Goal: Contribute content: Contribute content

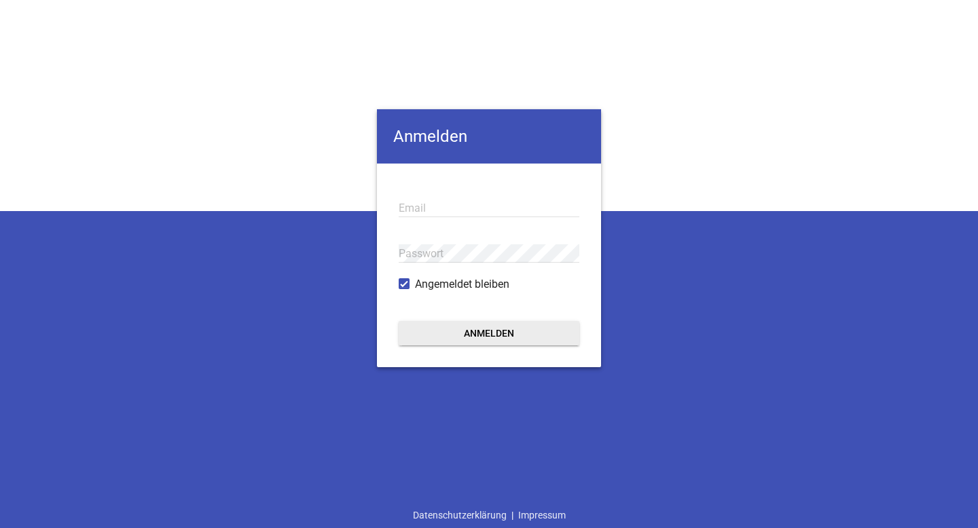
type input "[EMAIL_ADDRESS][DOMAIN_NAME]"
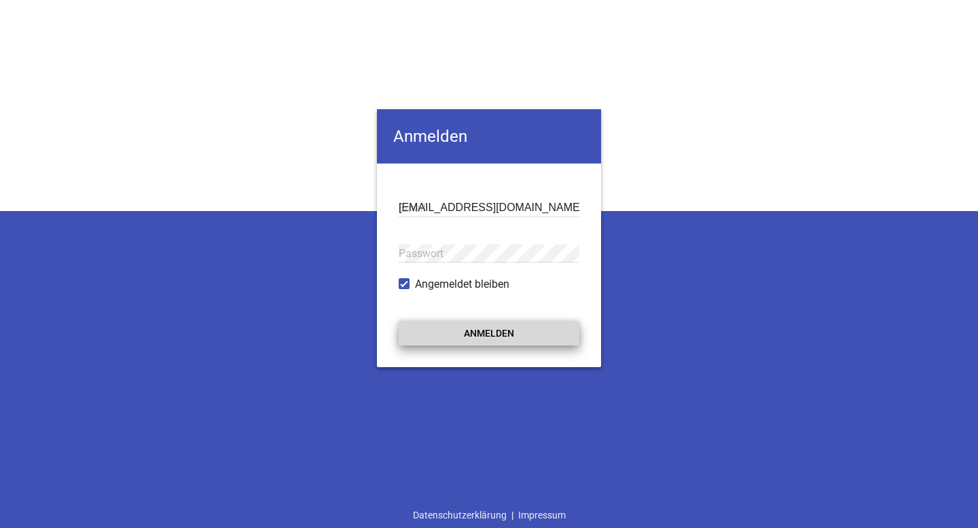
click at [492, 334] on button "Anmelden" at bounding box center [489, 333] width 181 height 24
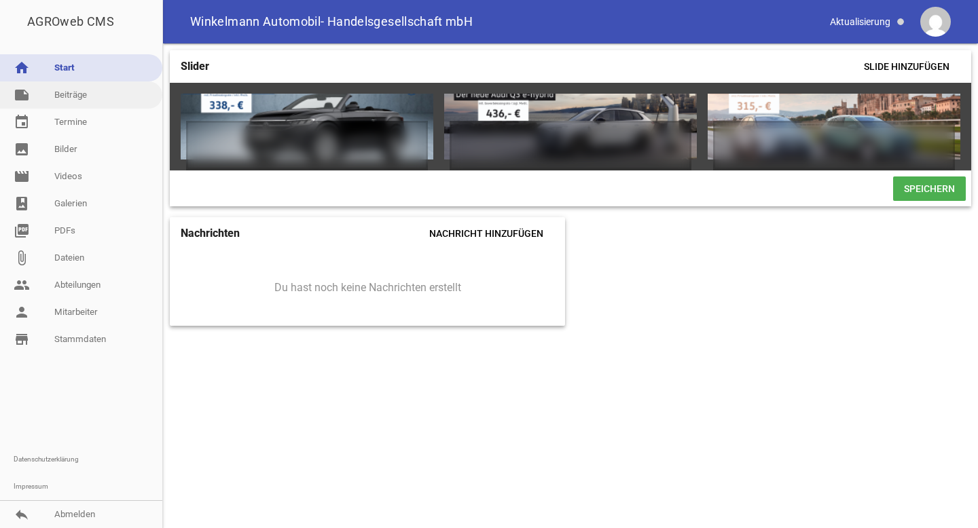
click at [85, 100] on link "note Beiträge" at bounding box center [81, 95] width 162 height 27
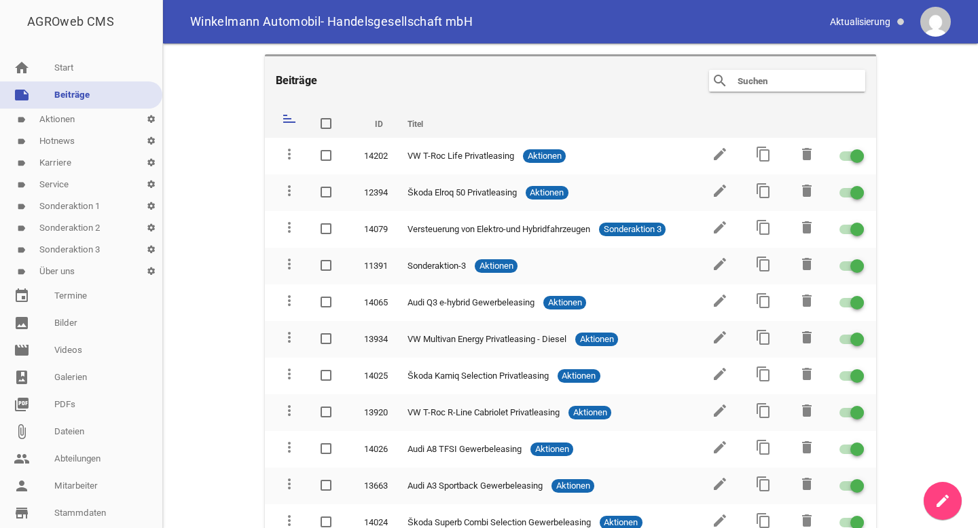
click at [917, 130] on main "Beiträge search clear sort ID Titel delete more_vert 14202 VW T-Roc Life Privat…" at bounding box center [570, 285] width 815 height 485
click at [797, 79] on input "text" at bounding box center [790, 81] width 109 height 16
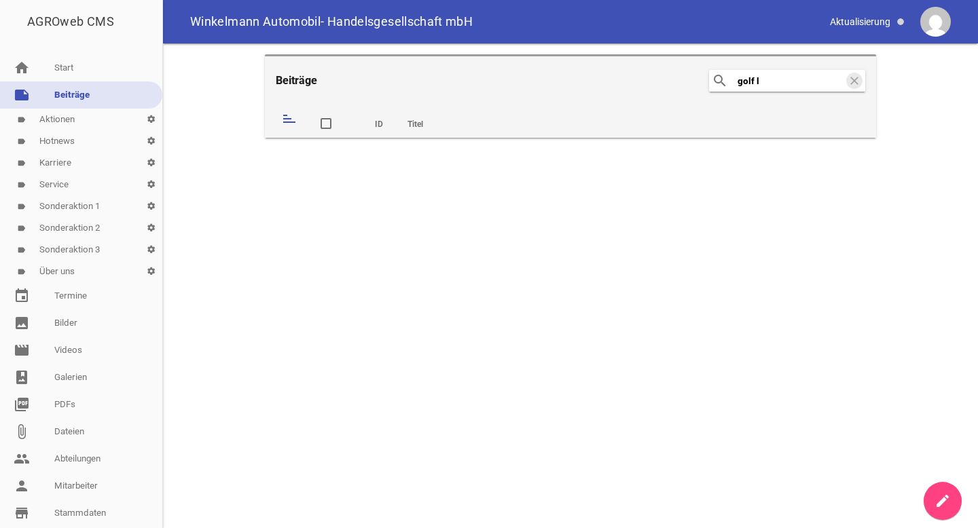
type input "golf li"
click at [818, 75] on input "golf li" at bounding box center [790, 81] width 109 height 16
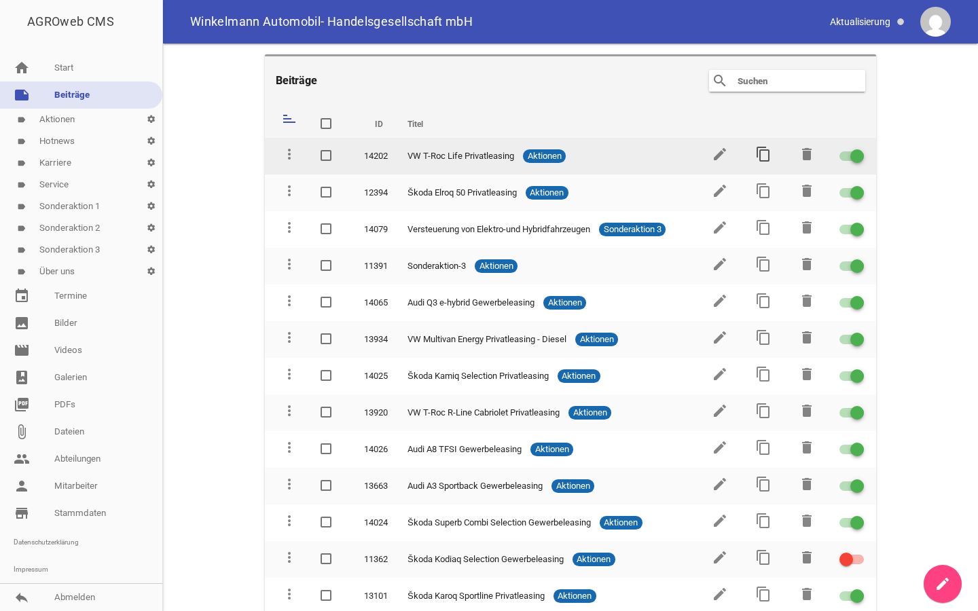
click at [761, 154] on icon "content_copy" at bounding box center [763, 154] width 16 height 16
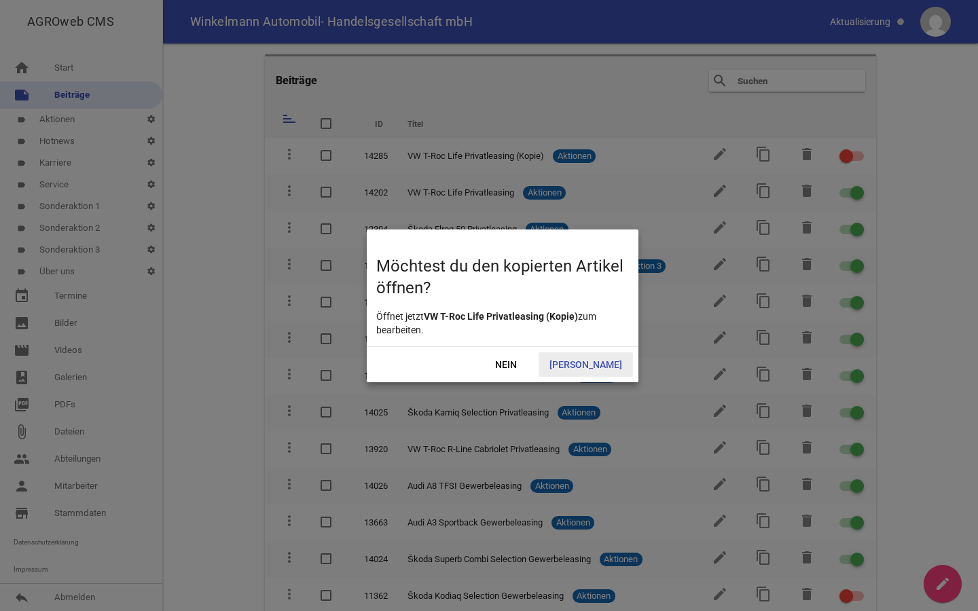
click at [602, 372] on span "Ja" at bounding box center [586, 365] width 94 height 24
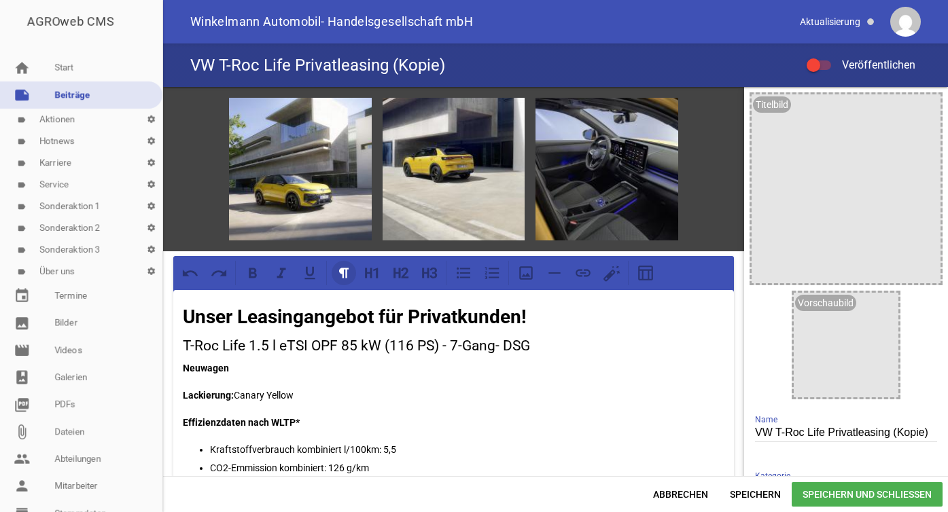
scroll to position [47, 0]
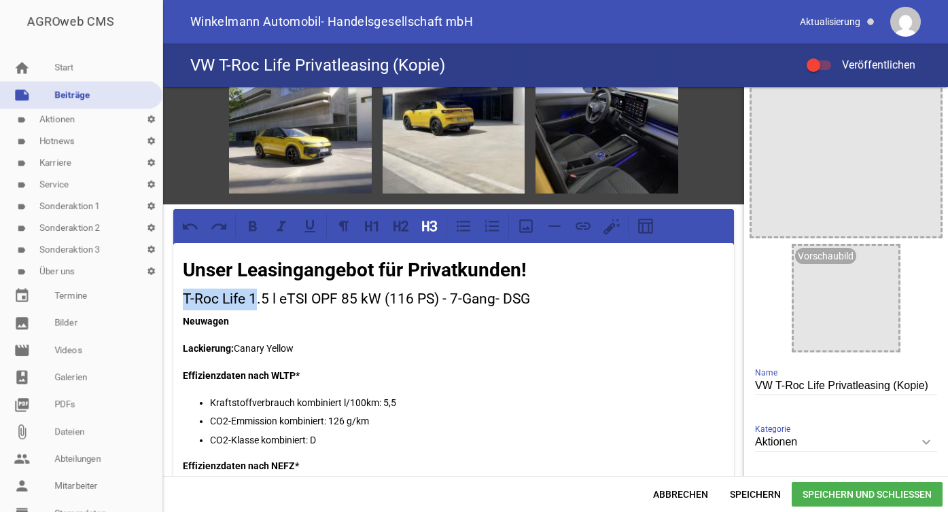
drag, startPoint x: 184, startPoint y: 294, endPoint x: 254, endPoint y: 296, distance: 70.0
click at [254, 296] on h3 "T-Roc Life 1.5 l eTSI OPF 85 kW (116 PS) - 7-Gang- DSG" at bounding box center [453, 300] width 541 height 22
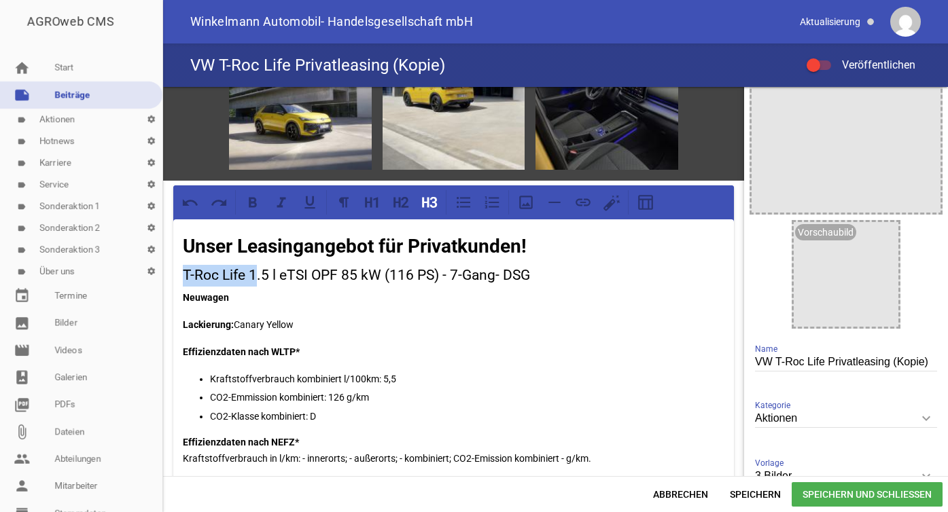
scroll to position [73, 0]
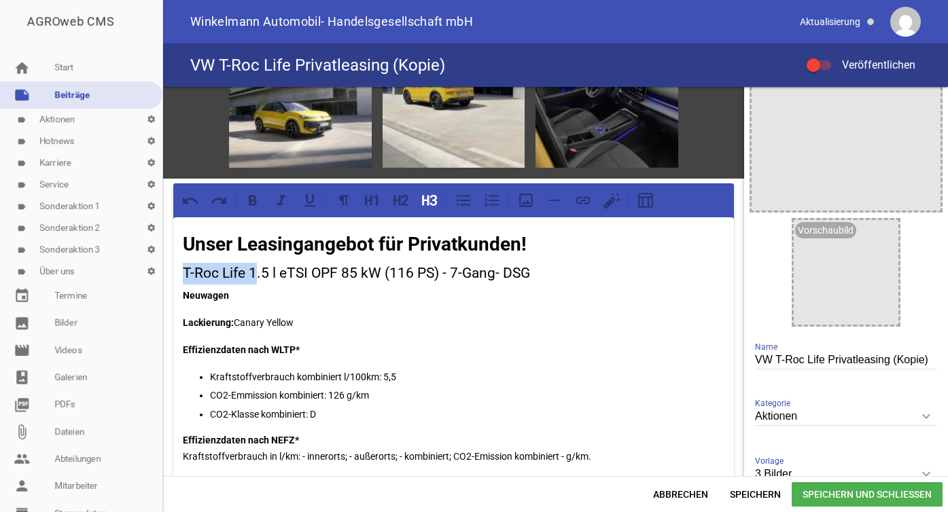
click at [243, 281] on h3 "T-Roc Life 1.5 l eTSI OPF 85 kW (116 PS) - 7-Gang- DSG" at bounding box center [453, 274] width 541 height 22
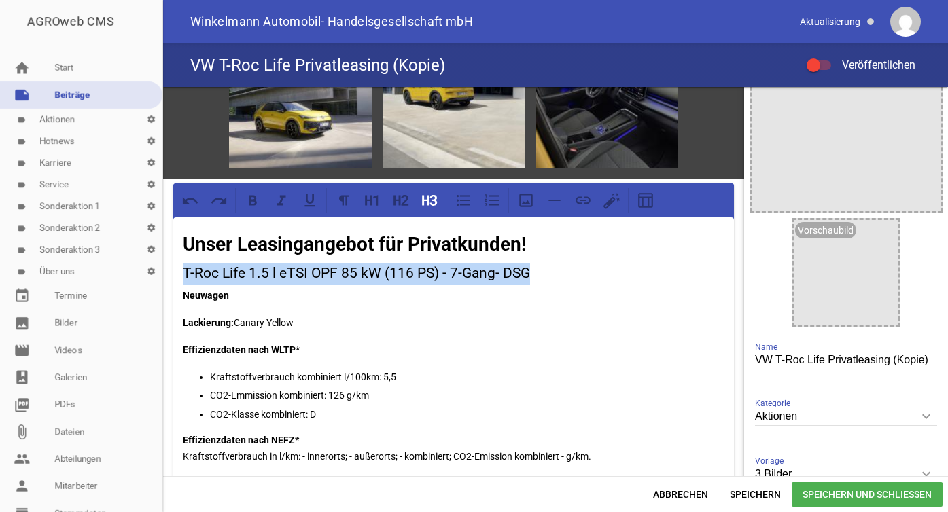
drag, startPoint x: 526, startPoint y: 274, endPoint x: 185, endPoint y: 272, distance: 341.0
click at [185, 272] on h3 "T-Roc Life 1.5 l eTSI OPF 85 kW (116 PS) - 7-Gang- DSG" at bounding box center [453, 274] width 541 height 22
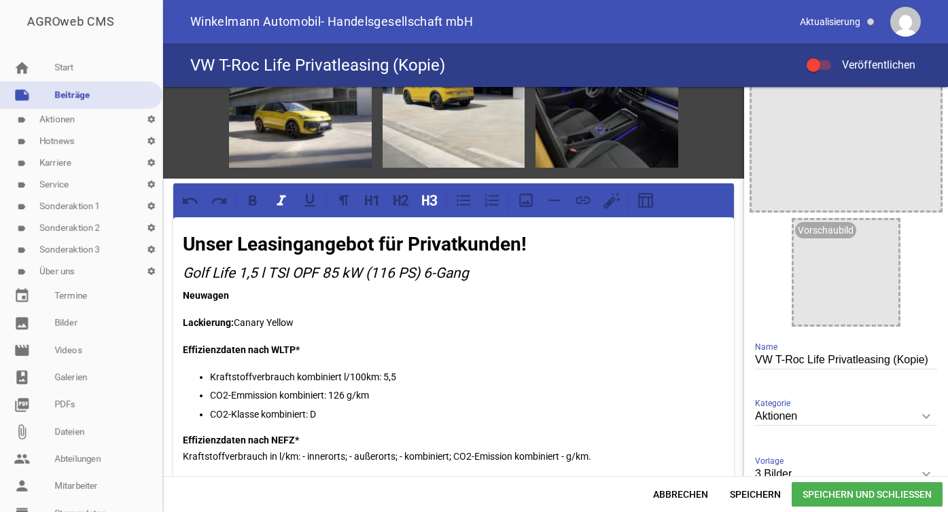
click at [246, 276] on em "Golf Life 1,5 l TSI OPF 85 kW (116 PS) 6-Gang" at bounding box center [326, 273] width 286 height 16
click at [283, 206] on icon at bounding box center [281, 201] width 18 height 18
click at [842, 277] on div at bounding box center [845, 272] width 105 height 105
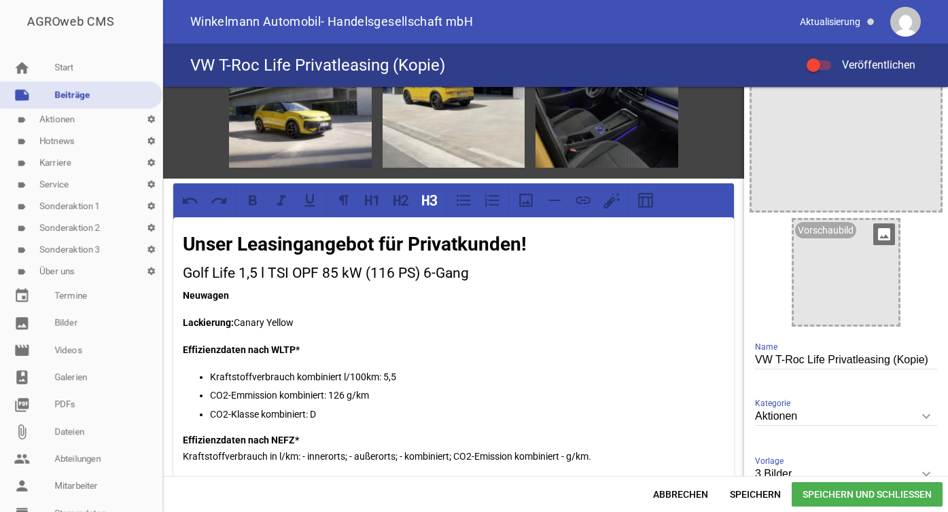
click at [873, 242] on icon "image" at bounding box center [884, 234] width 22 height 22
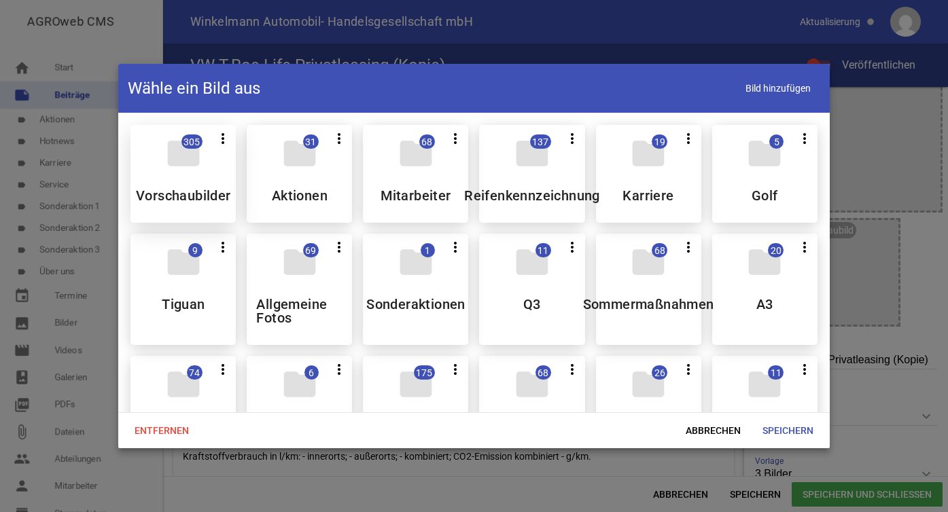
click at [177, 197] on h5 "Vorschaubilder" at bounding box center [183, 196] width 95 height 14
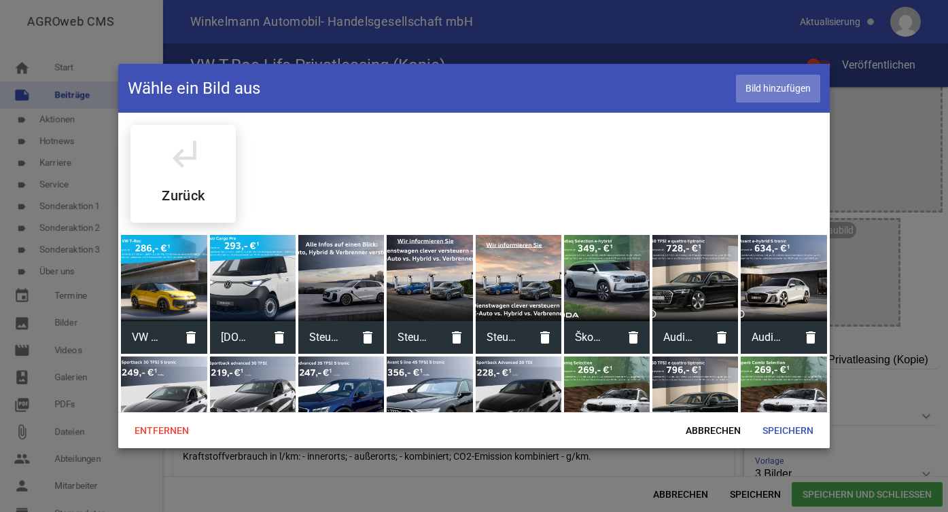
click at [769, 91] on span "Bild hinzufügen" at bounding box center [778, 89] width 84 height 28
click at [777, 86] on span "Bild hinzufügen" at bounding box center [778, 89] width 84 height 28
click at [760, 96] on span "Bild hinzufügen" at bounding box center [778, 89] width 84 height 28
click at [780, 97] on span "Bild hinzufügen" at bounding box center [778, 89] width 84 height 28
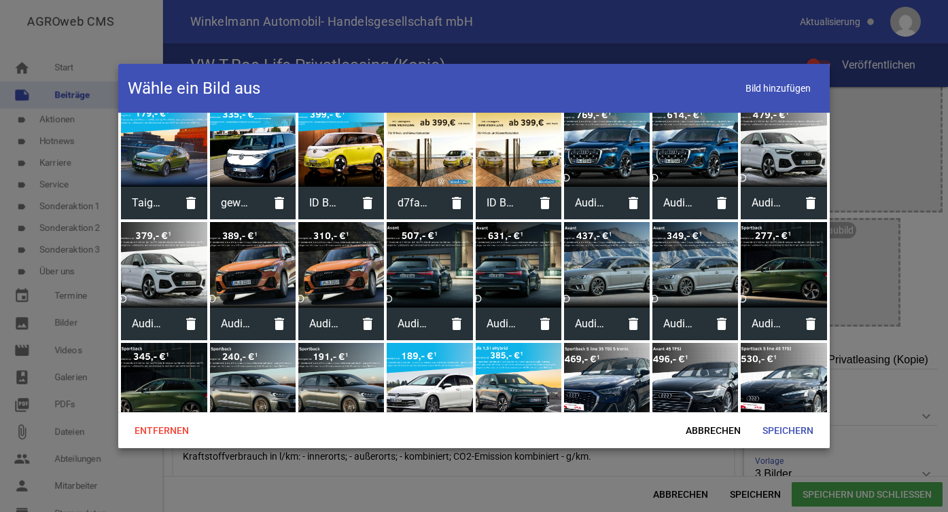
scroll to position [4512, 0]
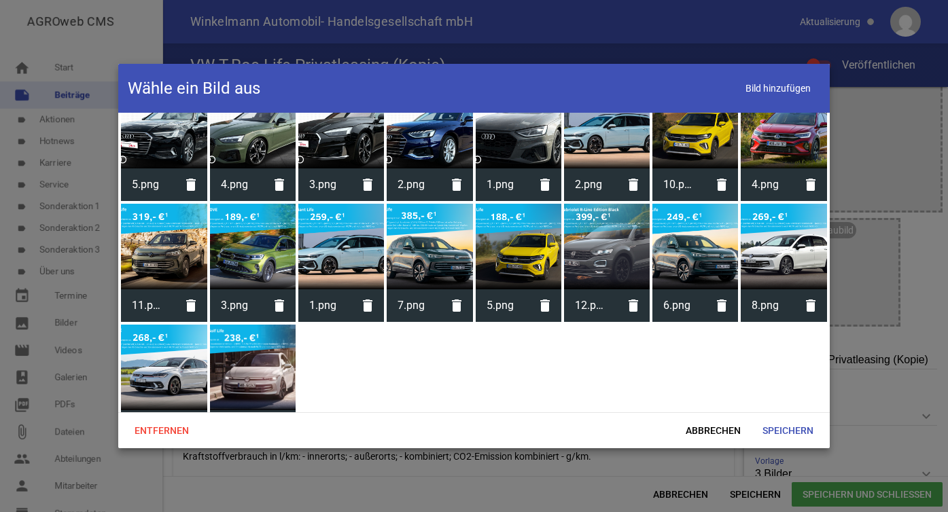
click at [241, 356] on div at bounding box center [253, 368] width 86 height 86
click at [262, 334] on div at bounding box center [253, 368] width 86 height 86
click at [266, 333] on div at bounding box center [253, 368] width 86 height 86
click at [251, 338] on div at bounding box center [253, 368] width 86 height 86
click at [216, 343] on div at bounding box center [253, 368] width 86 height 86
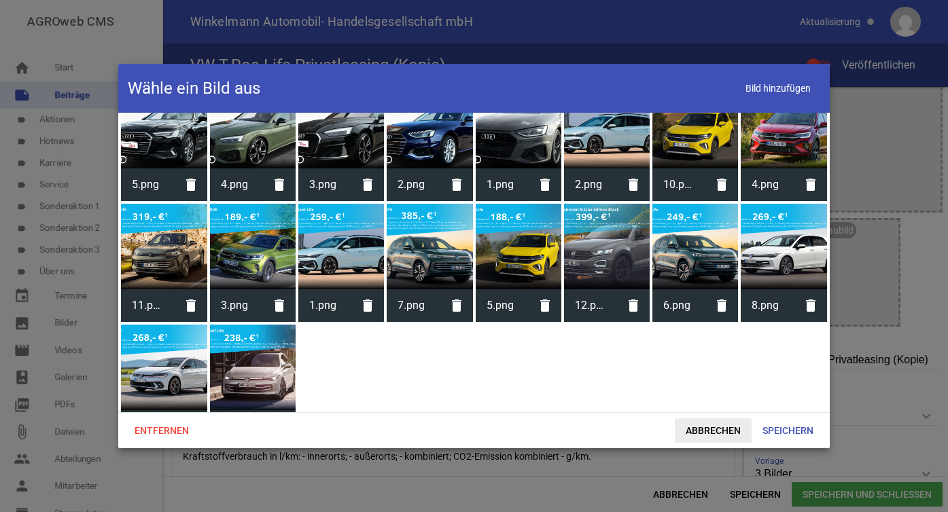
click at [722, 430] on span "Abbrechen" at bounding box center [712, 430] width 77 height 24
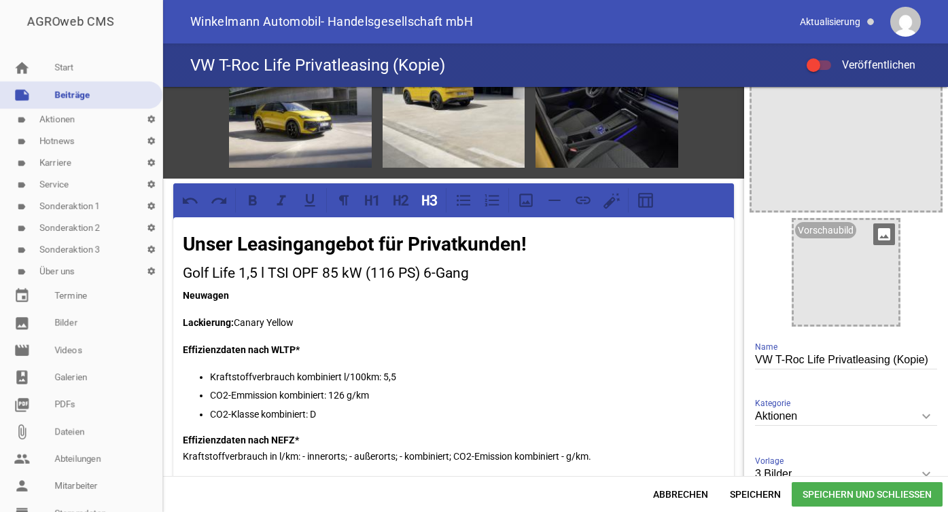
click at [881, 238] on icon "image" at bounding box center [884, 234] width 22 height 22
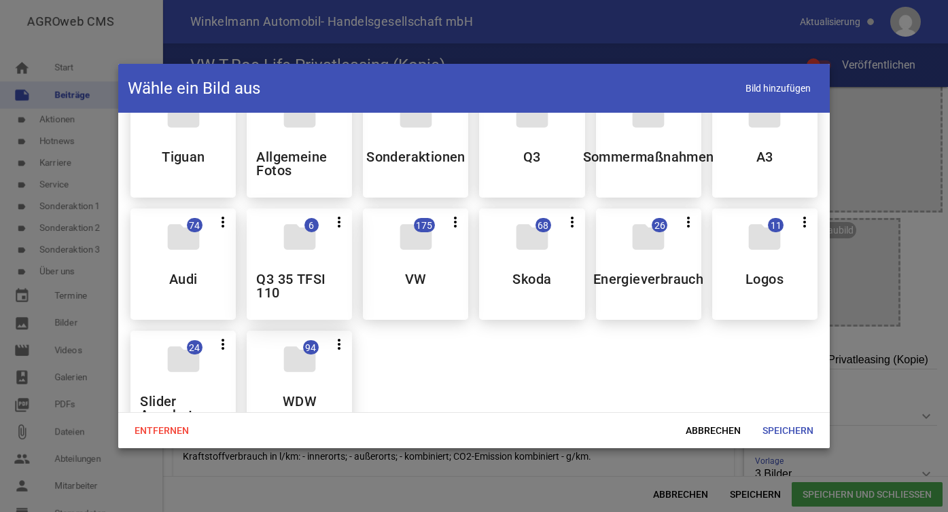
scroll to position [0, 0]
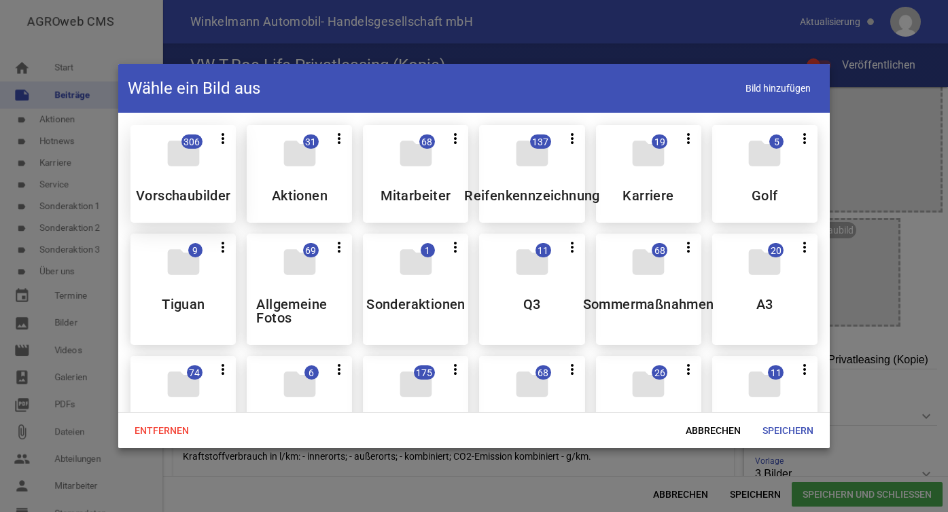
click at [198, 164] on icon "folder" at bounding box center [183, 153] width 38 height 38
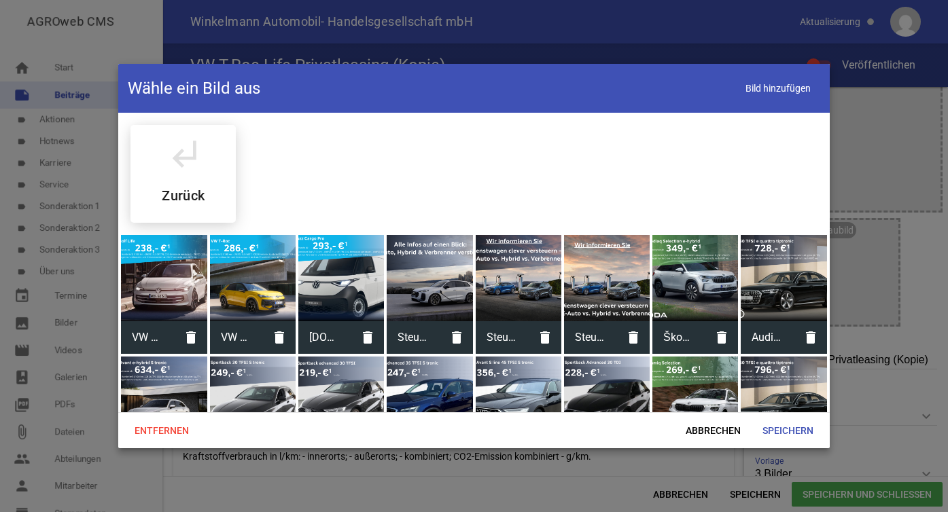
click at [158, 276] on div at bounding box center [164, 278] width 86 height 86
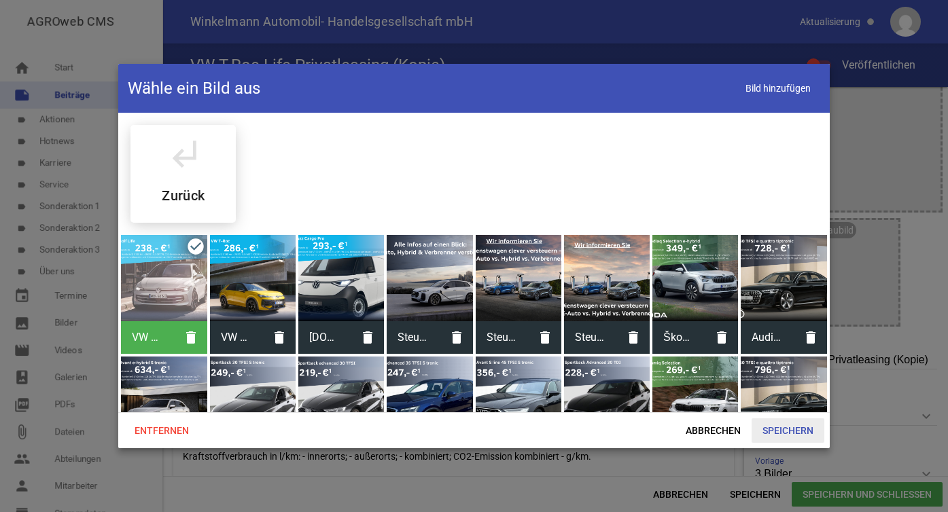
click at [780, 419] on span "Speichern" at bounding box center [787, 430] width 73 height 24
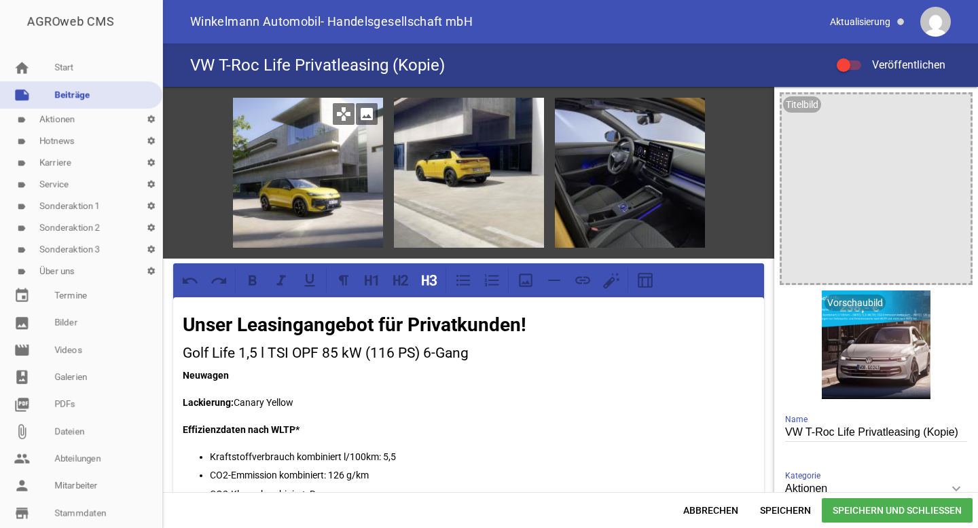
click at [366, 118] on icon "image" at bounding box center [367, 114] width 22 height 22
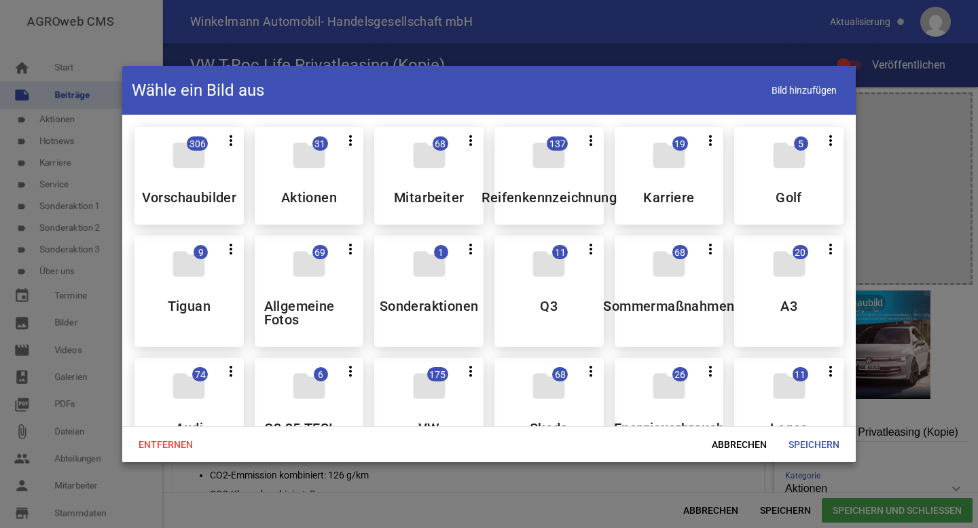
click at [799, 179] on div "folder 5 more_vert Teilen Bearbeiten Löschen Golf" at bounding box center [788, 176] width 109 height 98
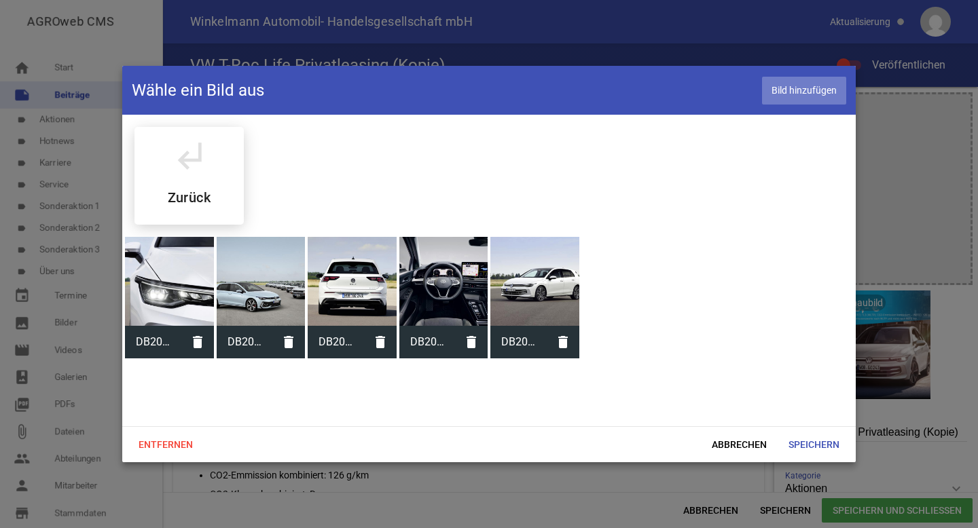
click at [798, 90] on span "Bild hinzufügen" at bounding box center [804, 91] width 84 height 28
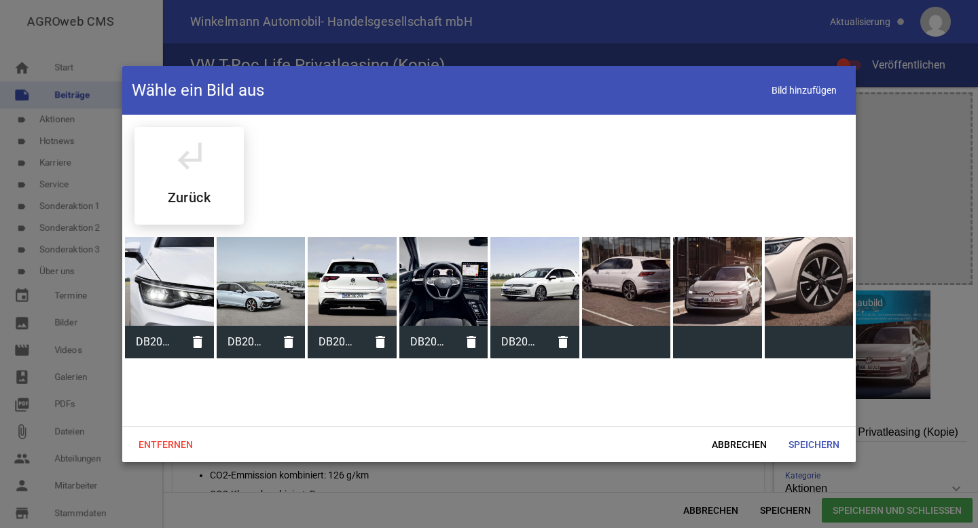
click at [732, 304] on div at bounding box center [717, 281] width 89 height 89
click at [706, 304] on div at bounding box center [717, 281] width 89 height 89
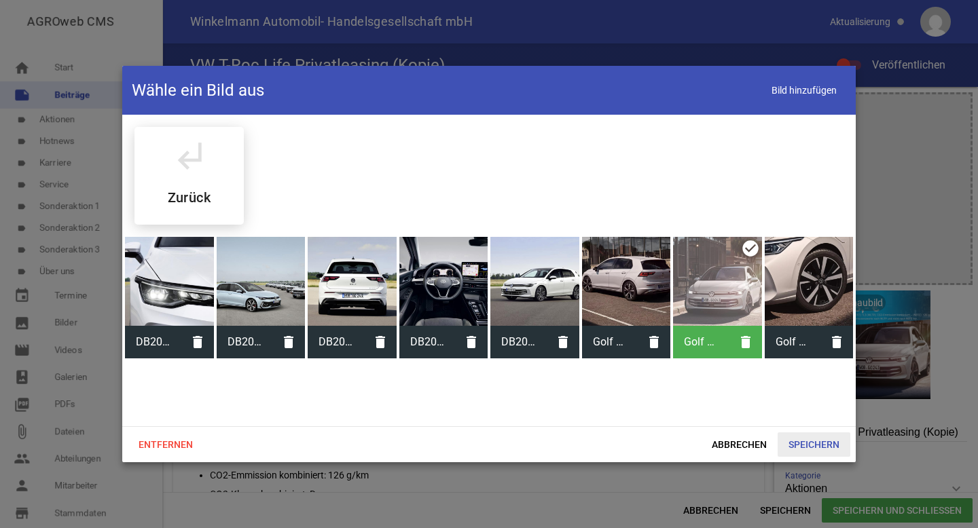
click at [814, 446] on span "Speichern" at bounding box center [814, 445] width 73 height 24
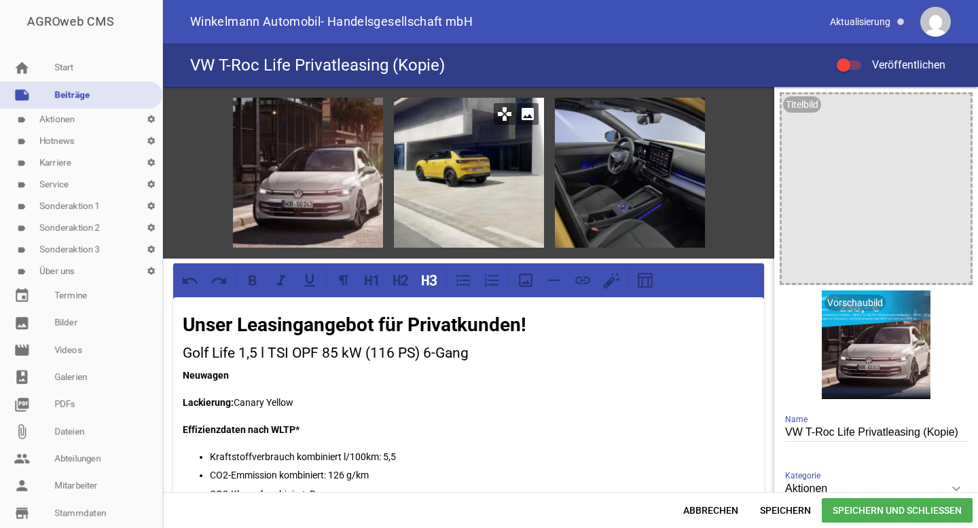
click at [522, 115] on icon "image" at bounding box center [528, 114] width 22 height 22
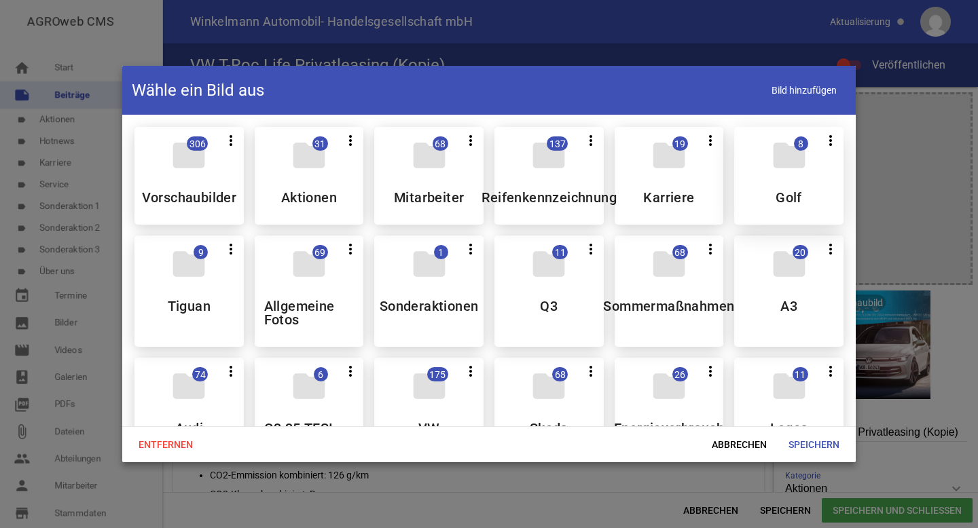
click at [771, 176] on div "folder 8 more_vert Teilen Bearbeiten Löschen Golf" at bounding box center [788, 176] width 109 height 98
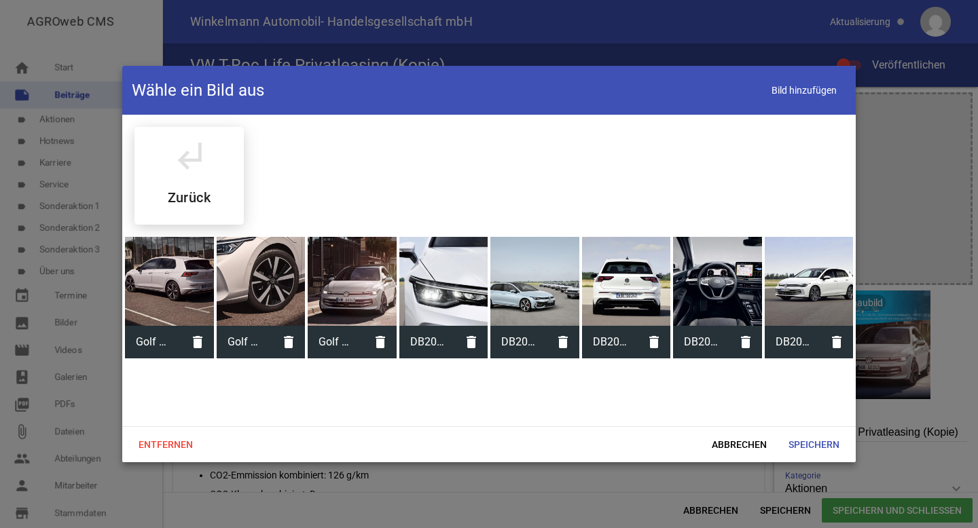
click at [259, 291] on div at bounding box center [261, 281] width 89 height 89
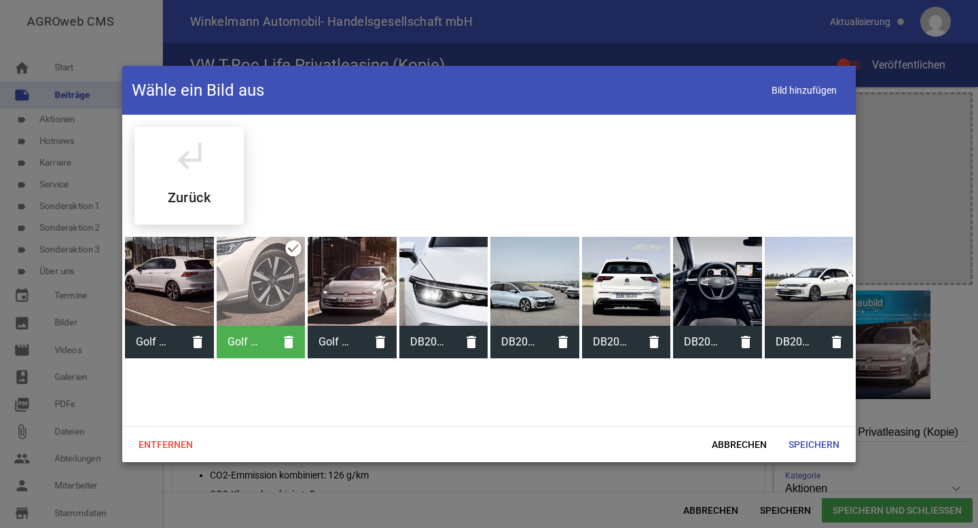
click at [179, 291] on div at bounding box center [169, 281] width 89 height 89
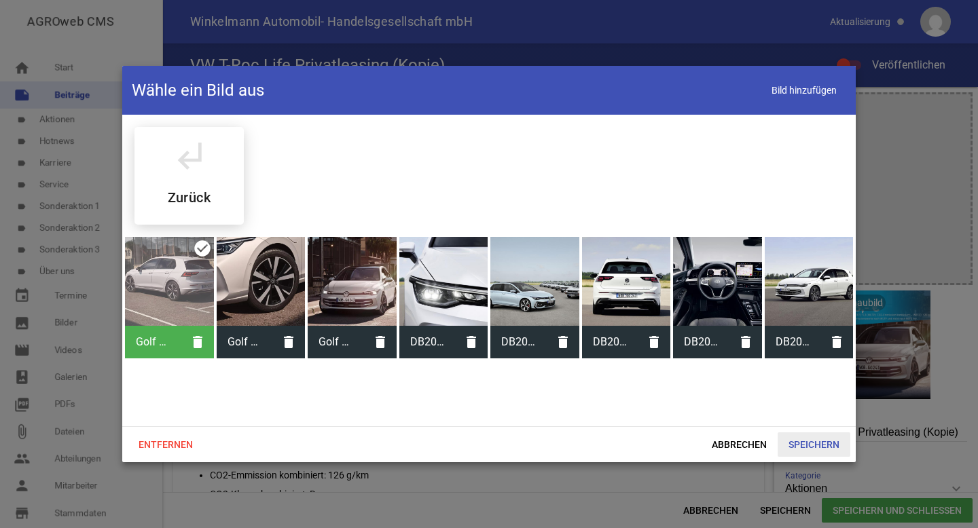
click at [798, 443] on span "Speichern" at bounding box center [814, 445] width 73 height 24
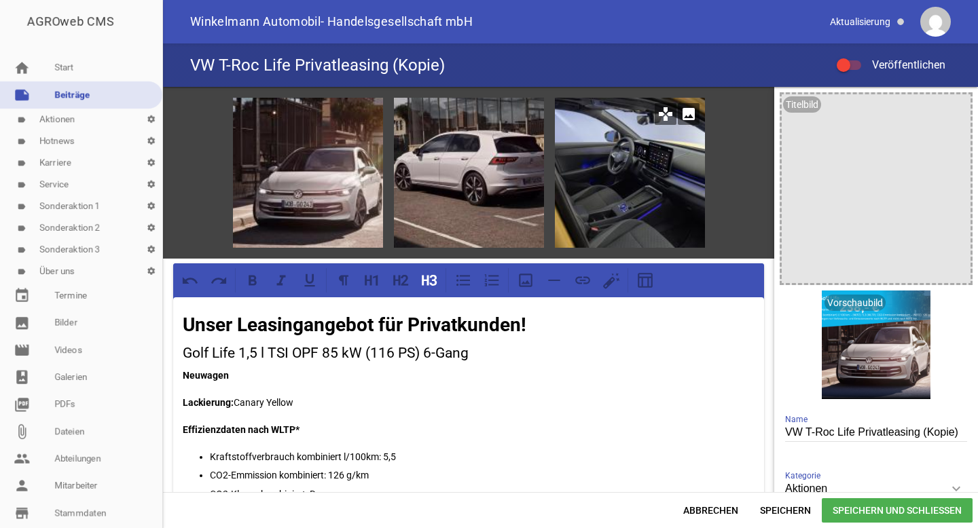
click at [688, 109] on icon "image" at bounding box center [689, 114] width 22 height 22
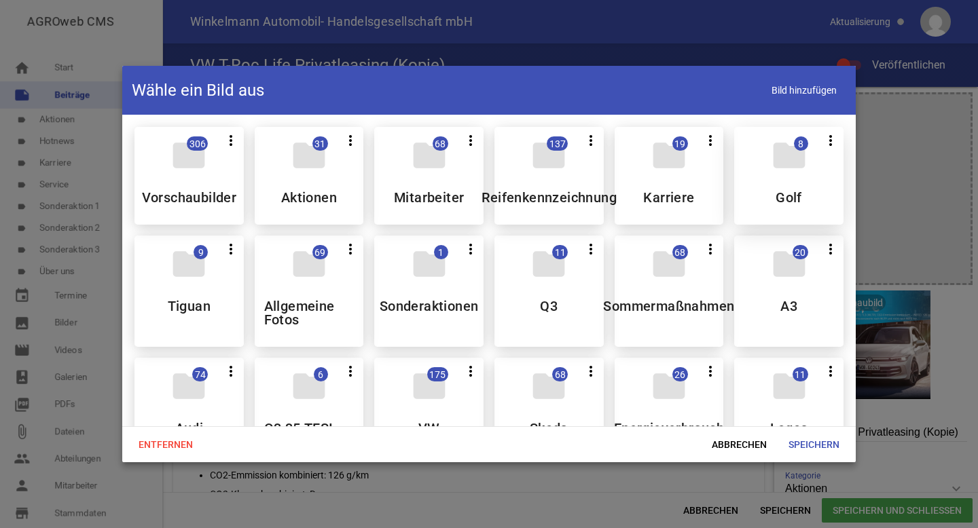
click at [792, 183] on div "folder 8 more_vert Teilen Bearbeiten Löschen Golf" at bounding box center [788, 176] width 109 height 98
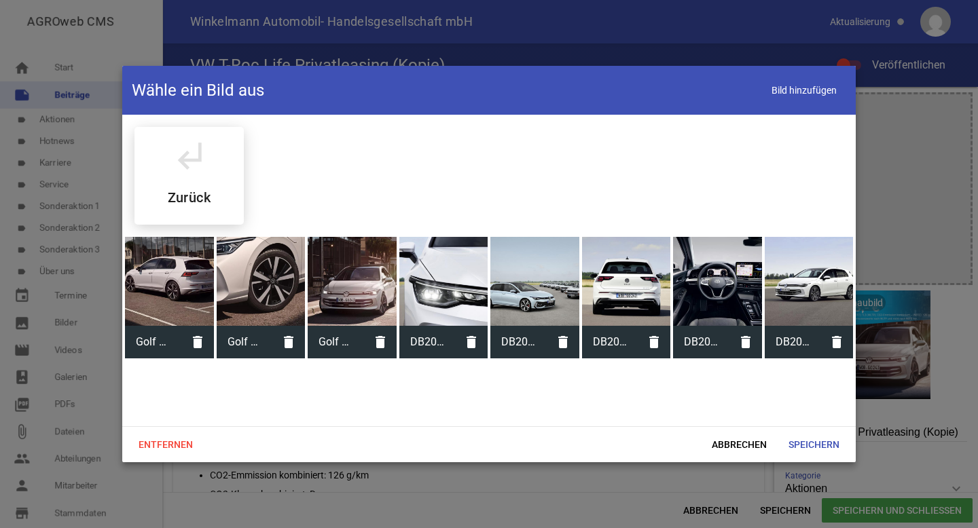
click at [287, 295] on div at bounding box center [261, 281] width 89 height 89
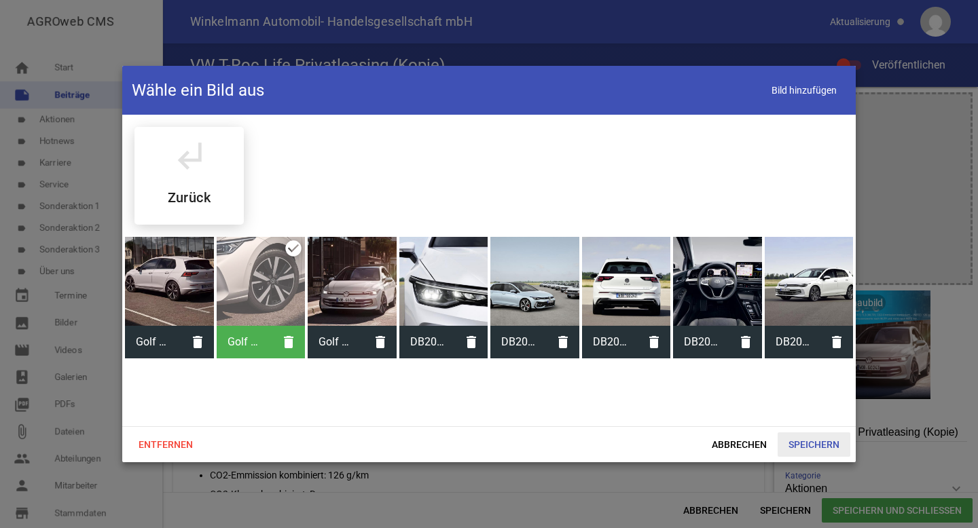
click at [797, 448] on span "Speichern" at bounding box center [814, 445] width 73 height 24
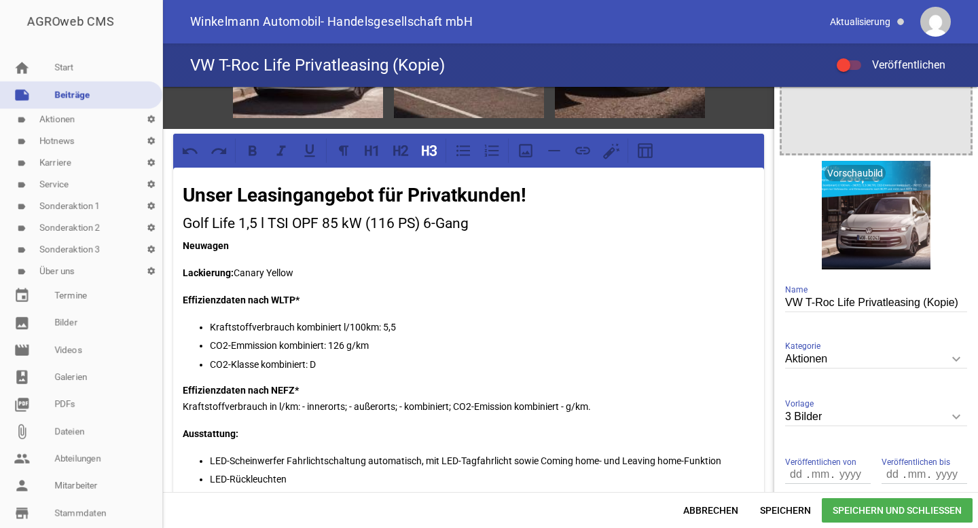
scroll to position [138, 0]
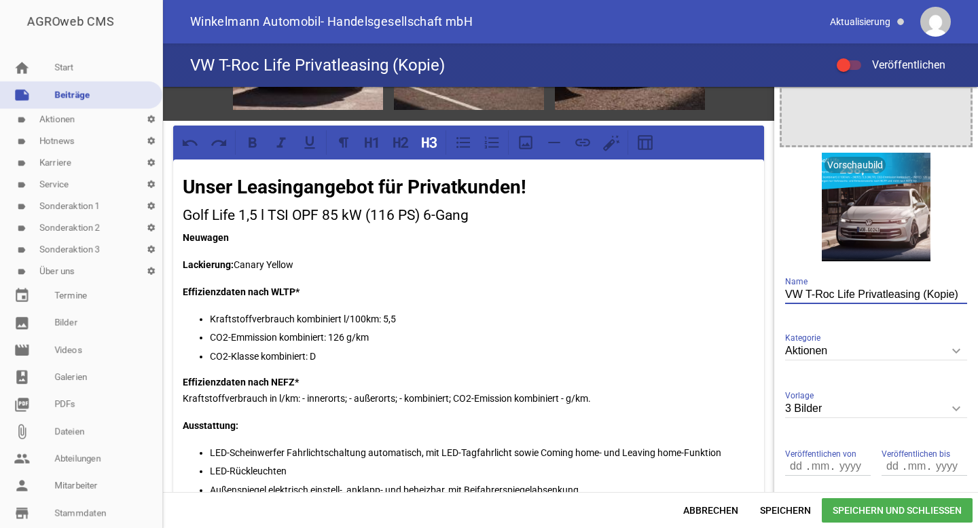
drag, startPoint x: 799, startPoint y: 292, endPoint x: 829, endPoint y: 291, distance: 29.9
click at [829, 291] on input "VW T-Roc Life Privatleasing (Kopie)" at bounding box center [876, 295] width 182 height 18
drag, startPoint x: 905, startPoint y: 295, endPoint x: 977, endPoint y: 295, distance: 72.0
click at [977, 295] on div "games image games image games image Unser Leasingangebot für Privatkunden! Golf…" at bounding box center [570, 289] width 815 height 405
type input "VW Golf Life Privatleasing"
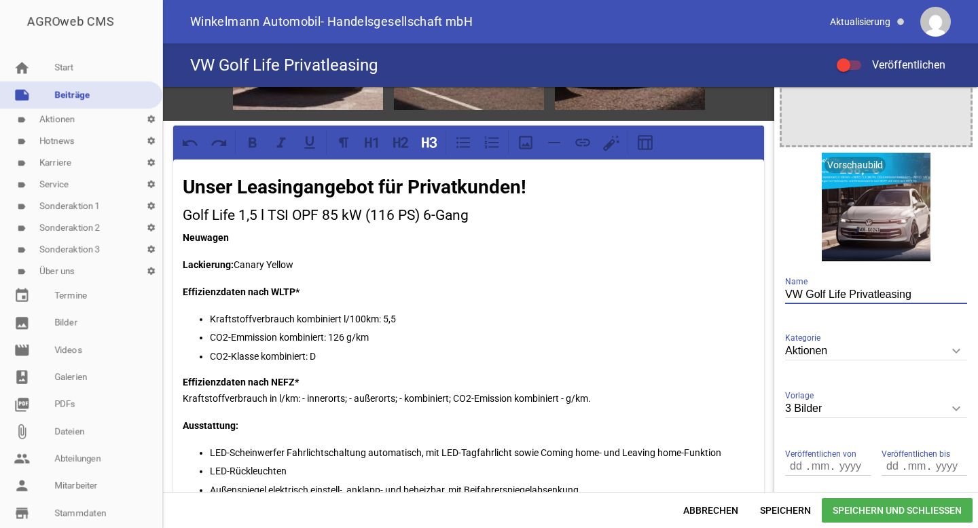
click at [575, 212] on h3 "Golf Life 1,5 l TSI OPF 85 kW (116 PS) 6-Gang" at bounding box center [469, 216] width 572 height 22
drag, startPoint x: 238, startPoint y: 264, endPoint x: 306, endPoint y: 264, distance: 67.9
click at [306, 264] on p "Lackierung: Canary Yellow" at bounding box center [469, 265] width 572 height 16
click at [266, 262] on em "Uranograu" at bounding box center [257, 264] width 46 height 11
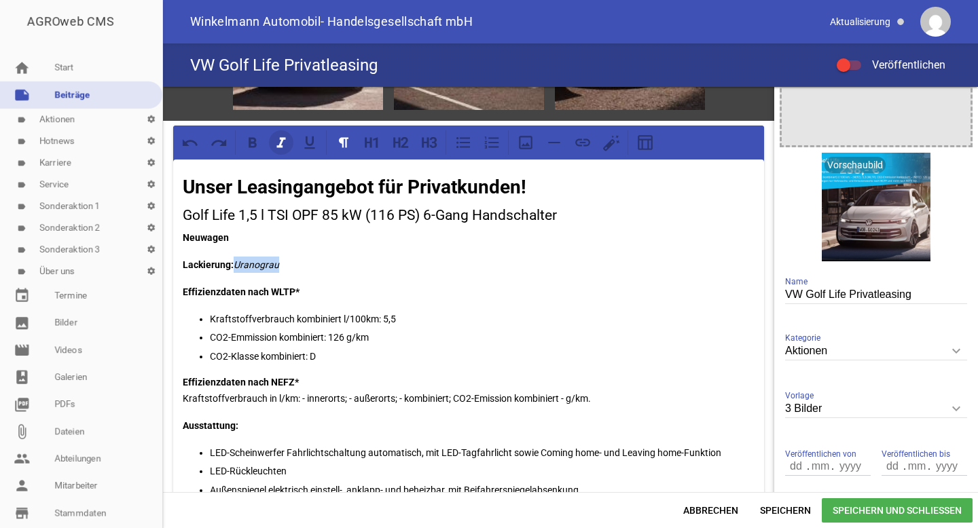
click at [284, 148] on icon at bounding box center [281, 143] width 18 height 18
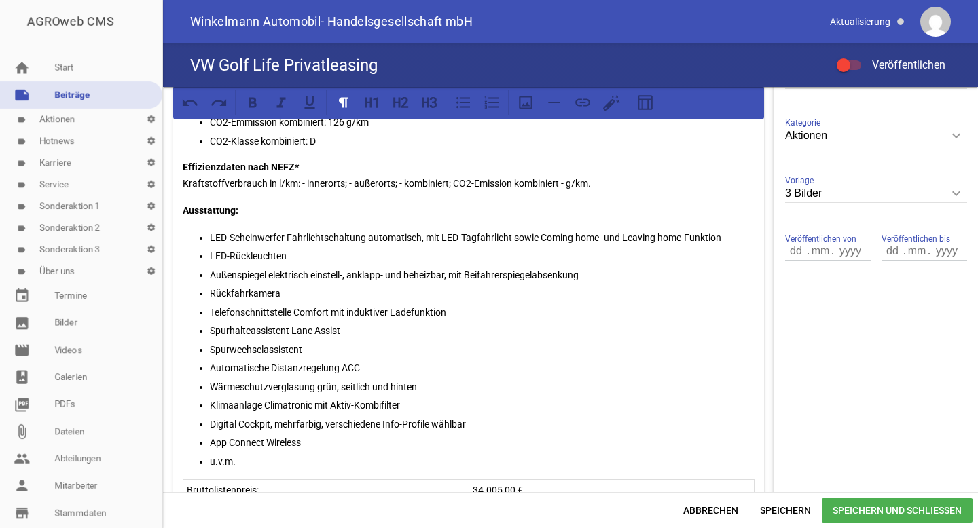
scroll to position [365, 0]
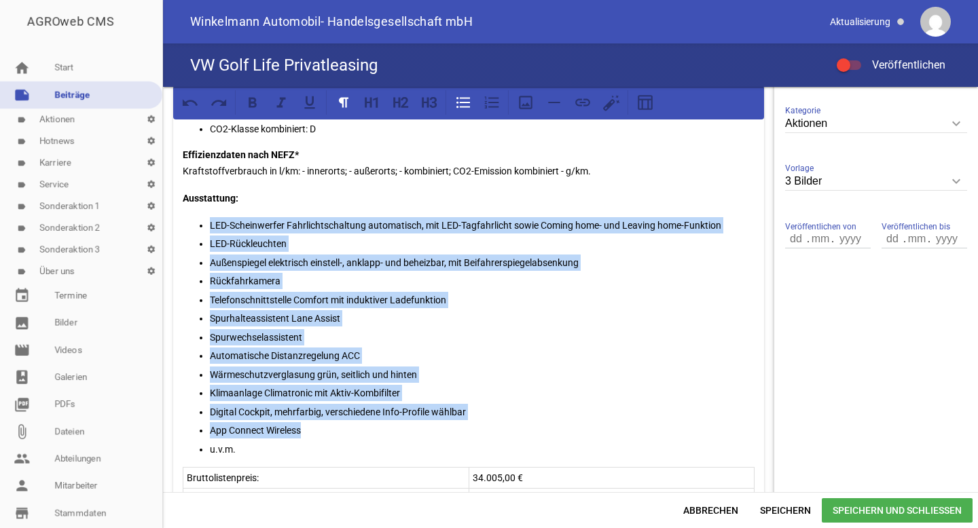
drag, startPoint x: 312, startPoint y: 429, endPoint x: 209, endPoint y: 219, distance: 234.2
click at [209, 219] on ul "LED-Scheinwerfer Fahrlichtschaltung automatisch, mit LED-Tagfahrlicht sowie Com…" at bounding box center [469, 337] width 572 height 240
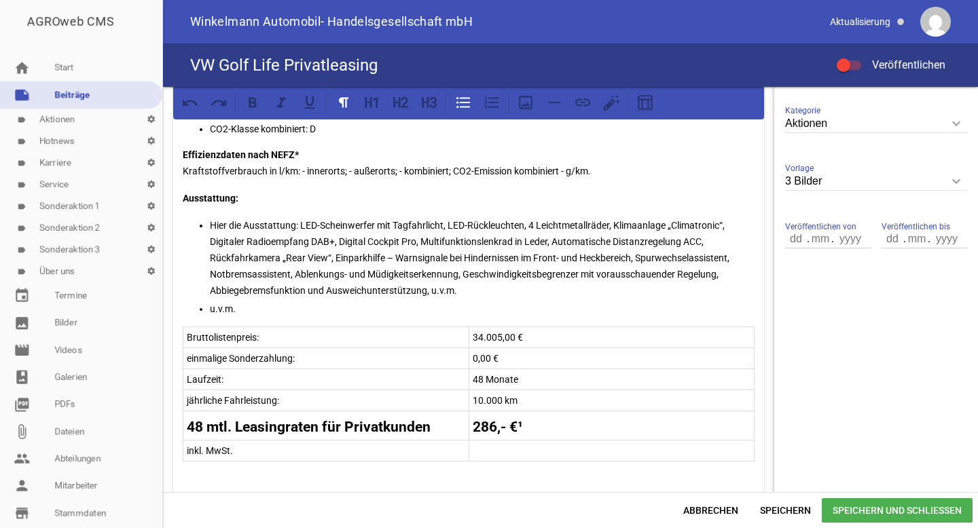
click at [297, 221] on p "Hier die Ausstattung: LED-Scheinwerfer mit Tagfahrlicht, LED-Rückleuchten, 4 Le…" at bounding box center [482, 258] width 545 height 82
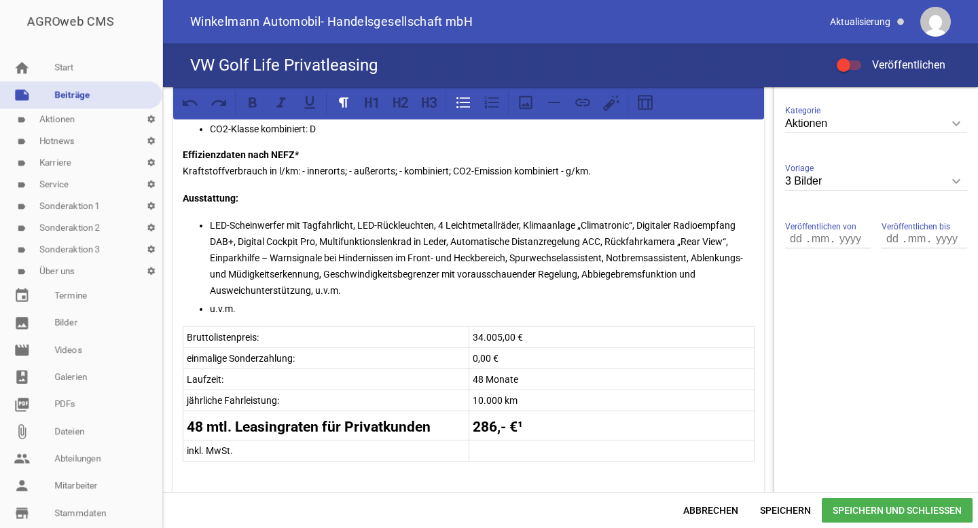
click at [357, 222] on p "LED-Scheinwerfer mit Tagfahrlicht, LED-Rückleuchten, 4 Leichtmetallräder, Klima…" at bounding box center [482, 258] width 545 height 82
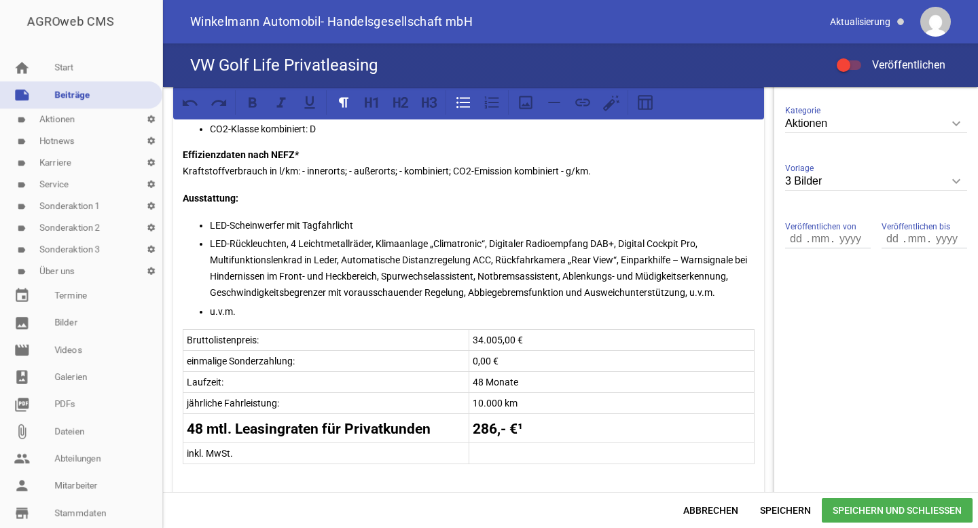
click at [286, 241] on p "LED-Rückleuchten, 4 Leichtmetallräder, Klimaanlage „Climatronic“, Digitaler Rad…" at bounding box center [482, 268] width 545 height 65
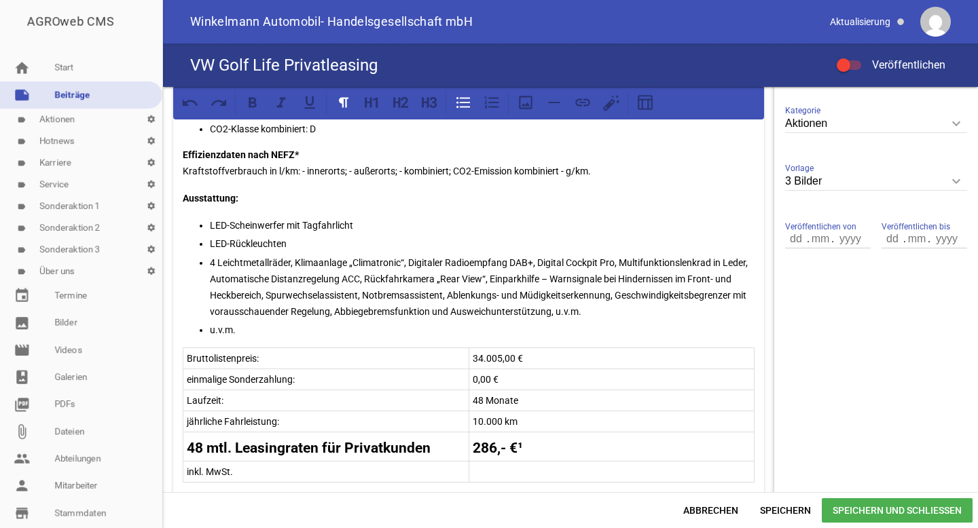
click at [295, 264] on p "4 Leichtmetallräder, Klimaanlage „Climatronic“, Digitaler Radioempfang DAB+, Di…" at bounding box center [482, 287] width 545 height 65
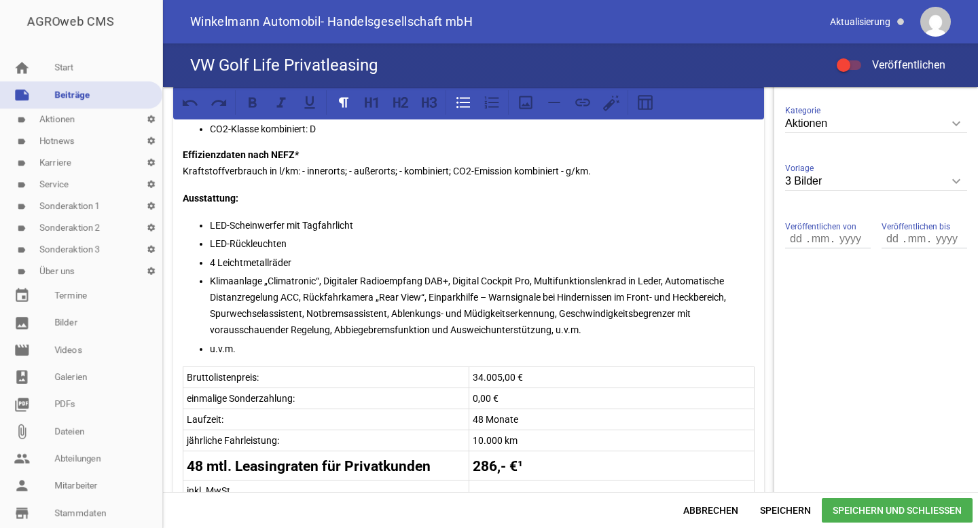
click at [320, 282] on p "Klimaanlage „Climatronic“, Digitaler Radioempfang DAB+, Digital Cockpit Pro, Mu…" at bounding box center [482, 305] width 545 height 65
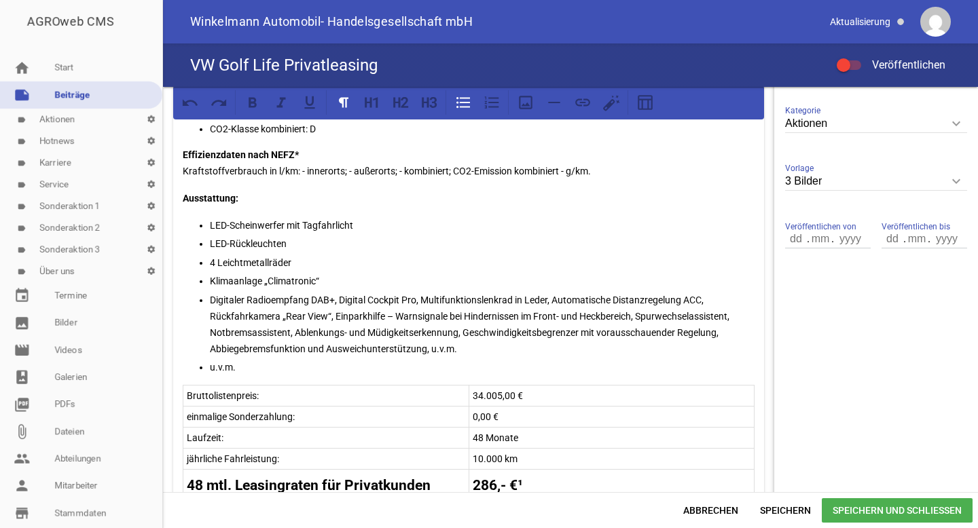
click at [340, 300] on p "Digitaler Radioempfang DAB+, Digital Cockpit Pro, Multifunktionslenkrad in Lede…" at bounding box center [482, 324] width 545 height 65
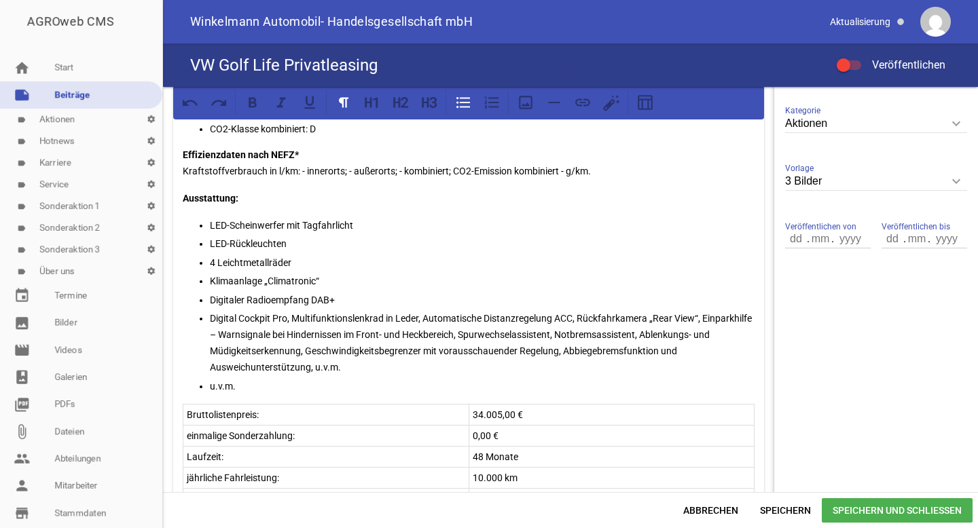
click at [425, 317] on p "Digital Cockpit Pro, Multifunktionslenkrad in Leder, Automatische Distanzregelu…" at bounding box center [482, 342] width 545 height 65
click at [298, 312] on p "Digital Cockpit Pro, Multifunktionslenkrad in Leder, Automatische Distanzregelu…" at bounding box center [482, 342] width 545 height 65
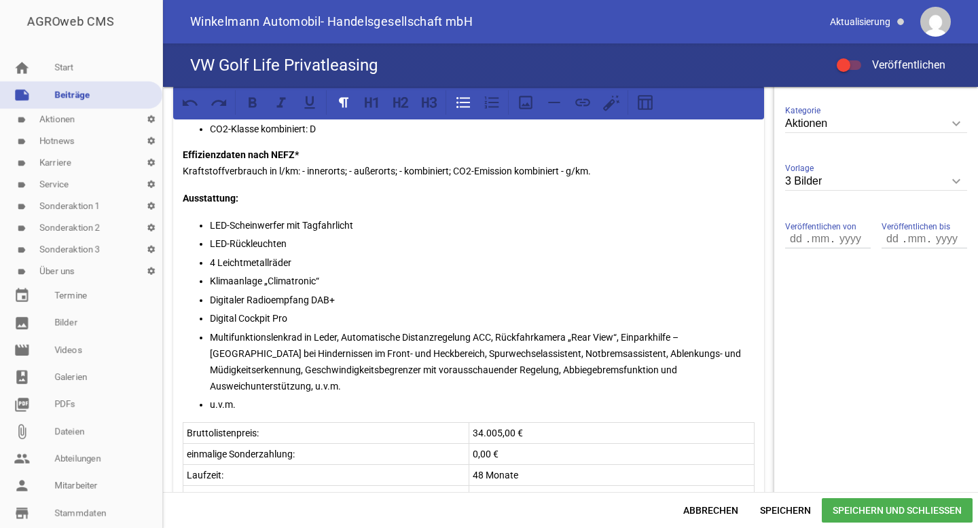
click at [343, 337] on p "Multifunktionslenkrad in Leder, Automatische Distanzregelung ACC, Rückfahrkamer…" at bounding box center [482, 361] width 545 height 65
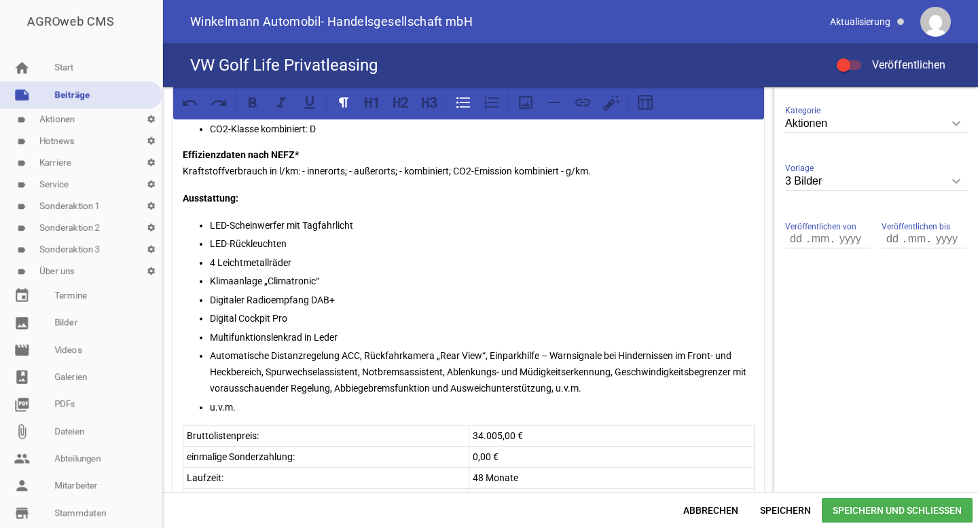
click at [367, 357] on p "Automatische Distanzregelung ACC, Rückfahrkamera „Rear View“, Einparkhilfe – Wa…" at bounding box center [482, 372] width 545 height 49
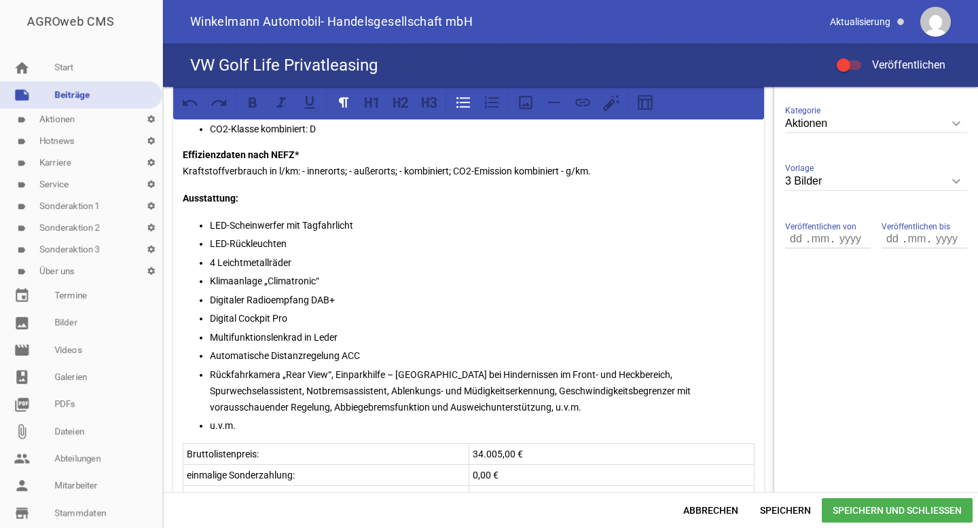
click at [340, 374] on p "Rückfahrkamera „Rear View“, Einparkhilfe – Warnsignale bei Hindernissen im Fron…" at bounding box center [482, 391] width 545 height 49
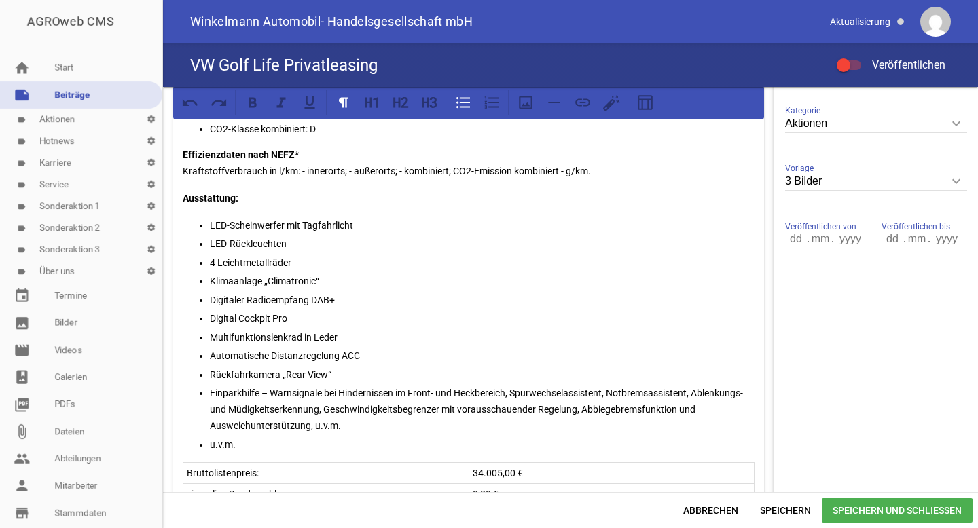
click at [517, 393] on p "Einparkhilfe – Warnsignale bei Hindernissen im Front- und Heckbereich, Spurwech…" at bounding box center [482, 409] width 545 height 49
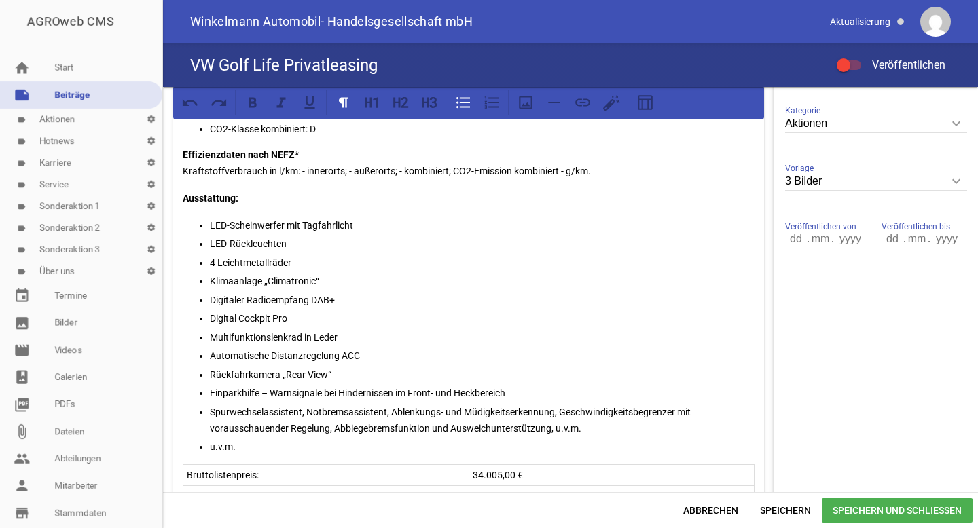
click at [310, 412] on p "Spurwechselassistent, Notbremsassistent, Ablenkungs- und Müdigkeitserkennung, G…" at bounding box center [482, 420] width 545 height 33
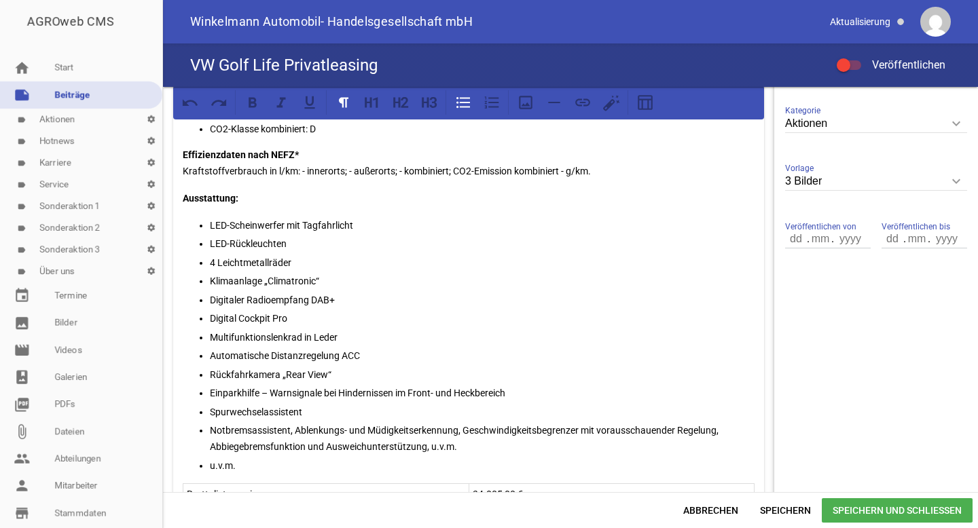
click at [298, 431] on p "Notbremsassistent, Ablenkungs- und Müdigkeitserkennung, Geschwindigkeitsbegrenz…" at bounding box center [482, 438] width 545 height 33
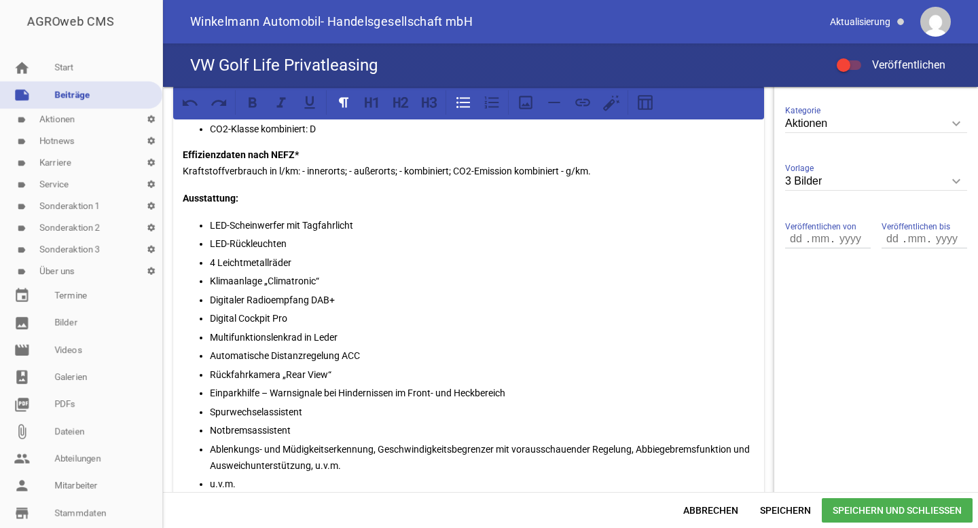
click at [380, 451] on p "Ablenkungs- und Müdigkeitserkennung, Geschwindigkeitsbegrenzer mit vorausschaue…" at bounding box center [482, 457] width 545 height 33
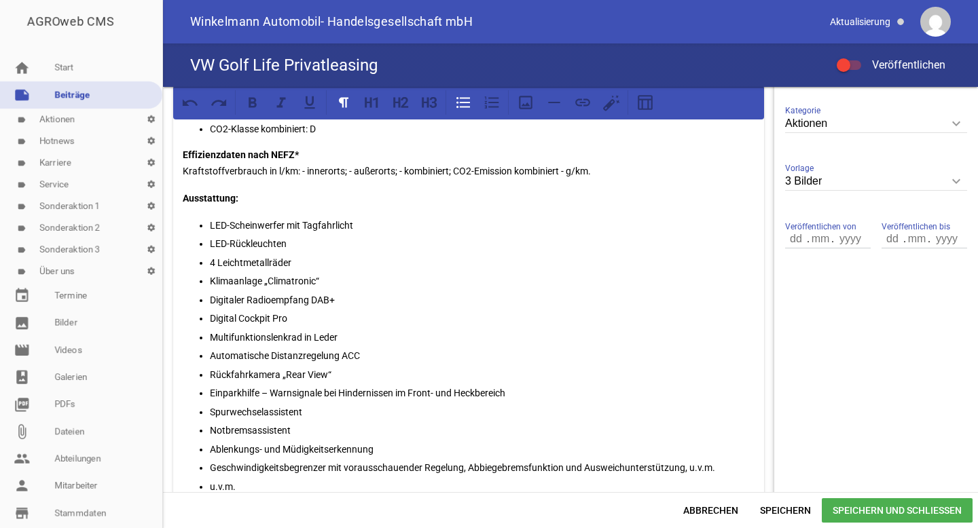
click at [471, 469] on p "Geschwindigkeitsbegrenzer mit vorausschauender Regelung, Abbiegebremsfunktion u…" at bounding box center [482, 468] width 545 height 16
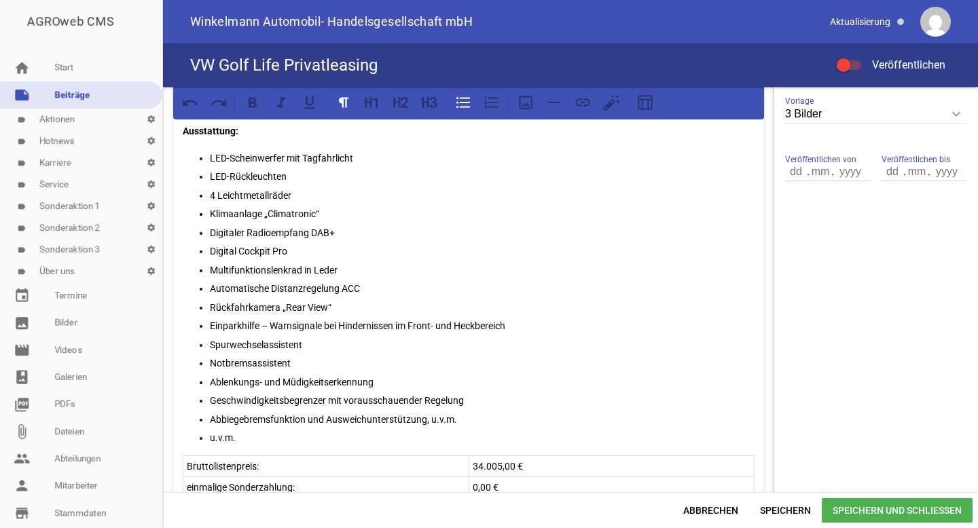
scroll to position [468, 0]
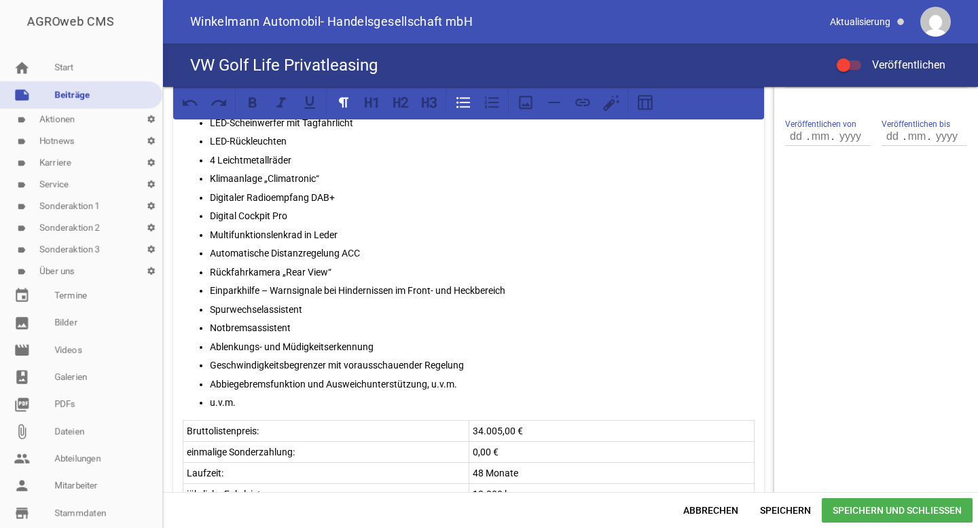
click at [463, 385] on p "Abbiegebremsfunktion und Ausweichunterstützung, u.v.m." at bounding box center [482, 384] width 545 height 16
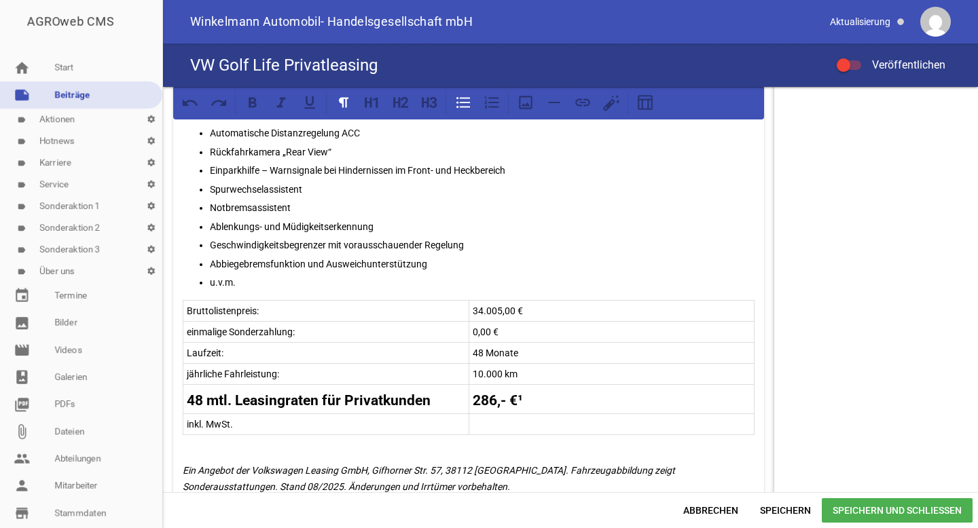
scroll to position [608, 0]
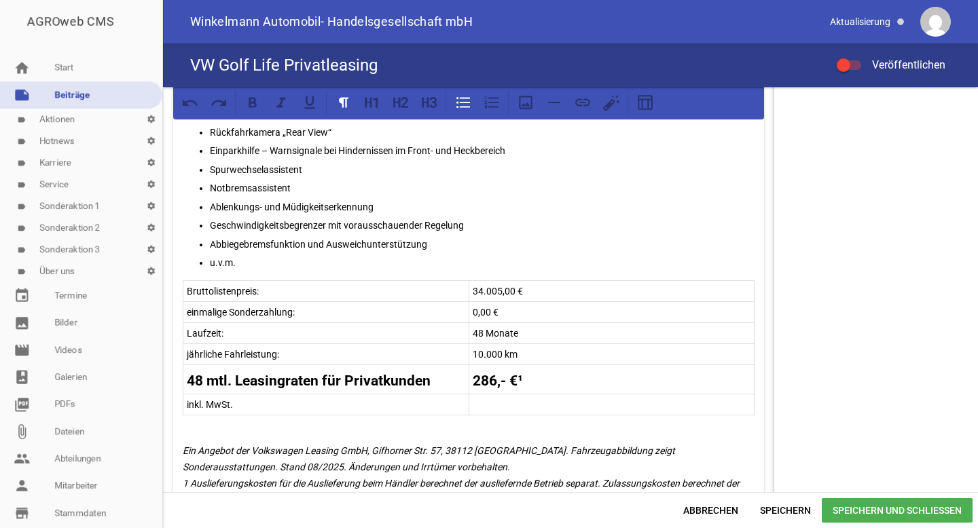
click at [480, 289] on tr "Bruttolistenpreis: 34.005,00 €" at bounding box center [468, 291] width 571 height 21
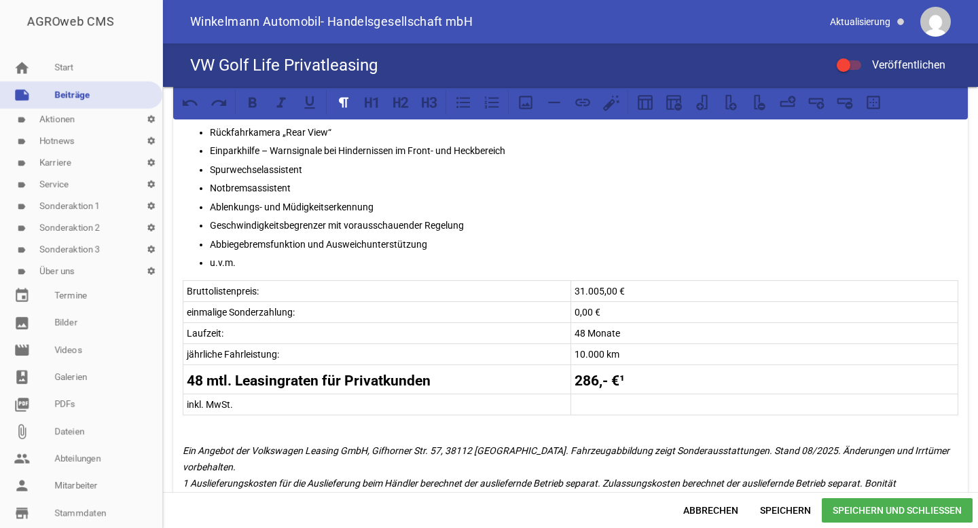
click at [595, 287] on p "31.005,00 €" at bounding box center [765, 291] width 380 height 16
click at [590, 380] on strong "286,- €¹" at bounding box center [600, 381] width 50 height 16
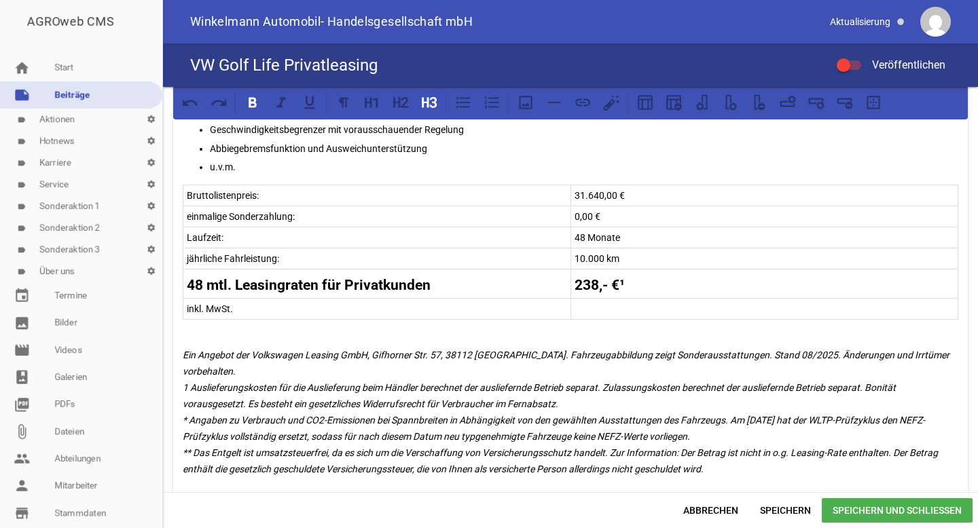
scroll to position [757, 0]
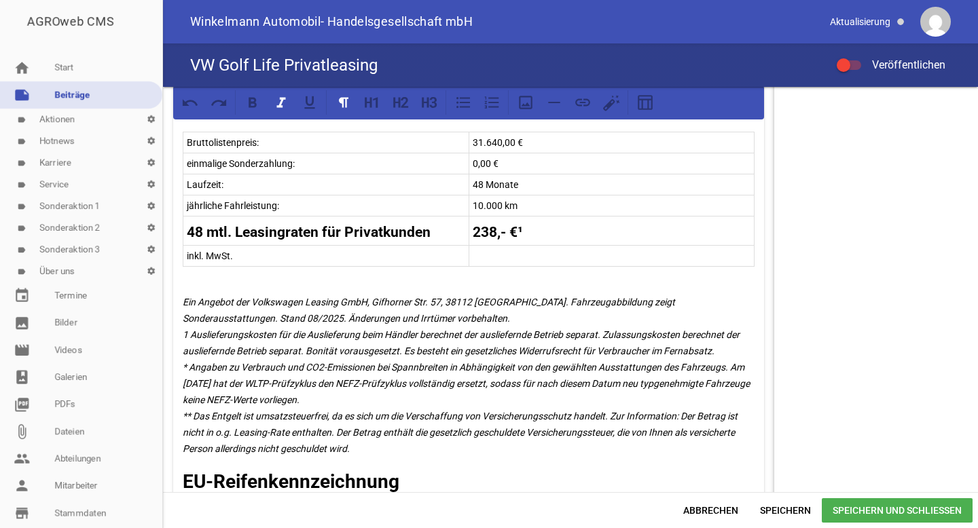
click at [779, 353] on div "games image games image games image Unser Leasingangebot für Privatkunden! Golf…" at bounding box center [570, 289] width 815 height 405
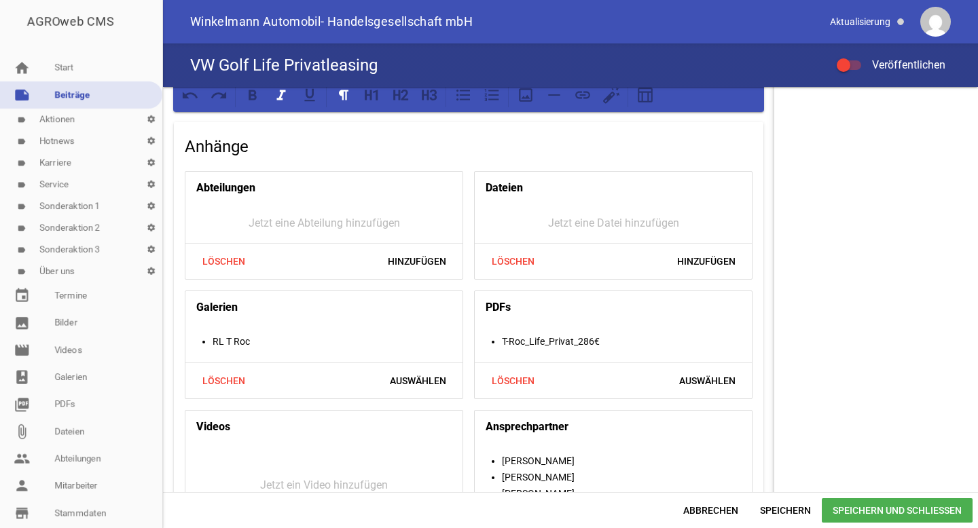
scroll to position [1238, 0]
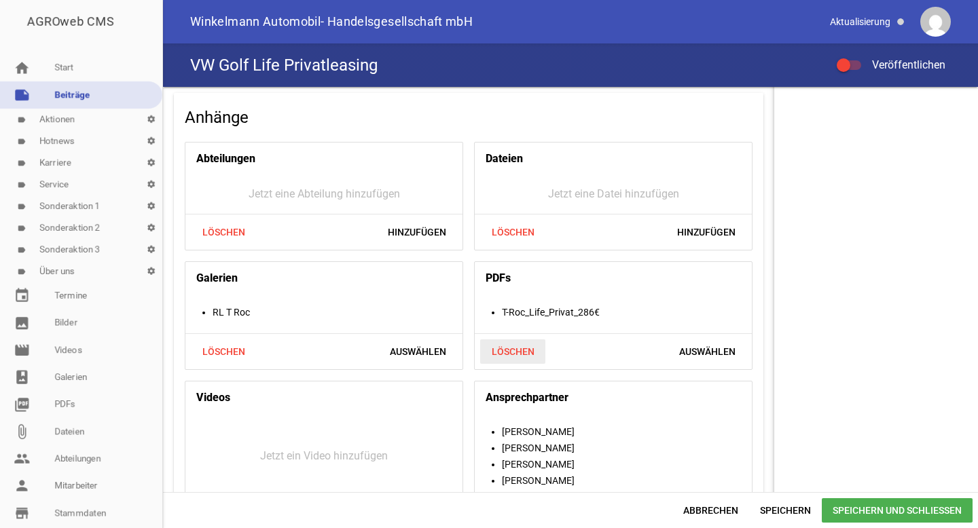
click at [522, 340] on span "Löschen" at bounding box center [512, 352] width 65 height 24
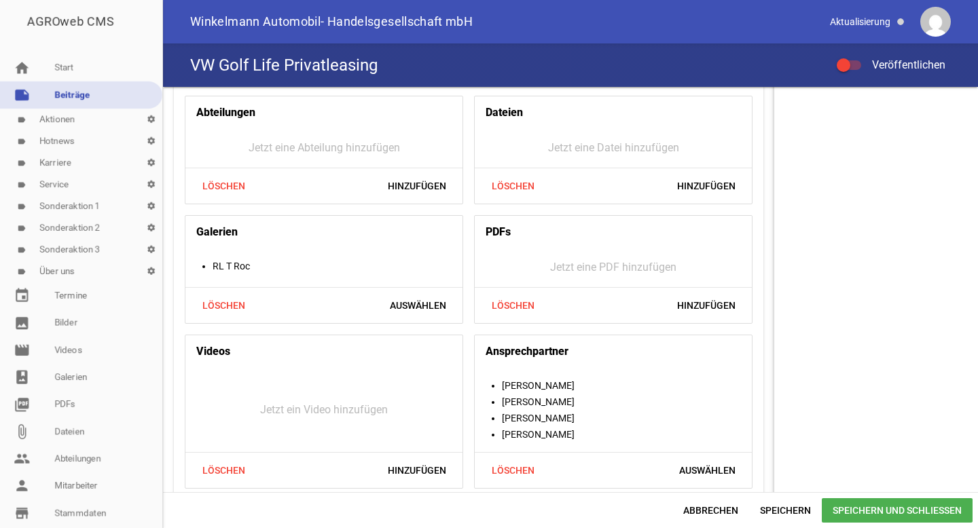
scroll to position [1289, 0]
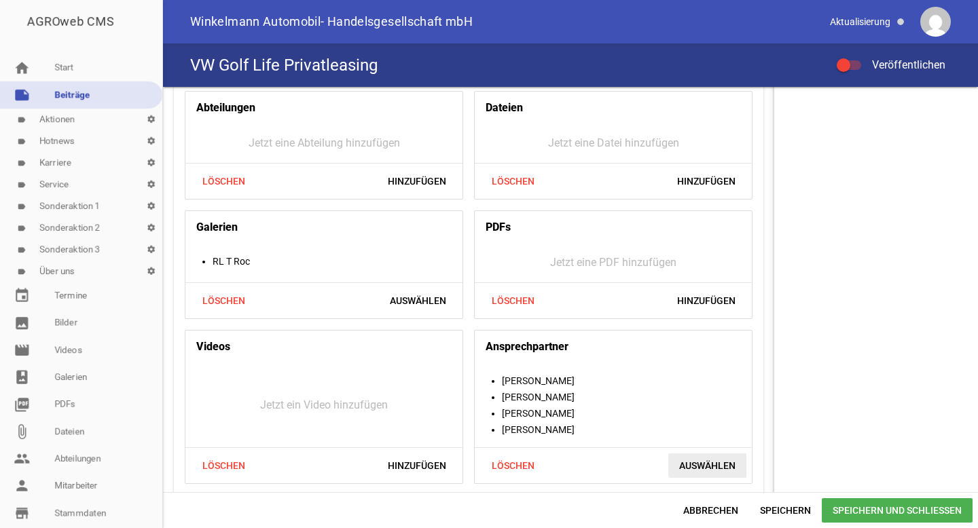
click at [689, 463] on span "Auswählen" at bounding box center [707, 466] width 78 height 24
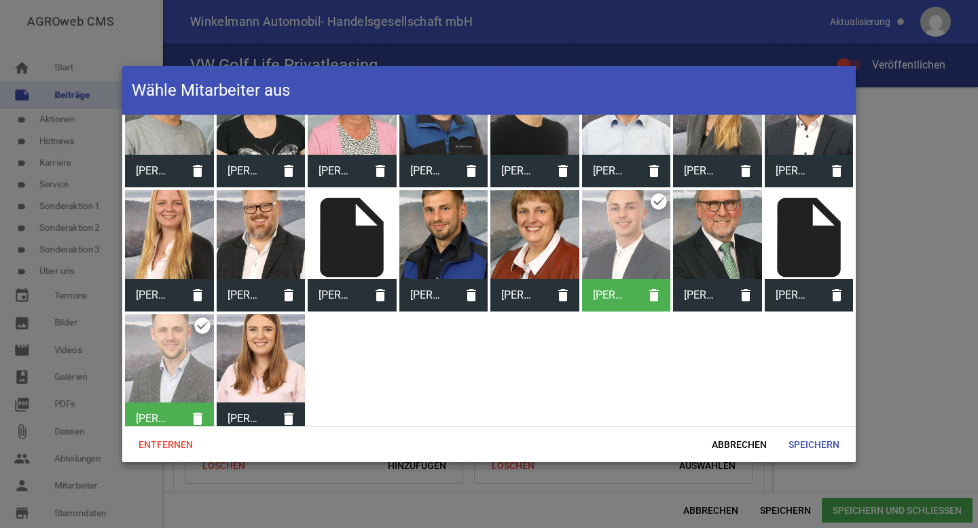
scroll to position [427, 0]
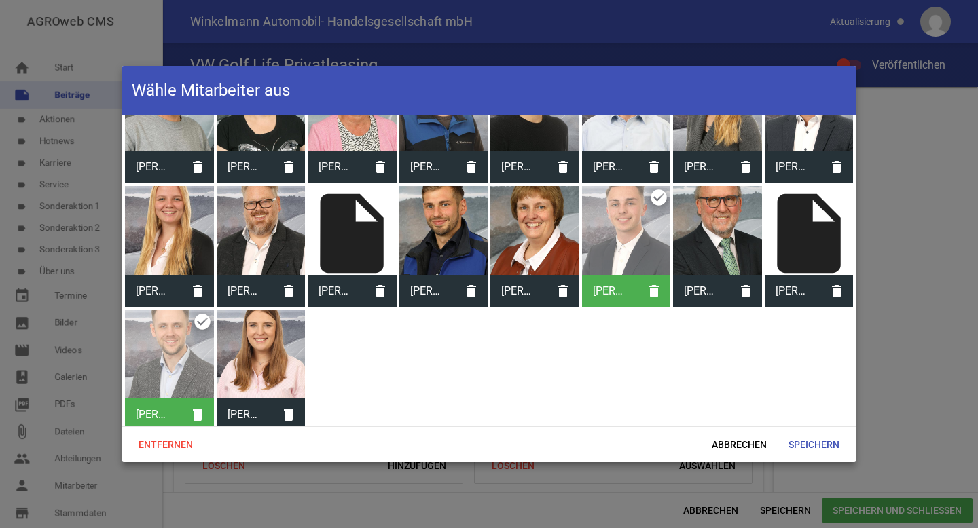
click at [615, 238] on div at bounding box center [626, 230] width 89 height 89
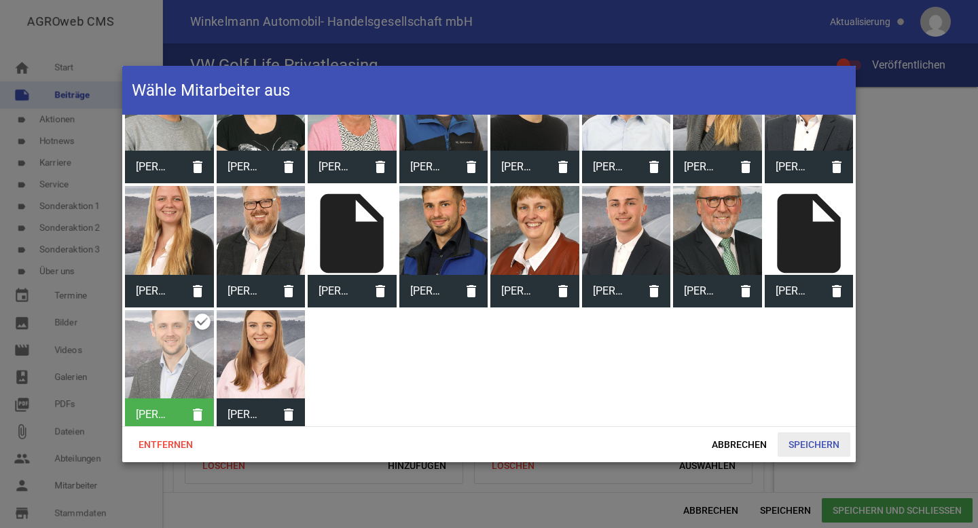
click at [812, 440] on span "Speichern" at bounding box center [814, 445] width 73 height 24
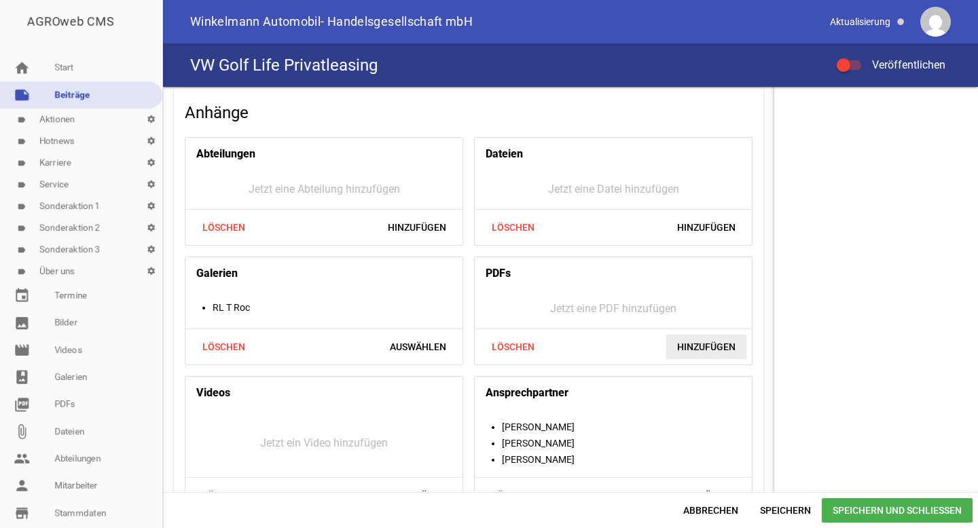
scroll to position [1233, 0]
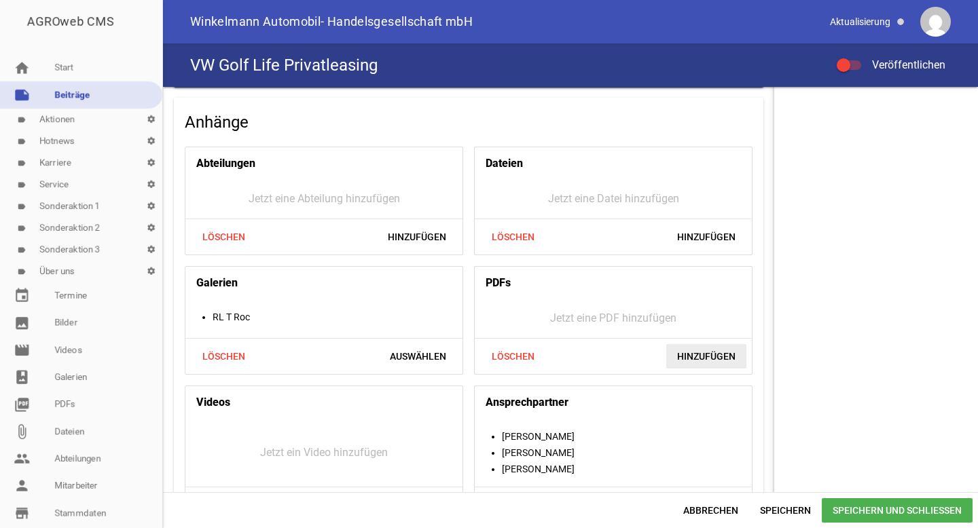
click at [698, 355] on span "Hinzufügen" at bounding box center [706, 356] width 80 height 24
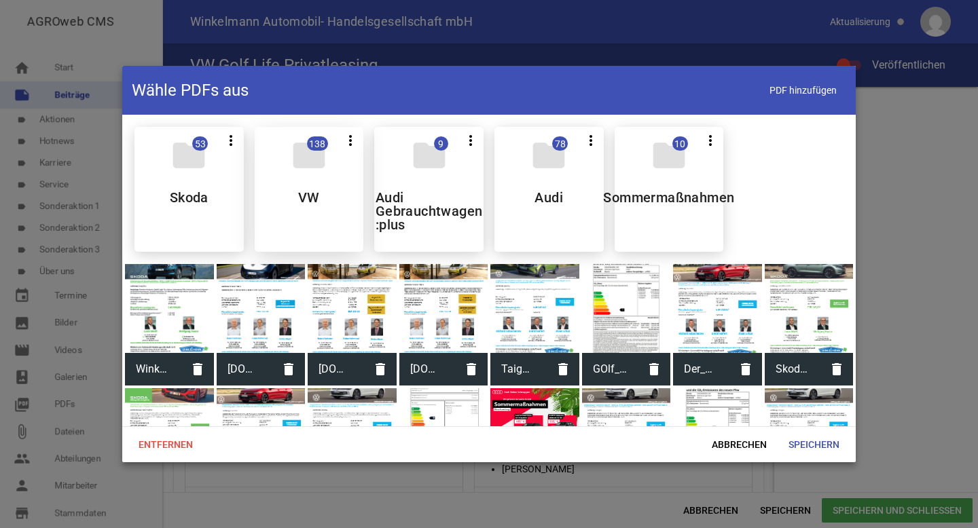
click at [343, 171] on div "folder 138 more_vert Teilen Bearbeiten Löschen VW" at bounding box center [309, 189] width 109 height 125
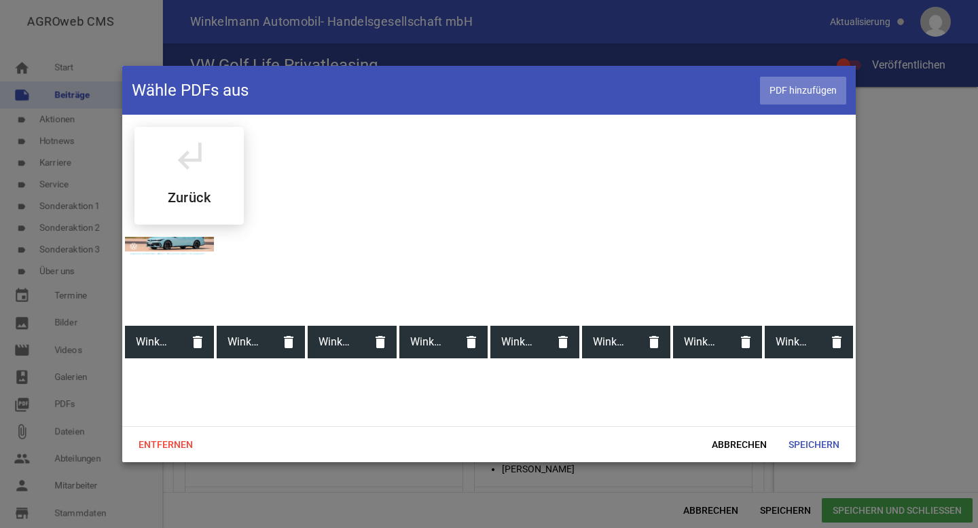
click at [802, 92] on span "PDF hinzufügen" at bounding box center [803, 91] width 86 height 28
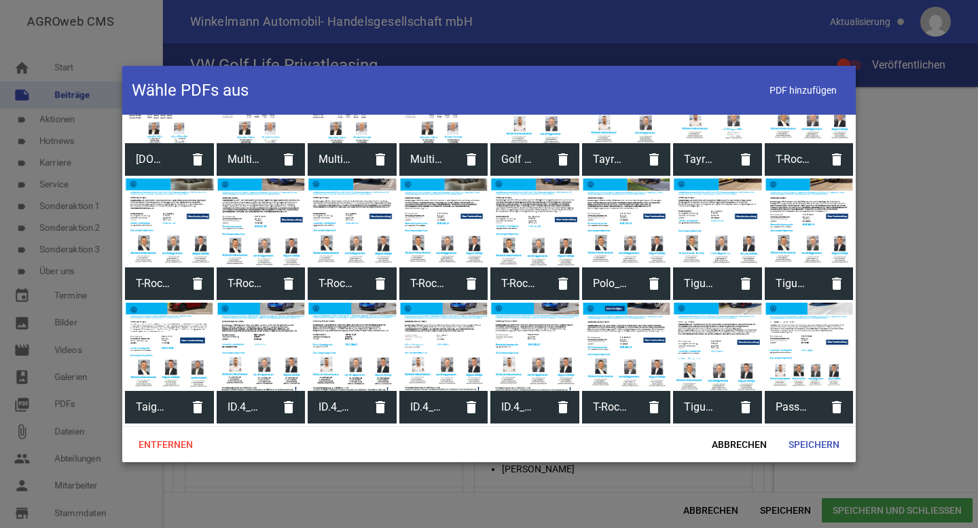
scroll to position [2027, 0]
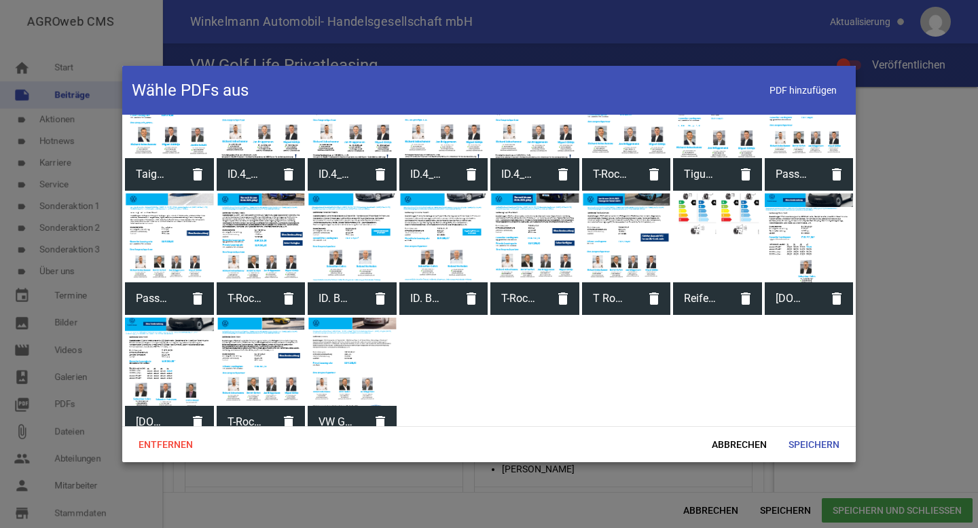
click at [366, 348] on div at bounding box center [352, 362] width 89 height 89
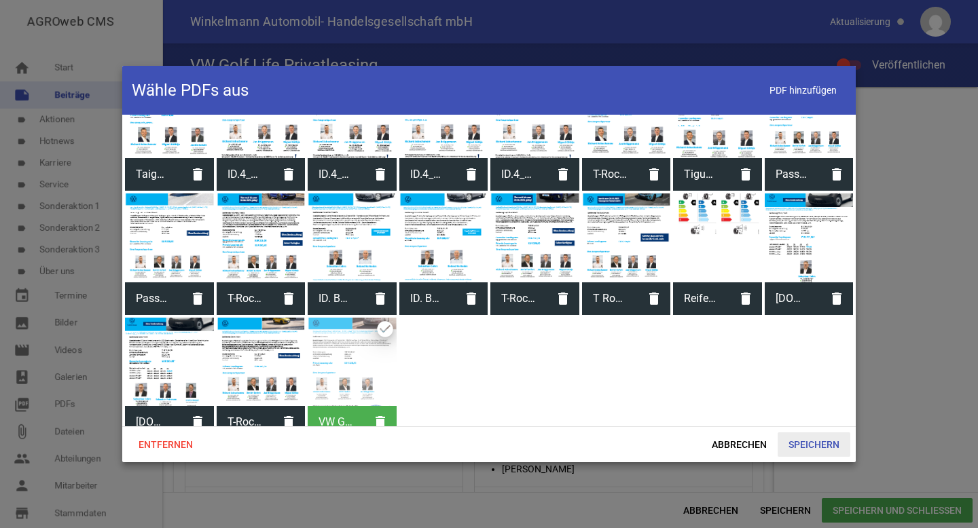
click at [806, 449] on span "Speichern" at bounding box center [814, 445] width 73 height 24
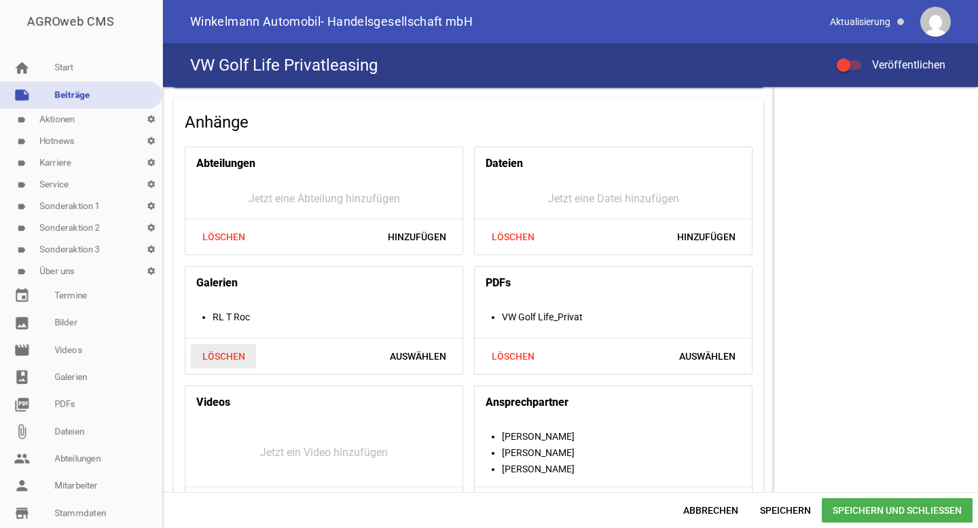
click at [237, 355] on span "Löschen" at bounding box center [223, 356] width 65 height 24
click at [409, 351] on span "Hinzufügen" at bounding box center [417, 356] width 80 height 24
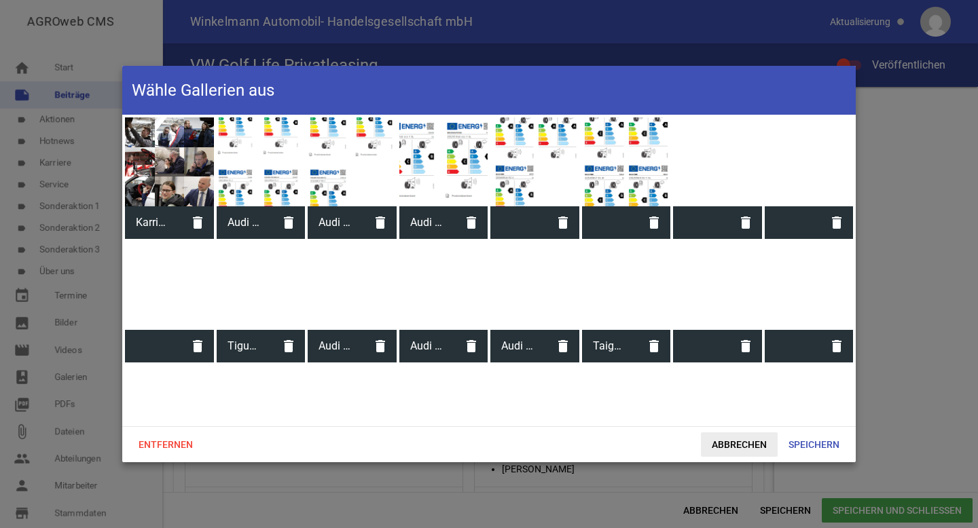
click at [743, 449] on span "Abbrechen" at bounding box center [739, 445] width 77 height 24
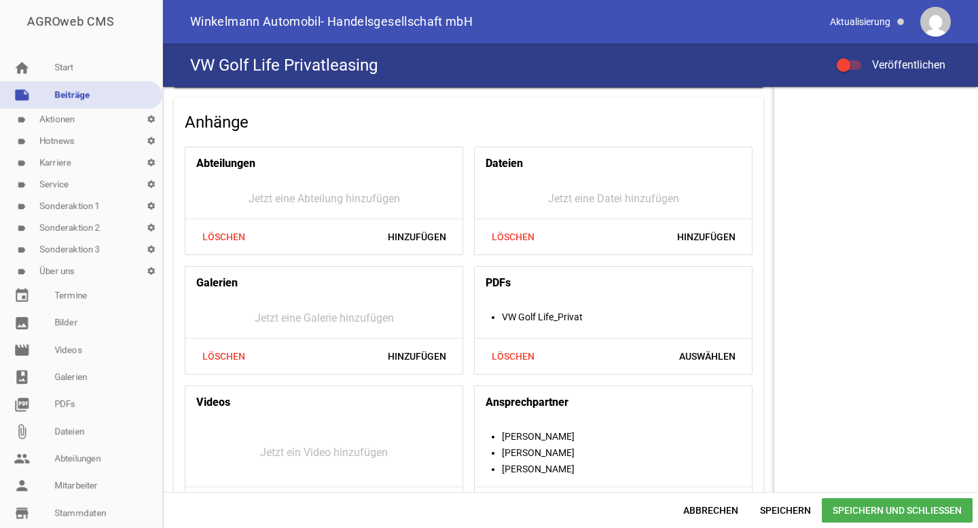
click at [863, 508] on span "Speichern und Schließen" at bounding box center [897, 511] width 151 height 24
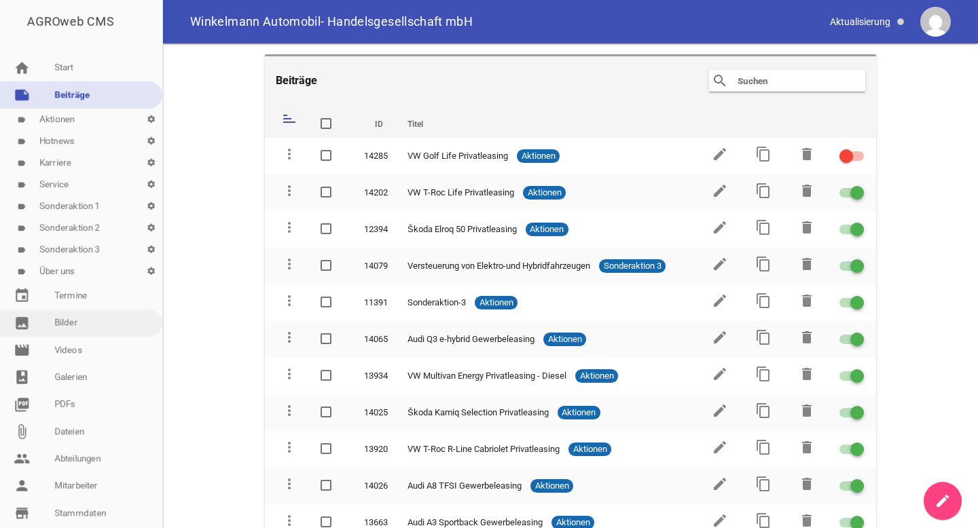
click at [107, 327] on link "image Bilder" at bounding box center [81, 323] width 162 height 27
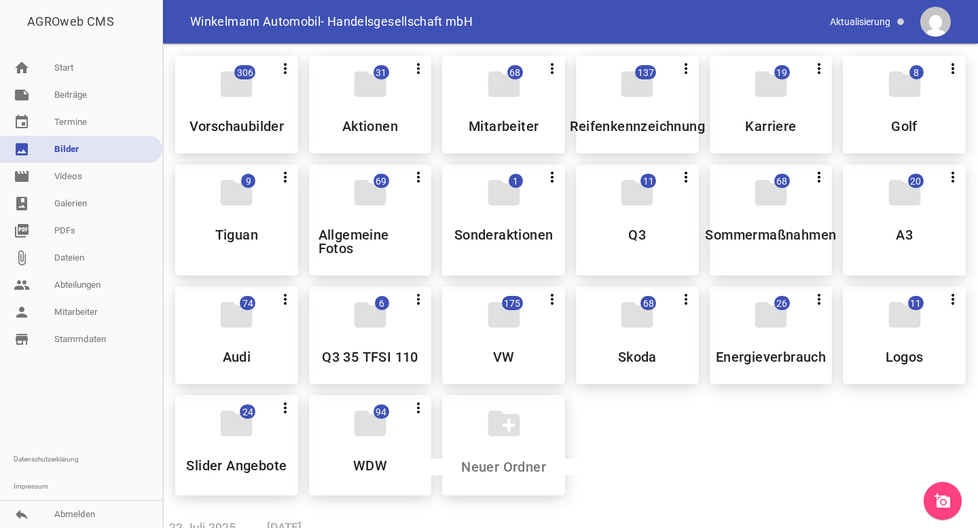
click at [956, 494] on link "add_a_photo" at bounding box center [943, 501] width 38 height 38
click at [101, 203] on link "photo_album Galerien" at bounding box center [81, 203] width 162 height 27
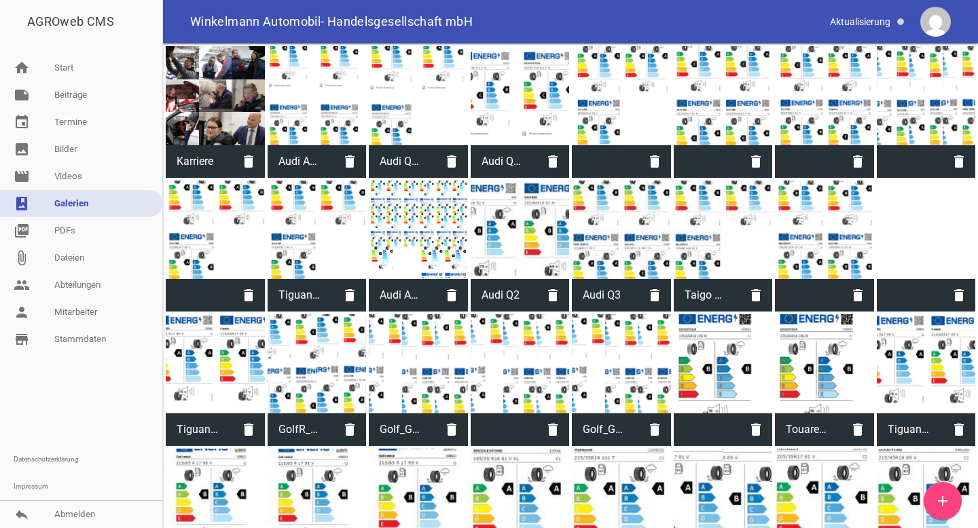
click at [939, 505] on icon "add" at bounding box center [943, 501] width 16 height 16
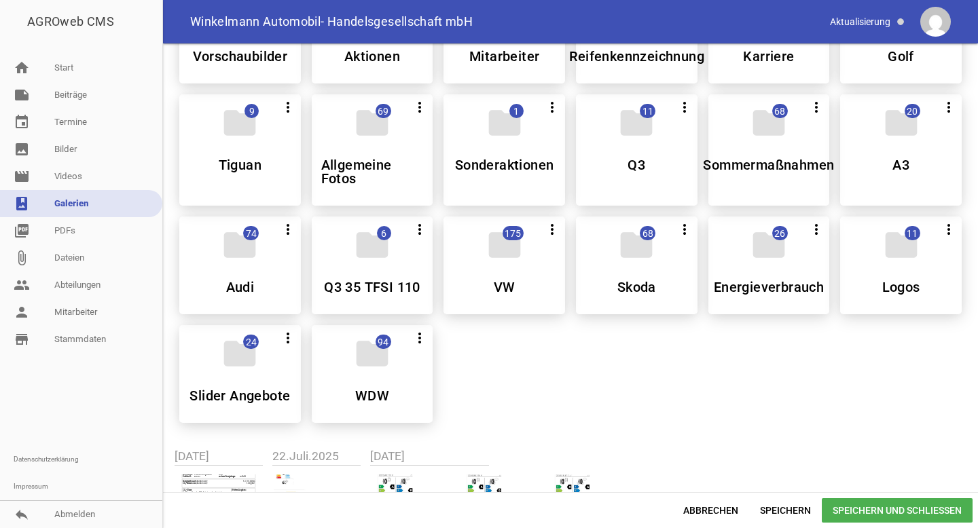
scroll to position [149, 0]
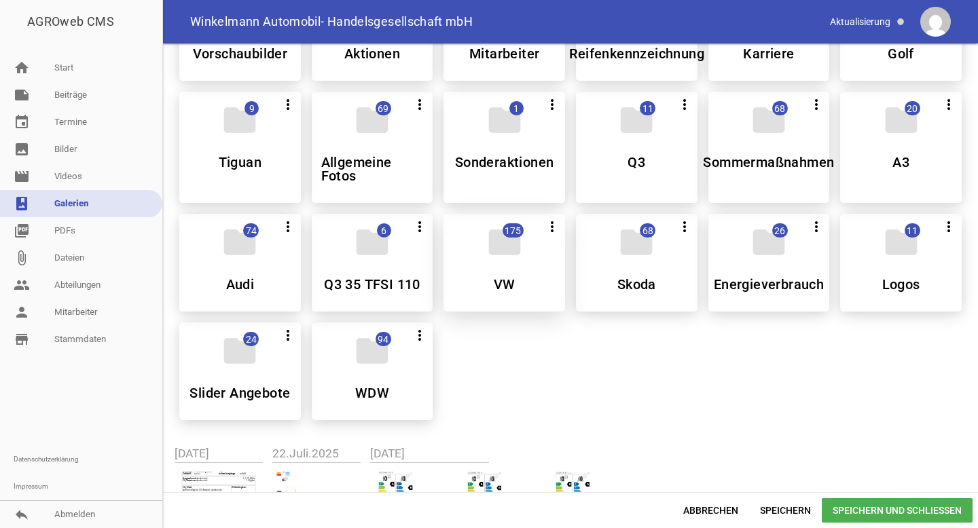
click at [478, 288] on div "folder 175 more_vert Alle auswählen Teilen Bearbeiten Löschen VW" at bounding box center [505, 263] width 122 height 98
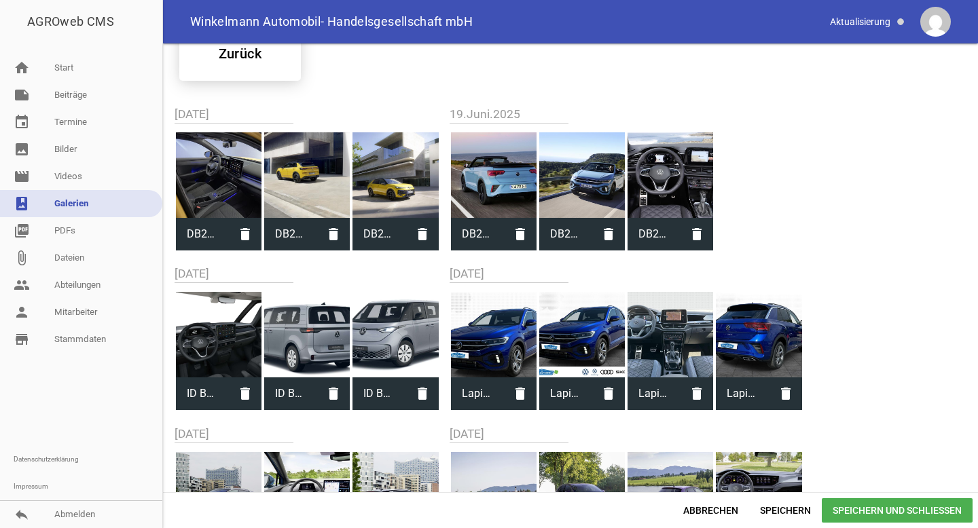
scroll to position [0, 0]
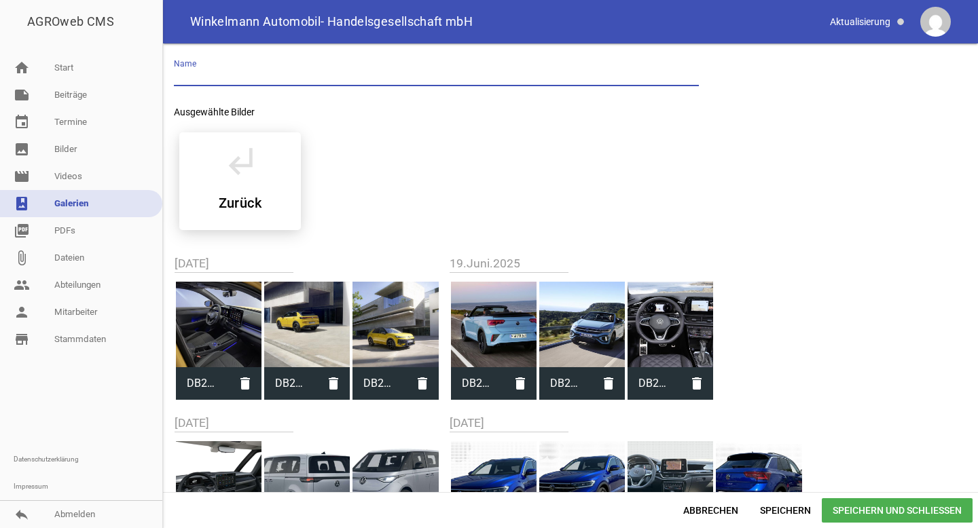
click at [267, 74] on input "text" at bounding box center [436, 77] width 525 height 18
type input "Reifenlabel_Golf Life"
click at [867, 514] on span "Speichern und Schließen" at bounding box center [897, 511] width 151 height 24
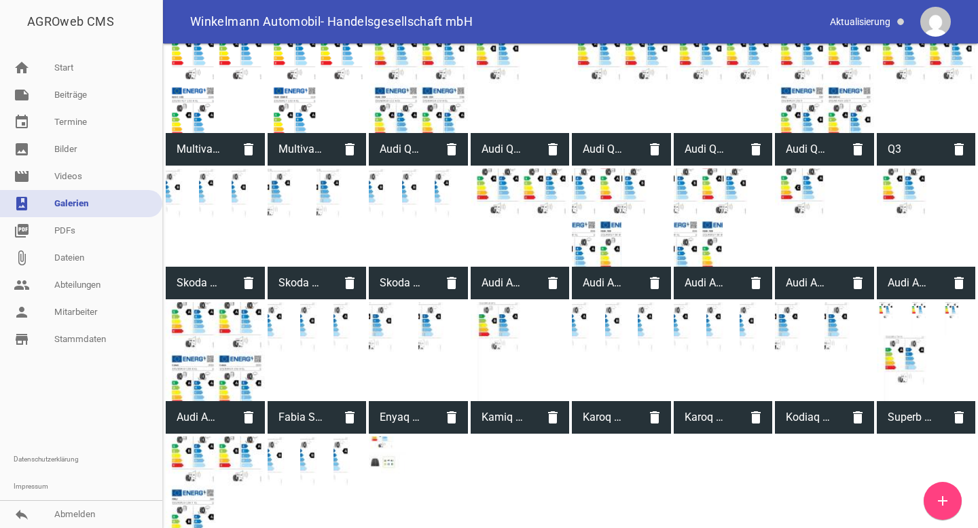
scroll to position [1651, 0]
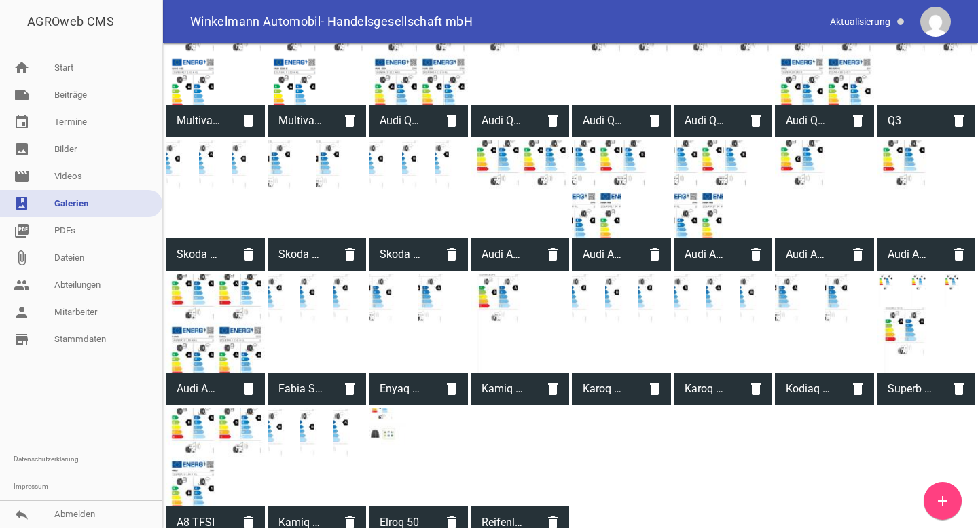
click at [513, 463] on div at bounding box center [520, 457] width 99 height 99
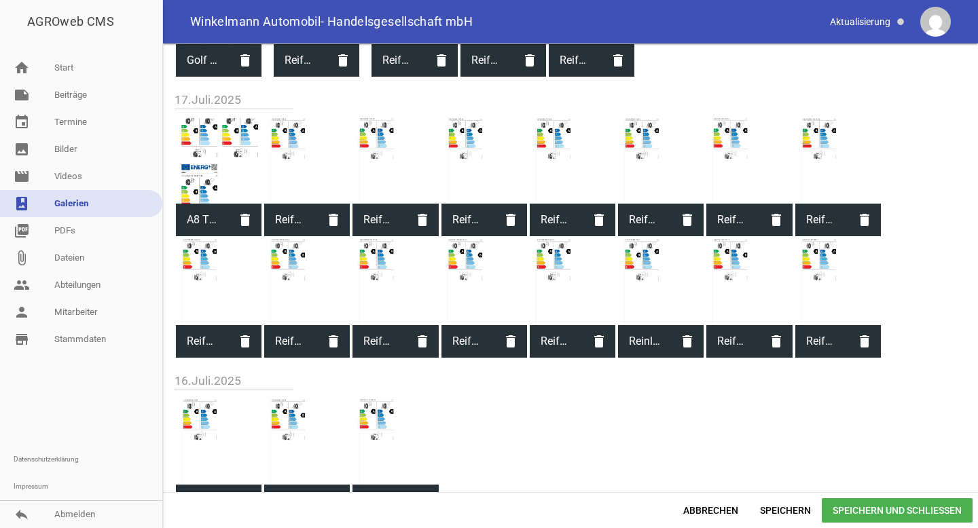
scroll to position [427, 0]
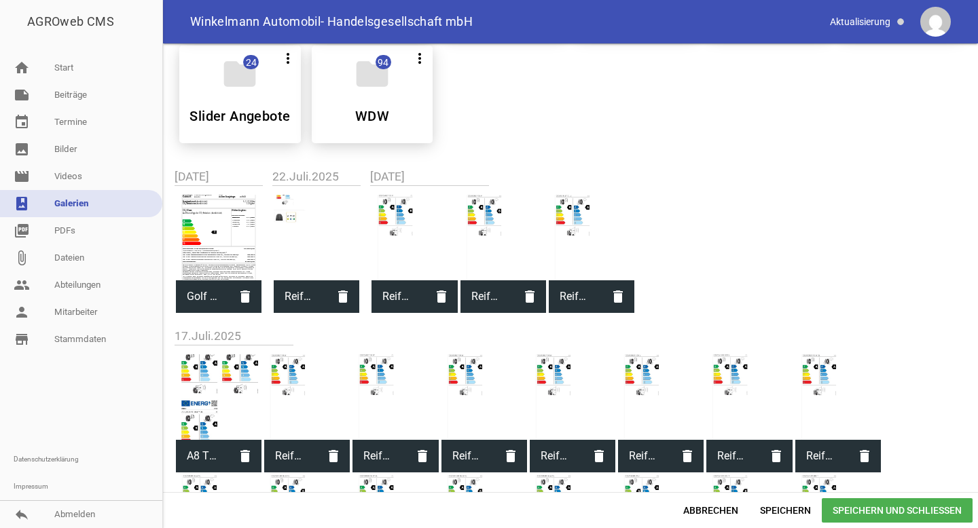
click at [217, 261] on div at bounding box center [219, 238] width 86 height 86
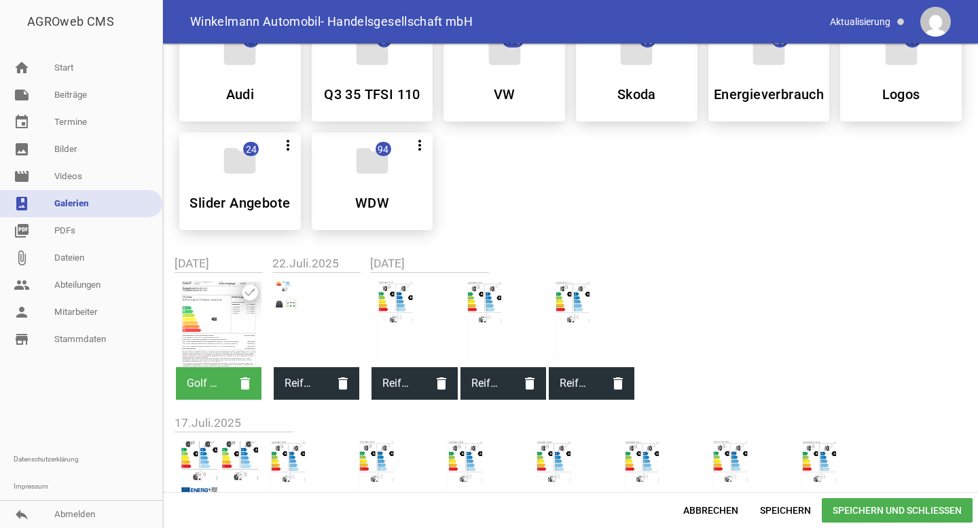
scroll to position [513, 0]
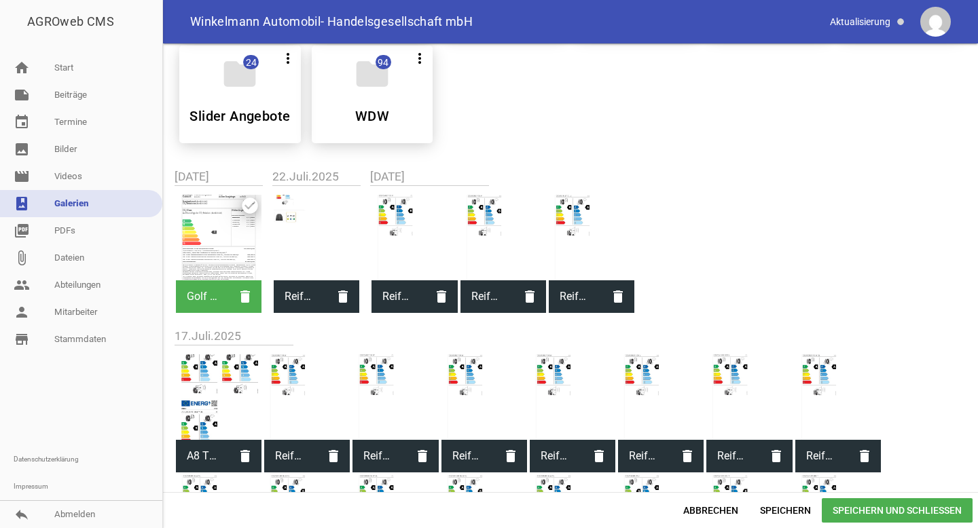
click at [852, 504] on span "Speichern und Schließen" at bounding box center [897, 511] width 151 height 24
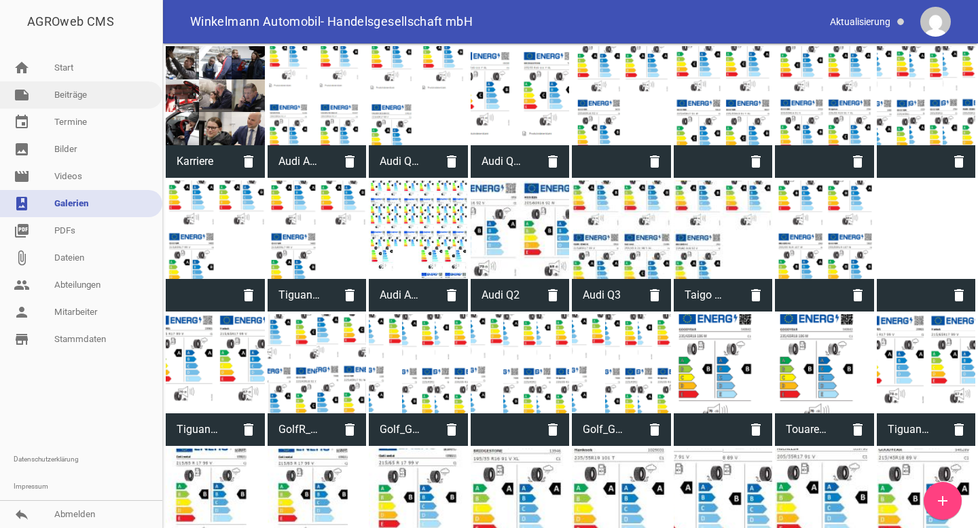
click at [90, 96] on link "note Beiträge" at bounding box center [81, 95] width 162 height 27
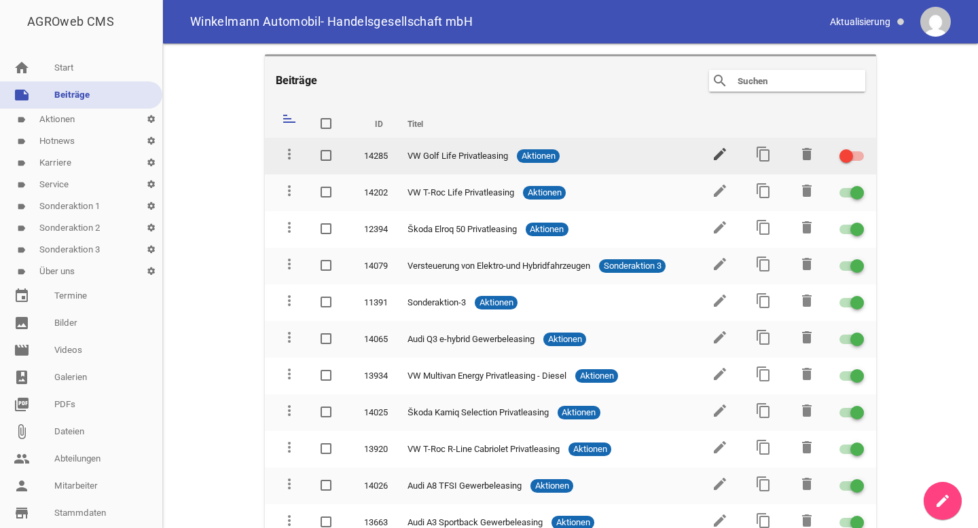
click at [712, 152] on icon "edit" at bounding box center [720, 154] width 16 height 16
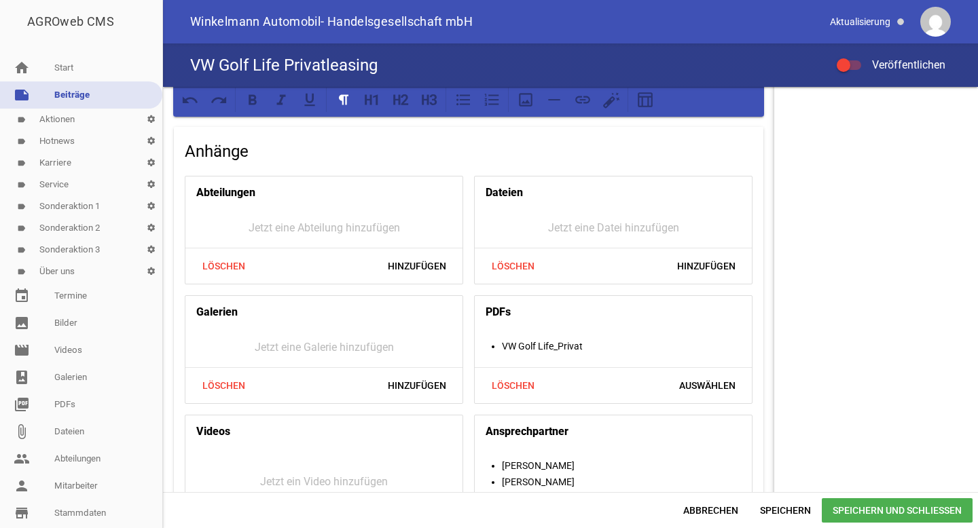
scroll to position [1207, 0]
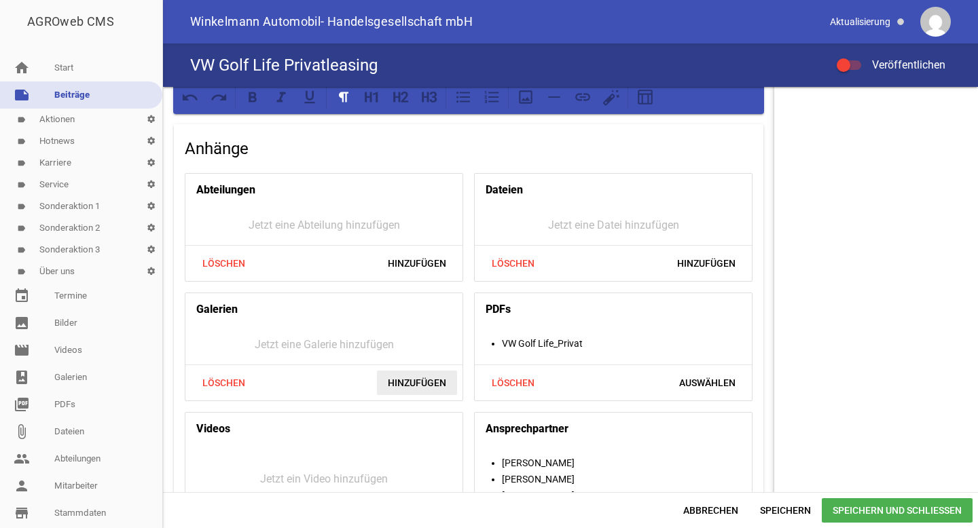
click at [412, 376] on span "Hinzufügen" at bounding box center [417, 383] width 80 height 24
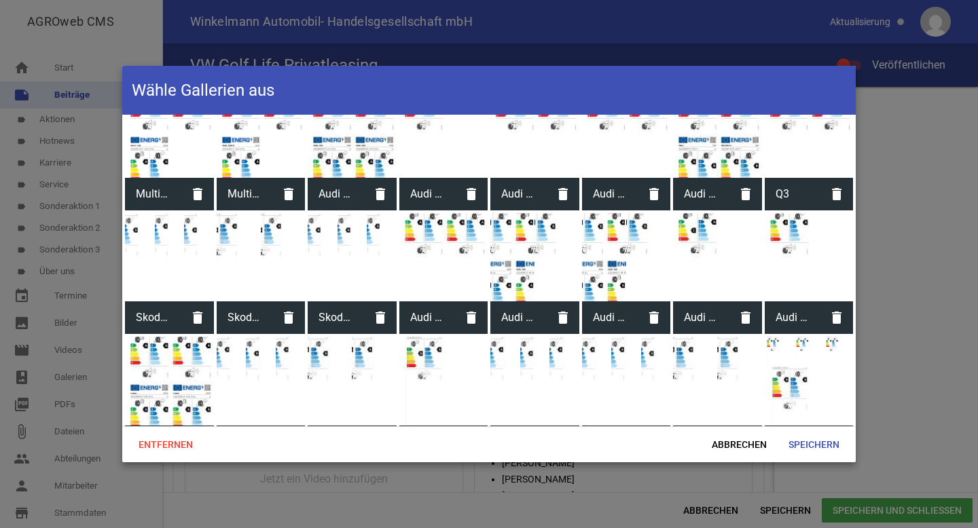
scroll to position [1661, 0]
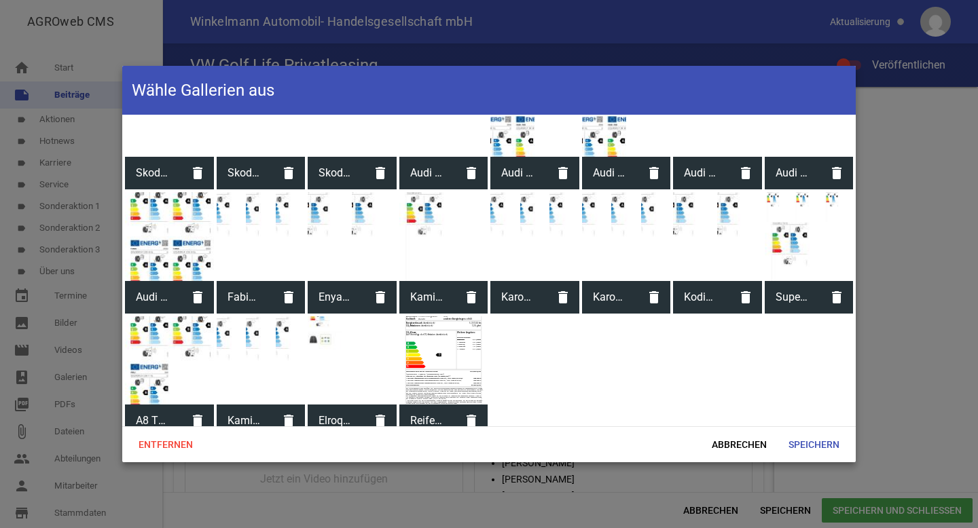
click at [464, 341] on div at bounding box center [443, 361] width 89 height 89
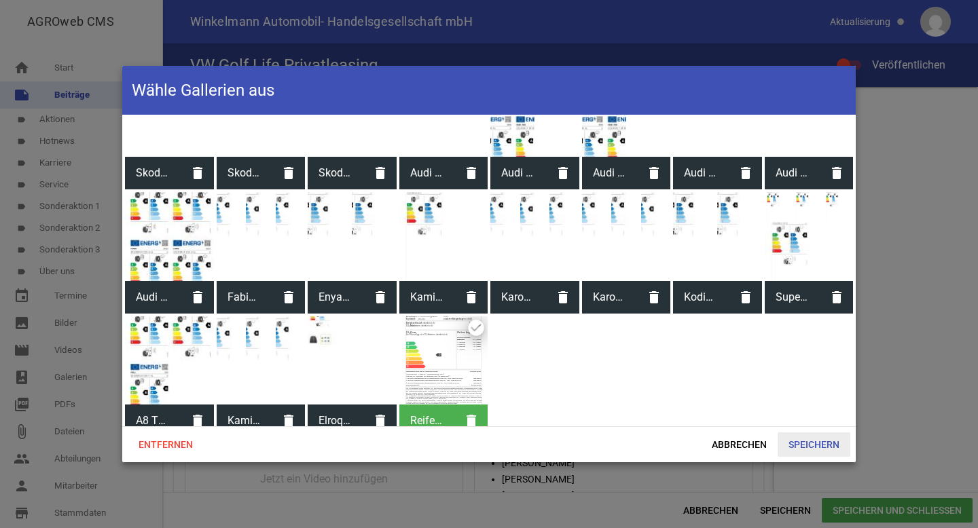
click at [808, 444] on span "Speichern" at bounding box center [814, 445] width 73 height 24
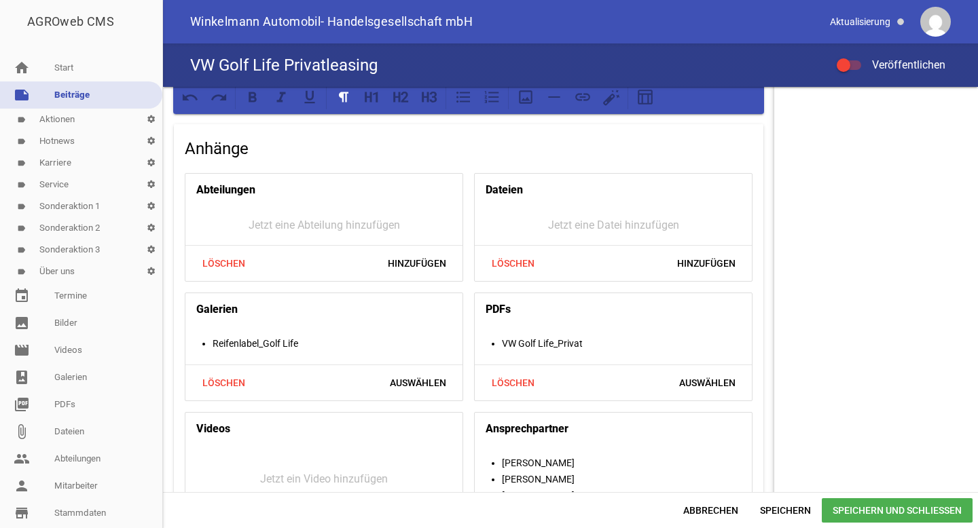
click at [849, 507] on span "Speichern und Schließen" at bounding box center [897, 511] width 151 height 24
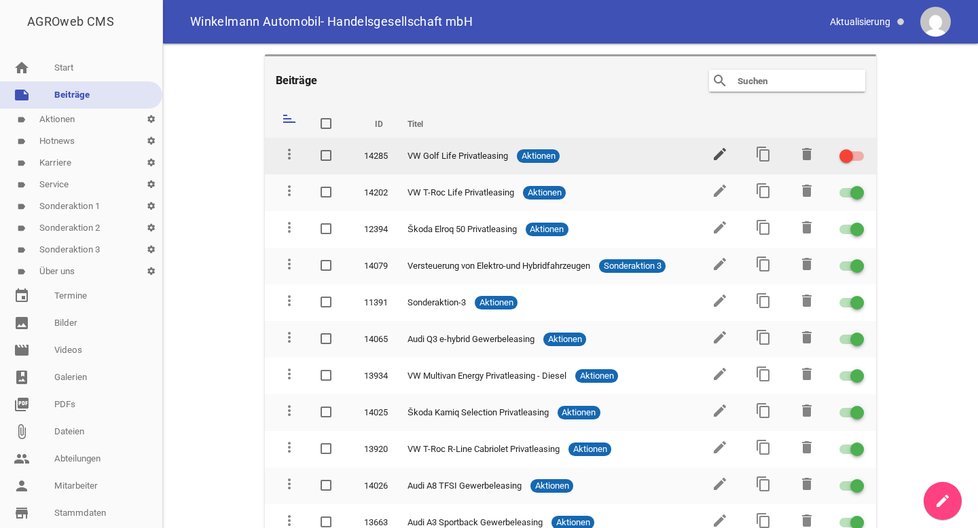
click at [715, 149] on icon "edit" at bounding box center [720, 154] width 16 height 16
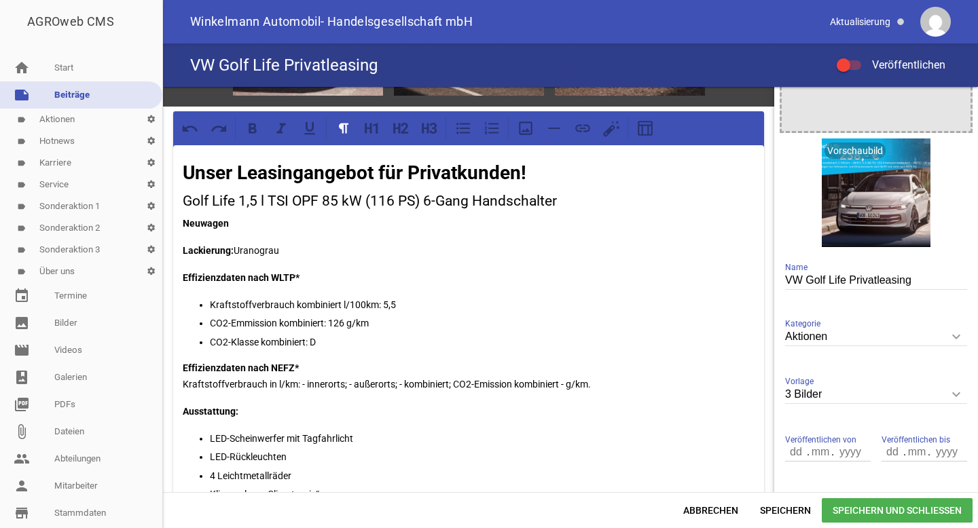
scroll to position [153, 0]
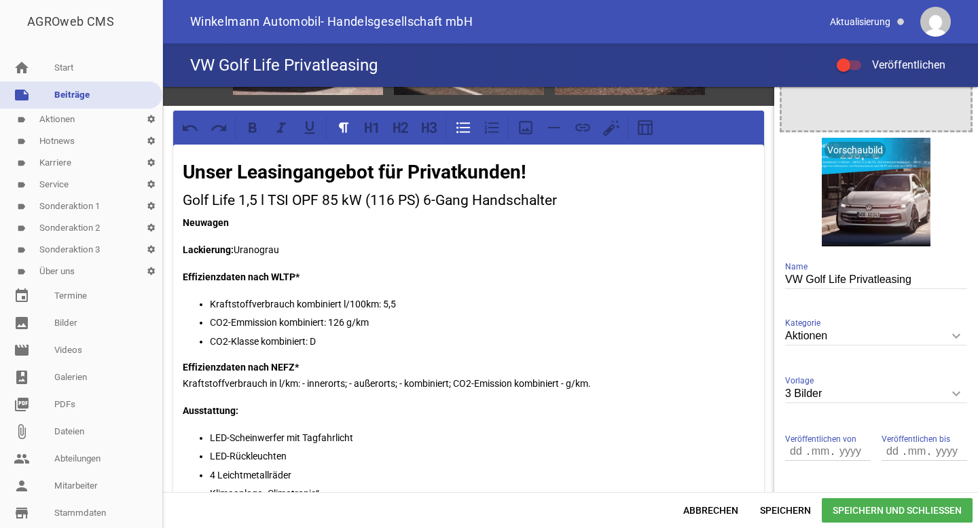
click at [384, 297] on p "Kraftstoffverbrauch kombiniert l/100km: 5,5" at bounding box center [482, 304] width 545 height 16
click at [404, 304] on p "Kraftstoffverbrauch kombiniert l/100km: 5,5" at bounding box center [482, 304] width 545 height 16
click at [341, 324] on p "CO2-Emmission kombiniert: 126 g/km" at bounding box center [482, 322] width 545 height 16
click at [881, 512] on span "Speichern und Schließen" at bounding box center [897, 511] width 151 height 24
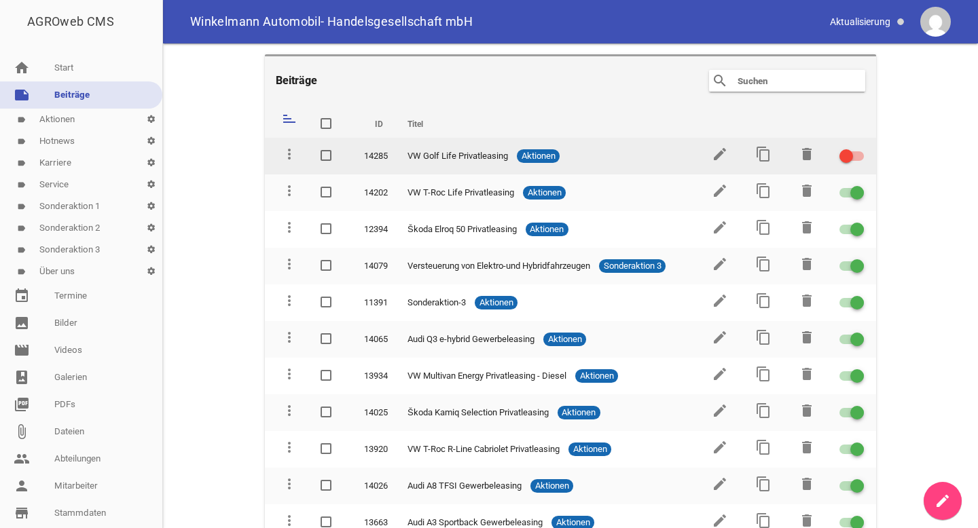
click at [850, 157] on div at bounding box center [852, 156] width 24 height 10
click at [860, 148] on input "checkbox" at bounding box center [860, 148] width 0 height 0
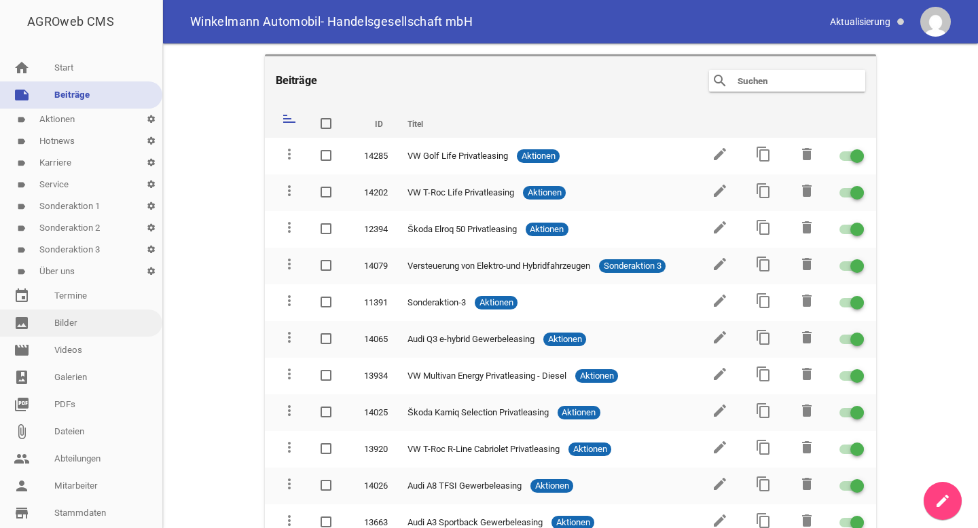
click at [77, 325] on link "image Bilder" at bounding box center [81, 323] width 162 height 27
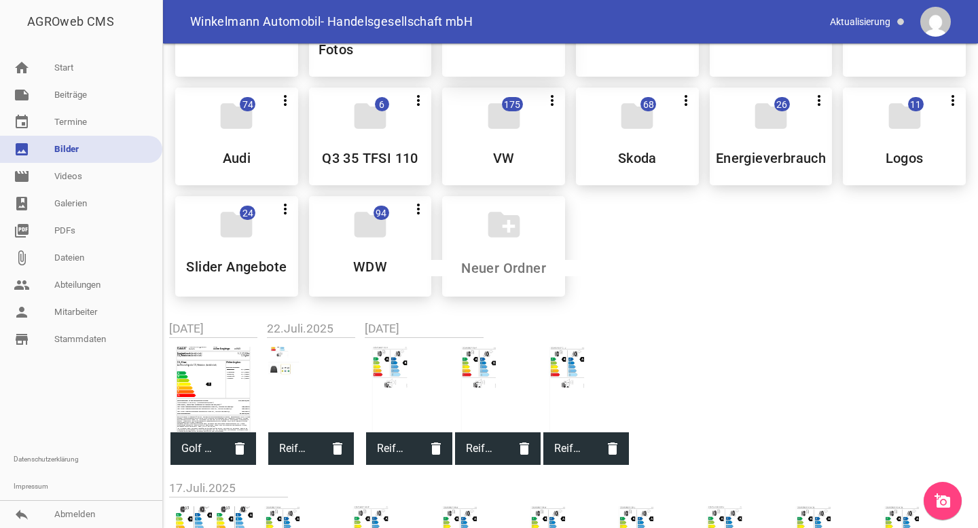
scroll to position [200, 0]
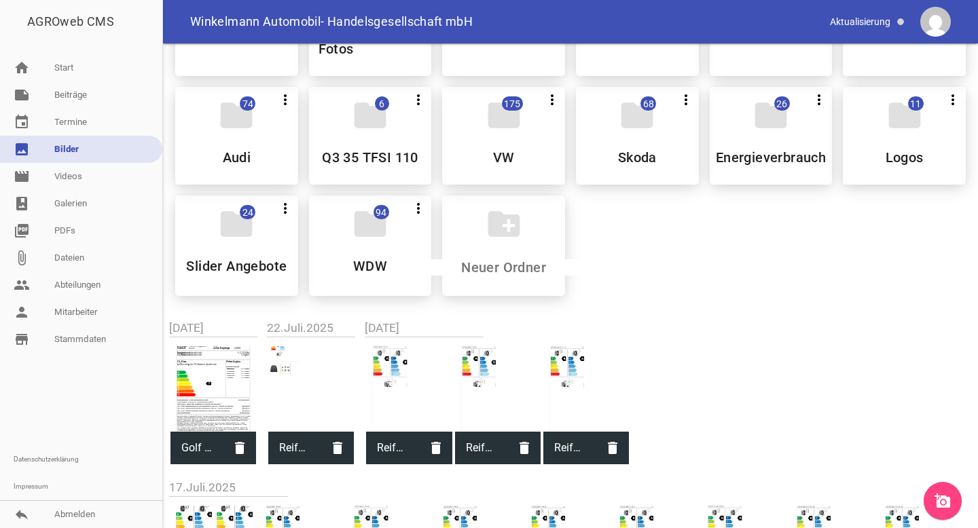
click at [192, 390] on div at bounding box center [213, 389] width 86 height 86
type input "Golf Basis Reifenlabel .svg"
type input "595"
type input "842"
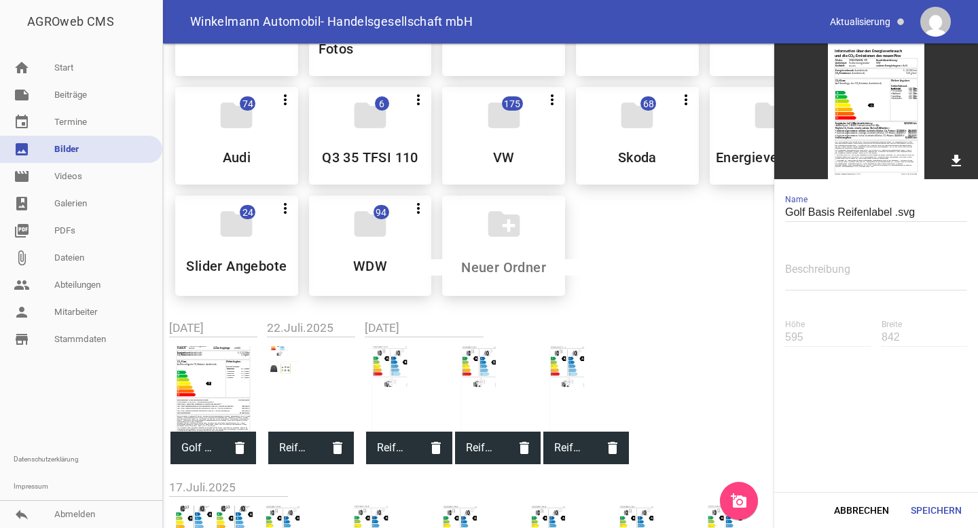
click at [736, 492] on link "add_a_photo" at bounding box center [739, 501] width 38 height 38
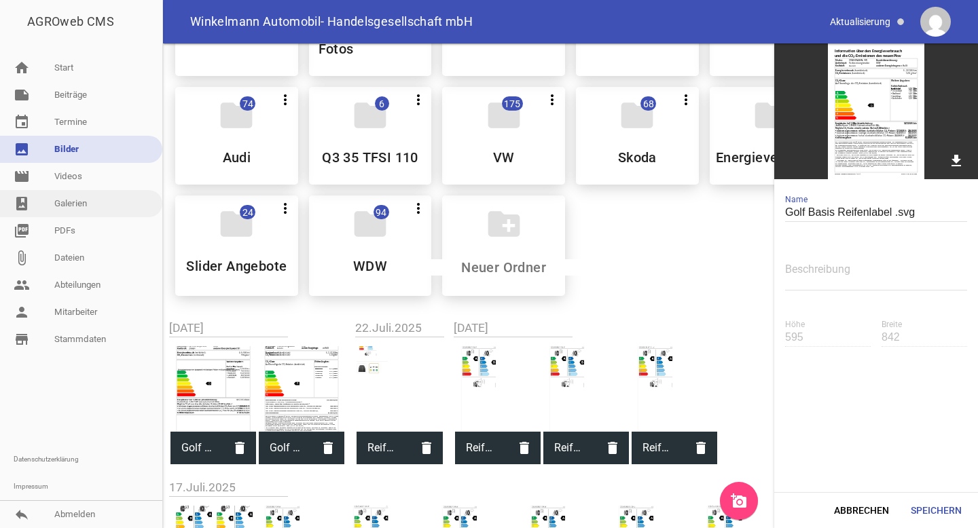
click at [88, 203] on link "photo_album Galerien" at bounding box center [81, 203] width 162 height 27
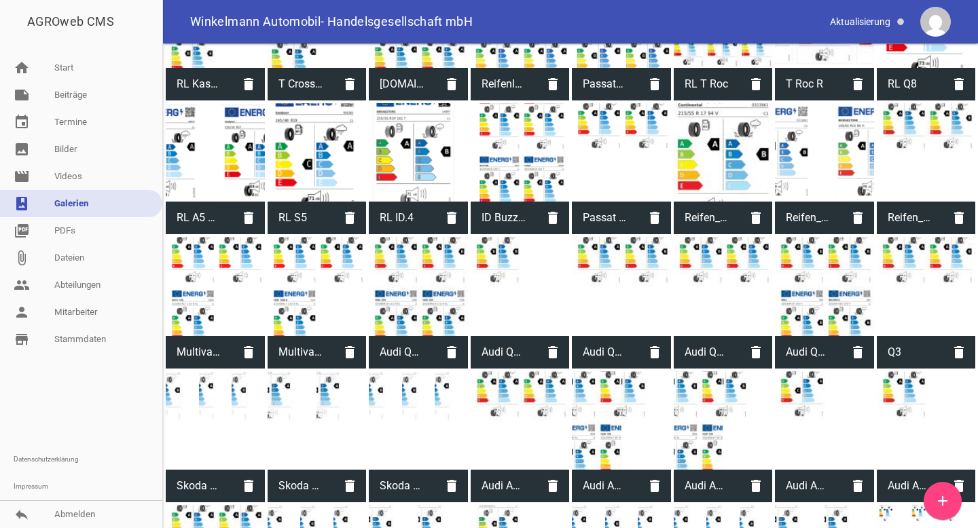
scroll to position [1651, 0]
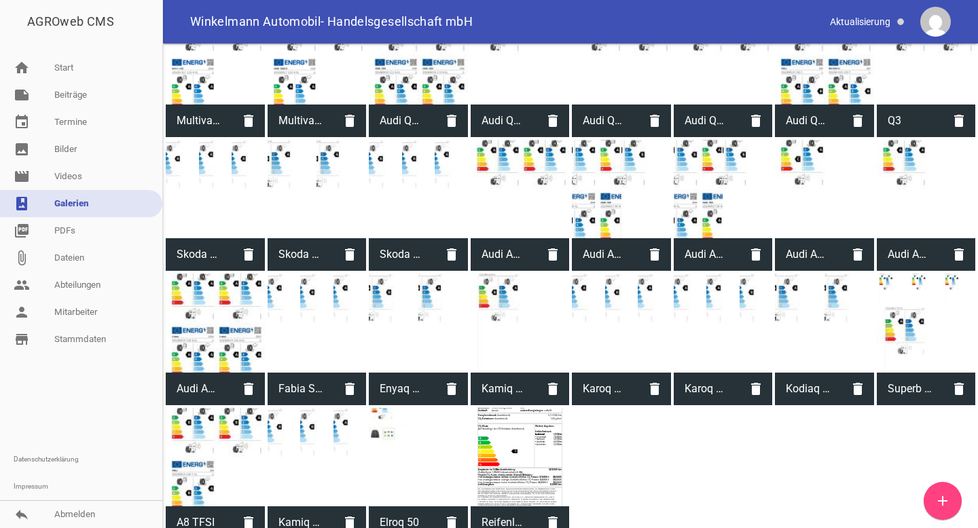
click at [491, 424] on div at bounding box center [520, 457] width 99 height 99
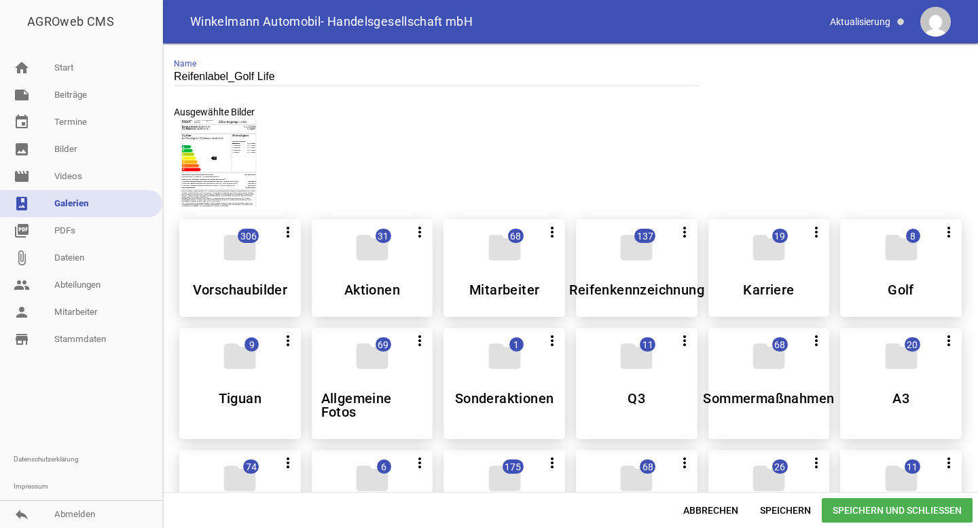
click at [222, 175] on div at bounding box center [218, 163] width 87 height 87
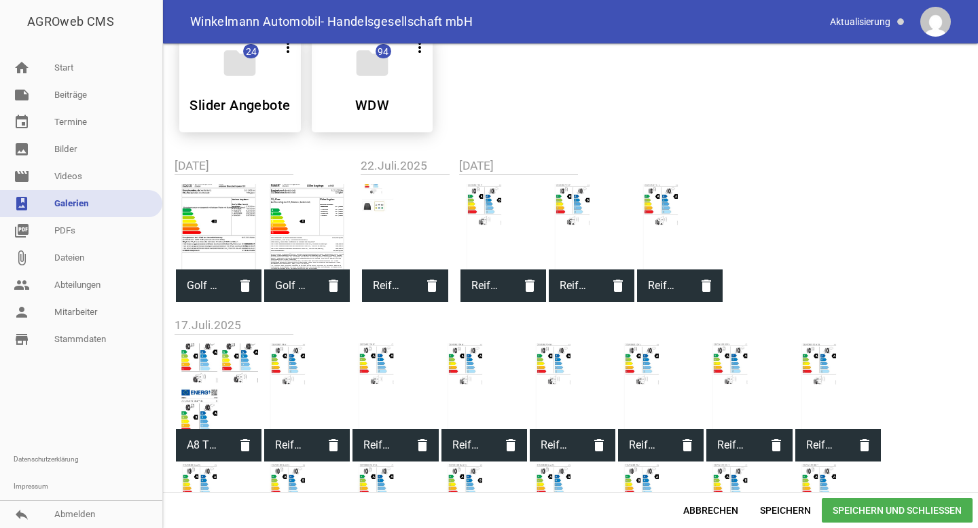
click at [223, 230] on div at bounding box center [219, 227] width 86 height 86
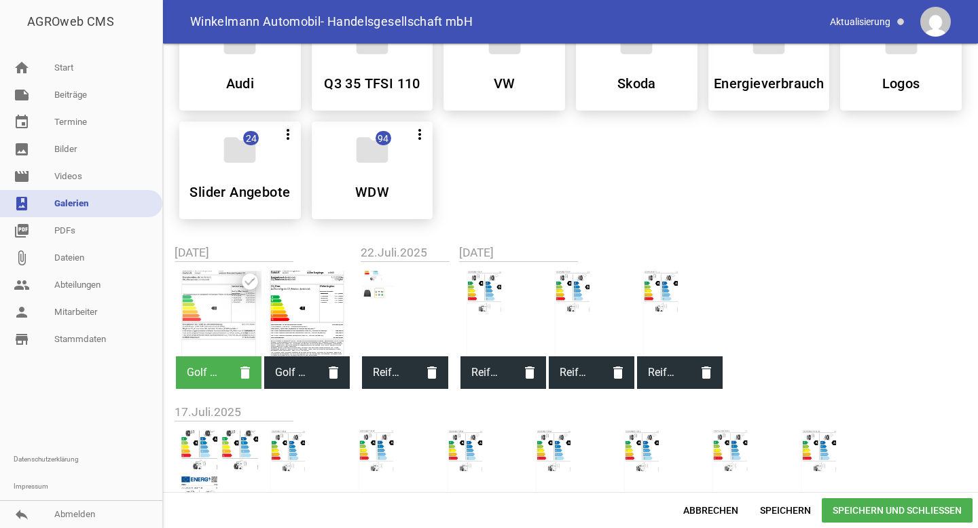
scroll to position [524, 0]
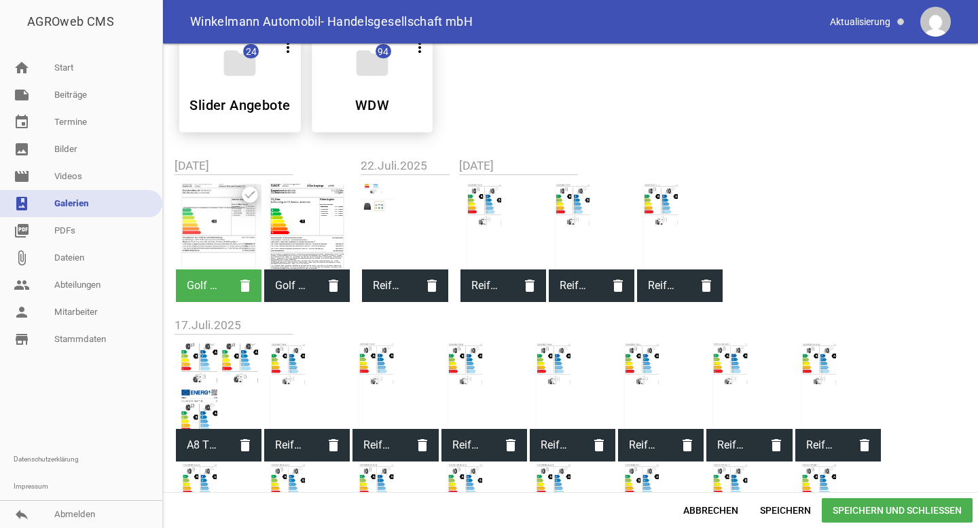
click at [893, 514] on span "Speichern und Schließen" at bounding box center [897, 511] width 151 height 24
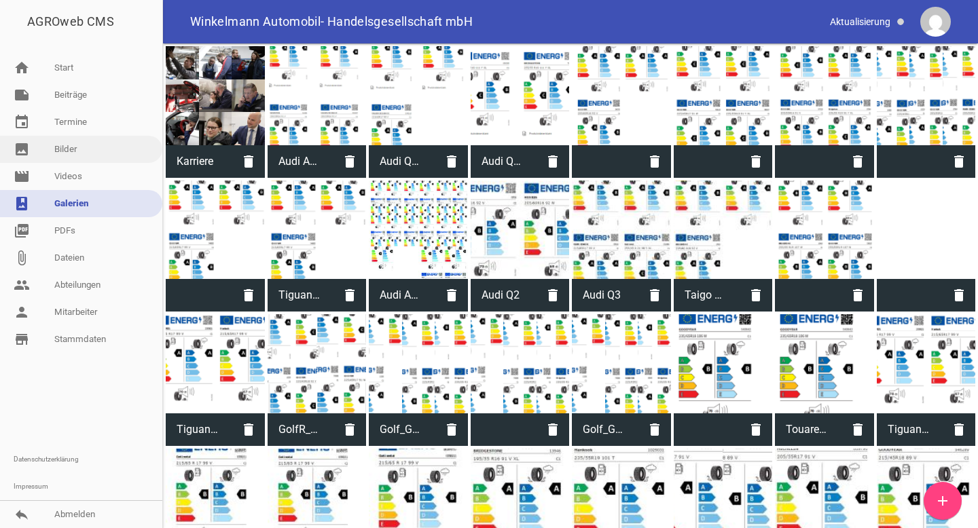
click at [95, 150] on link "image Bilder" at bounding box center [81, 149] width 162 height 27
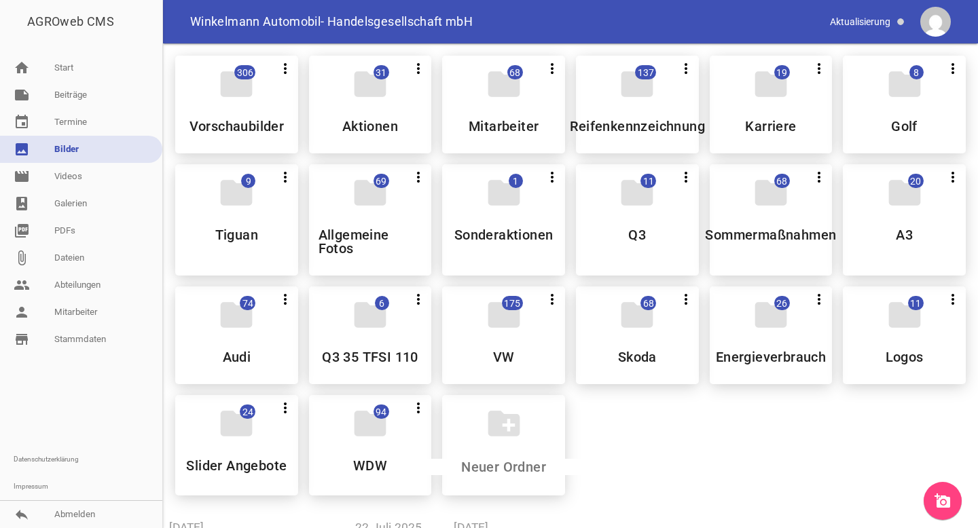
click at [951, 505] on link "add_a_photo" at bounding box center [943, 501] width 38 height 38
click at [100, 206] on link "photo_album Galerien" at bounding box center [81, 203] width 162 height 27
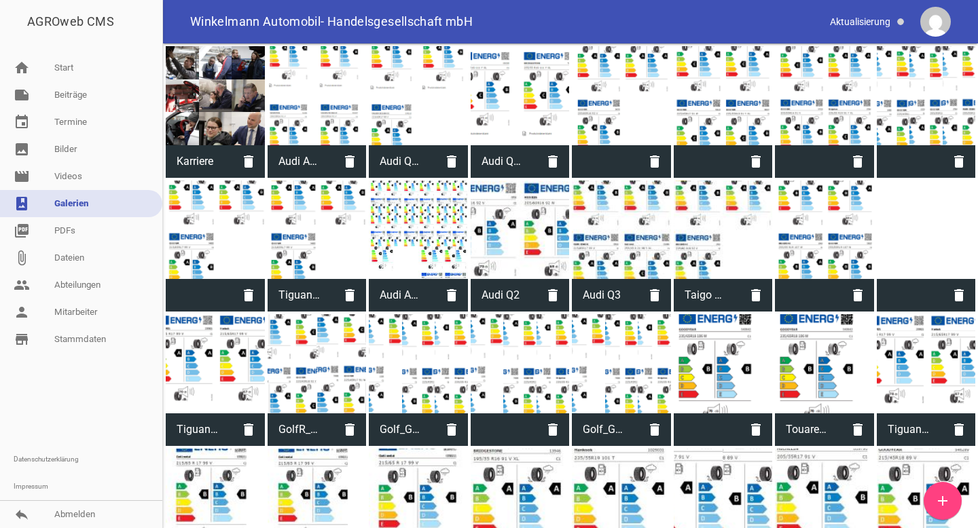
click at [943, 486] on link "add" at bounding box center [943, 501] width 38 height 38
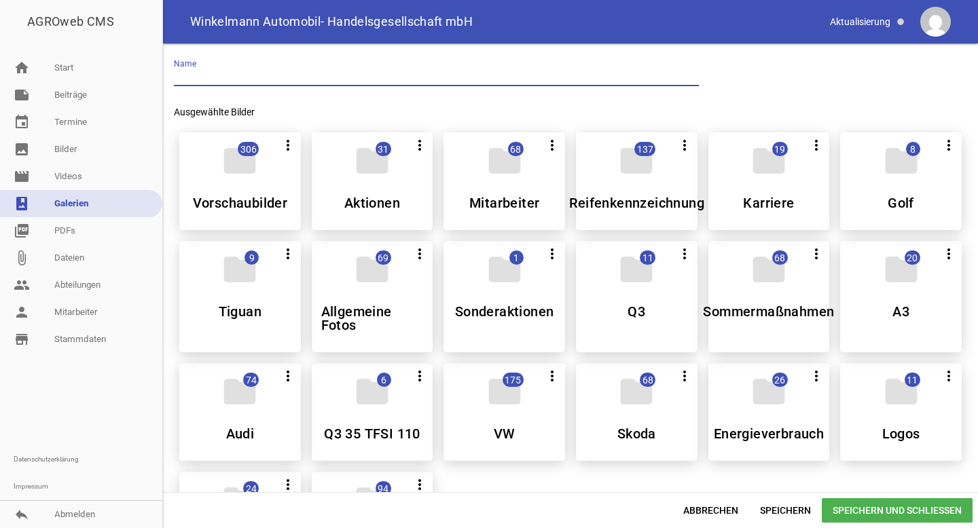
click at [273, 79] on input "text" at bounding box center [436, 77] width 525 height 18
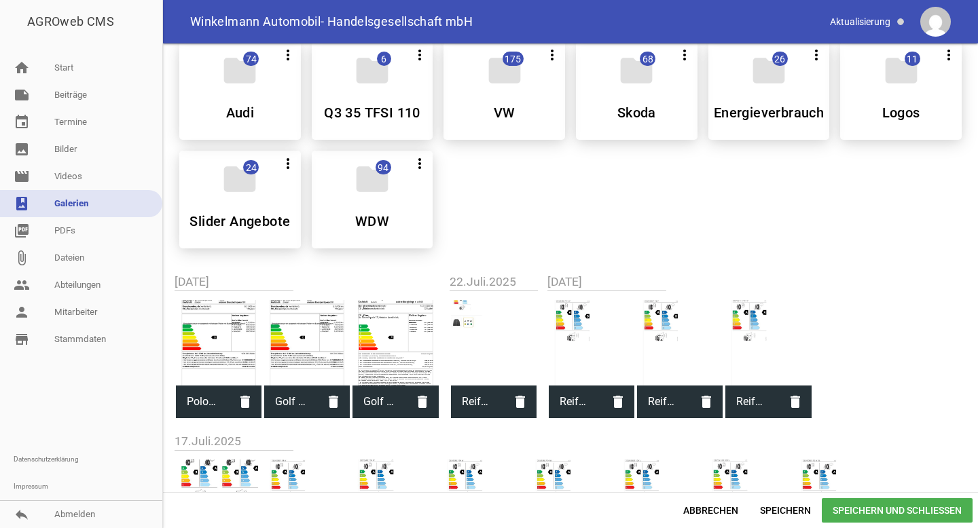
type input "VW Polo Life_Reifenlabel"
click at [213, 357] on div at bounding box center [219, 343] width 86 height 86
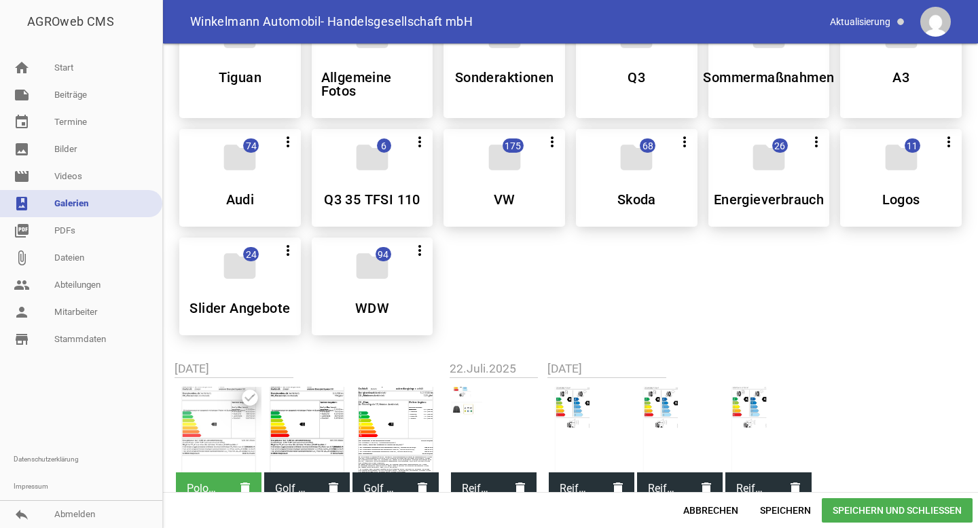
scroll to position [408, 0]
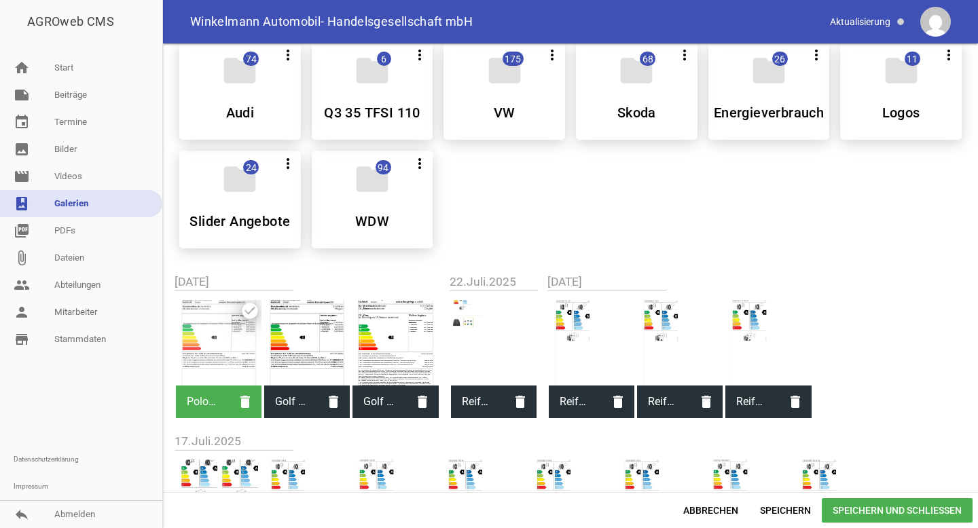
click at [855, 514] on span "Speichern und Schließen" at bounding box center [897, 511] width 151 height 24
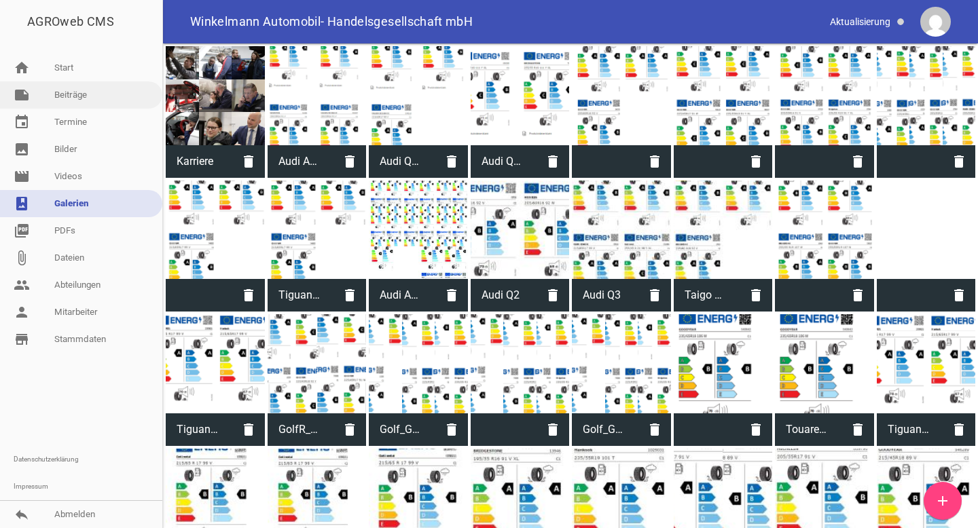
click at [90, 99] on link "note Beiträge" at bounding box center [81, 95] width 162 height 27
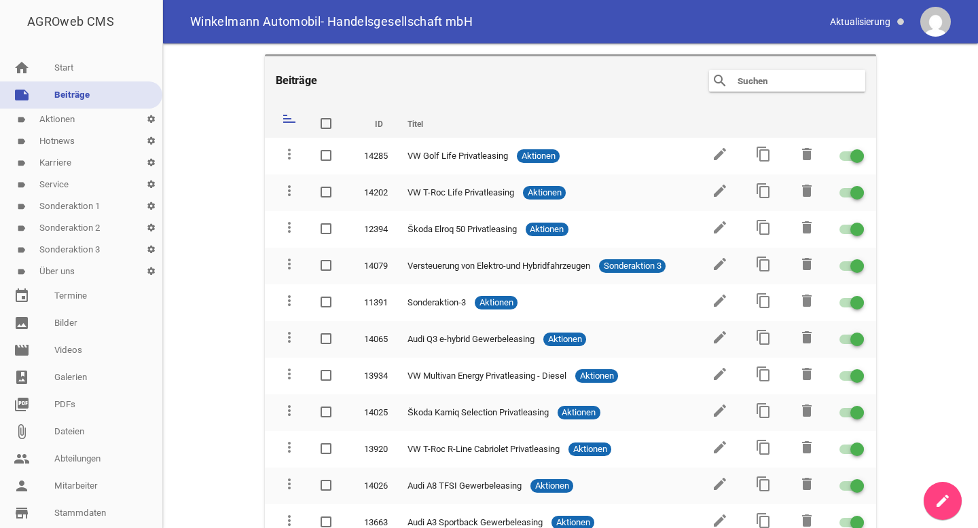
click at [775, 81] on input "text" at bounding box center [790, 81] width 109 height 16
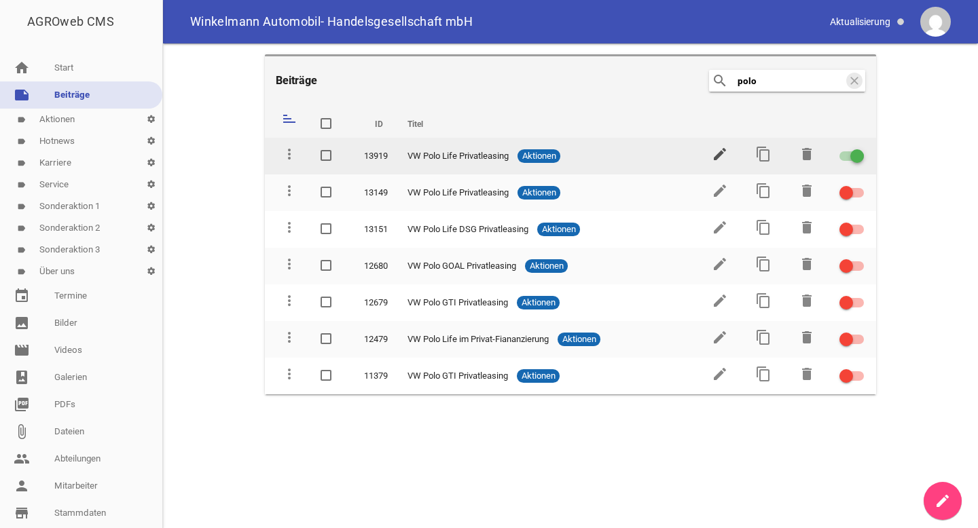
type input "polo"
click at [718, 155] on icon "edit" at bounding box center [720, 154] width 16 height 16
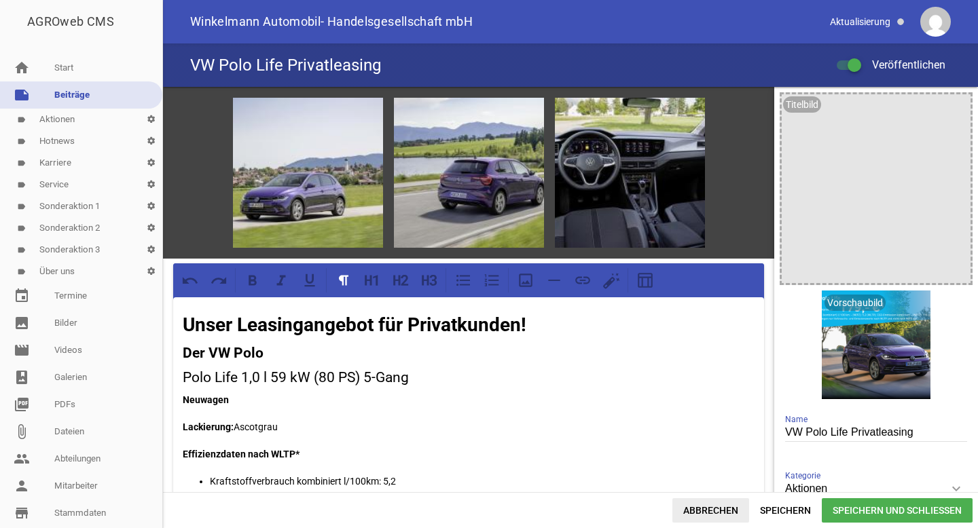
click at [705, 512] on span "Abbrechen" at bounding box center [710, 511] width 77 height 24
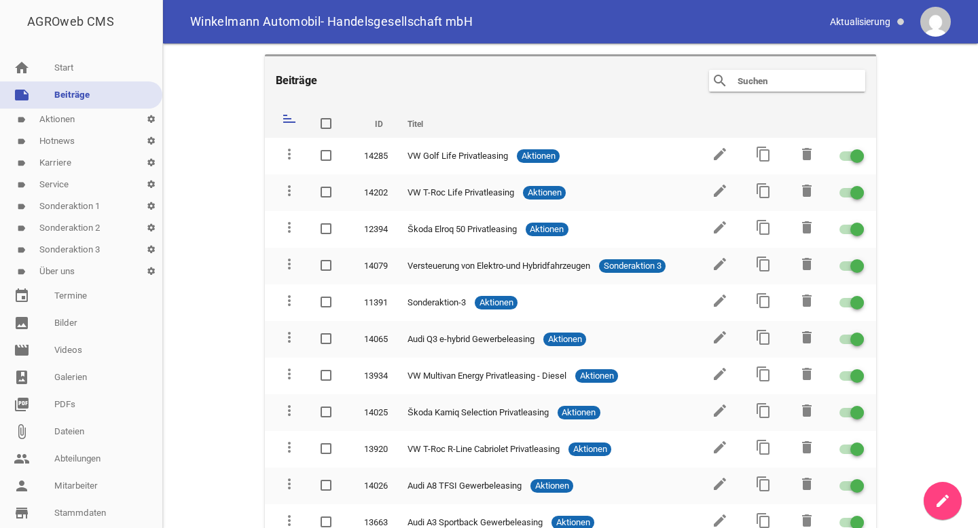
click at [801, 82] on input "text" at bounding box center [790, 81] width 109 height 16
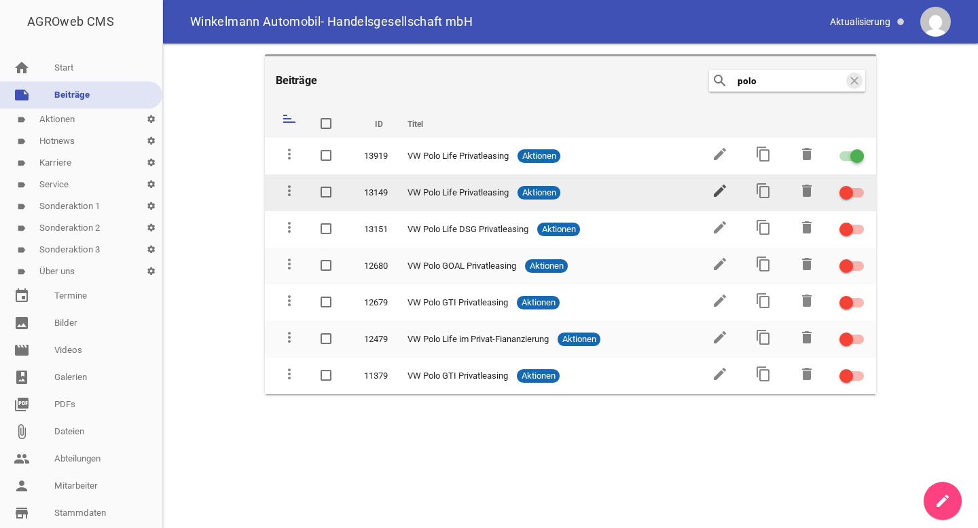
type input "polo"
click at [719, 192] on icon "edit" at bounding box center [720, 191] width 16 height 16
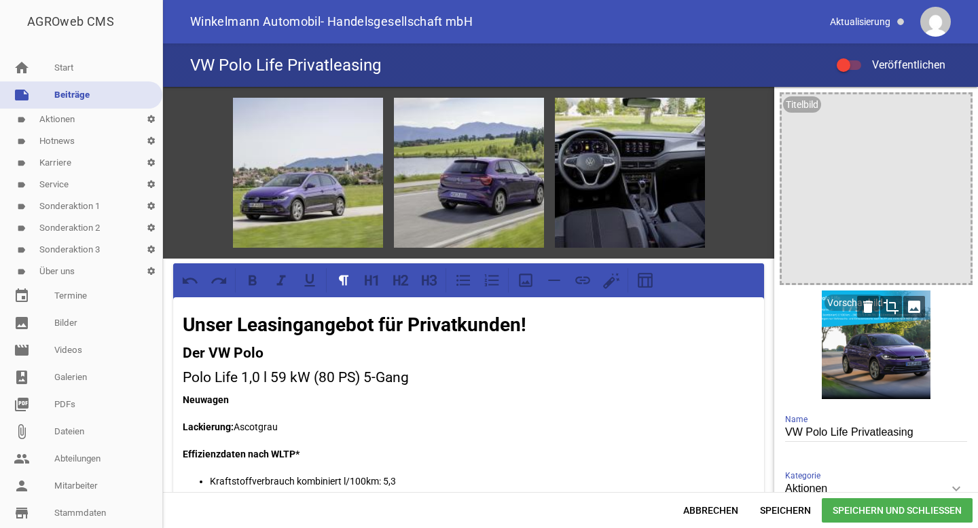
click at [903, 312] on icon "image" at bounding box center [914, 307] width 22 height 22
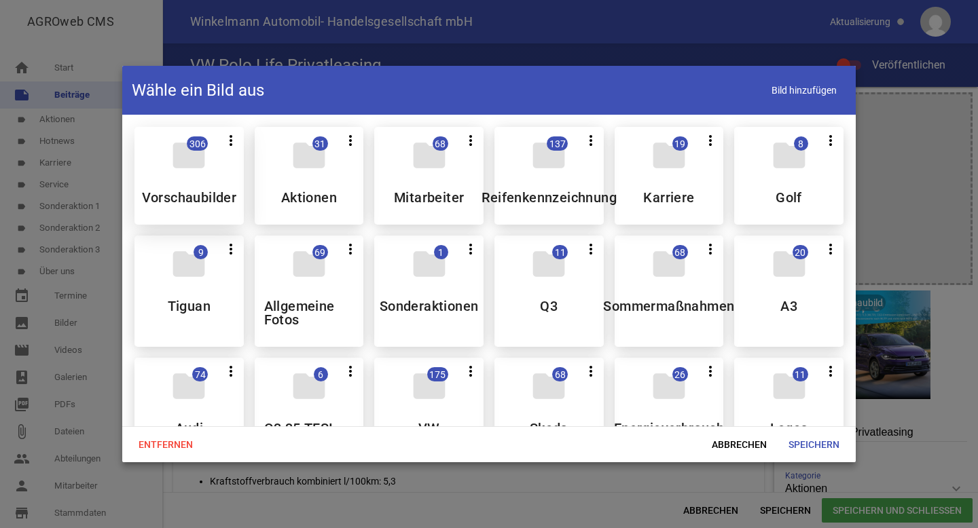
click at [187, 187] on div "folder 306 more_vert Teilen Bearbeiten Löschen Vorschaubilder" at bounding box center [188, 176] width 109 height 98
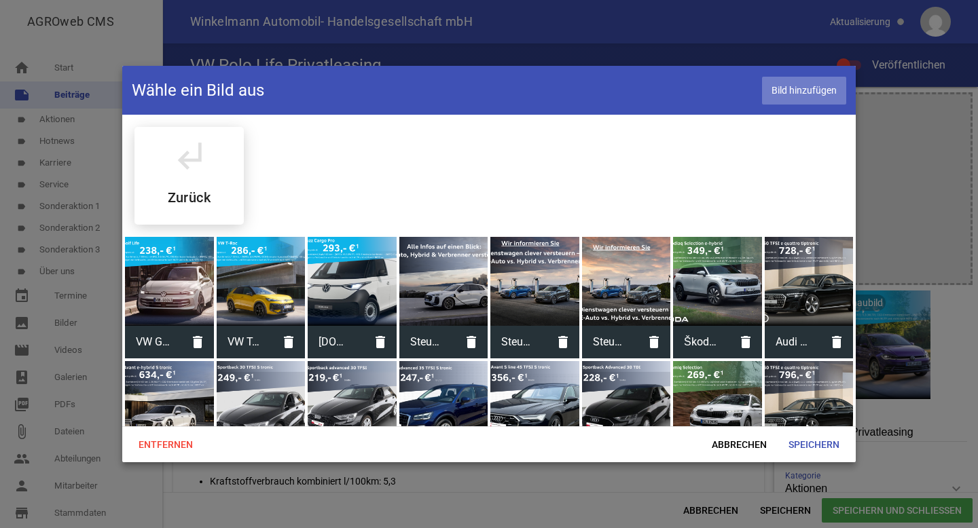
click at [790, 96] on span "Bild hinzufügen" at bounding box center [804, 91] width 84 height 28
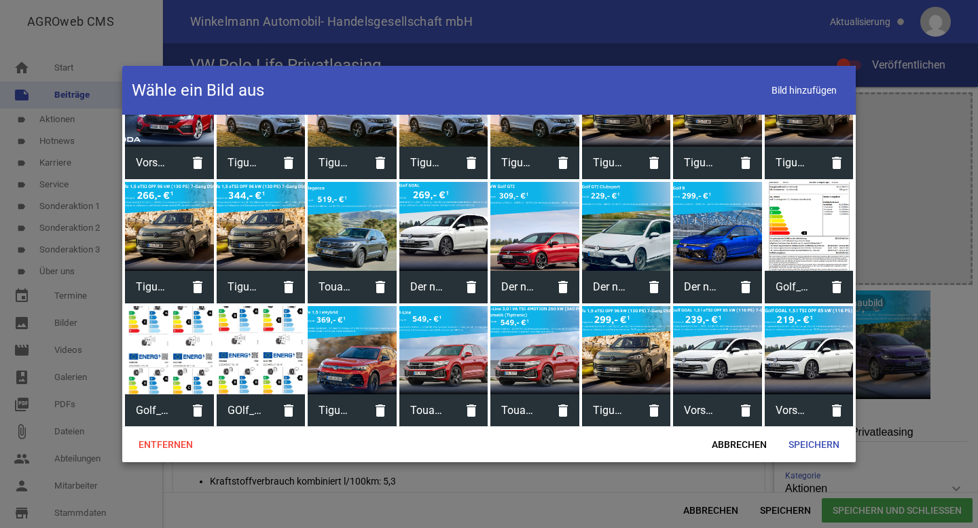
scroll to position [4612, 0]
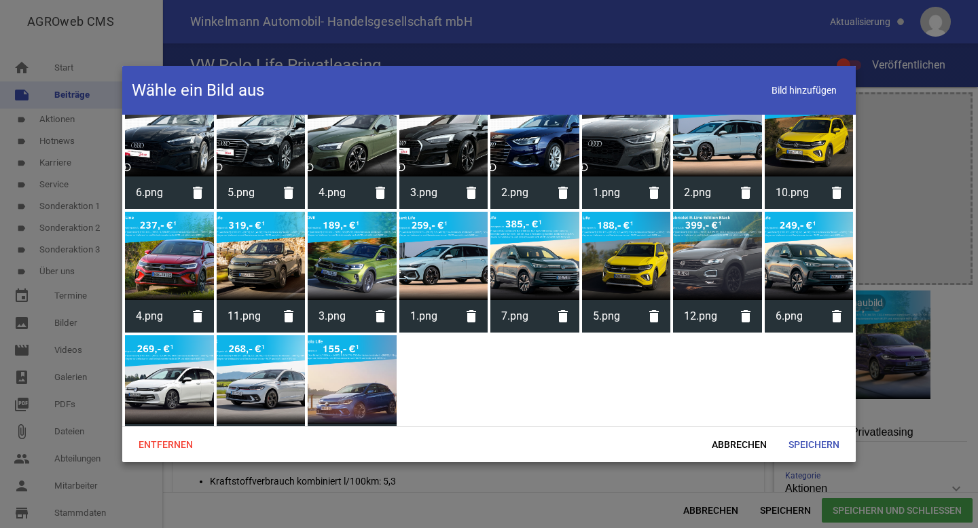
click at [369, 344] on div at bounding box center [352, 380] width 89 height 89
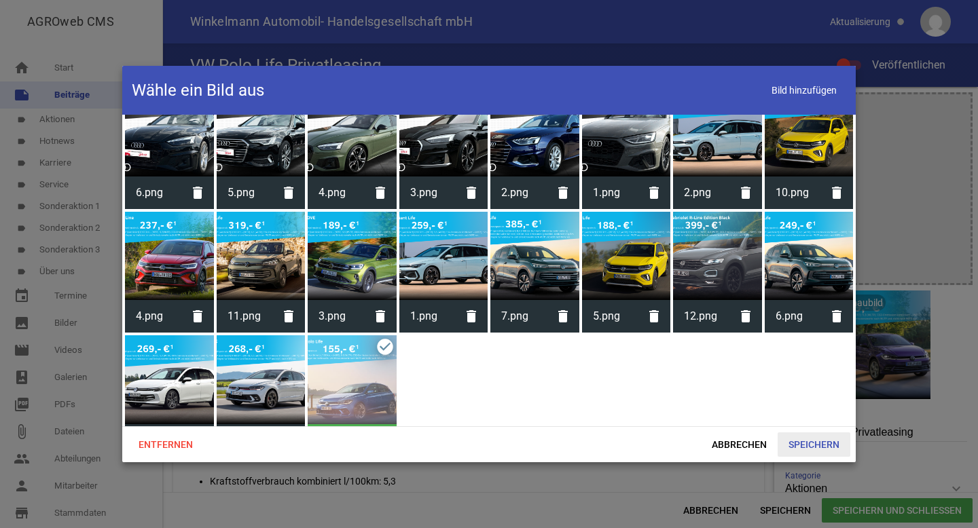
click at [806, 441] on span "Speichern" at bounding box center [814, 445] width 73 height 24
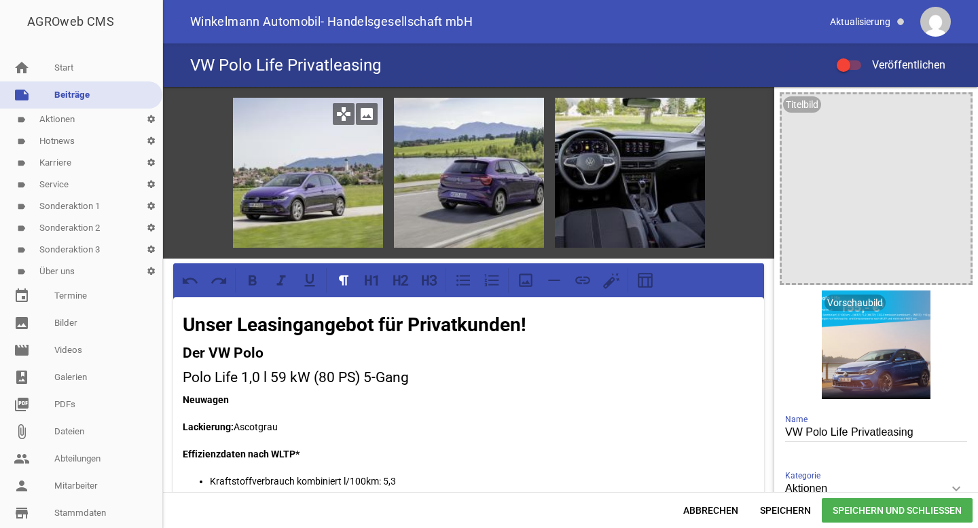
click at [368, 113] on icon "image" at bounding box center [367, 114] width 22 height 22
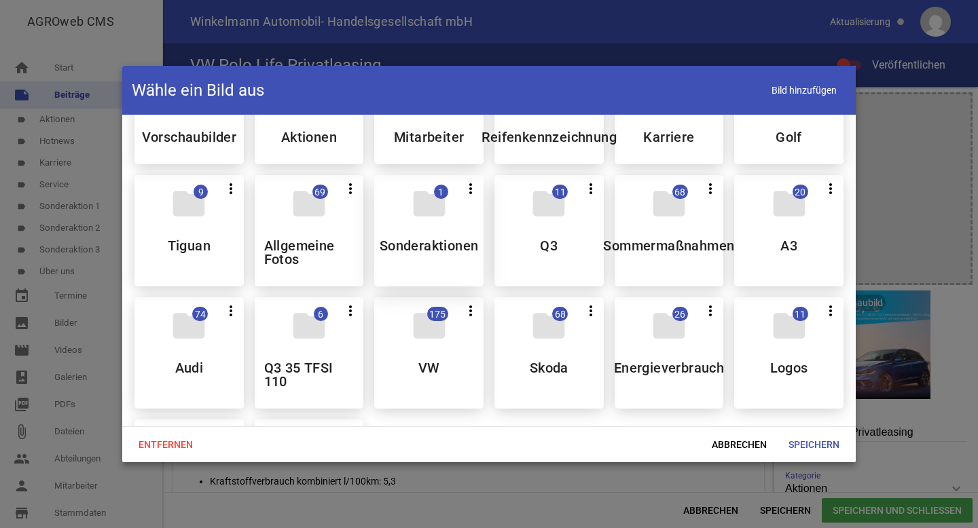
scroll to position [84, 0]
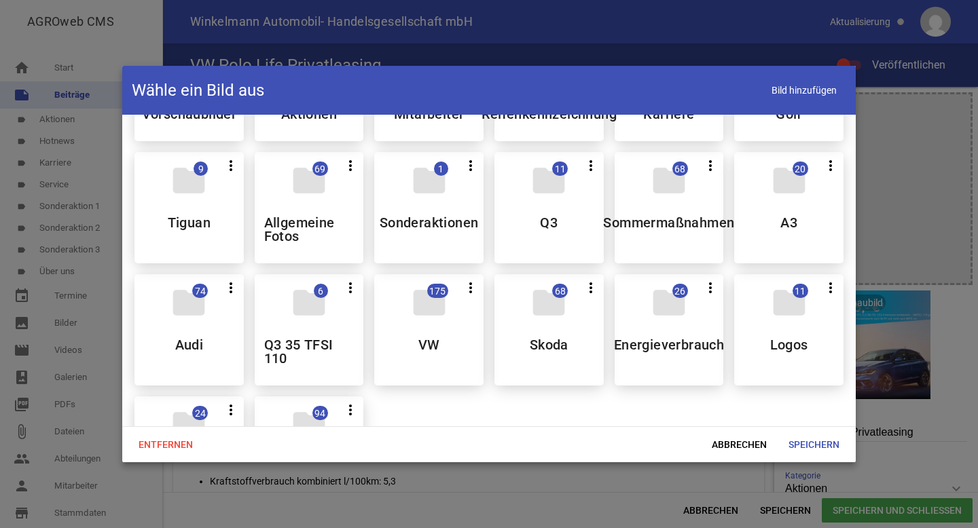
click at [417, 325] on div "folder 175 more_vert Teilen Bearbeiten Löschen VW" at bounding box center [428, 329] width 109 height 111
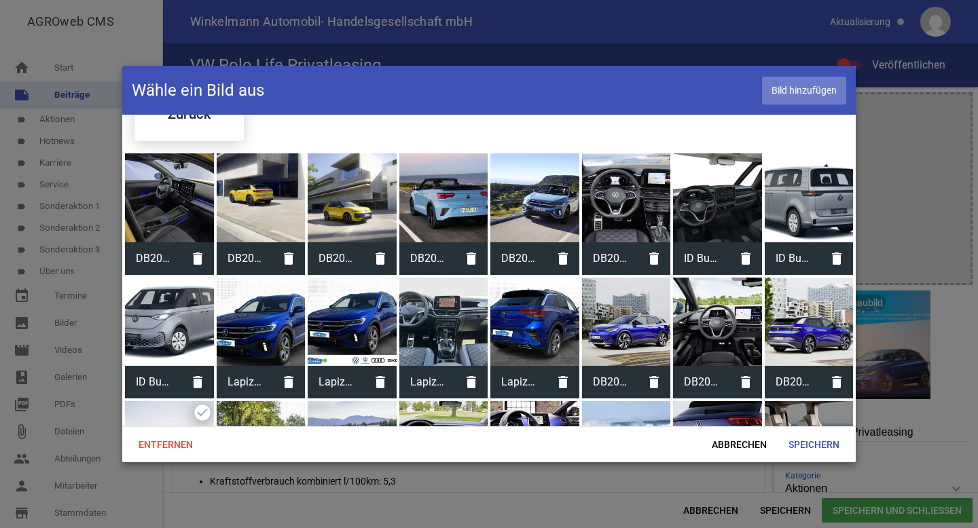
click at [797, 86] on span "Bild hinzufügen" at bounding box center [804, 91] width 84 height 28
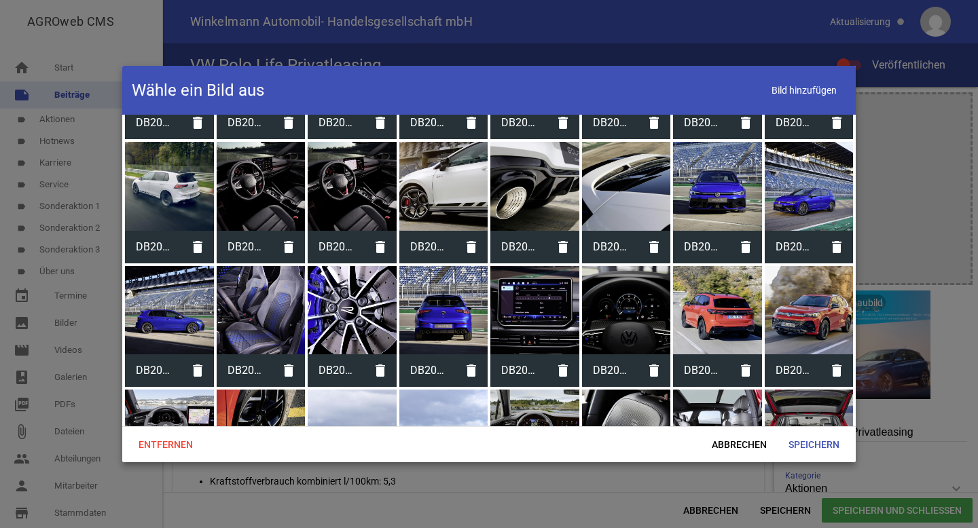
scroll to position [2642, 0]
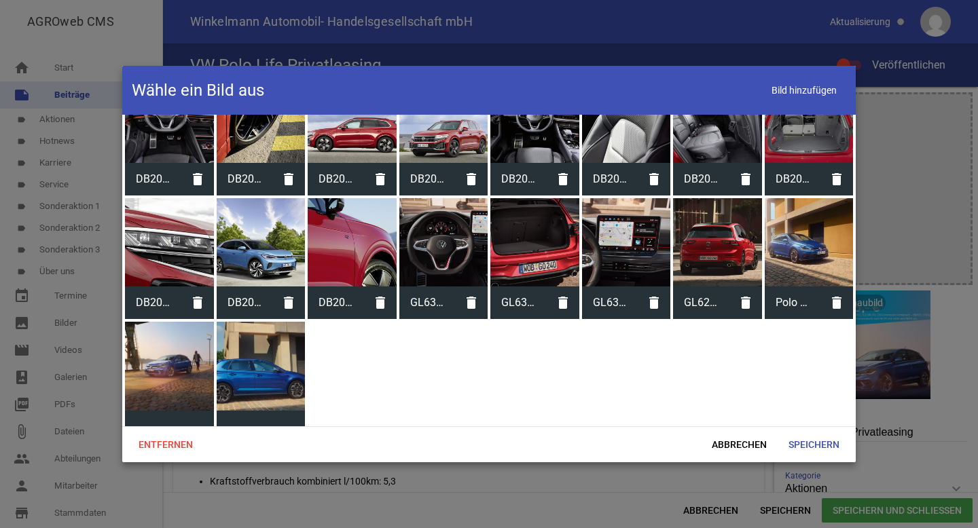
click at [791, 236] on div at bounding box center [809, 242] width 89 height 89
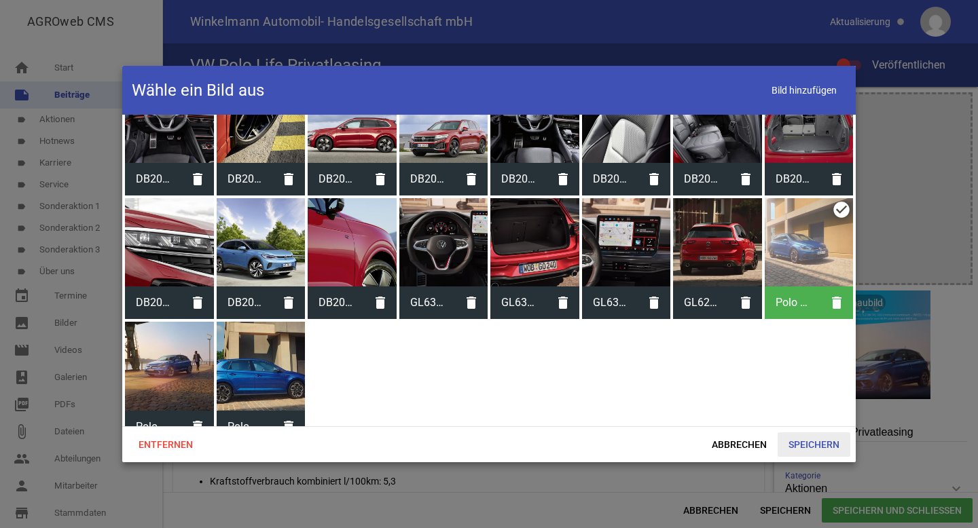
click at [813, 448] on span "Speichern" at bounding box center [814, 445] width 73 height 24
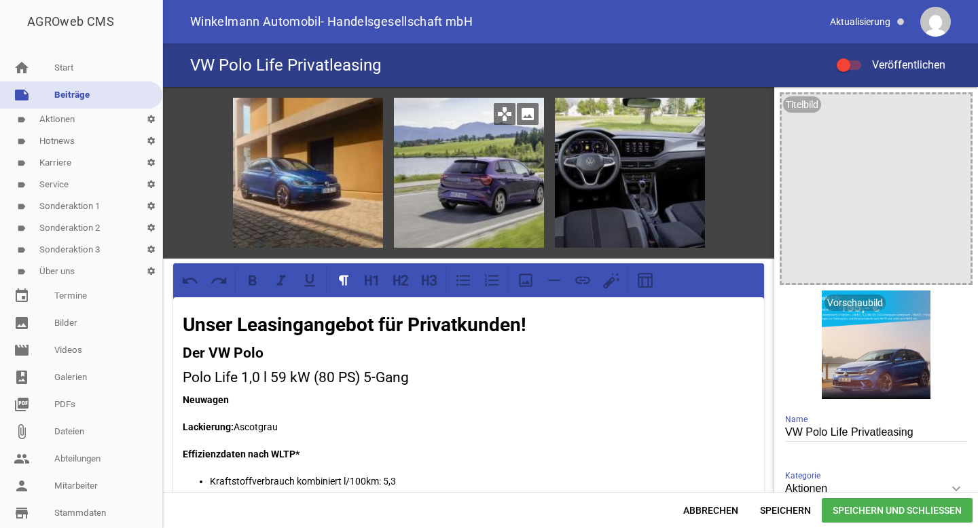
click at [520, 115] on icon "image" at bounding box center [528, 114] width 22 height 22
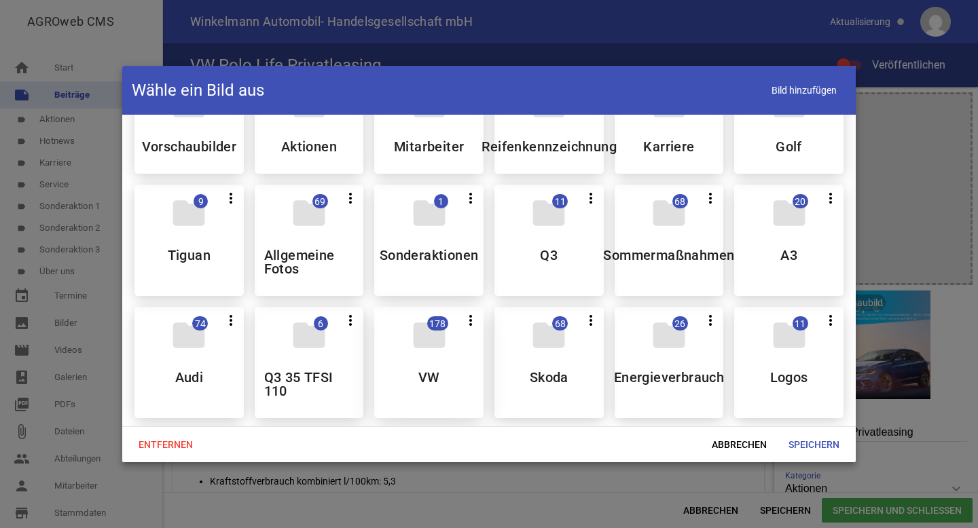
scroll to position [59, 0]
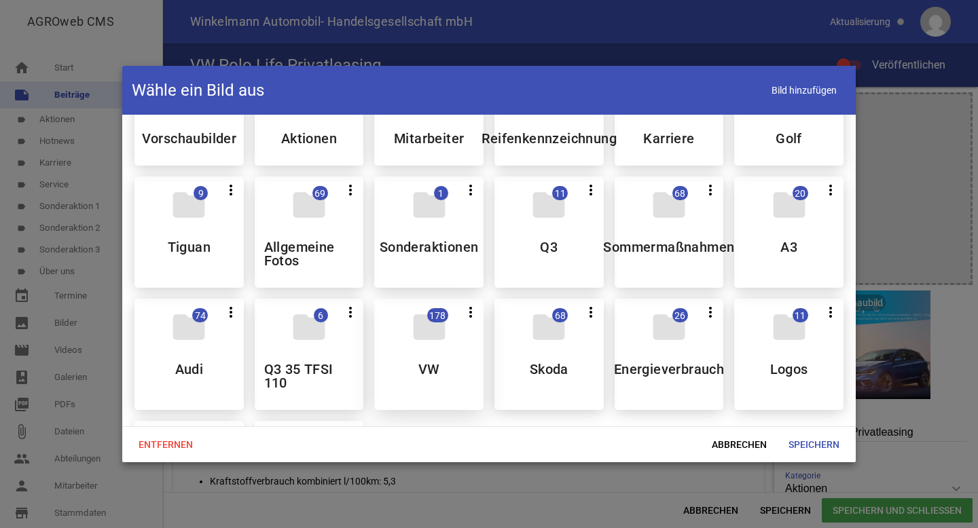
click at [417, 355] on div "folder 178 more_vert Teilen Bearbeiten Löschen VW" at bounding box center [428, 354] width 109 height 111
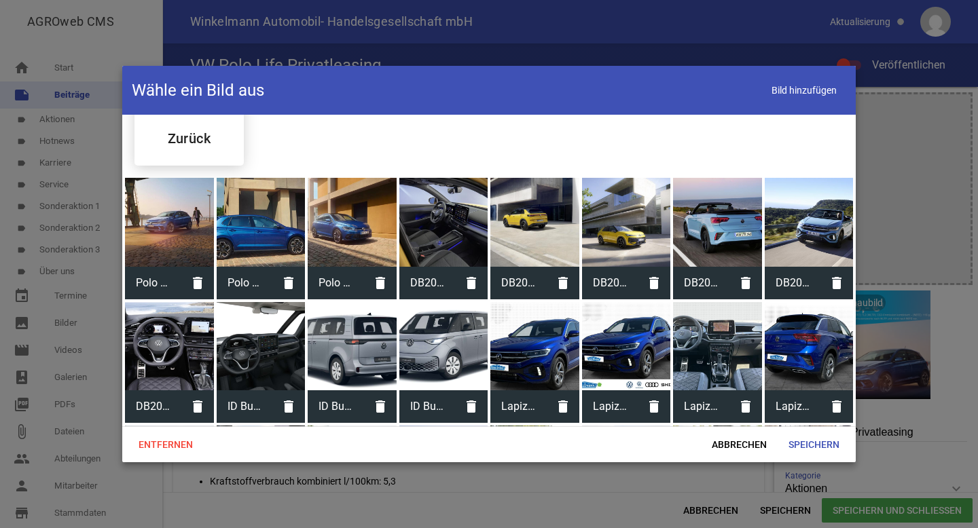
click at [263, 228] on div at bounding box center [261, 222] width 89 height 89
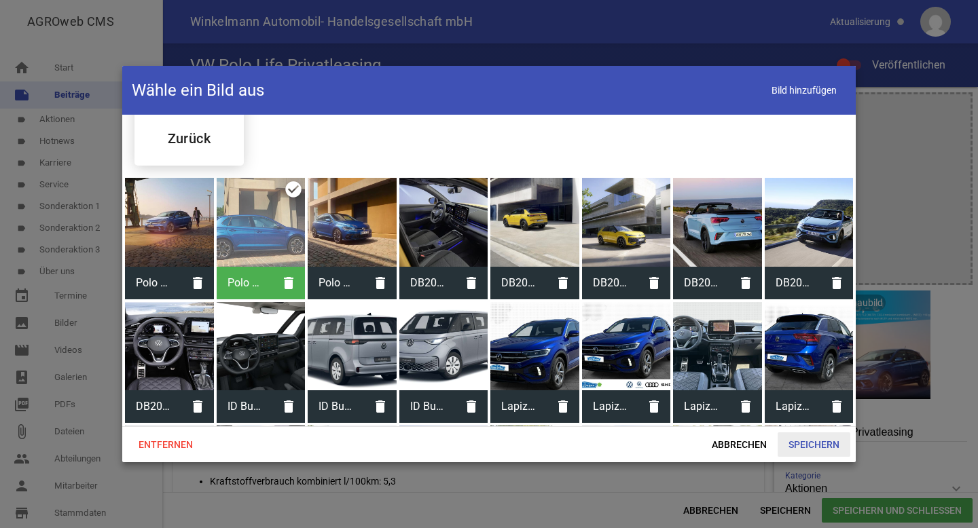
click at [804, 440] on span "Speichern" at bounding box center [814, 445] width 73 height 24
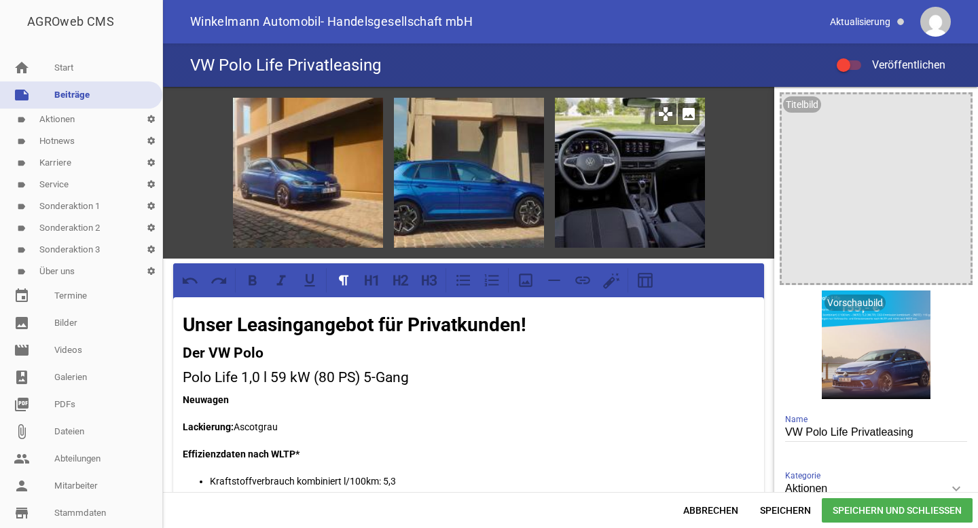
click at [683, 108] on icon "image" at bounding box center [689, 114] width 22 height 22
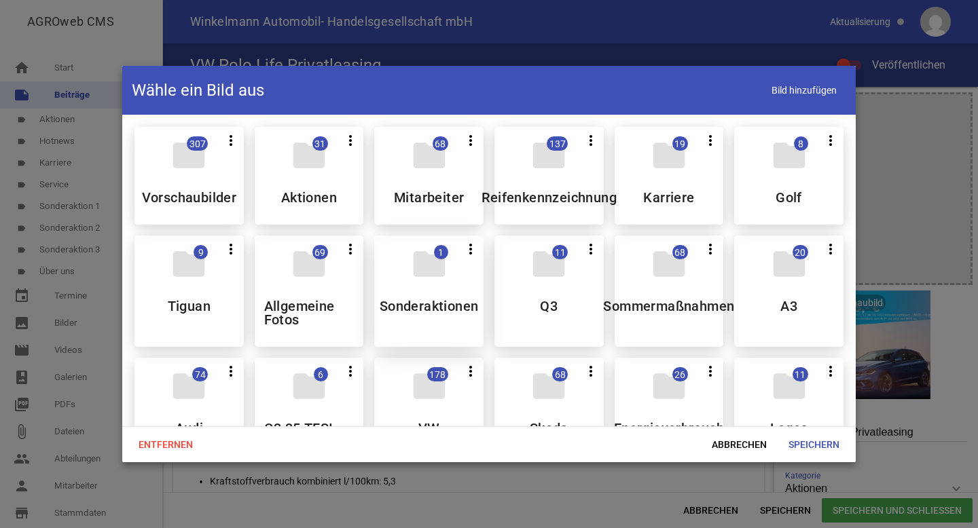
scroll to position [105, 0]
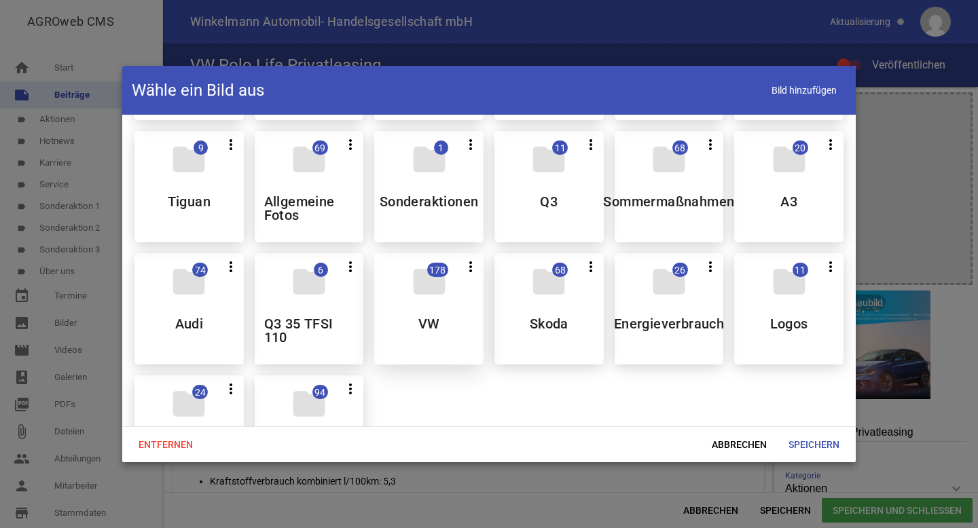
click at [431, 319] on h5 "VW" at bounding box center [429, 324] width 22 height 14
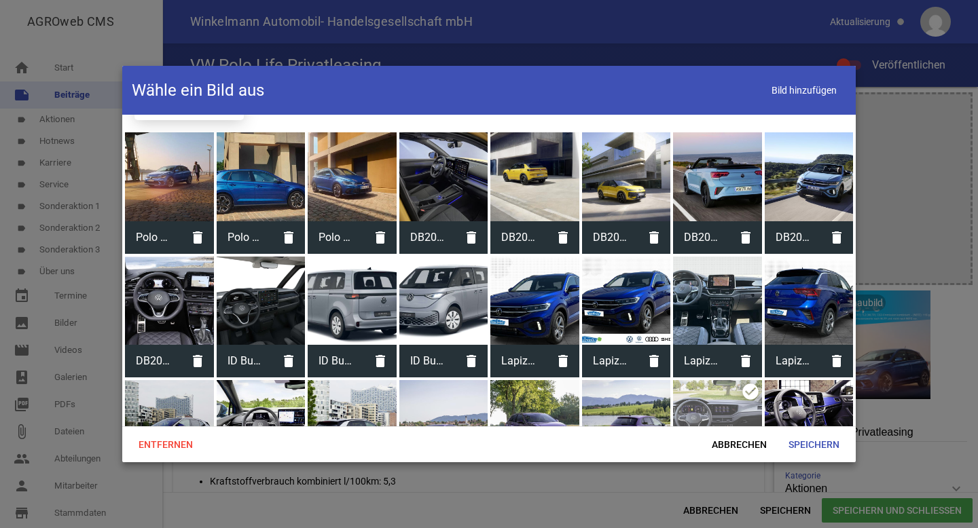
click at [164, 185] on div at bounding box center [169, 176] width 89 height 89
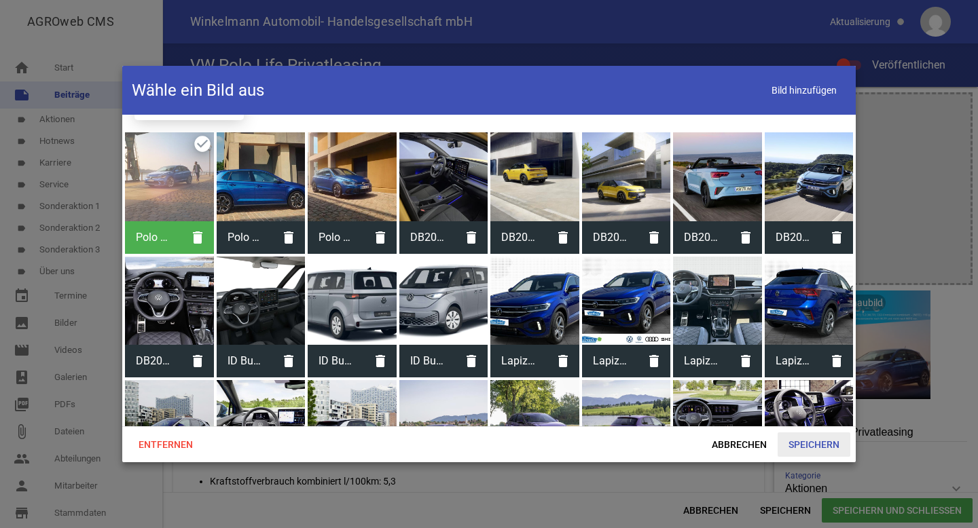
click at [808, 441] on span "Speichern" at bounding box center [814, 445] width 73 height 24
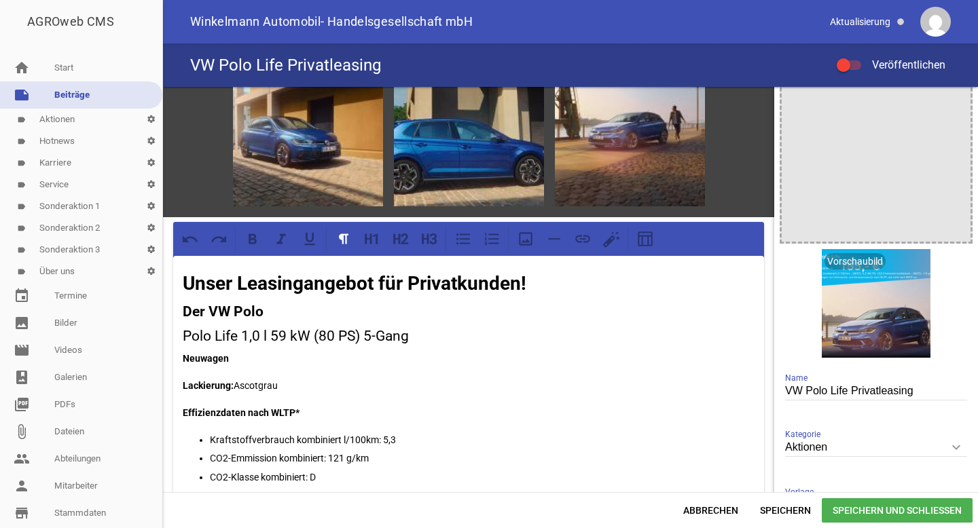
scroll to position [47, 0]
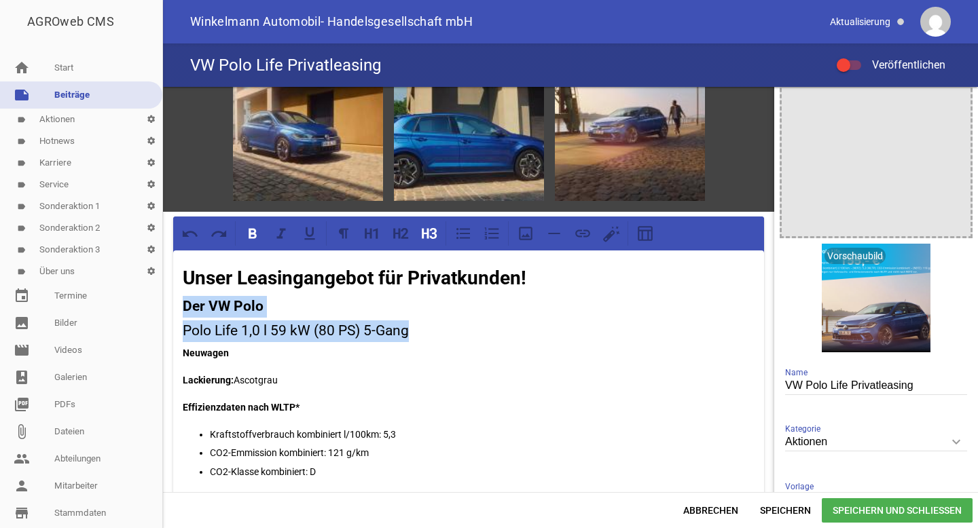
drag, startPoint x: 414, startPoint y: 334, endPoint x: 185, endPoint y: 309, distance: 230.2
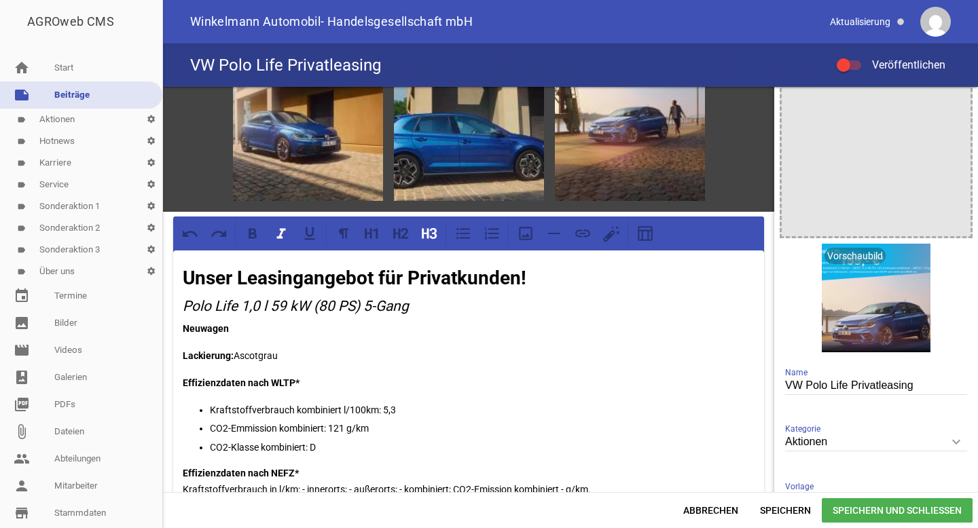
click at [219, 304] on em "Polo Life 1,0 l 59 kW (80 PS) 5-Gang" at bounding box center [296, 306] width 226 height 16
click at [283, 232] on icon at bounding box center [281, 234] width 18 height 18
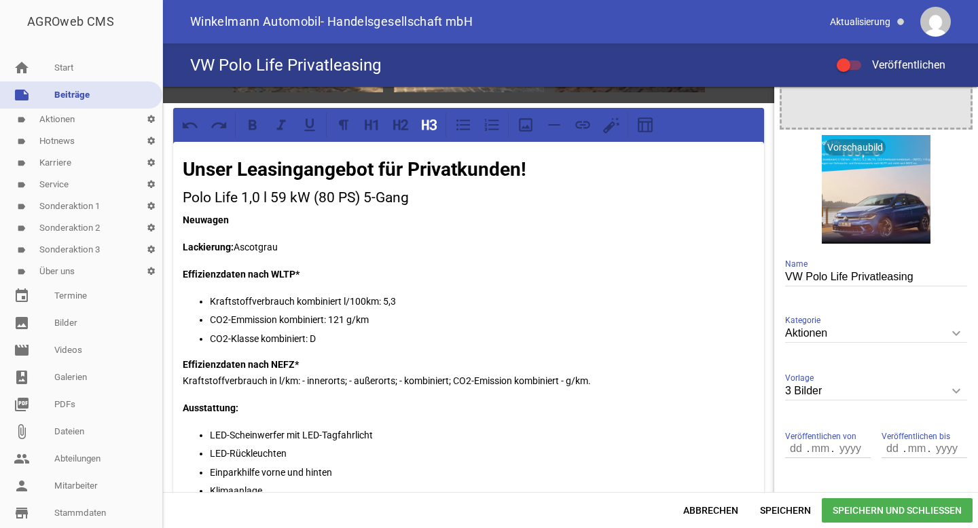
scroll to position [160, 0]
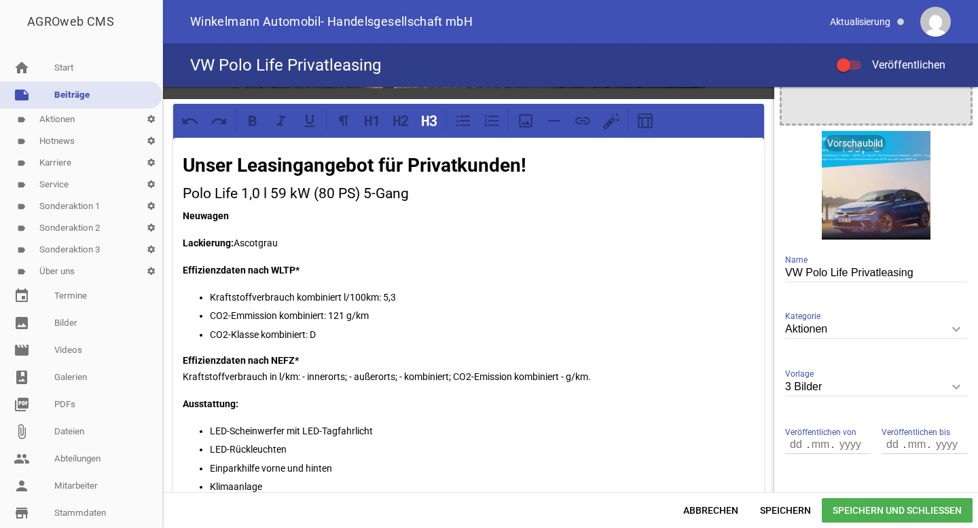
click at [419, 289] on p "Kraftstoffverbrauch kombiniert l/100km: 5,3" at bounding box center [482, 297] width 545 height 16
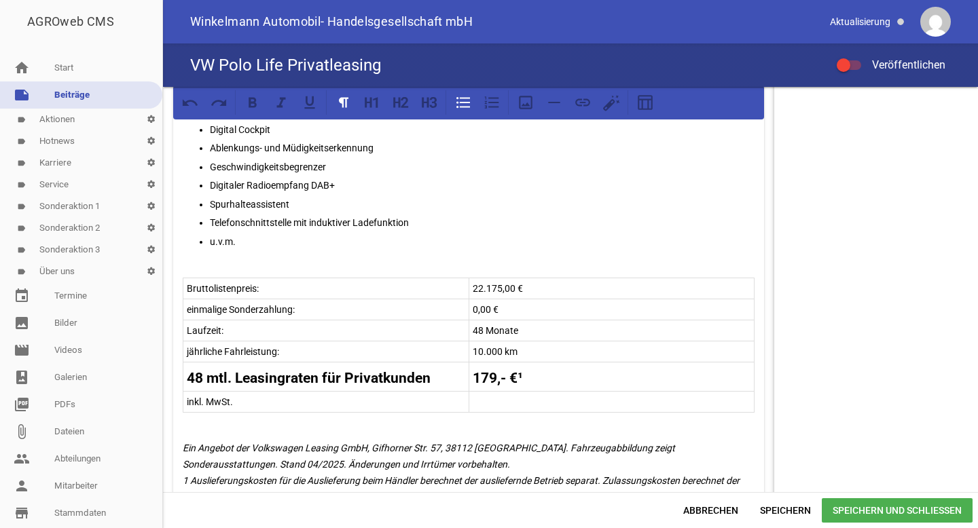
click at [487, 372] on tr "48 mtl. Leasingraten für Privatkunden 179,- €¹" at bounding box center [468, 377] width 571 height 29
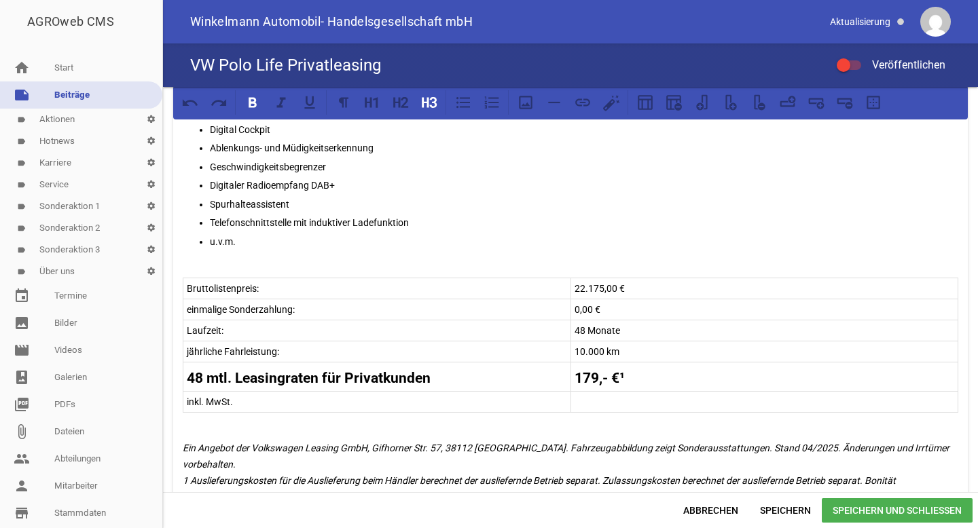
click at [596, 371] on strong "179,- €¹" at bounding box center [600, 378] width 50 height 16
click at [589, 289] on p "22.175,00 €" at bounding box center [765, 289] width 380 height 16
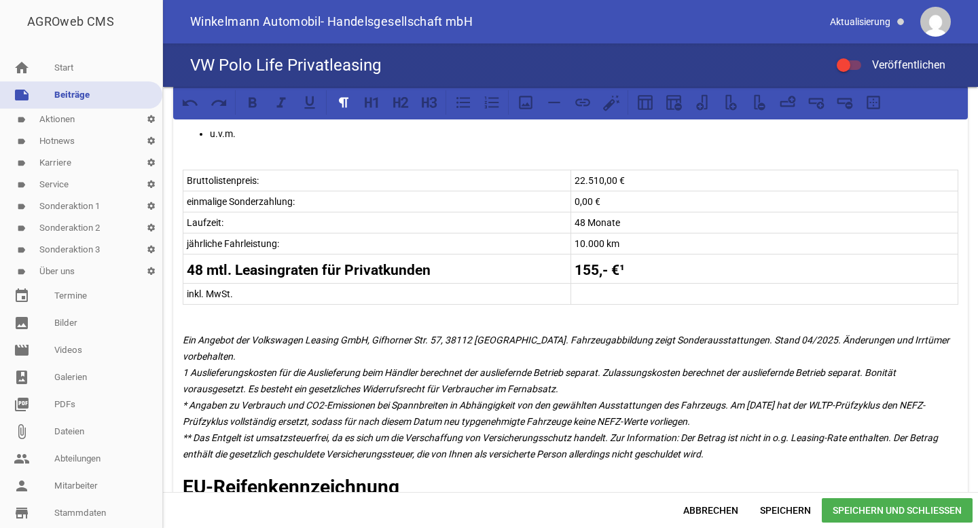
click at [781, 335] on div "games image games image games image Unser Leasingangebot für Privatkunden! Polo…" at bounding box center [570, 289] width 815 height 405
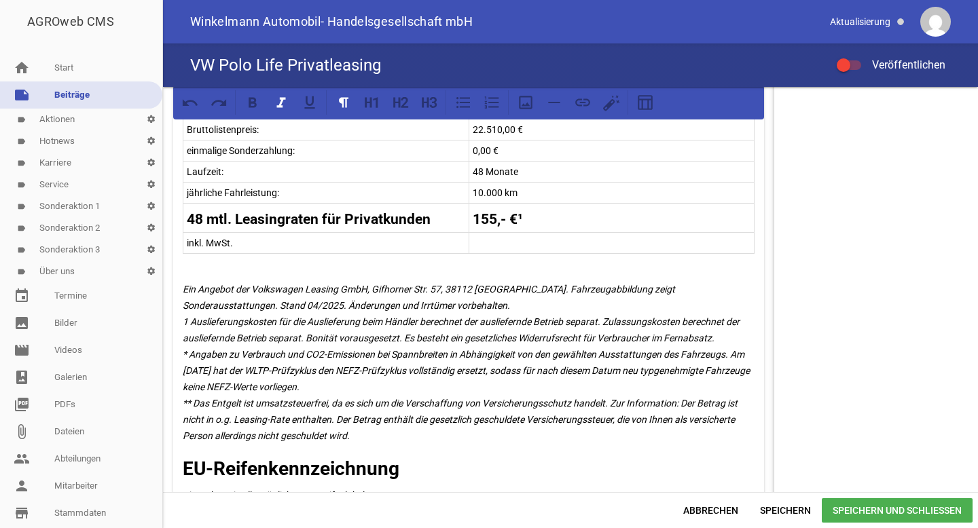
scroll to position [681, 0]
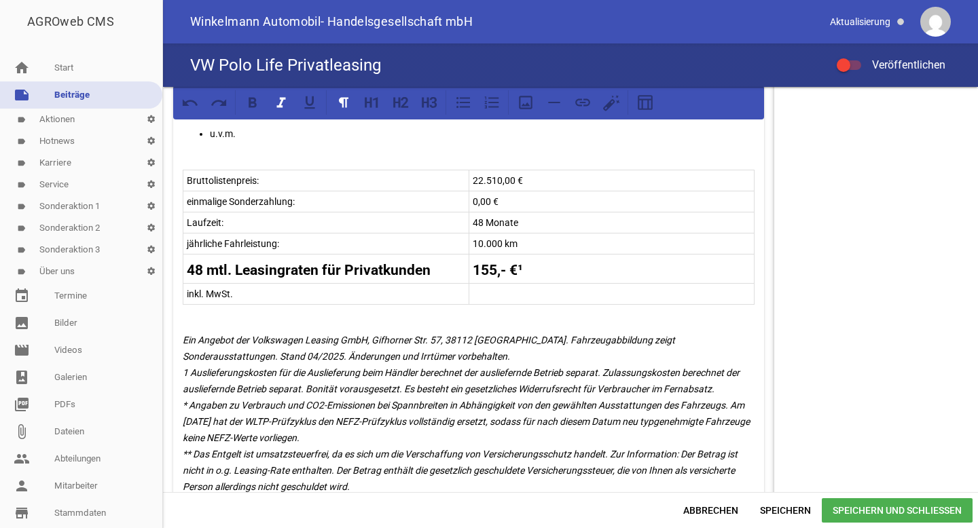
click at [210, 356] on em "Ein Angebot der Volkswagen Leasing GmbH, Gifhorner Str. 57, 38112 Braunschweig.…" at bounding box center [467, 414] width 569 height 158
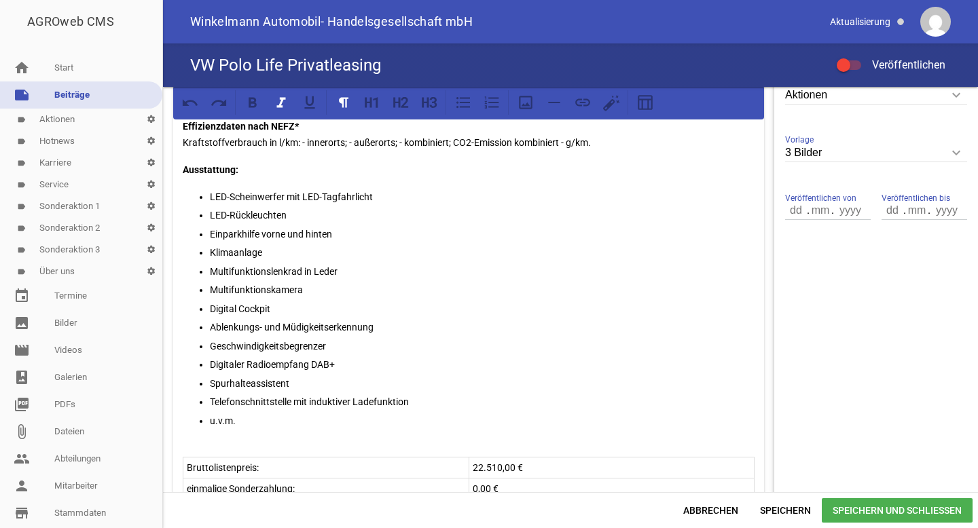
scroll to position [406, 0]
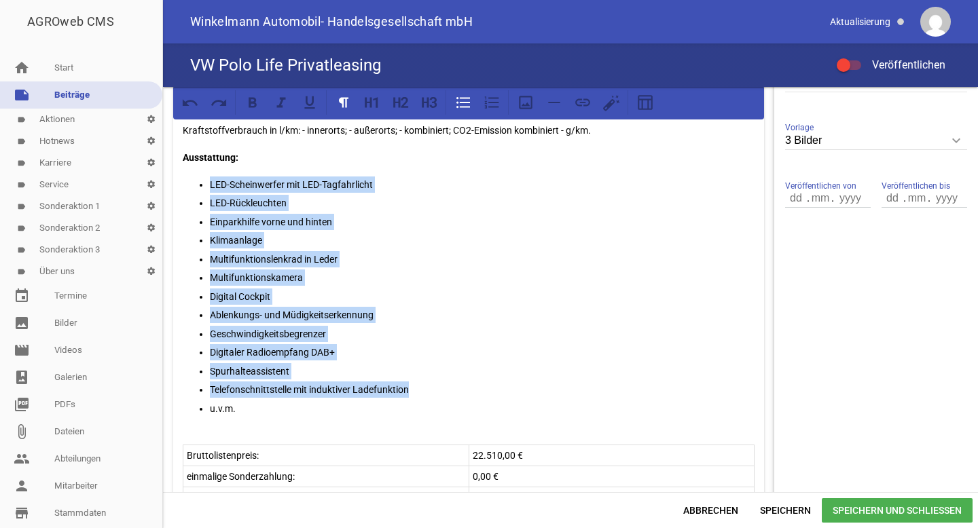
drag, startPoint x: 422, startPoint y: 384, endPoint x: 211, endPoint y: 183, distance: 291.2
click at [211, 183] on ul "LED-Scheinwerfer mit LED-Tagfahrlicht LED-Rückleuchten Einparkhilfe vorne und h…" at bounding box center [469, 306] width 572 height 259
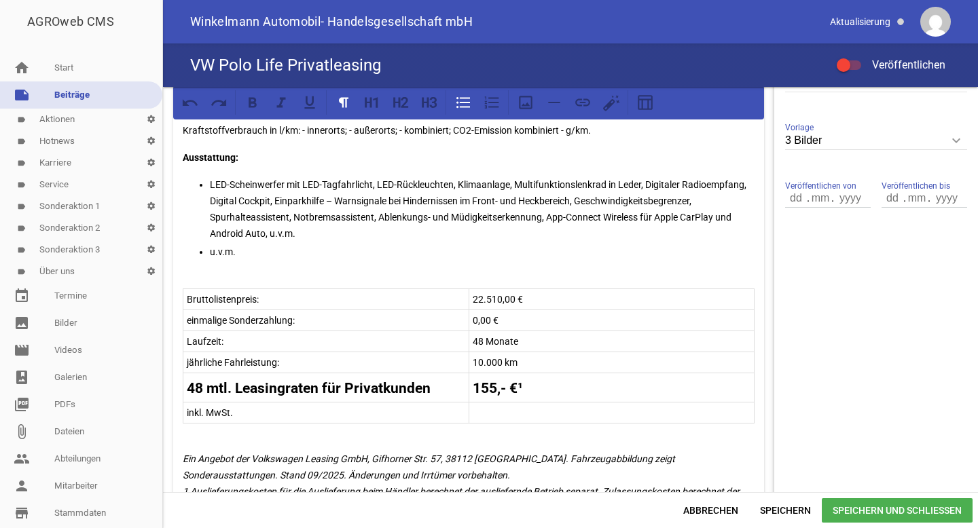
click at [377, 184] on p "LED-Scheinwerfer mit LED-Tagfahrlicht, LED-Rückleuchten, Klimaanlage, Multifunk…" at bounding box center [482, 209] width 545 height 65
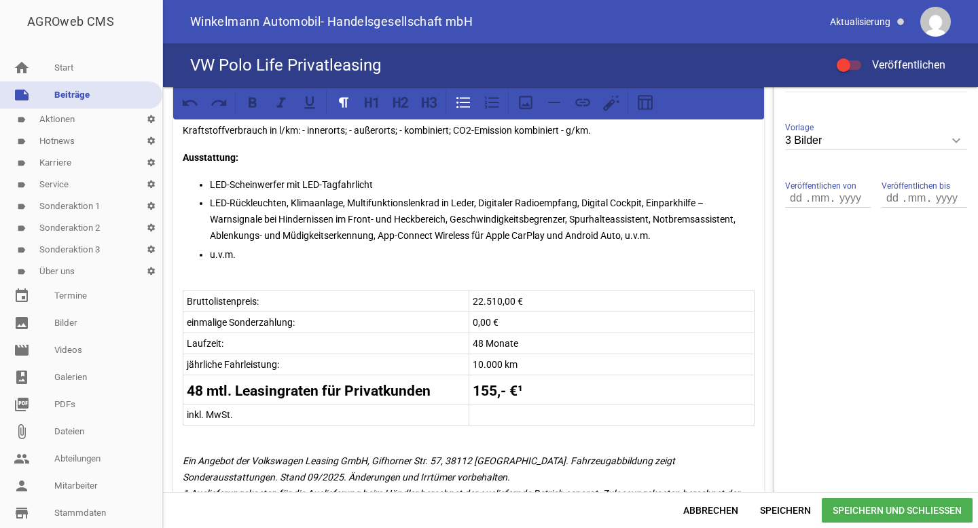
click at [284, 202] on p "LED-Rückleuchten, Klimaanlage, Multifunktionslenkrad in Leder, Digitaler Radioe…" at bounding box center [482, 219] width 545 height 49
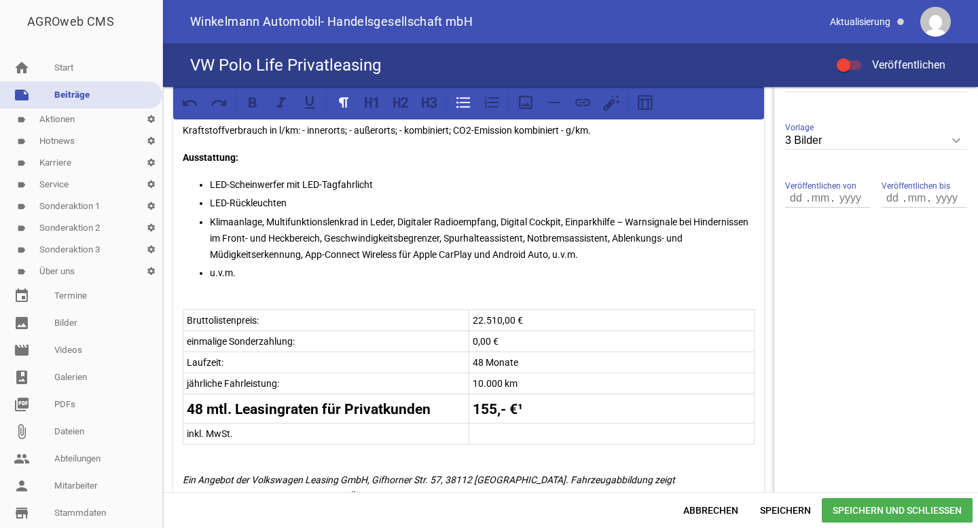
click at [268, 217] on p "Klimaanlage, Multifunktionslenkrad in Leder, Digitaler Radioempfang, Digital Co…" at bounding box center [482, 238] width 545 height 49
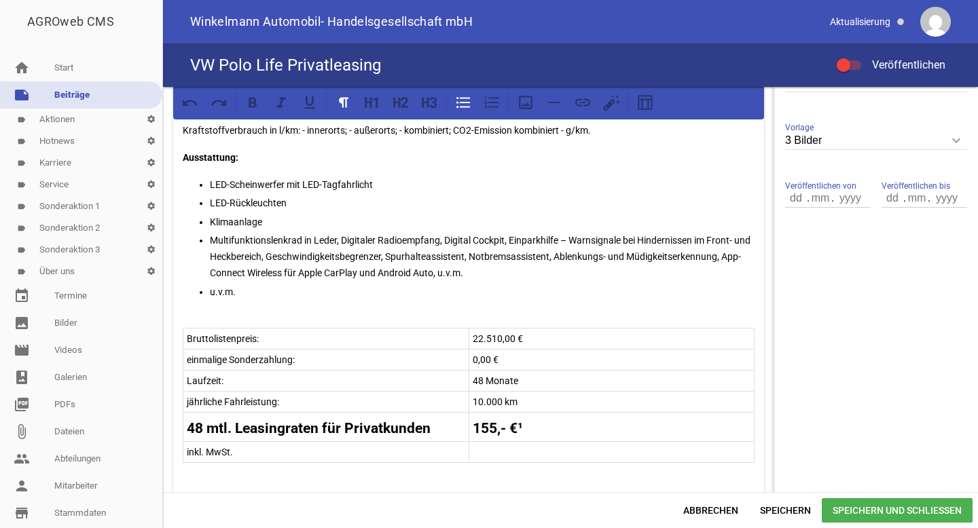
click at [344, 240] on p "Multifunktionslenkrad in Leder, Digitaler Radioempfang, Digital Cockpit, Einpar…" at bounding box center [482, 256] width 545 height 49
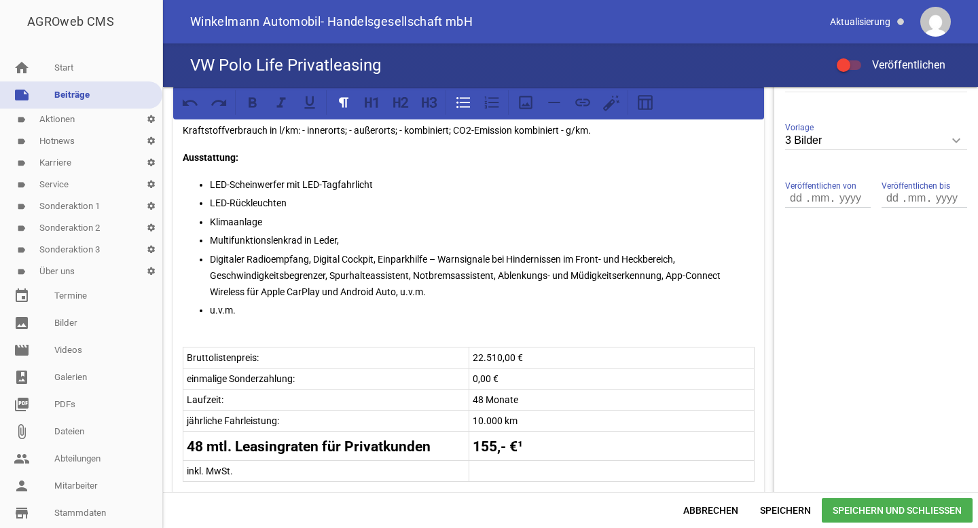
click at [315, 256] on p "Digitaler Radioempfang, Digital Cockpit, Einparkhilfe – Warnsignale bei Hindern…" at bounding box center [482, 275] width 545 height 49
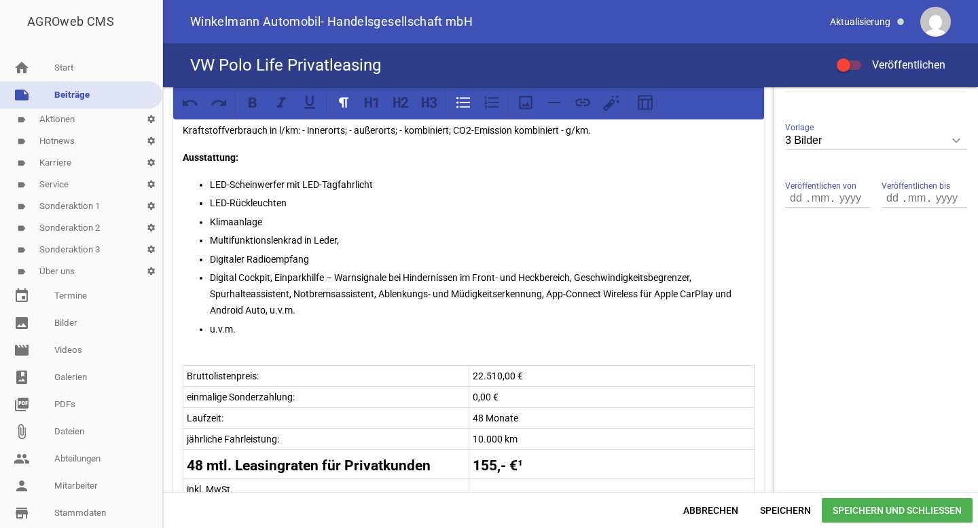
click at [274, 276] on p "Digital Cockpit, Einparkhilfe – Warnsignale bei Hindernissen im Front- und Heck…" at bounding box center [482, 294] width 545 height 49
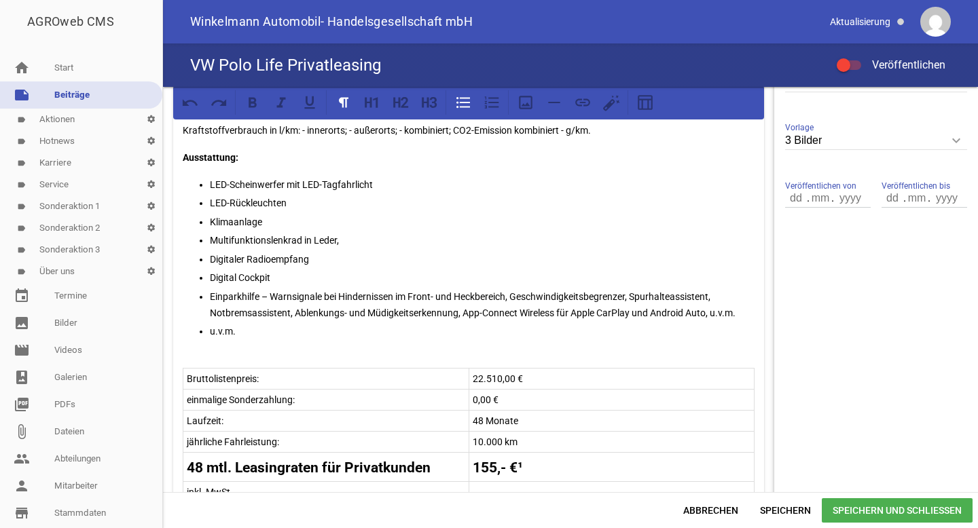
click at [518, 294] on p "Einparkhilfe – Warnsignale bei Hindernissen im Front- und Heckbereich, Geschwin…" at bounding box center [482, 305] width 545 height 33
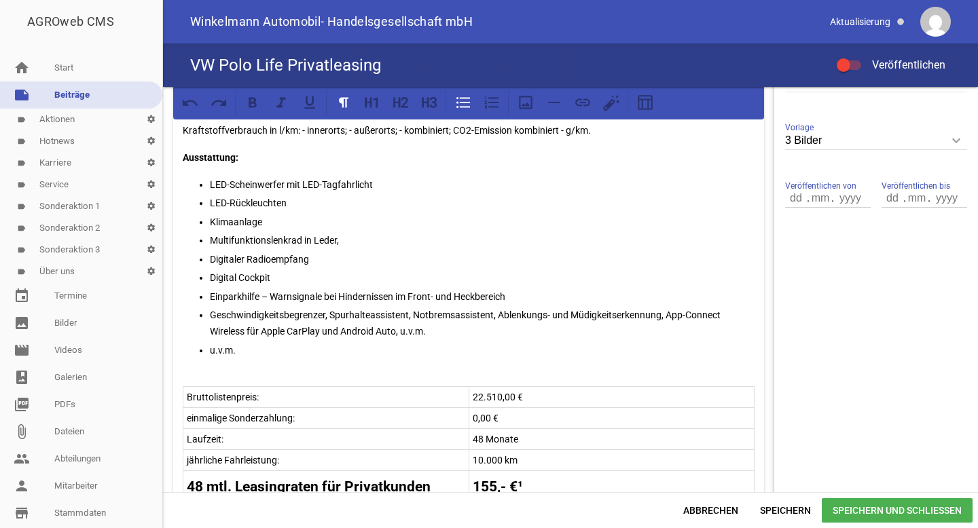
click at [499, 311] on p "Geschwindigkeitsbegrenzer, Spurhalteassistent, Notbremsassistent, Ablenkungs- u…" at bounding box center [482, 323] width 545 height 33
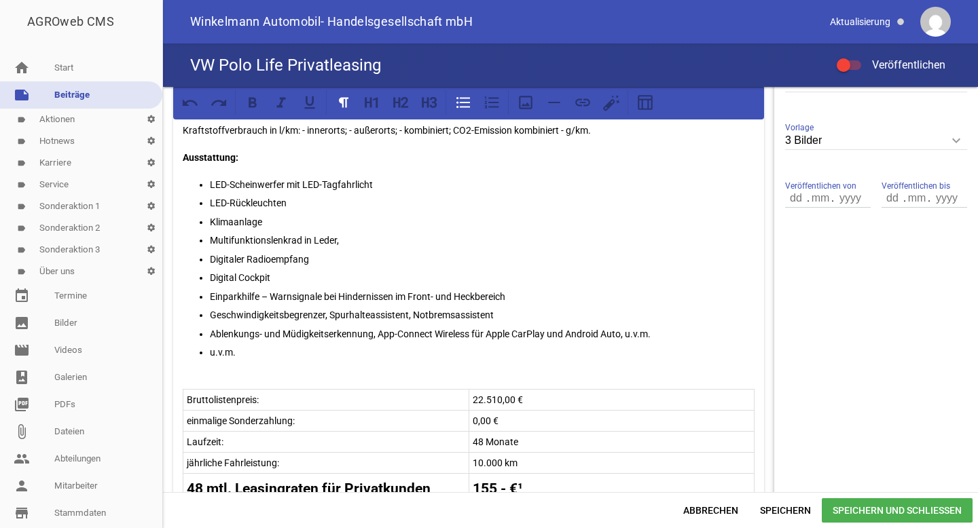
click at [378, 333] on p "Ablenkungs- und Müdigkeitserkennung, App-Connect Wireless für Apple CarPlay und…" at bounding box center [482, 334] width 545 height 16
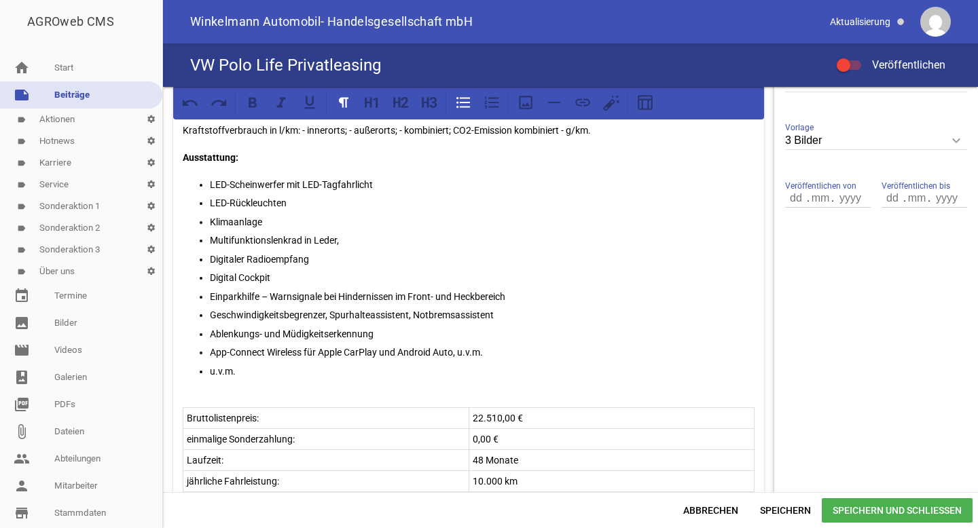
click at [329, 314] on p "Geschwindigkeitsbegrenzer, Spurhalteassistent, Notbremsassistent" at bounding box center [482, 315] width 545 height 16
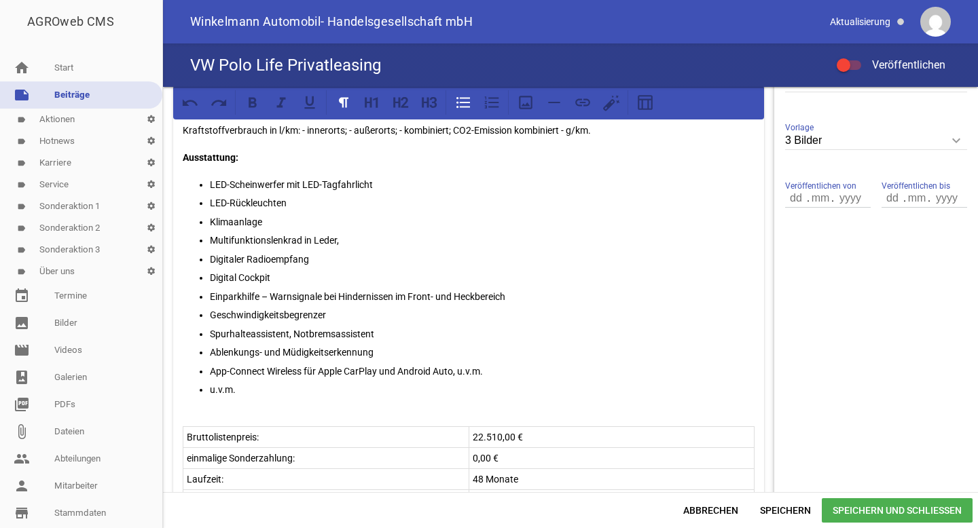
click at [285, 338] on p "Spurhalteassistent, Notbremsassistent" at bounding box center [482, 334] width 545 height 16
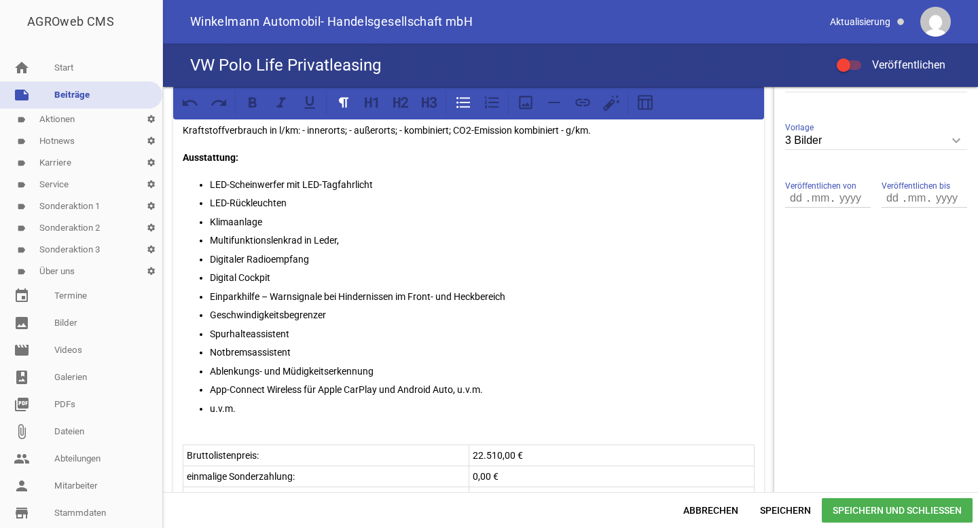
click at [494, 391] on p "App-Connect Wireless für Apple CarPlay und Android Auto, u.v.m." at bounding box center [482, 390] width 545 height 16
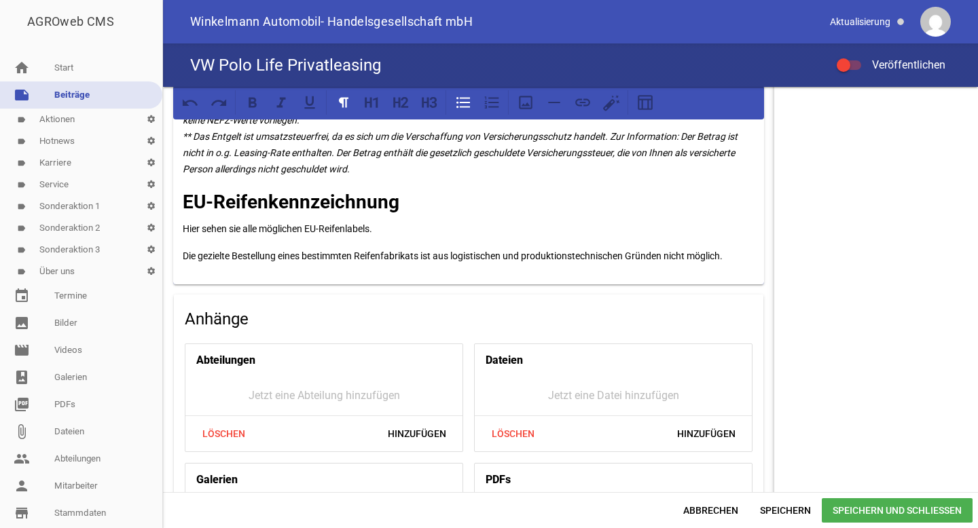
scroll to position [1193, 0]
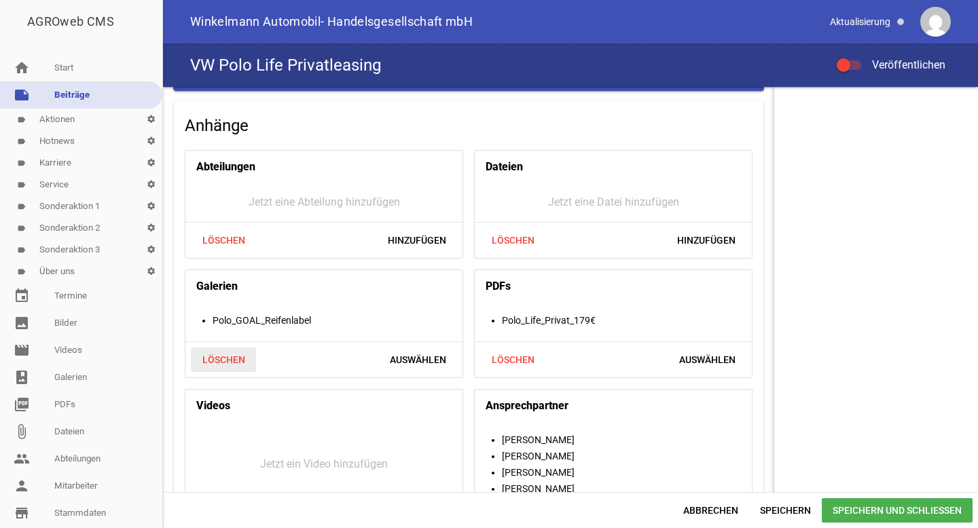
click at [232, 356] on span "Löschen" at bounding box center [223, 360] width 65 height 24
click at [407, 362] on span "Hinzufügen" at bounding box center [417, 360] width 80 height 24
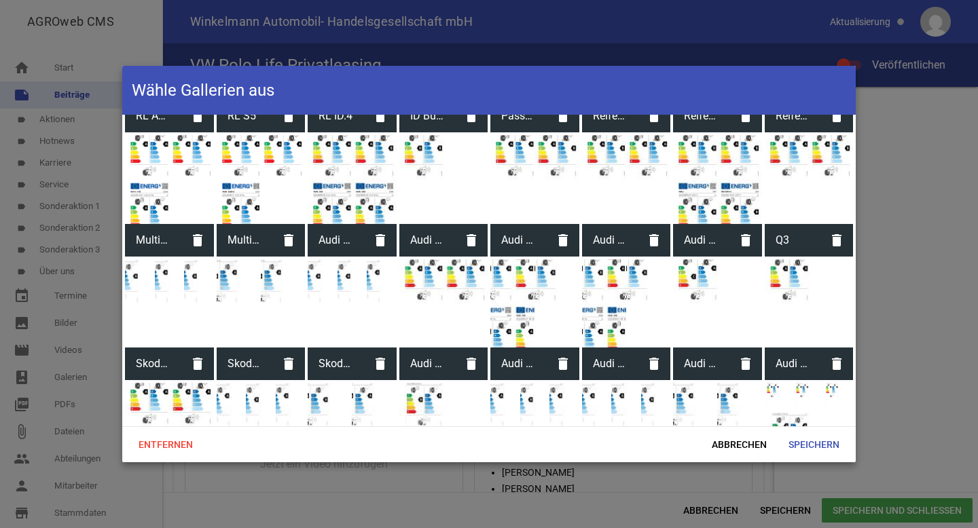
scroll to position [1661, 0]
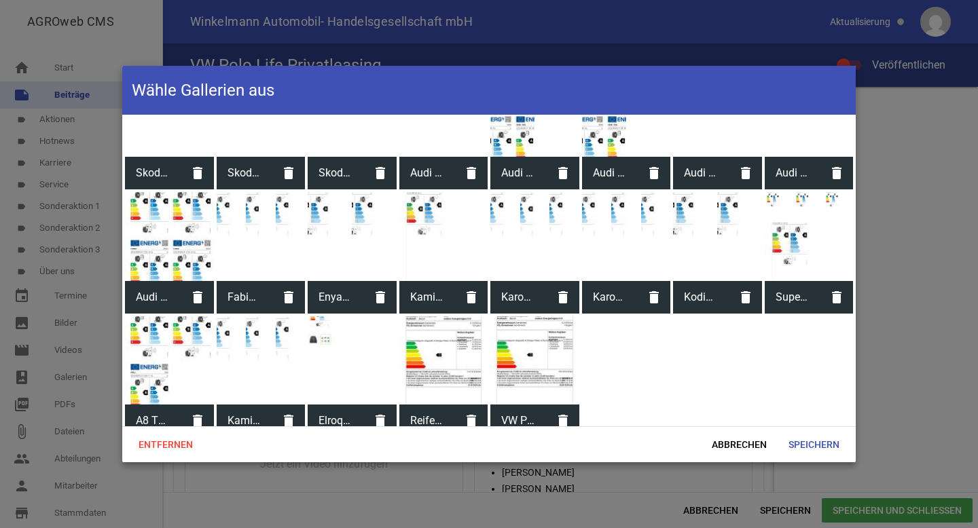
click at [542, 373] on div at bounding box center [534, 361] width 89 height 89
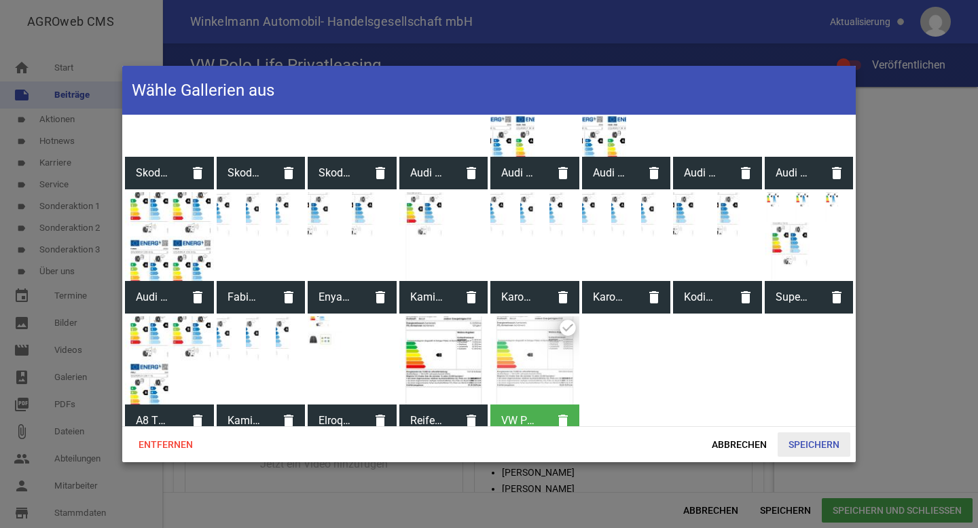
click at [810, 446] on span "Speichern" at bounding box center [814, 445] width 73 height 24
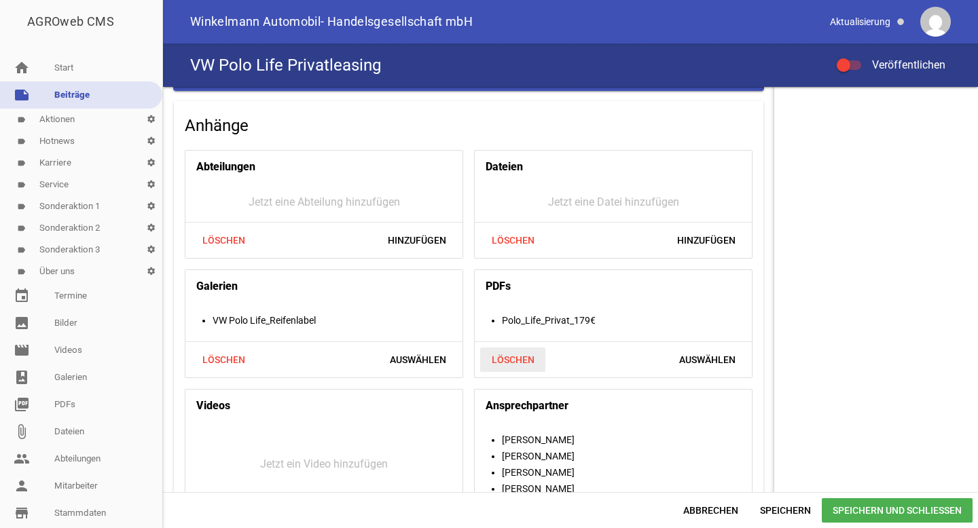
click at [511, 355] on span "Löschen" at bounding box center [512, 360] width 65 height 24
click at [690, 350] on span "Hinzufügen" at bounding box center [706, 360] width 80 height 24
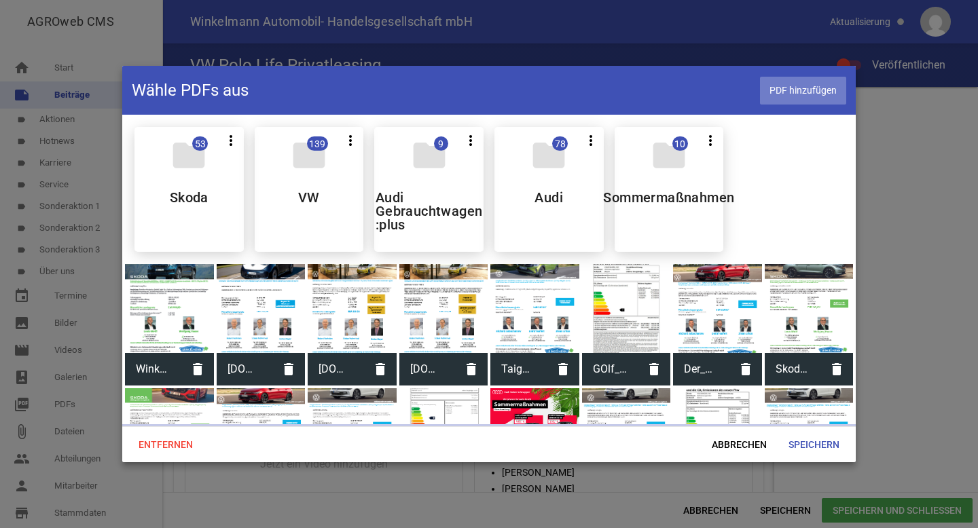
click at [791, 83] on span "PDF hinzufügen" at bounding box center [803, 91] width 86 height 28
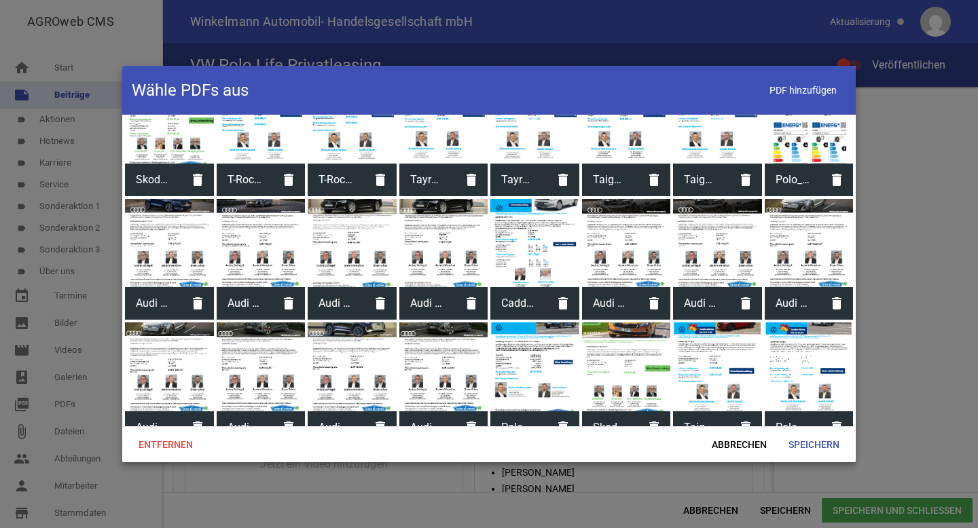
scroll to position [1684, 0]
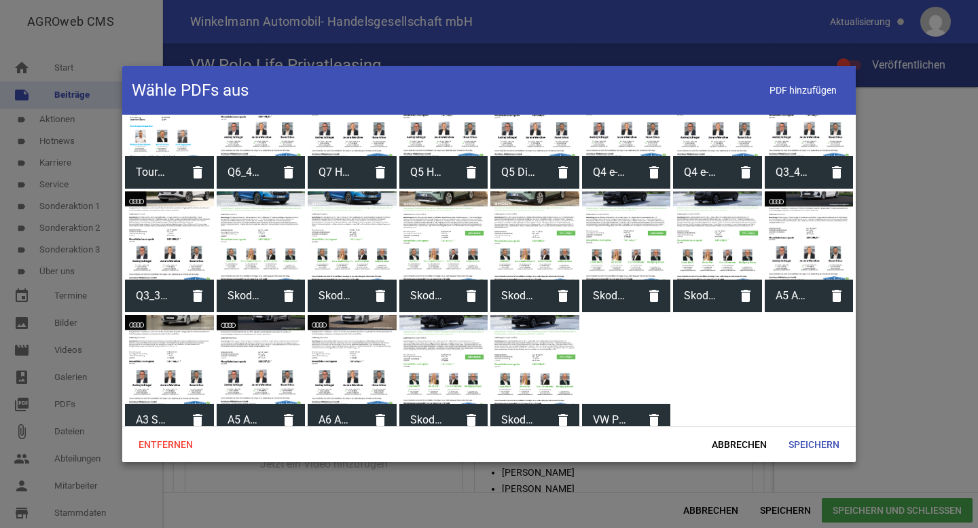
click at [631, 363] on div at bounding box center [626, 359] width 89 height 89
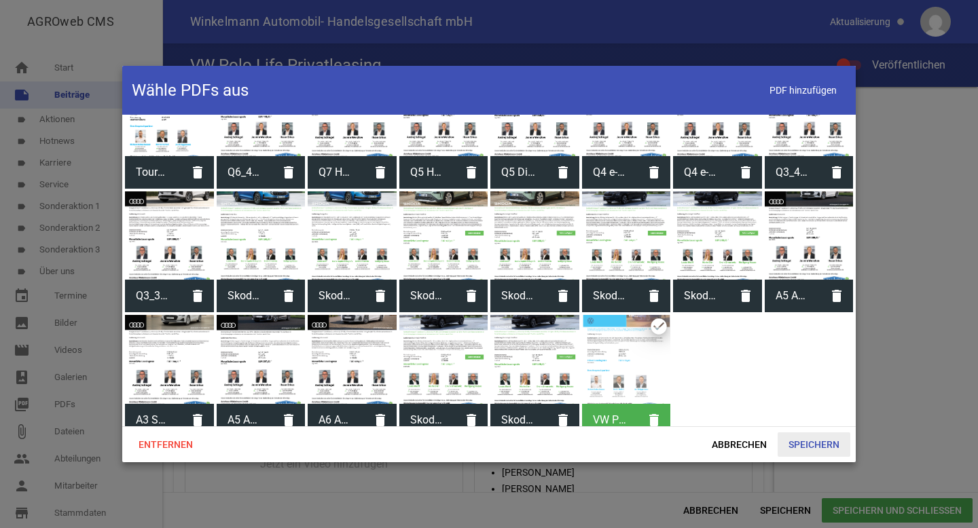
click at [793, 445] on span "Speichern" at bounding box center [814, 445] width 73 height 24
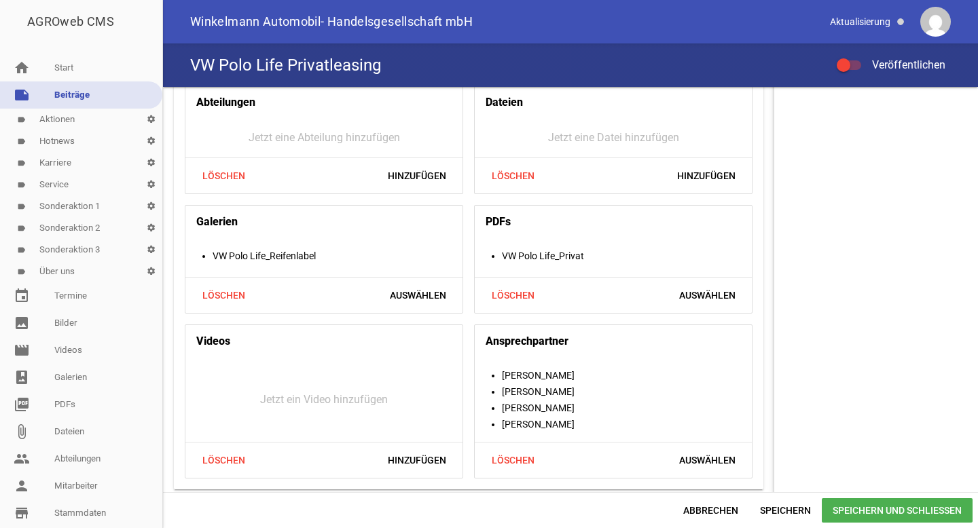
scroll to position [1258, 0]
click at [697, 456] on span "Auswählen" at bounding box center [707, 460] width 78 height 24
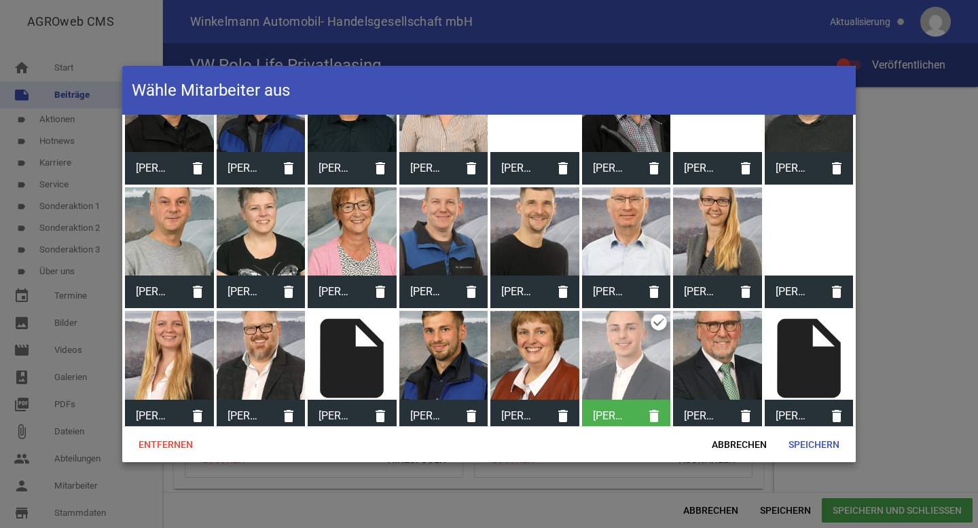
scroll to position [342, 0]
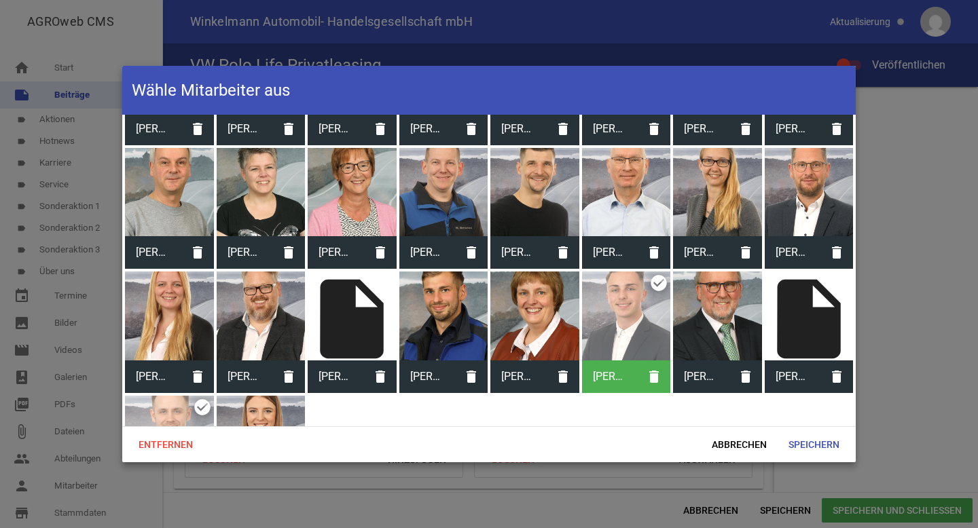
click at [613, 324] on div at bounding box center [626, 316] width 89 height 89
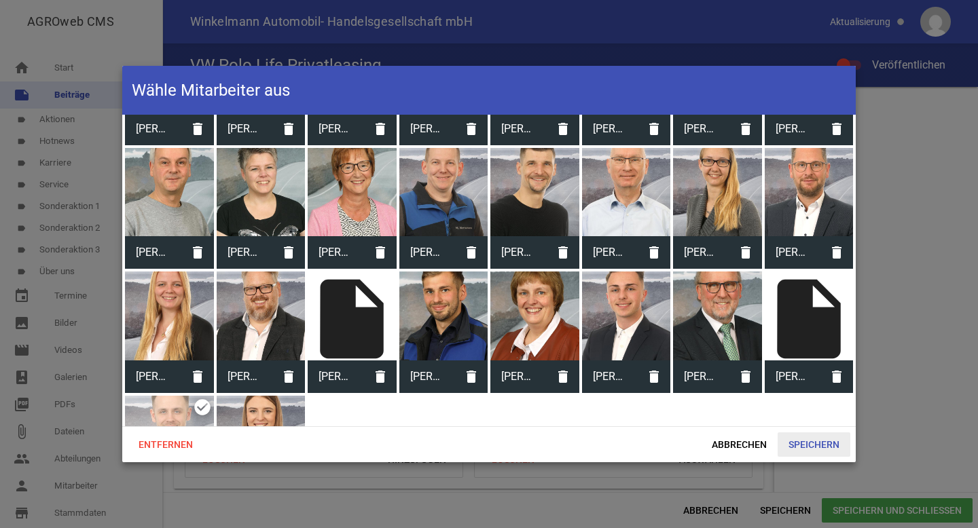
click at [807, 436] on span "Speichern" at bounding box center [814, 445] width 73 height 24
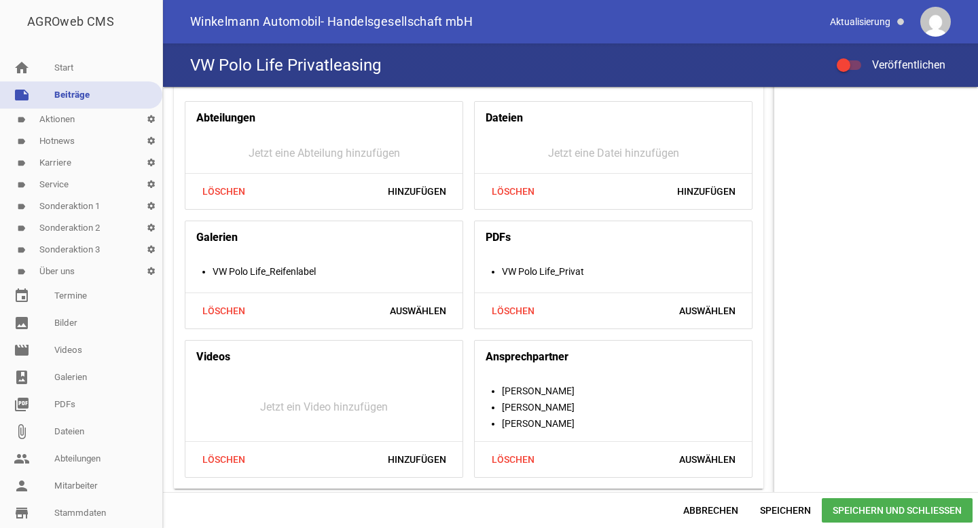
click at [840, 60] on div at bounding box center [844, 65] width 14 height 14
click at [856, 57] on input "Veröffentlichen" at bounding box center [856, 57] width 0 height 0
click at [872, 515] on span "Speichern und Schließen" at bounding box center [897, 511] width 151 height 24
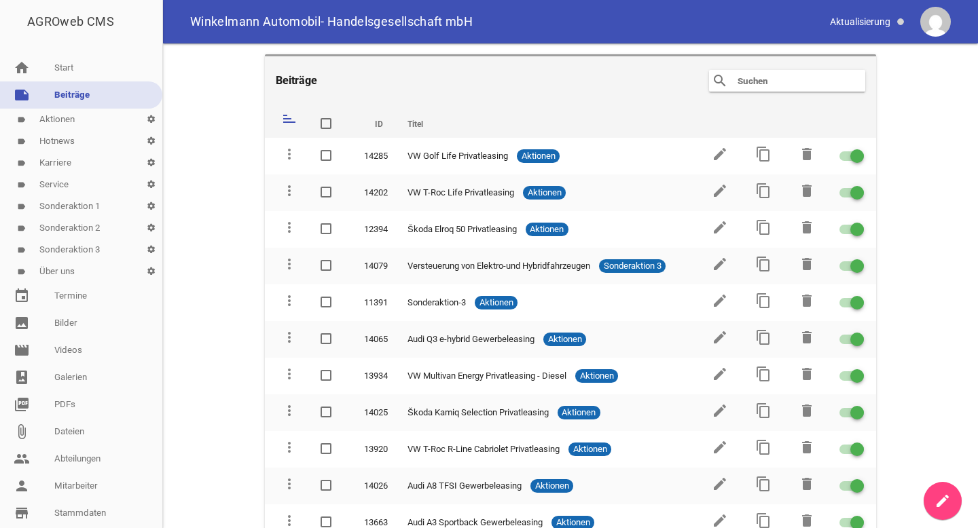
click at [770, 75] on input "text" at bounding box center [790, 81] width 109 height 16
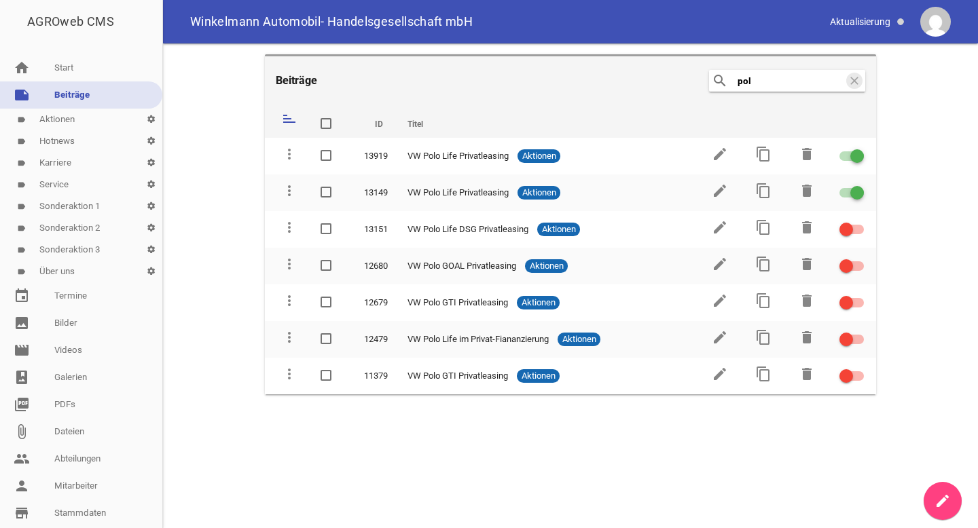
type input "polo"
click at [795, 81] on input "polo" at bounding box center [790, 81] width 109 height 16
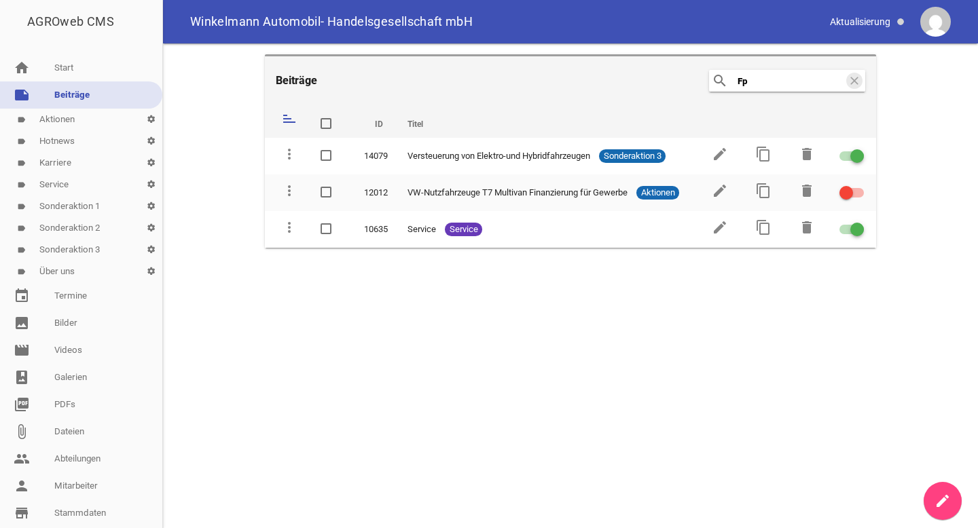
type input "F"
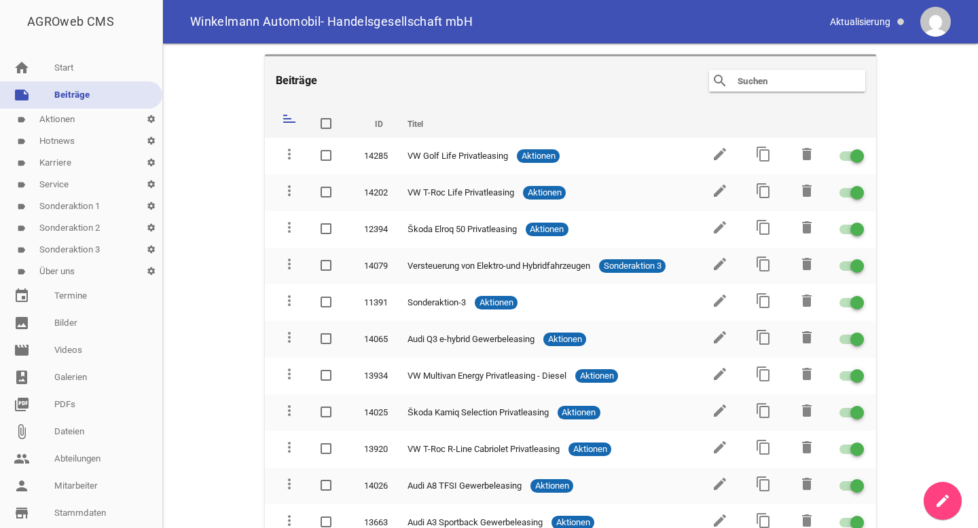
click at [873, 213] on main "Beiträge search clear sort ID Titel delete more_vert 14285 VW Golf Life Privatl…" at bounding box center [570, 285] width 815 height 485
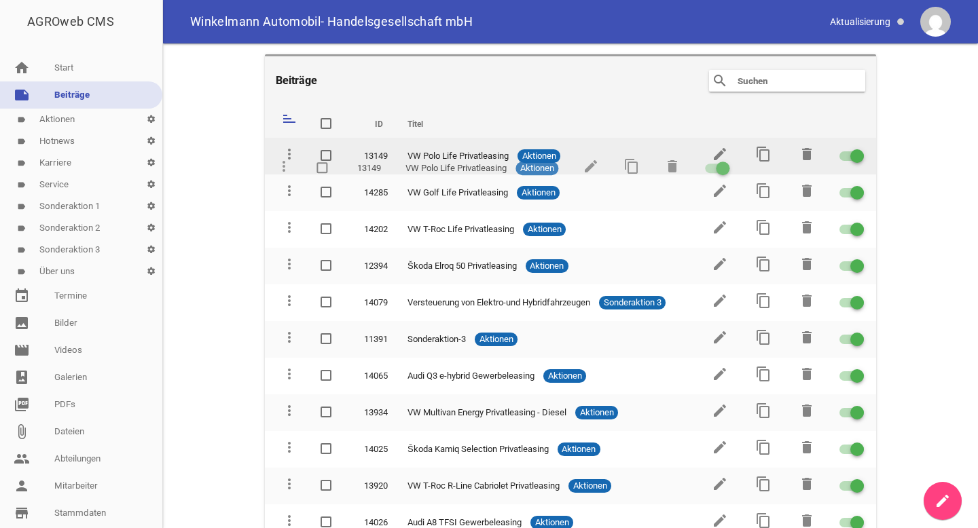
drag, startPoint x: 289, startPoint y: 281, endPoint x: 284, endPoint y: 164, distance: 117.6
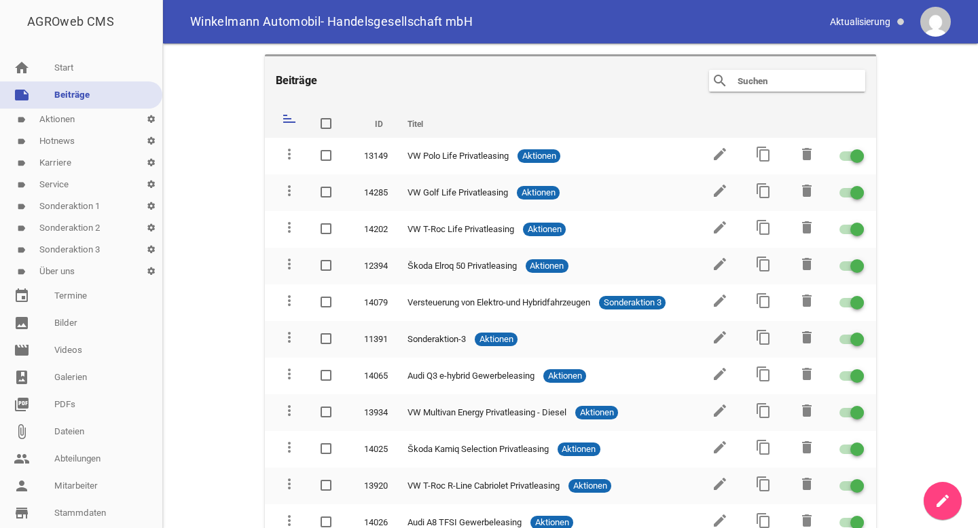
click at [936, 139] on main "Beiträge search clear sort ID Titel delete more_vert 13149 VW Polo Life Privatl…" at bounding box center [570, 285] width 815 height 485
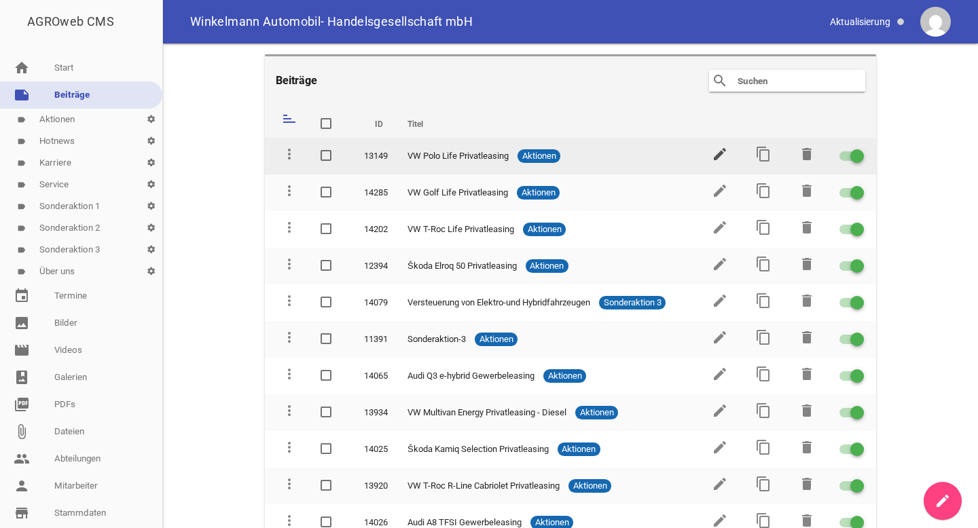
click at [716, 152] on icon "edit" at bounding box center [720, 154] width 16 height 16
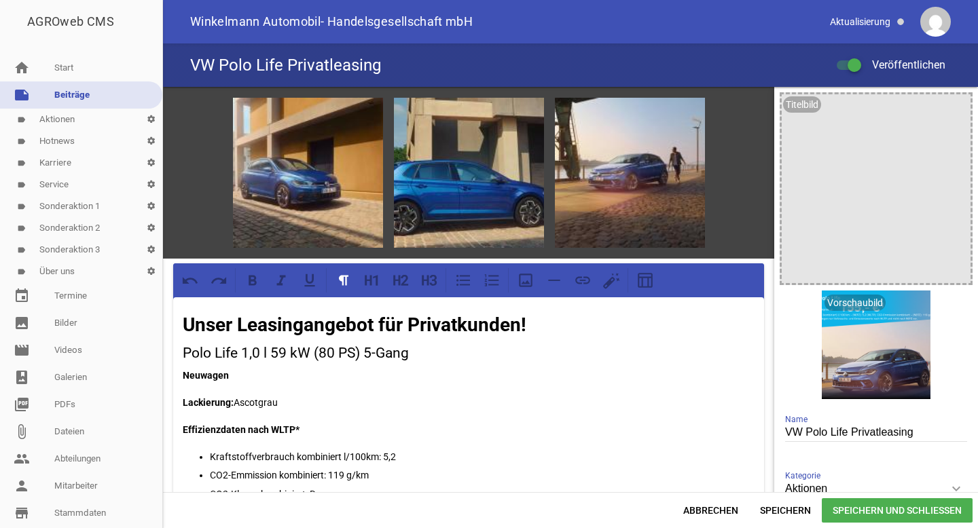
click at [467, 346] on h3 "Polo Life 1,0 l 59 kW (80 PS) 5-Gang" at bounding box center [469, 354] width 572 height 22
click at [851, 513] on span "Speichern und Schließen" at bounding box center [897, 511] width 151 height 24
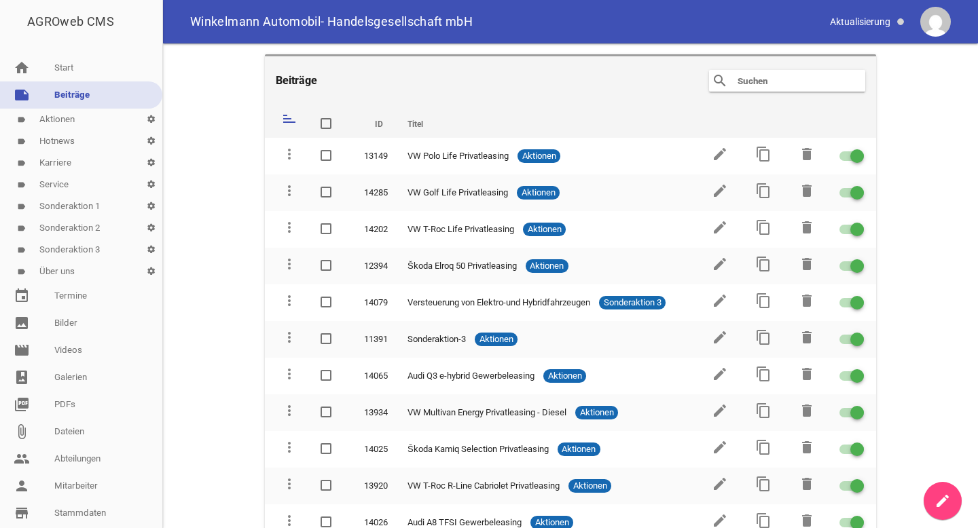
click at [64, 93] on link "note Beiträge" at bounding box center [81, 95] width 162 height 27
click at [196, 122] on main "Beiträge search clear sort ID Titel delete more_vert 13149 VW Polo Life Privatl…" at bounding box center [570, 285] width 815 height 485
click at [771, 85] on input "text" at bounding box center [790, 81] width 109 height 16
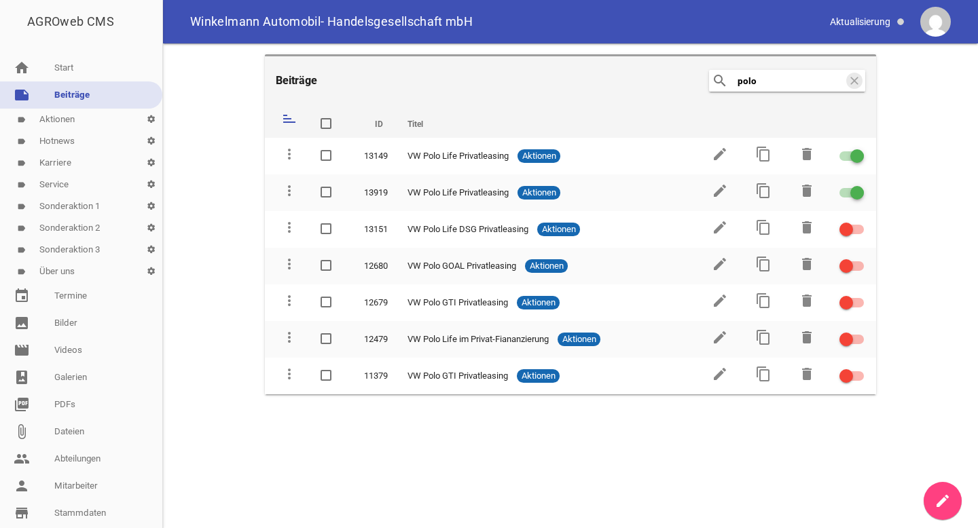
type input "polo"
click at [842, 79] on input "polo" at bounding box center [790, 81] width 109 height 16
click at [860, 77] on icon "clear" at bounding box center [854, 81] width 16 height 16
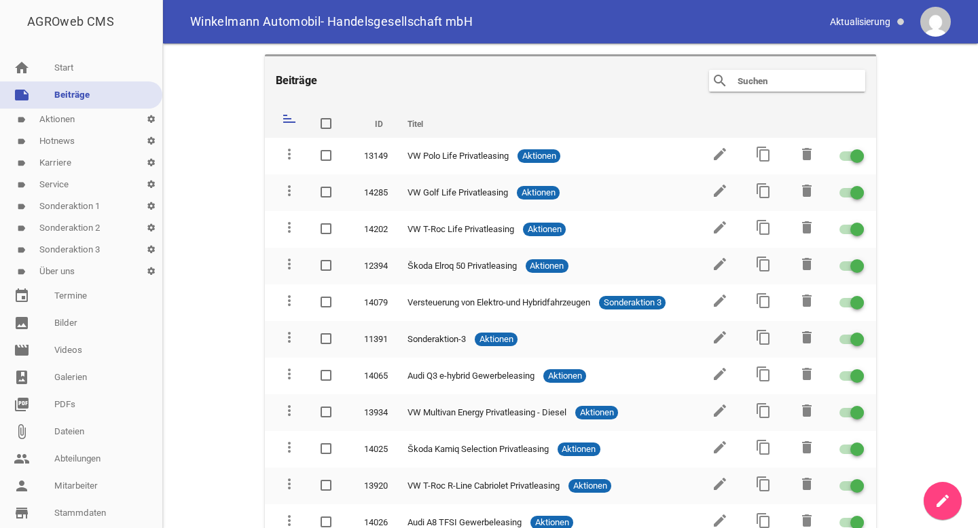
click at [803, 82] on input "text" at bounding box center [790, 81] width 109 height 16
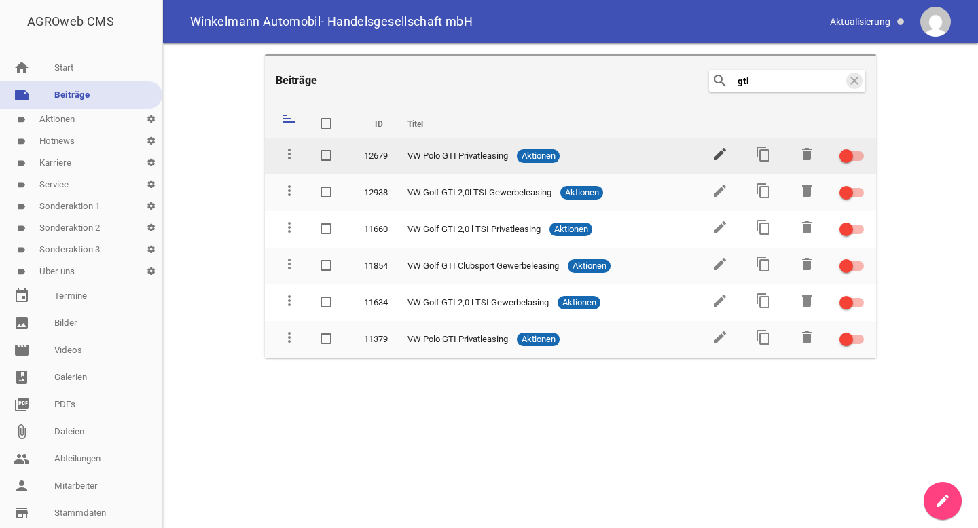
type input "gti"
click at [721, 151] on icon "edit" at bounding box center [720, 154] width 16 height 16
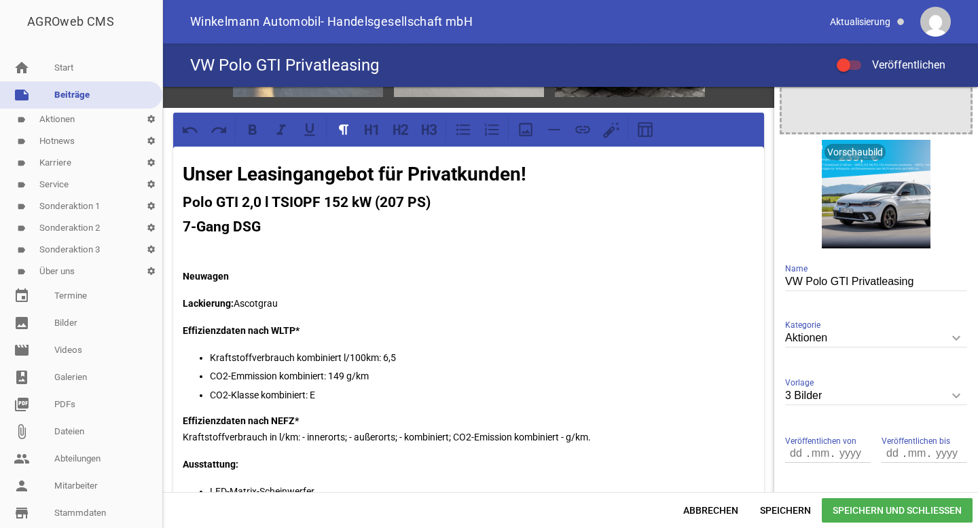
scroll to position [156, 0]
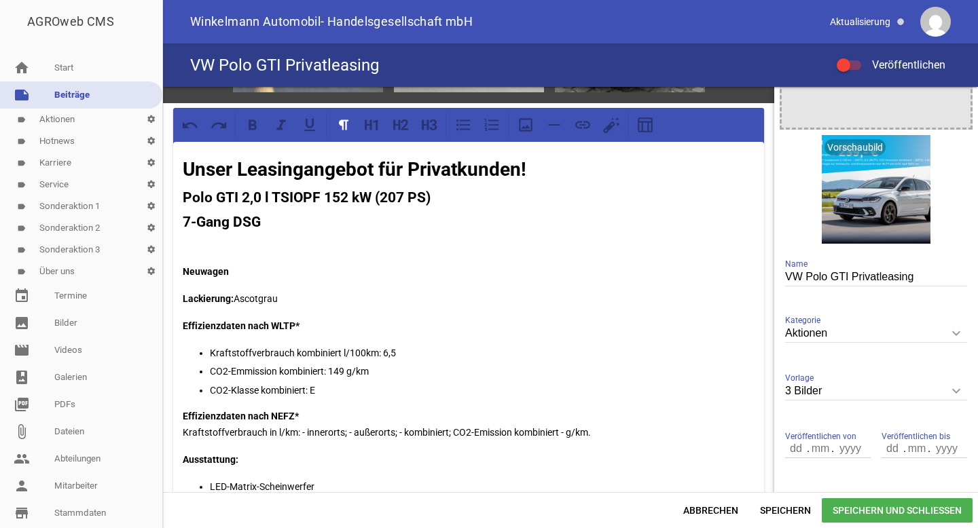
click at [344, 367] on p "CO2-Emmission kombiniert: 149 g/km" at bounding box center [482, 371] width 545 height 16
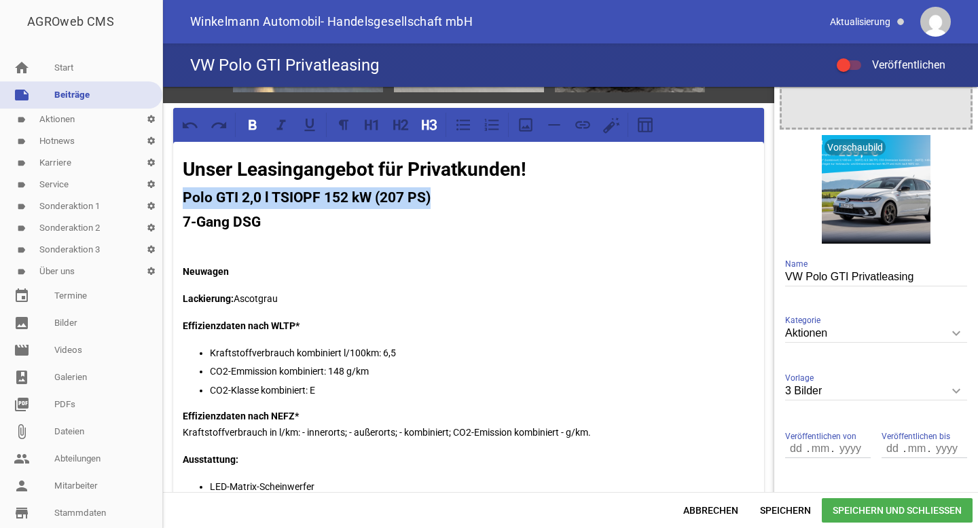
drag, startPoint x: 443, startPoint y: 201, endPoint x: 179, endPoint y: 200, distance: 263.5
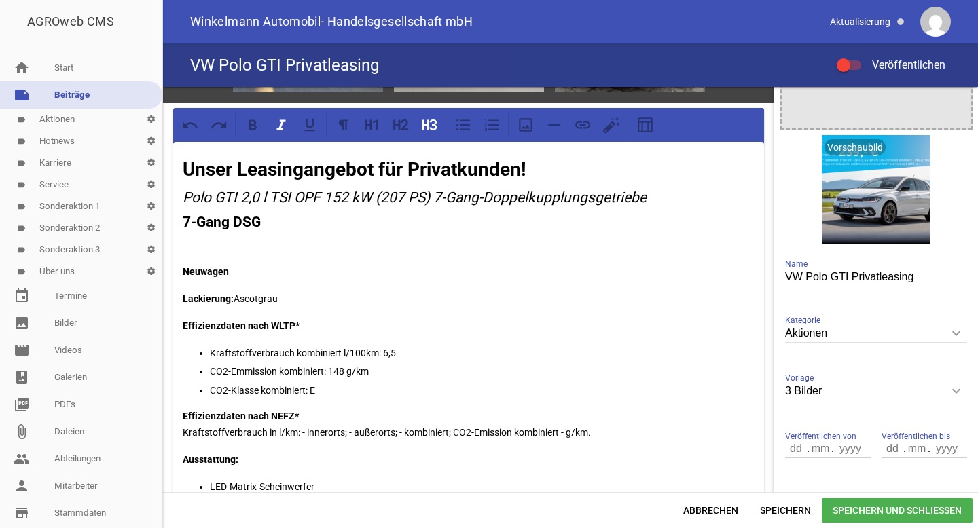
click at [246, 223] on strong "7-Gang DSG" at bounding box center [222, 222] width 78 height 16
click at [256, 131] on icon at bounding box center [253, 125] width 18 height 18
click at [262, 196] on em "Polo GTI 2,0 l TSI OPF 152 kW (207 PS) 7-Gang-Doppelkupplungsgetriebe" at bounding box center [415, 198] width 464 height 16
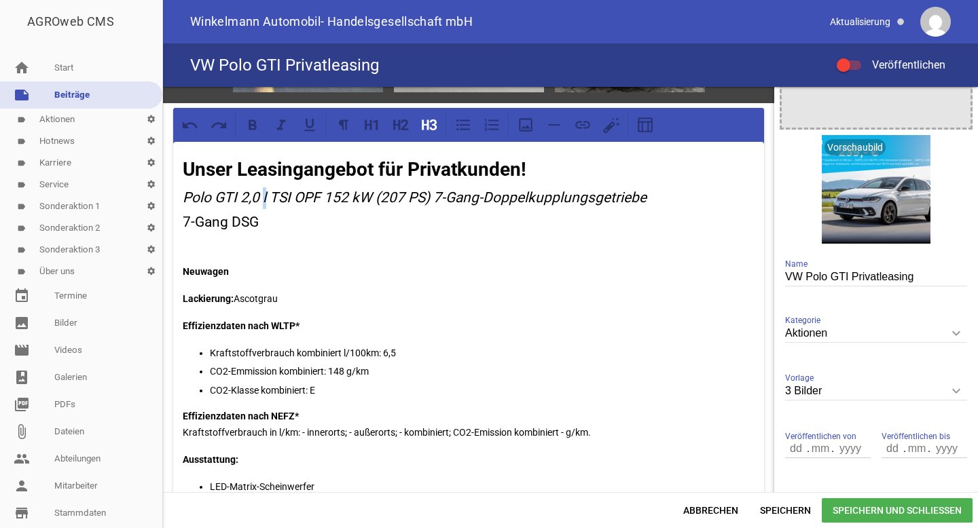
click at [262, 196] on em "Polo GTI 2,0 l TSI OPF 152 kW (207 PS) 7-Gang-Doppelkupplungsgetriebe" at bounding box center [415, 198] width 464 height 16
click at [279, 123] on icon at bounding box center [281, 125] width 18 height 18
click at [429, 226] on h3 "7-Gang DSG" at bounding box center [469, 223] width 572 height 22
drag, startPoint x: 434, startPoint y: 198, endPoint x: 666, endPoint y: 196, distance: 231.6
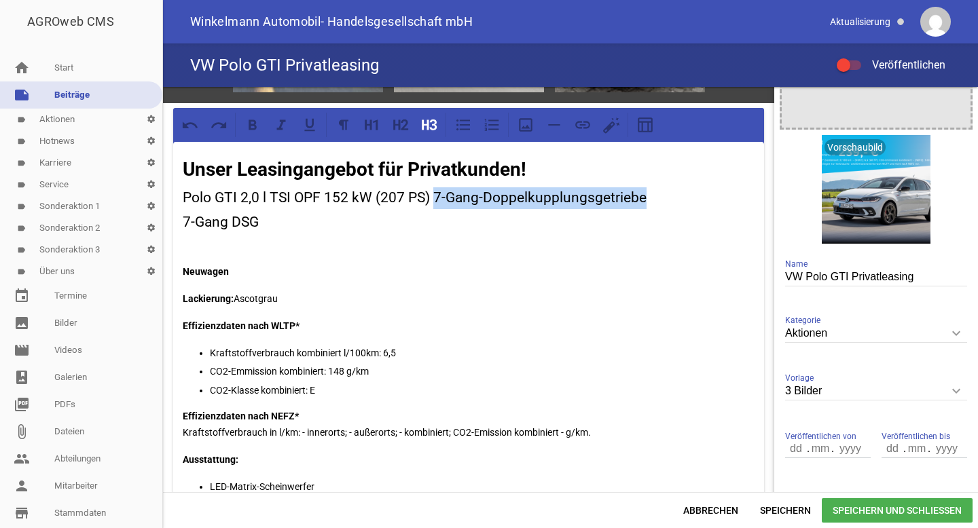
click at [666, 196] on h3 "Polo GTI 2,0 l TSI OPF 152 kW (207 PS) 7-Gang-Doppelkupplungsgetriebe" at bounding box center [469, 198] width 572 height 22
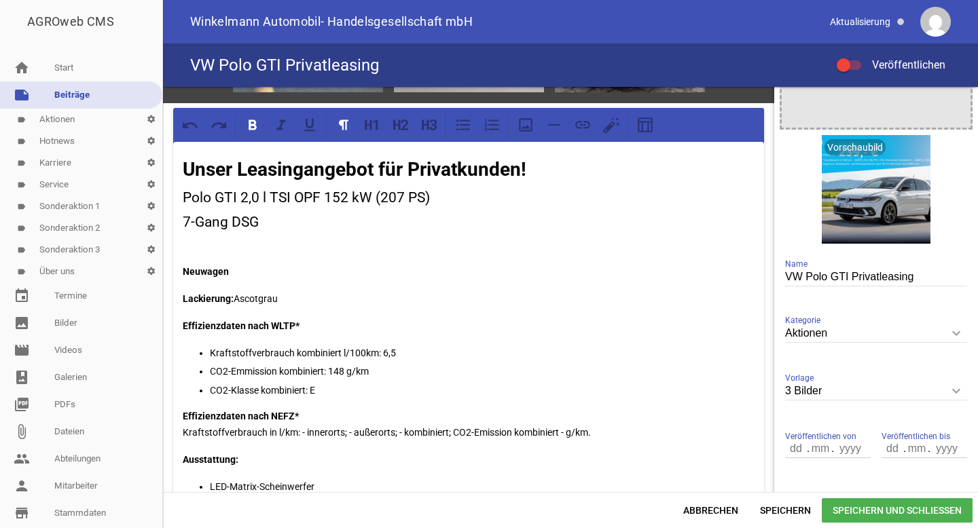
click at [253, 236] on p at bounding box center [469, 244] width 572 height 16
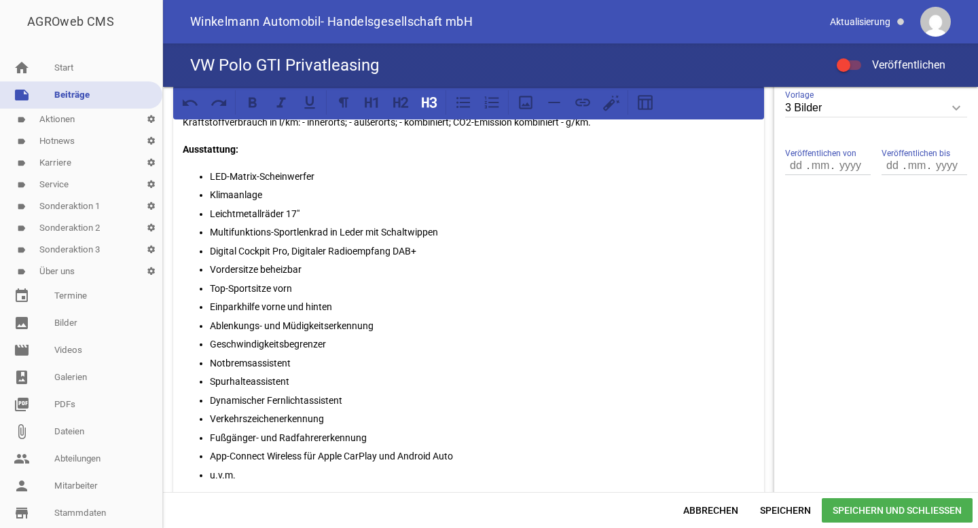
scroll to position [428, 0]
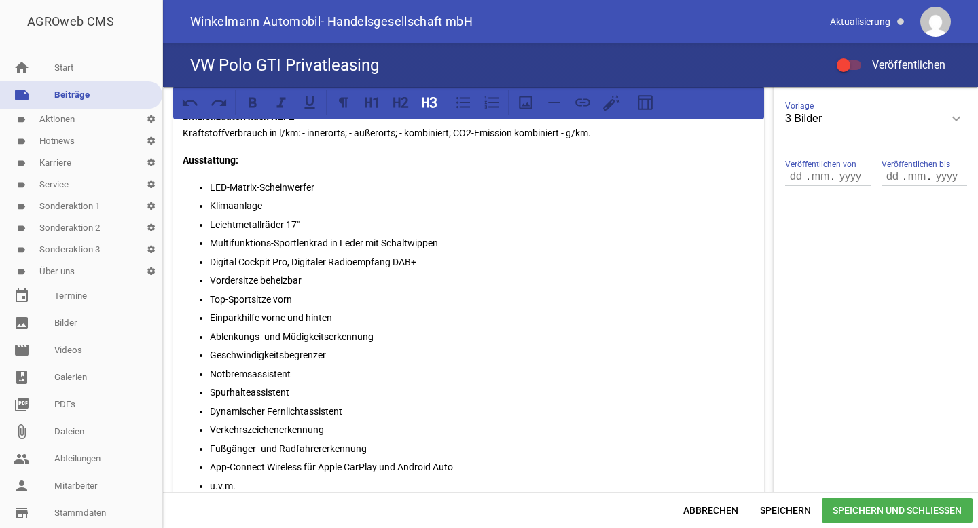
click at [380, 352] on p "Geschwindigkeitsbegrenzer" at bounding box center [482, 355] width 545 height 16
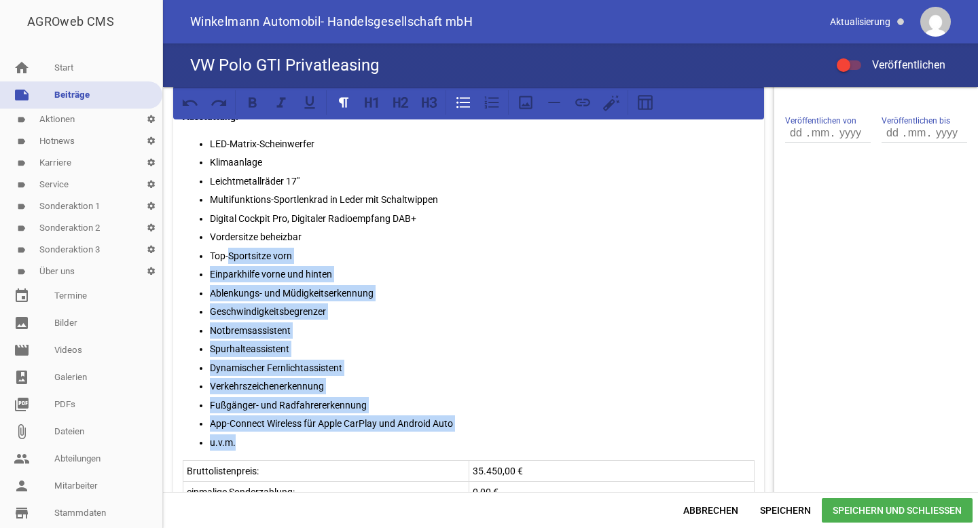
scroll to position [353, 0]
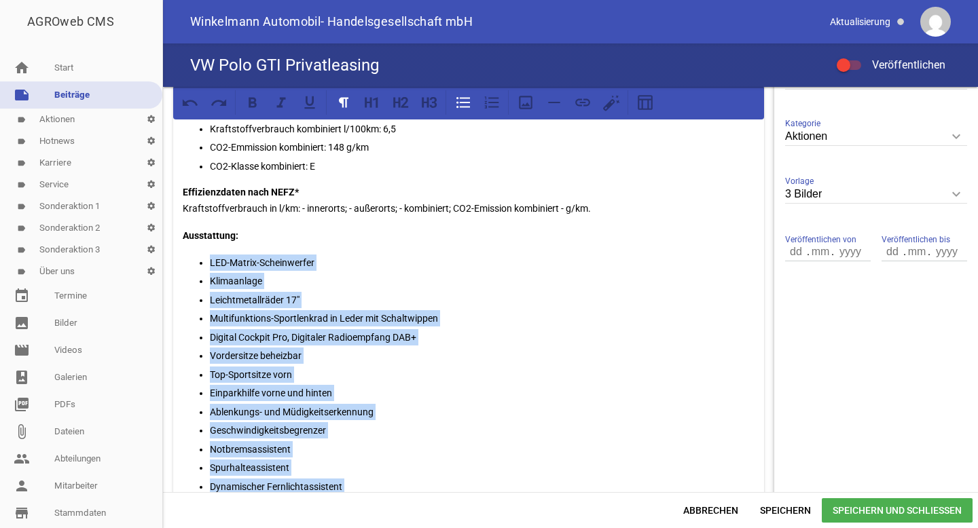
drag, startPoint x: 246, startPoint y: 394, endPoint x: 211, endPoint y: 264, distance: 134.9
click at [211, 264] on ul "LED-Matrix-Scheinwerfer Klimaanlage Leichtmetallräder 17" Multifunktions-Sportl…" at bounding box center [469, 412] width 572 height 315
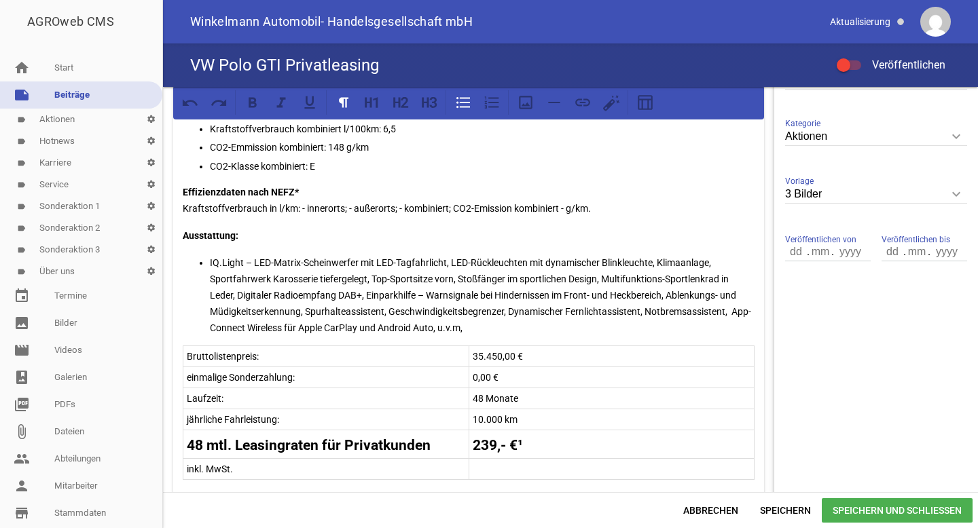
click at [247, 257] on p "IQ.Light – LED-Matrix-Scheinwerfer mit LED-Tagfahrlicht, LED-Rückleuchten mit d…" at bounding box center [482, 296] width 545 height 82
click at [382, 255] on p "IQ.Light – LED-Matrix-Scheinwerfer mit LED-Tagfahrlicht, LED-Rückleuchten mit d…" at bounding box center [482, 296] width 545 height 82
click at [442, 266] on p "IQ.Light – LED-Matrix-Scheinwerfer mit LED-Tagfahrlicht, LED-Rückleuchten mit d…" at bounding box center [482, 296] width 545 height 82
click at [456, 263] on p "IQ.Light – LED-Matrix-Scheinwerfer mit LED-Tagfahrlicht, LED-Rückleuchten mit d…" at bounding box center [482, 296] width 545 height 82
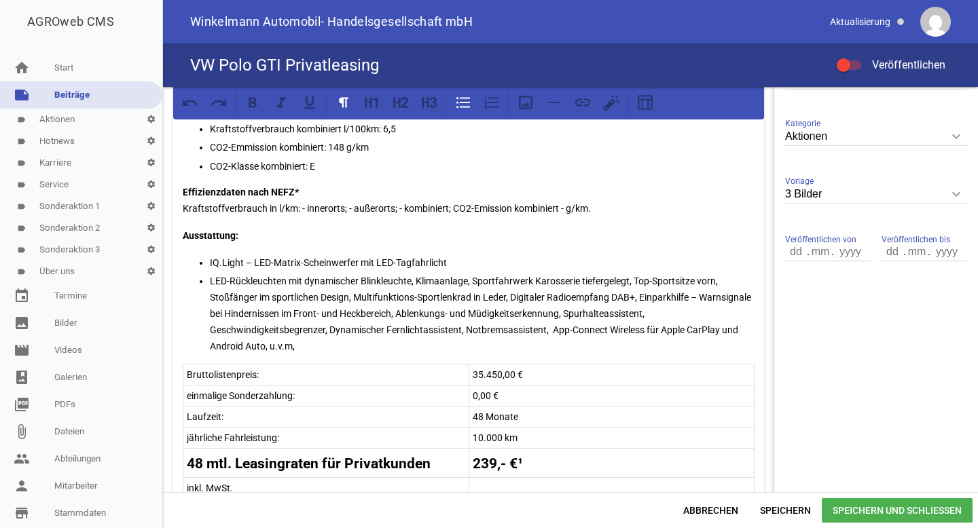
click at [411, 281] on p "LED-Rückleuchten mit dynamischer Blinkleuchte, Klimaanlage, Sportfahrwerk Karos…" at bounding box center [482, 314] width 545 height 82
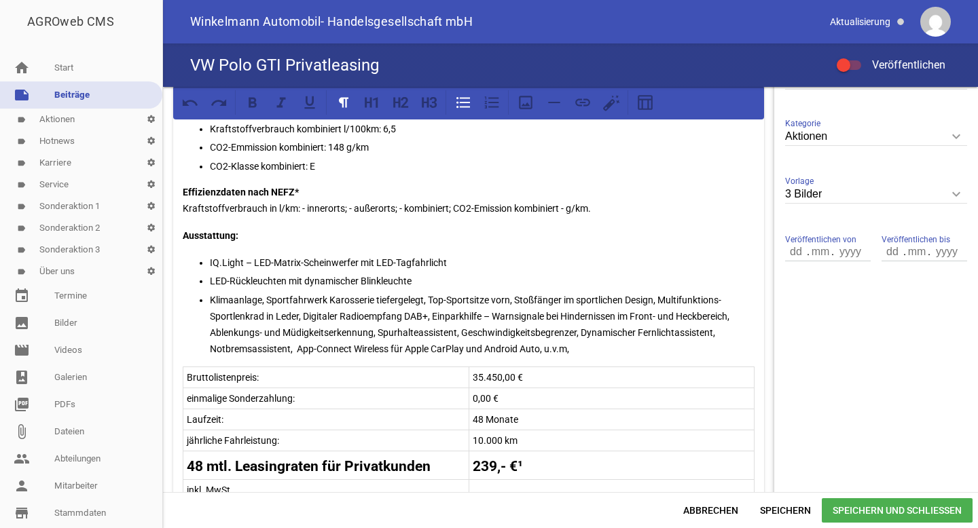
click at [268, 301] on p "Klimaanlage, Sportfahrwerk Karosserie tiefergelegt, Top-Sportsitze vorn, Stoßfä…" at bounding box center [482, 324] width 545 height 65
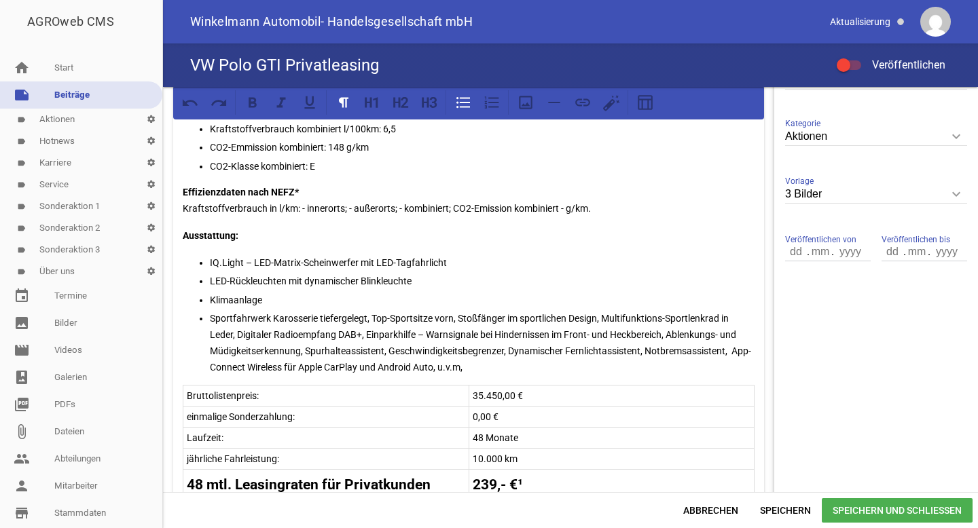
click at [375, 318] on p "Sportfahrwerk Karosserie tiefergelegt, Top-Sportsitze vorn, Stoßfänger im sport…" at bounding box center [482, 342] width 545 height 65
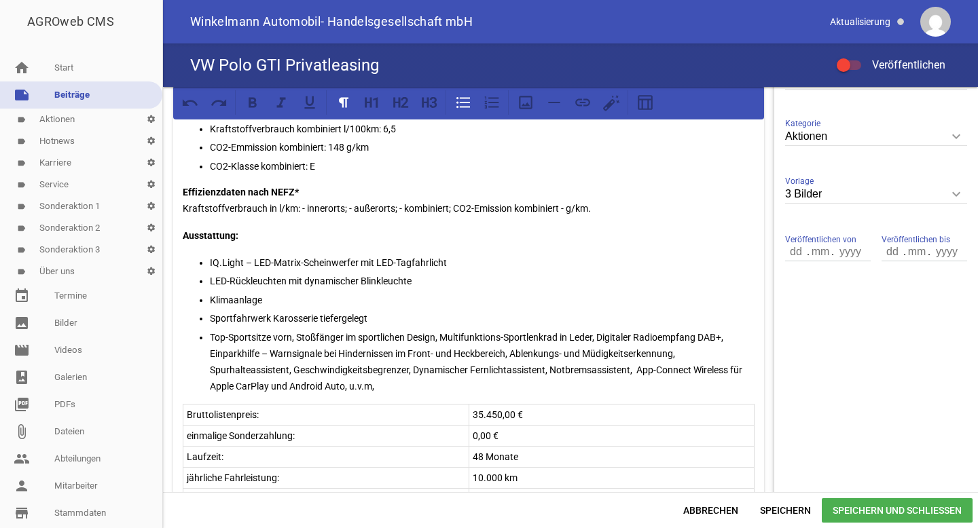
click at [305, 338] on p "Top-Sportsitze vorn, Stoßfänger im sportlichen Design, Multifunktions-Sportlenk…" at bounding box center [482, 361] width 545 height 65
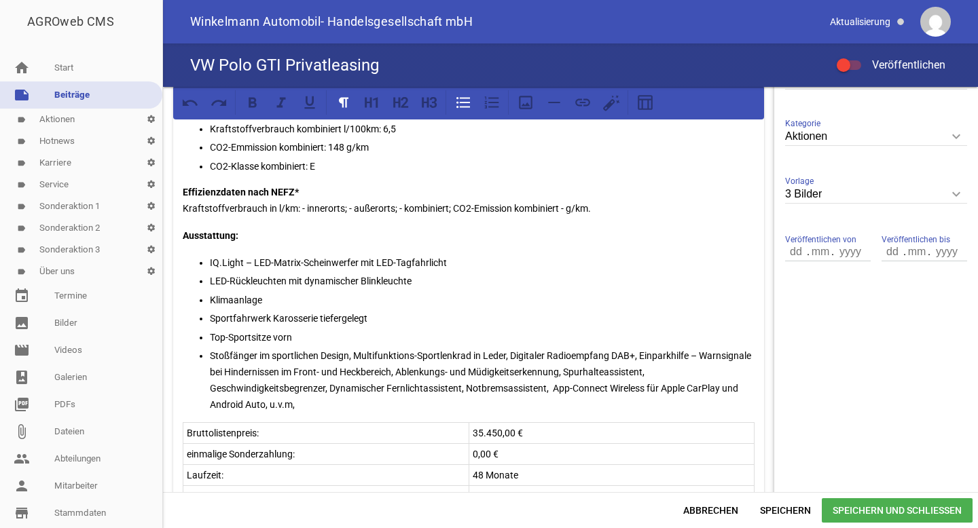
click at [350, 357] on p "Stoßfänger im sportlichen Design, Multifunktions-Sportlenkrad in Leder, Digital…" at bounding box center [482, 380] width 545 height 65
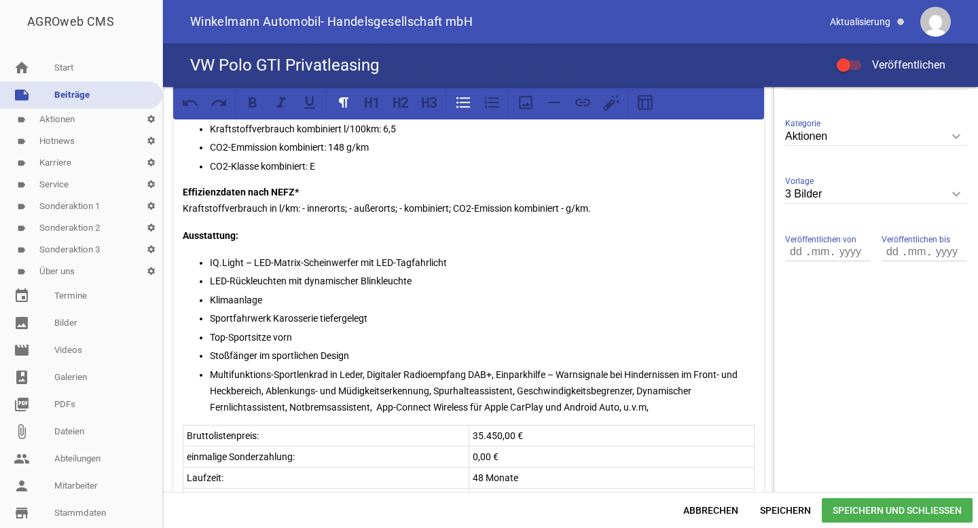
click at [369, 371] on p "Multifunktions-Sportlenkrad in Leder, Digitaler Radioempfang DAB+, Einparkhilfe…" at bounding box center [482, 391] width 545 height 49
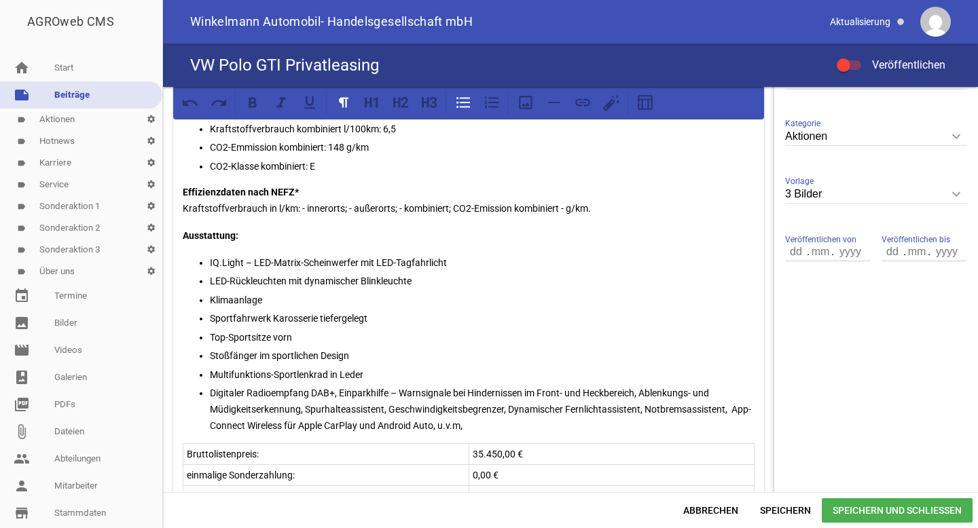
click at [343, 392] on p "Digitaler Radioempfang DAB+, Einparkhilfe – Warnsignale bei Hindernissen im Fro…" at bounding box center [482, 409] width 545 height 49
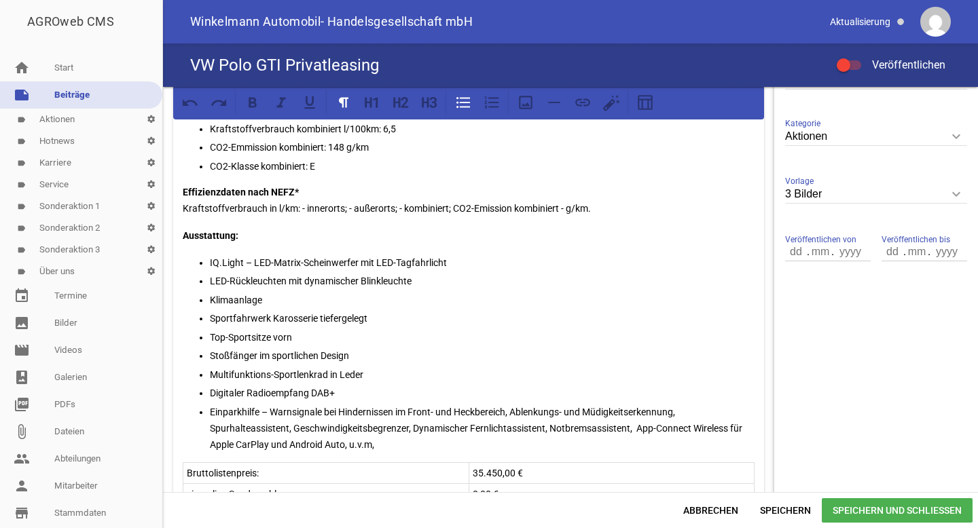
click at [515, 415] on p "Einparkhilfe – Warnsignale bei Hindernissen im Front- und Heckbereich, Ablenkun…" at bounding box center [482, 428] width 545 height 49
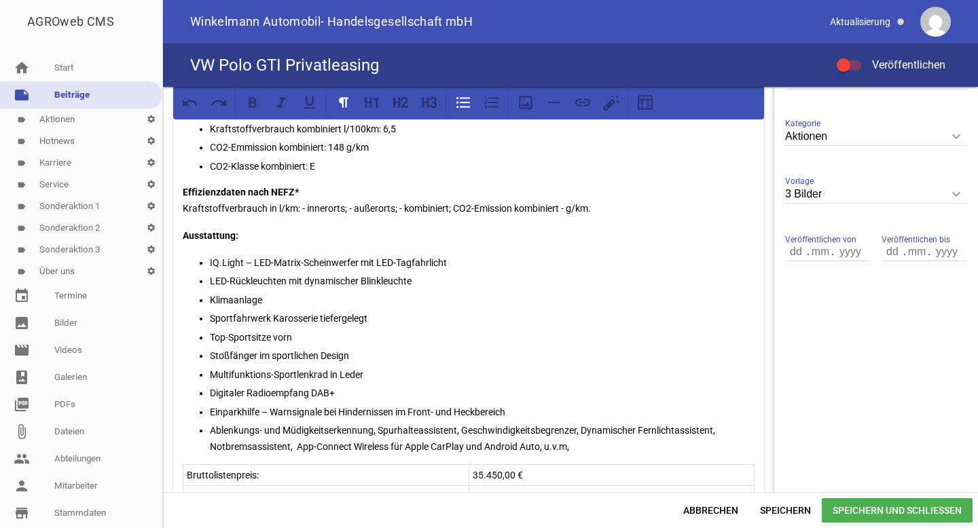
click at [378, 433] on p "Ablenkungs- und Müdigkeitserkennung, Spurhalteassistent, Geschwindigkeitsbegren…" at bounding box center [482, 438] width 545 height 33
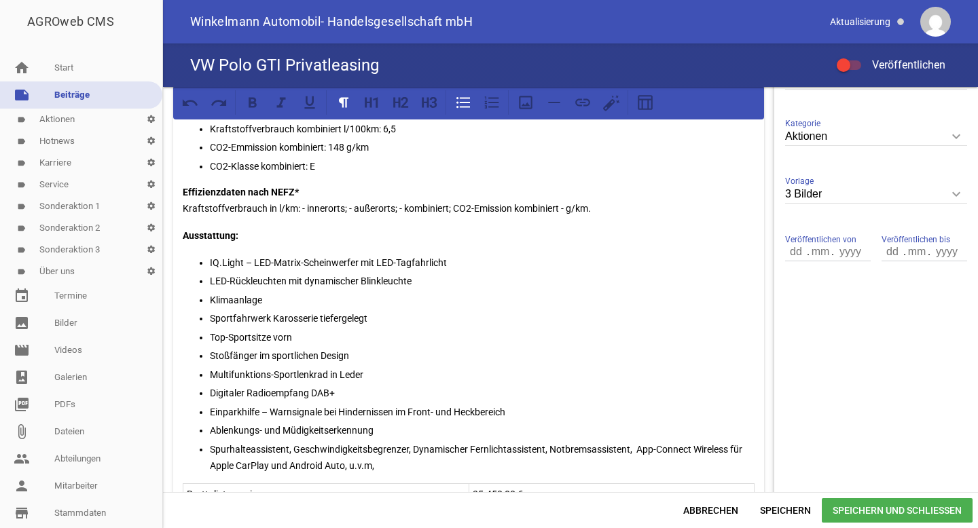
click at [294, 445] on p "Spurhalteassistent, Geschwindigkeitsbegrenzer, Dynamischer Fernlichtassistent, …" at bounding box center [482, 457] width 545 height 33
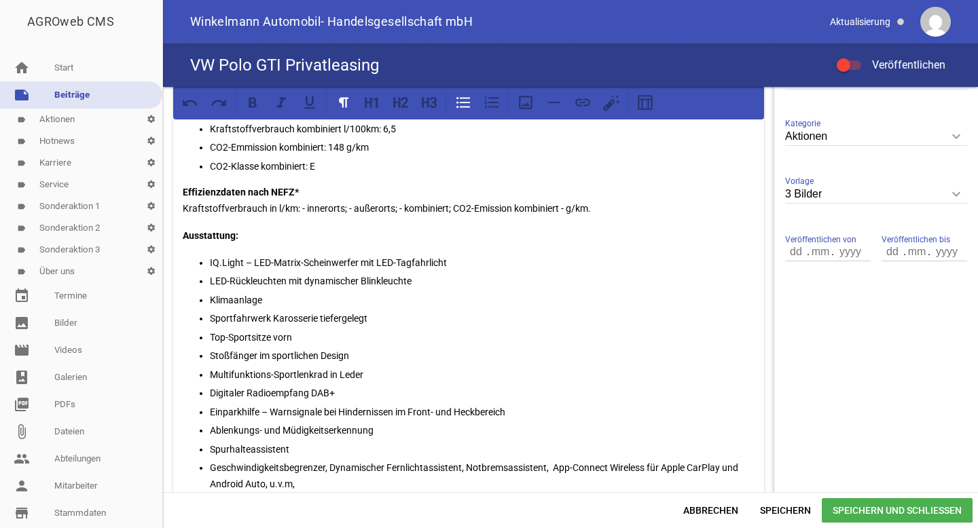
click at [325, 470] on p "Geschwindigkeitsbegrenzer, Dynamischer Fernlichtassistent, Notbremsassistent, A…" at bounding box center [482, 476] width 545 height 33
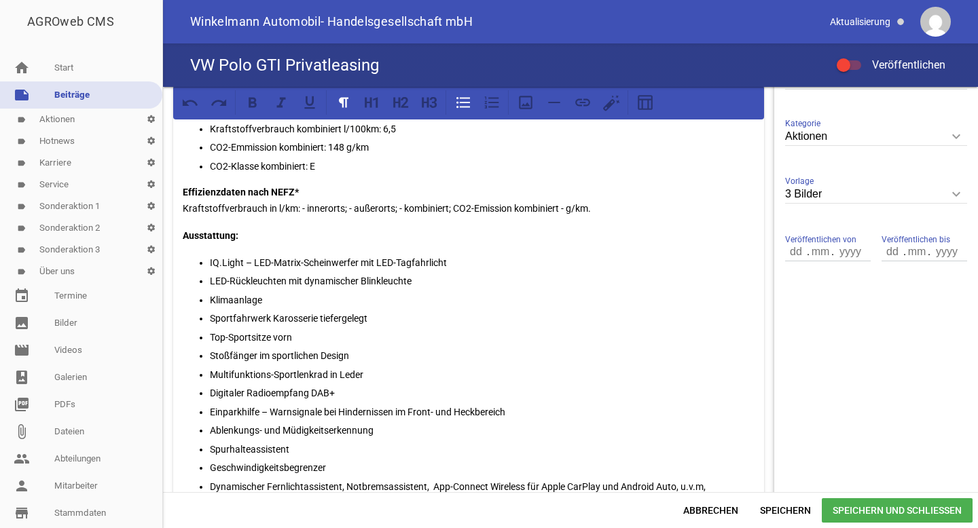
scroll to position [467, 0]
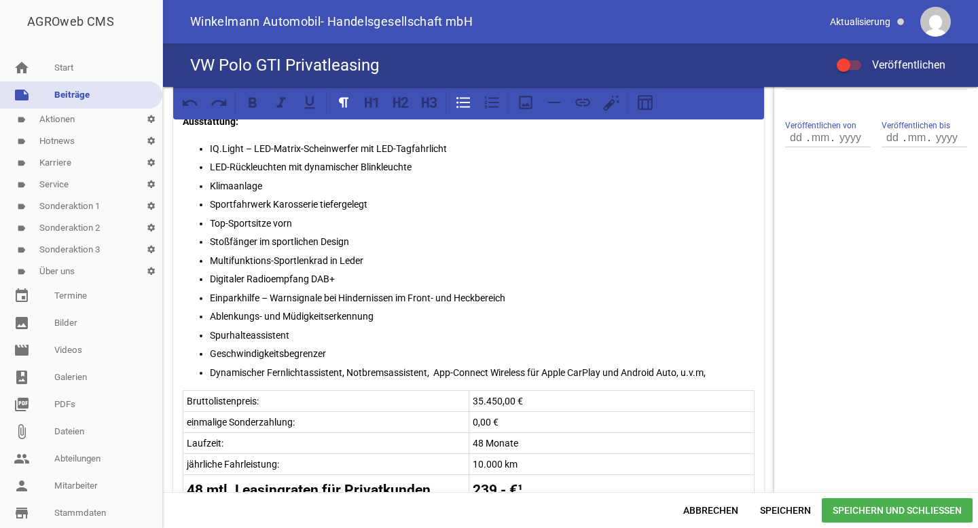
click at [346, 374] on p "Dynamischer Fernlichtassistent, Notbremsassistent, App-Connect Wireless für App…" at bounding box center [482, 373] width 545 height 16
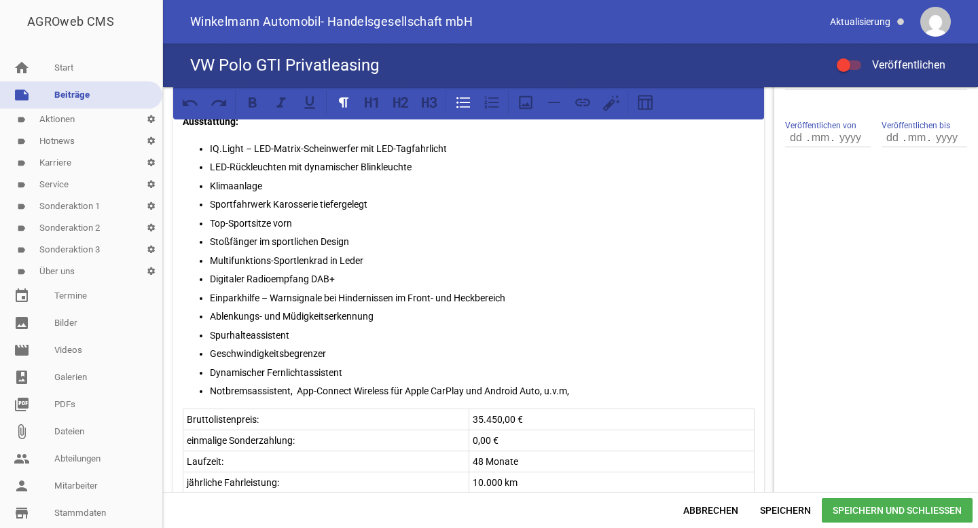
click at [296, 391] on p "Notbremsassistent, App-Connect Wireless für Apple CarPlay und Android Auto, u.v…" at bounding box center [482, 391] width 545 height 16
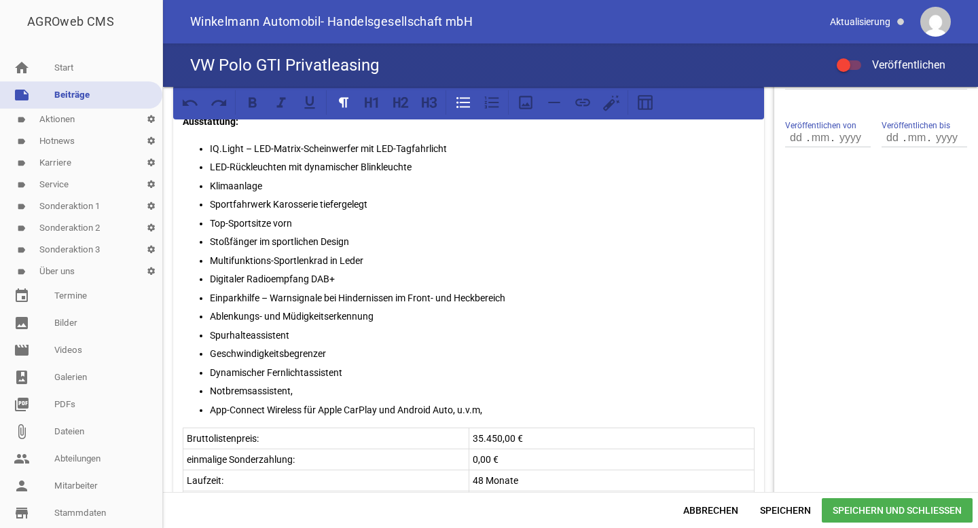
click at [410, 408] on p "App-Connect Wireless für Apple CarPlay und Android Auto, u.v.m," at bounding box center [482, 410] width 545 height 16
click at [461, 408] on p "App-Connect Wireless für Apple CarPlay und Android Auto, u.v.m," at bounding box center [482, 410] width 545 height 16
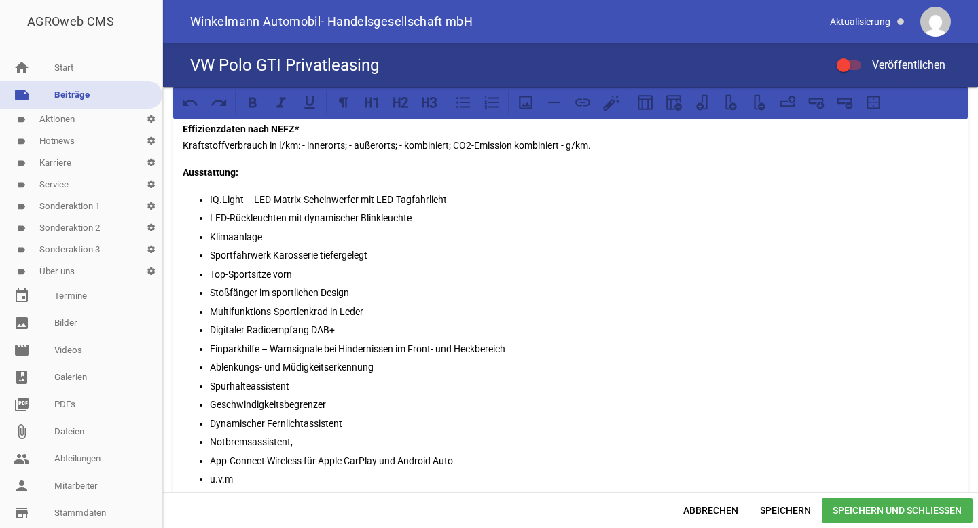
click at [492, 498] on tr "Bruttolistenpreis: 35.450,00 €" at bounding box center [570, 508] width 775 height 21
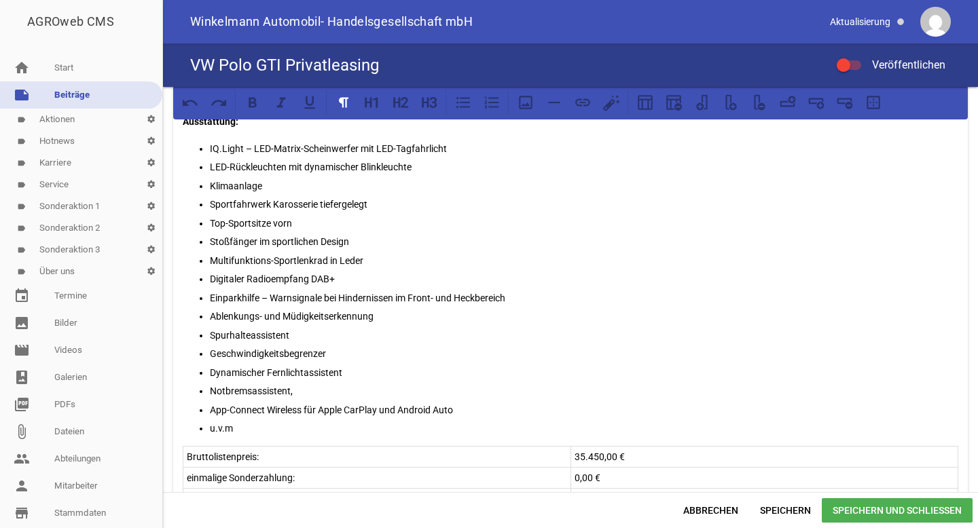
click at [593, 456] on p "35.450,00 €" at bounding box center [765, 457] width 380 height 16
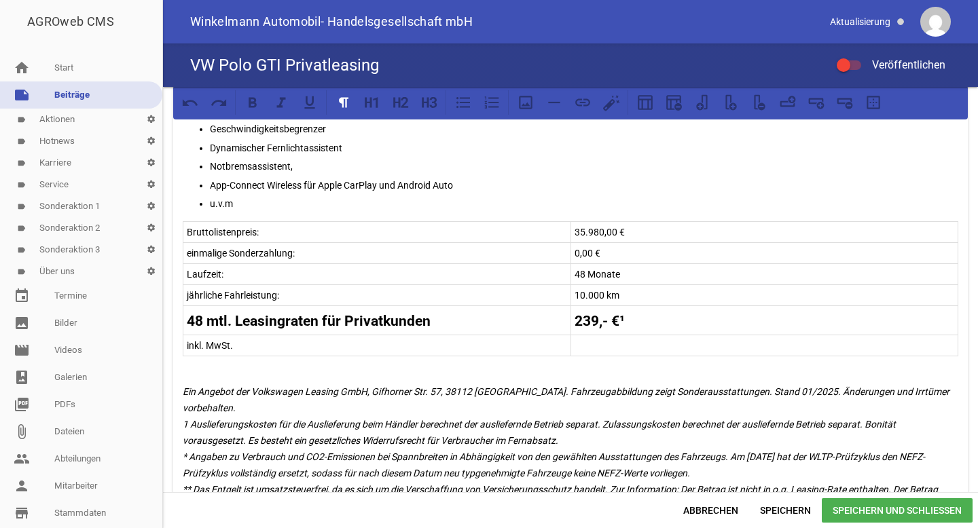
scroll to position [743, 0]
click at [592, 325] on strong "239,- €¹" at bounding box center [600, 320] width 50 height 16
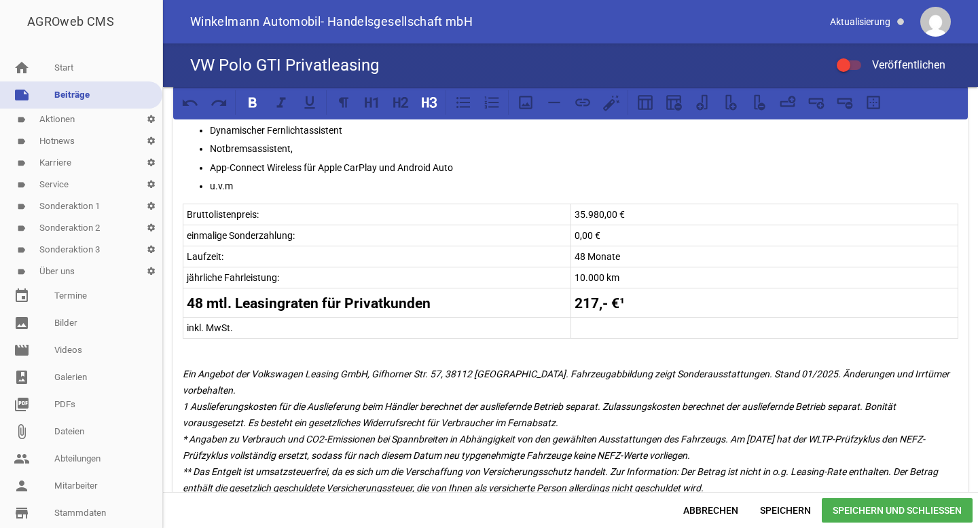
click at [776, 368] on div "games image games image games image Unser Leasingangebot für Privatkunden! Polo…" at bounding box center [570, 289] width 815 height 405
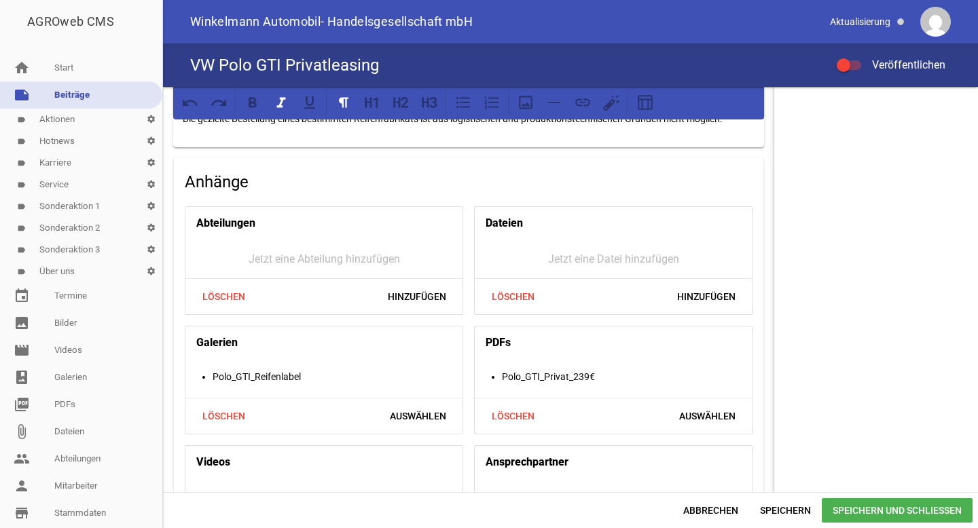
scroll to position [1199, 0]
click at [523, 407] on span "Löschen" at bounding box center [512, 415] width 65 height 24
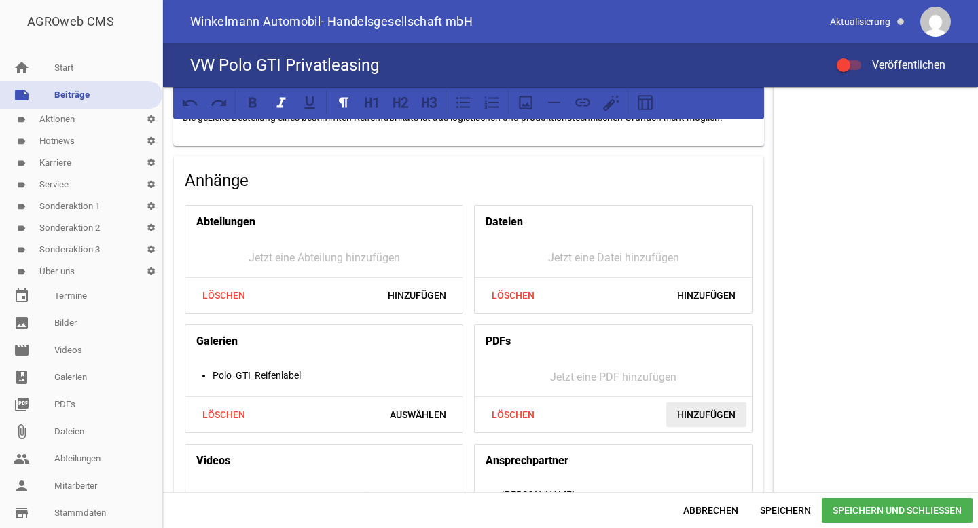
click at [687, 414] on span "Hinzufügen" at bounding box center [706, 415] width 80 height 24
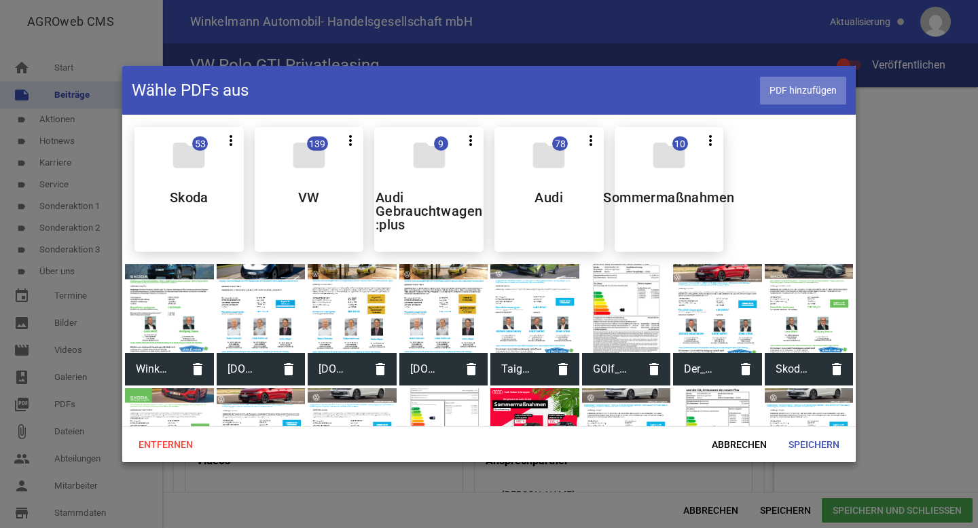
click at [782, 89] on span "PDF hinzufügen" at bounding box center [803, 91] width 86 height 28
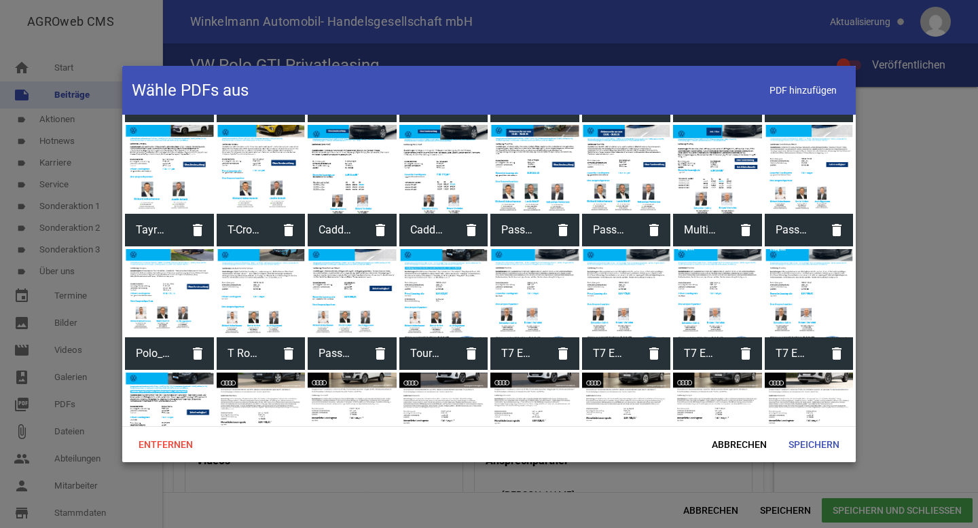
scroll to position [1684, 0]
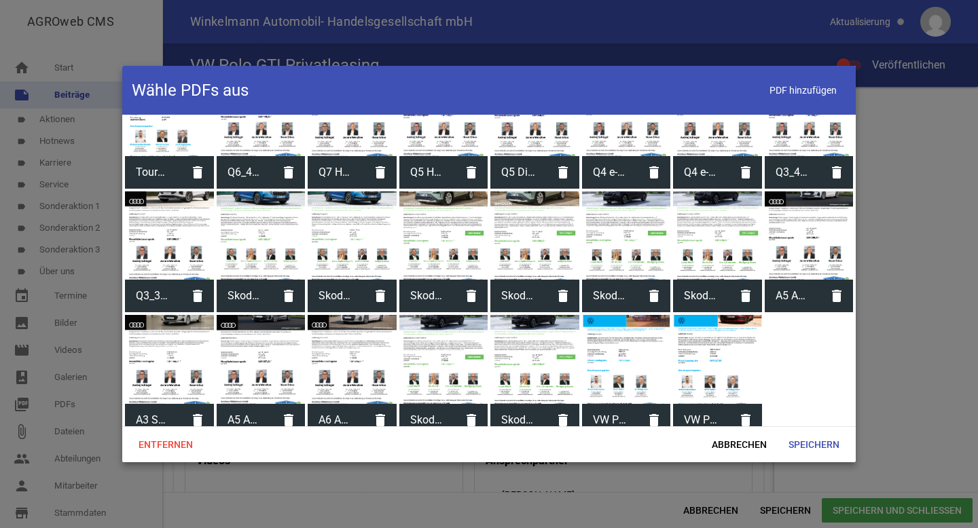
click at [704, 361] on div at bounding box center [717, 359] width 89 height 89
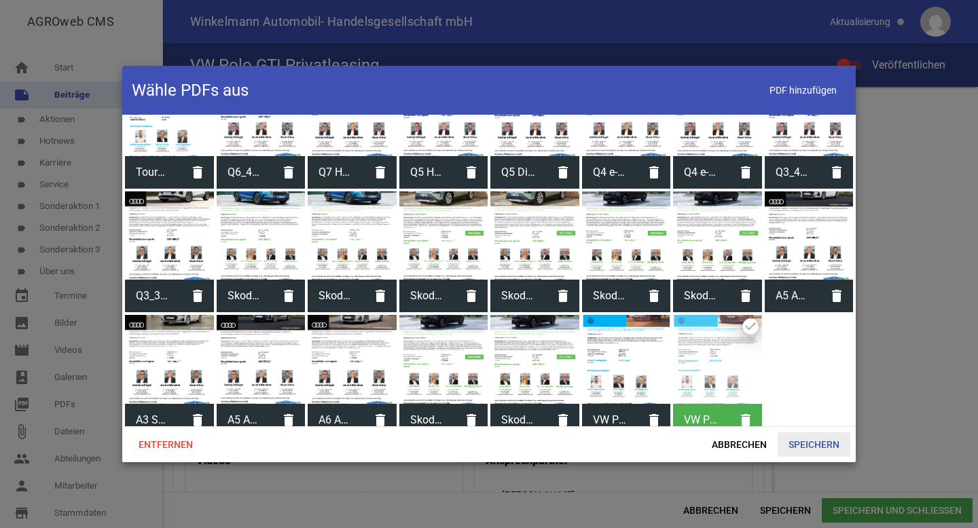
click at [801, 441] on span "Speichern" at bounding box center [814, 445] width 73 height 24
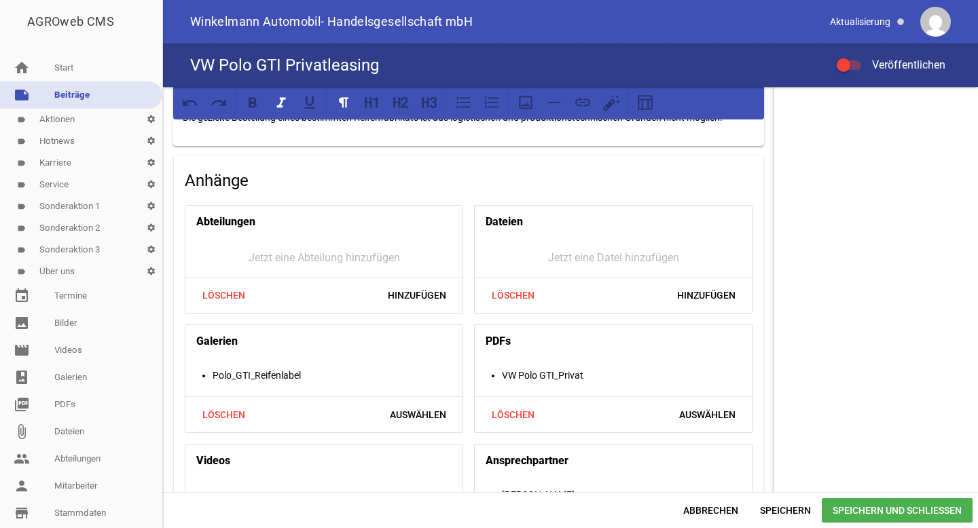
scroll to position [1274, 0]
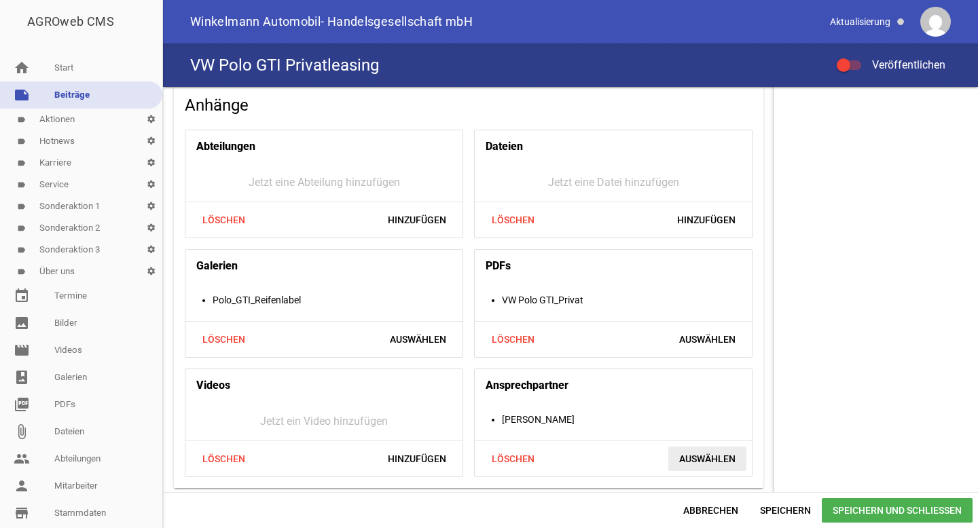
click at [673, 453] on span "Auswählen" at bounding box center [707, 459] width 78 height 24
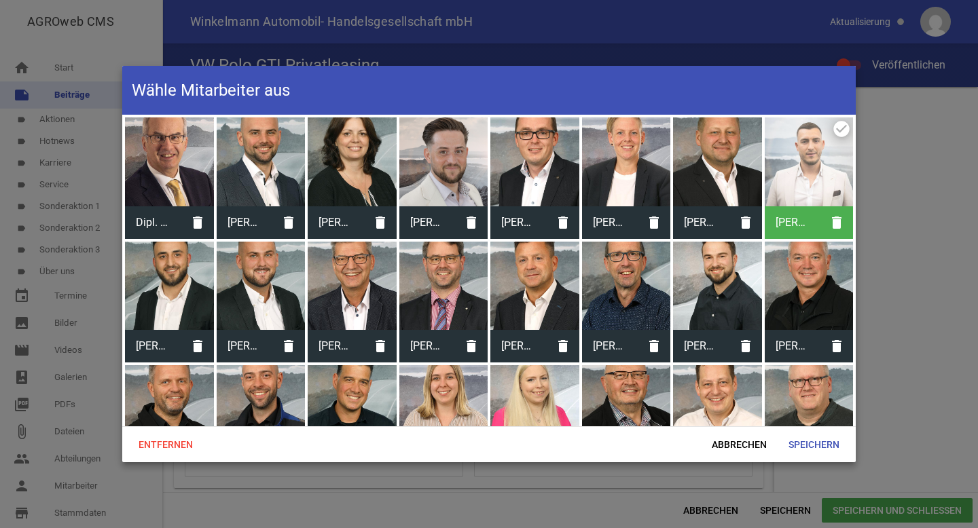
click at [715, 179] on div at bounding box center [717, 162] width 89 height 89
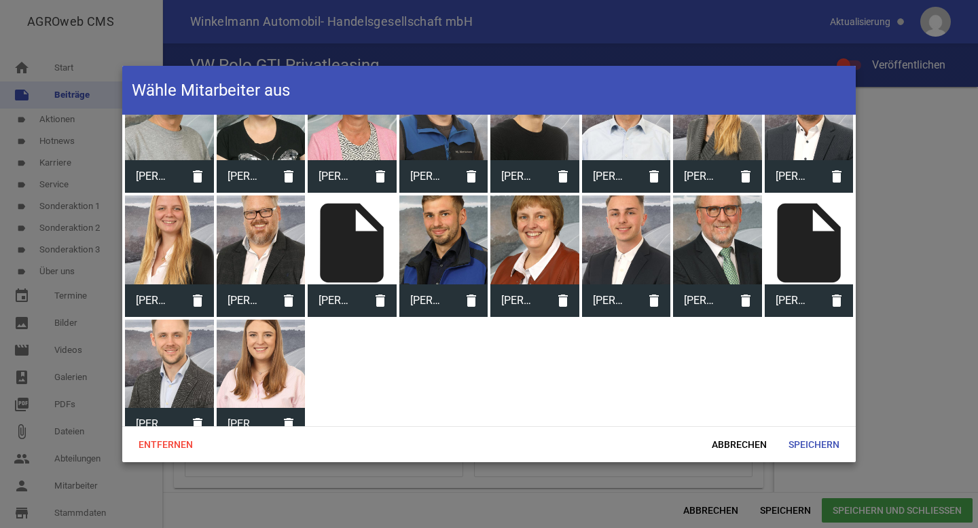
scroll to position [430, 0]
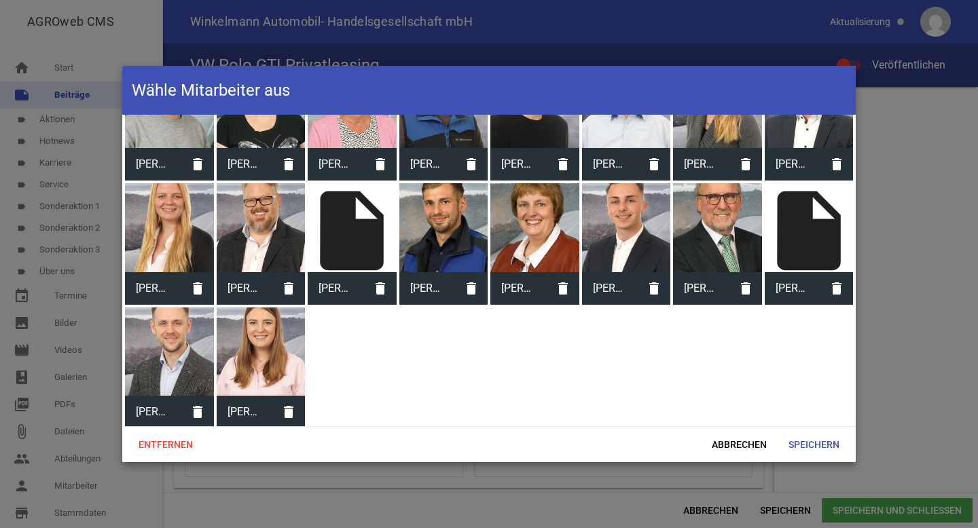
click at [172, 360] on div at bounding box center [169, 352] width 89 height 89
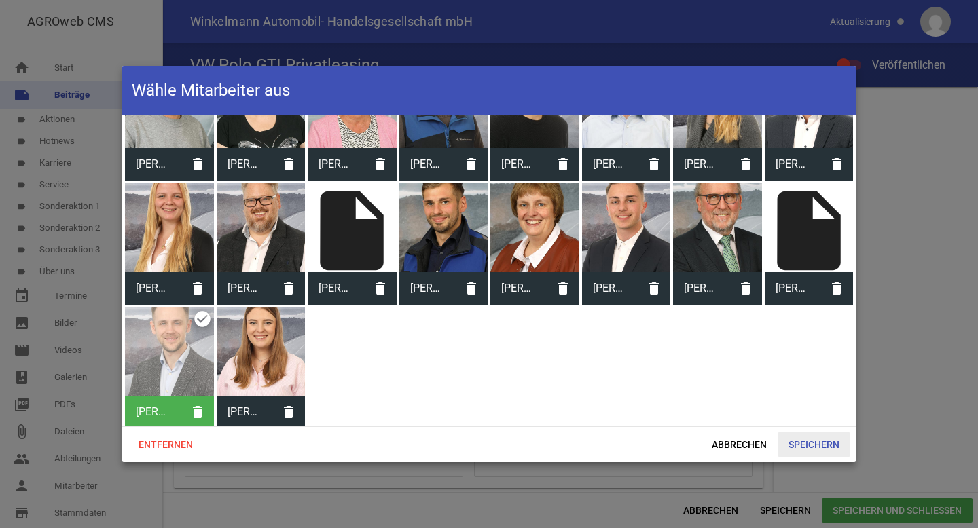
click at [812, 443] on span "Speichern" at bounding box center [814, 445] width 73 height 24
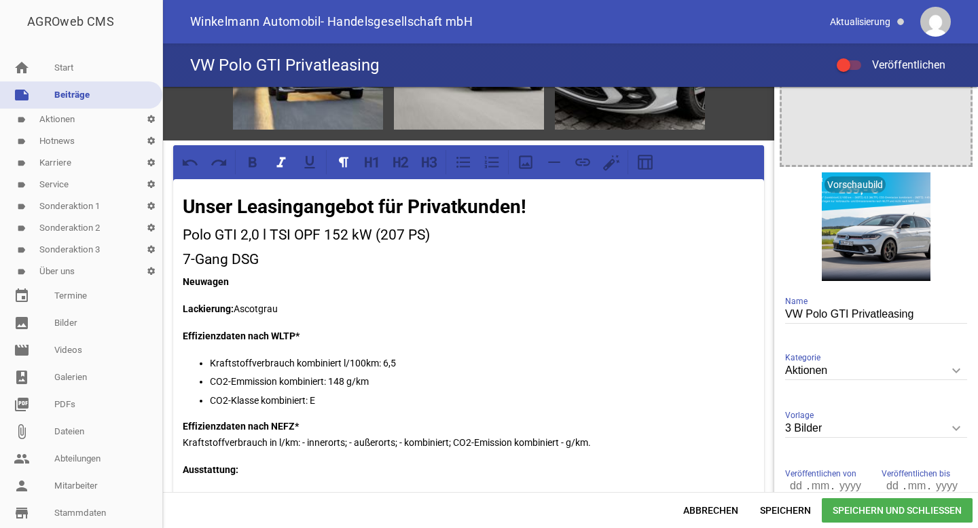
scroll to position [0, 0]
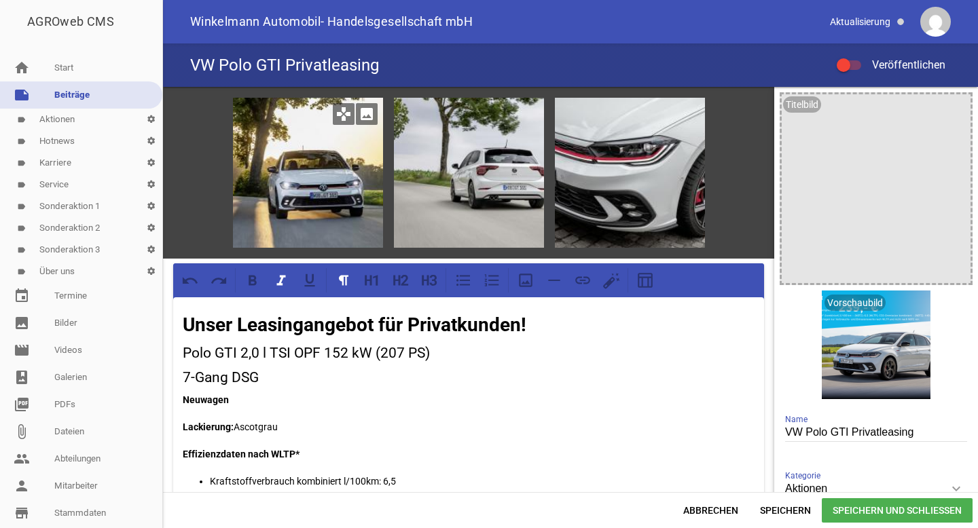
click at [363, 123] on icon "image" at bounding box center [367, 114] width 22 height 22
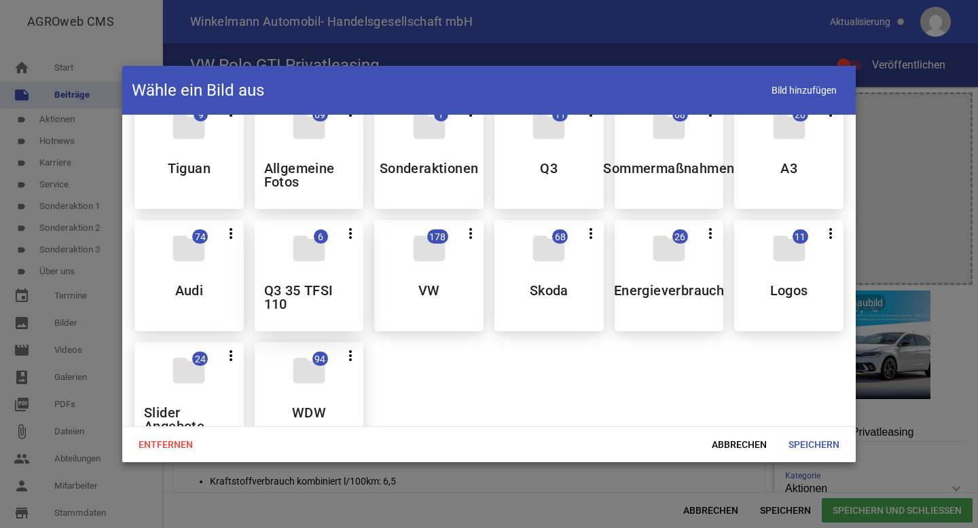
scroll to position [151, 0]
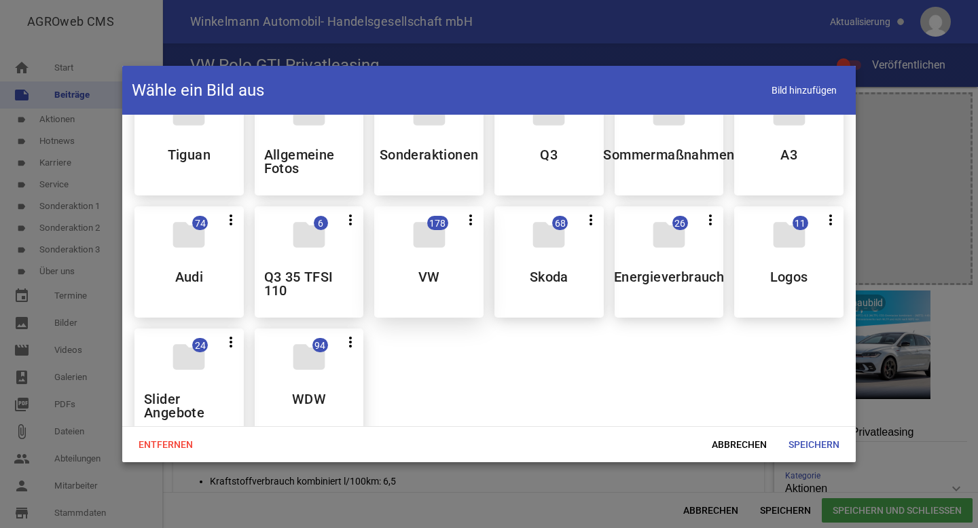
click at [418, 242] on icon "folder" at bounding box center [429, 235] width 38 height 38
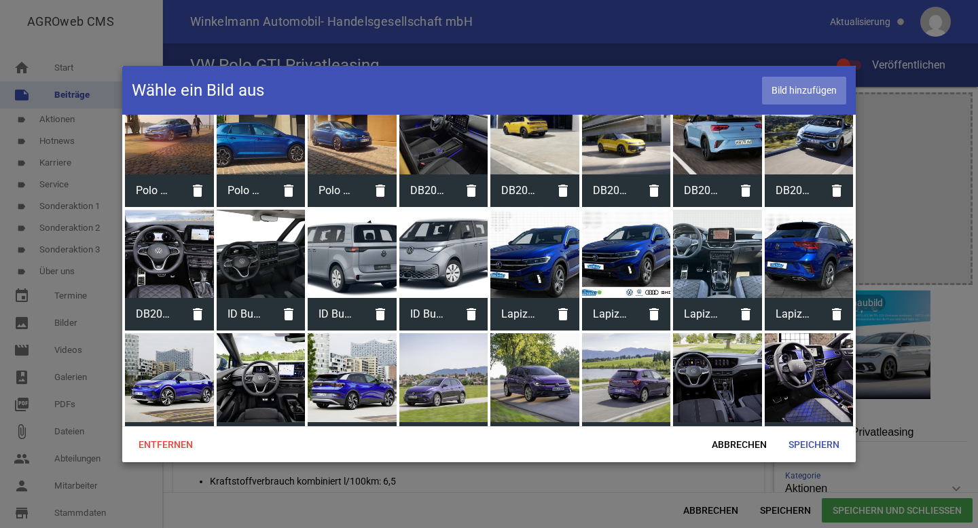
click at [785, 92] on span "Bild hinzufügen" at bounding box center [804, 91] width 84 height 28
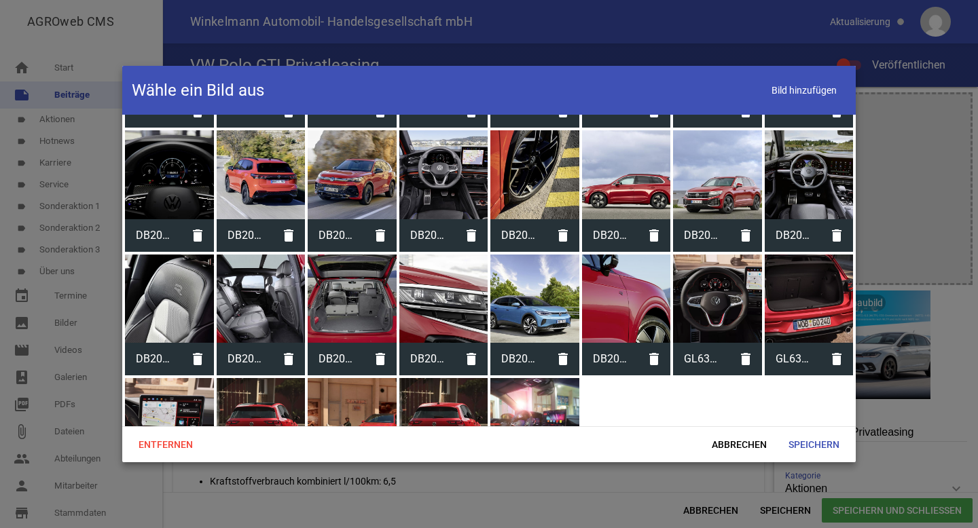
scroll to position [2642, 0]
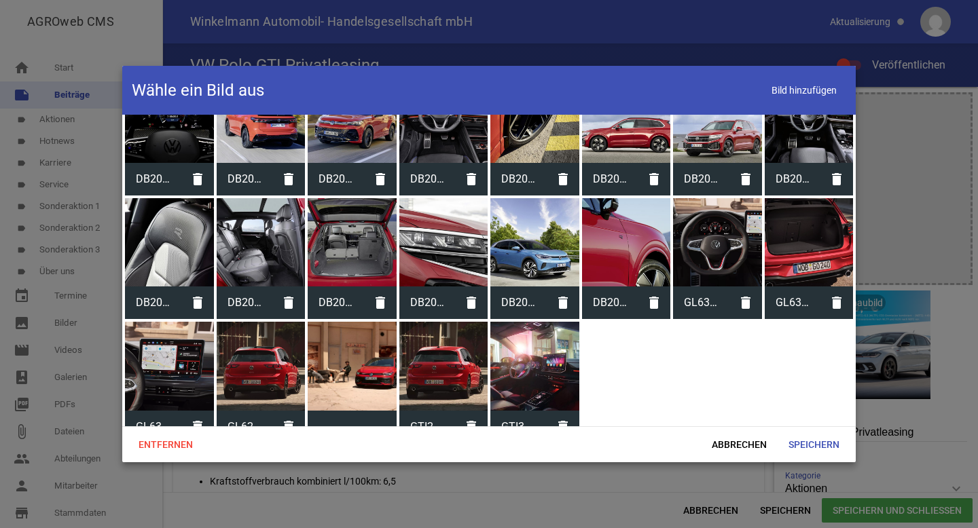
click at [392, 353] on div at bounding box center [352, 366] width 89 height 89
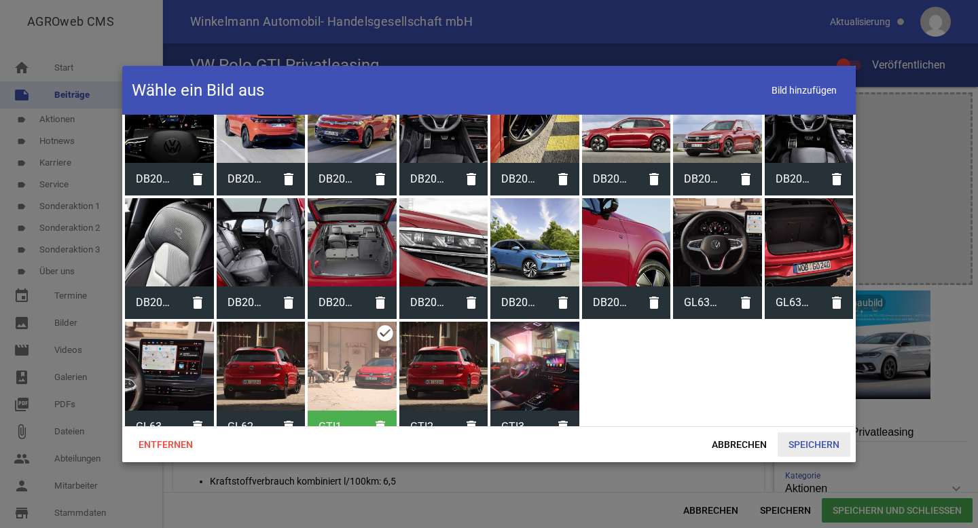
click at [823, 448] on span "Speichern" at bounding box center [814, 445] width 73 height 24
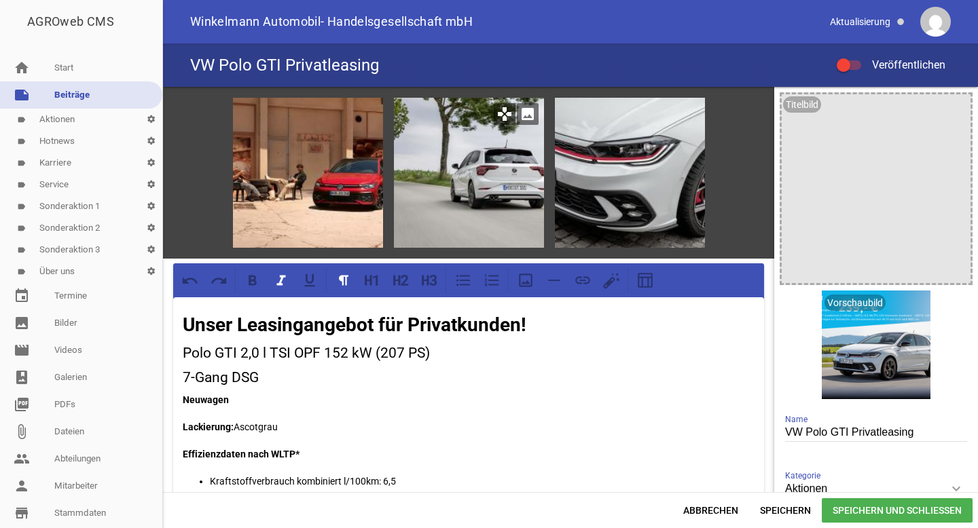
click at [497, 190] on div at bounding box center [469, 173] width 150 height 150
click at [524, 120] on icon "image" at bounding box center [528, 114] width 22 height 22
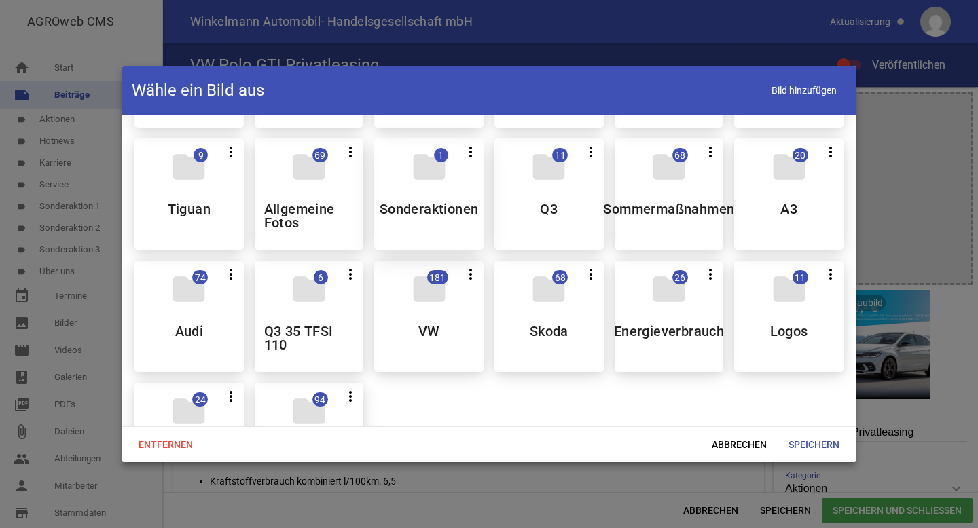
scroll to position [35, 0]
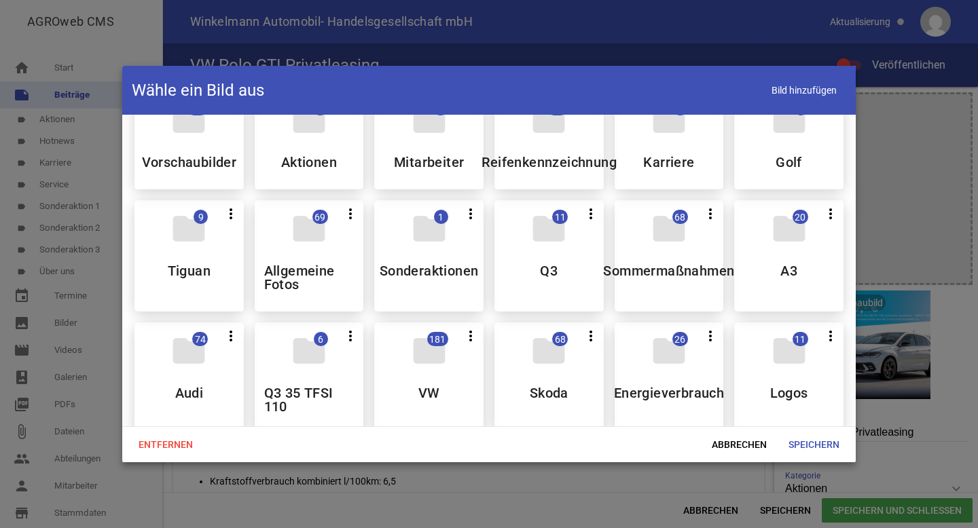
click at [469, 366] on div "folder 181 more_vert Teilen Bearbeiten Löschen VW" at bounding box center [428, 378] width 109 height 111
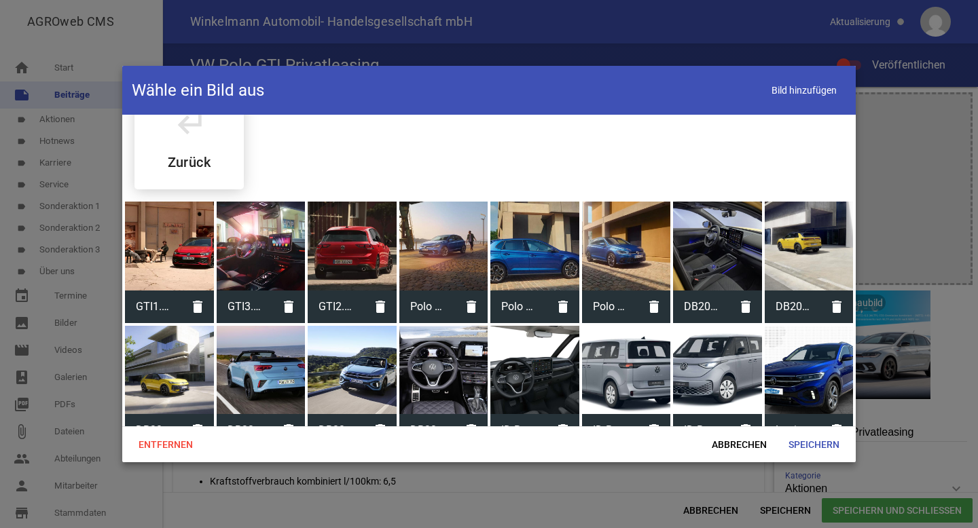
click at [239, 240] on div at bounding box center [261, 246] width 89 height 89
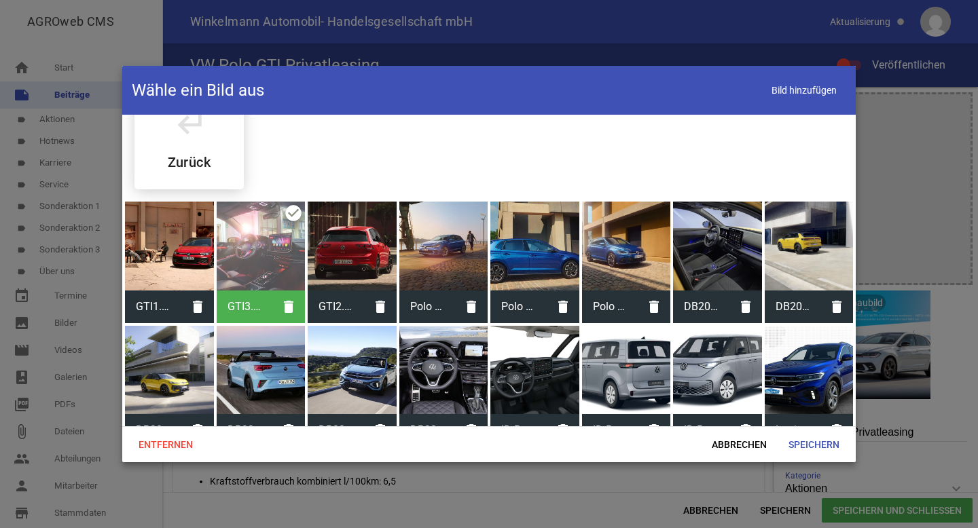
click at [377, 242] on div at bounding box center [352, 246] width 89 height 89
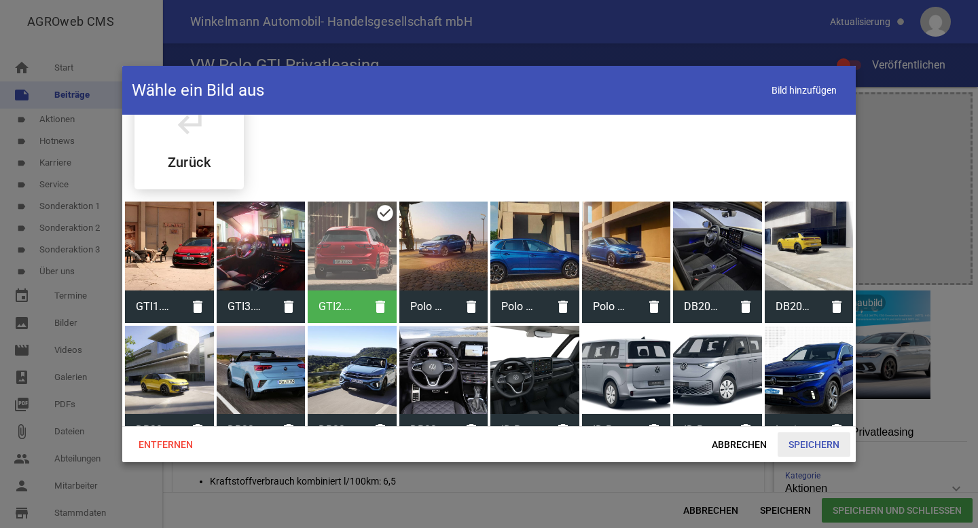
click at [806, 450] on span "Speichern" at bounding box center [814, 445] width 73 height 24
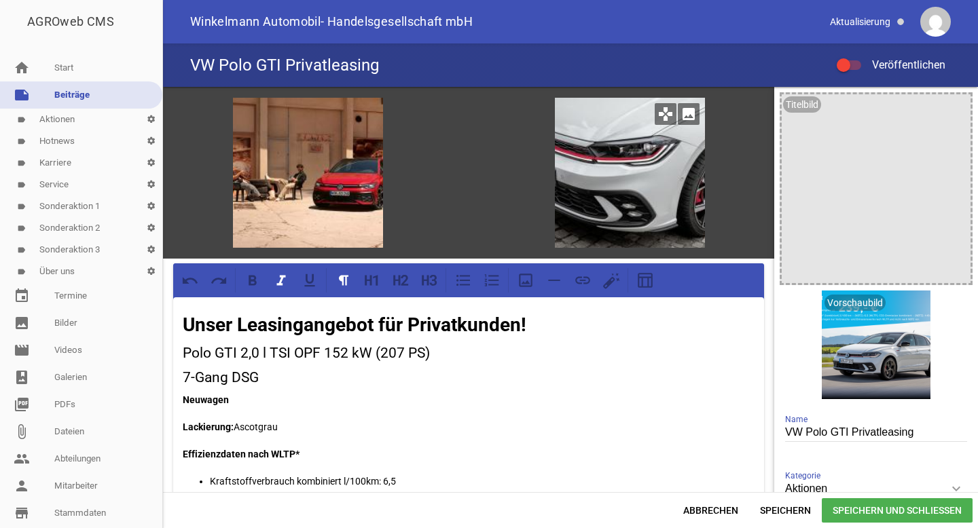
click at [629, 196] on div at bounding box center [630, 173] width 150 height 150
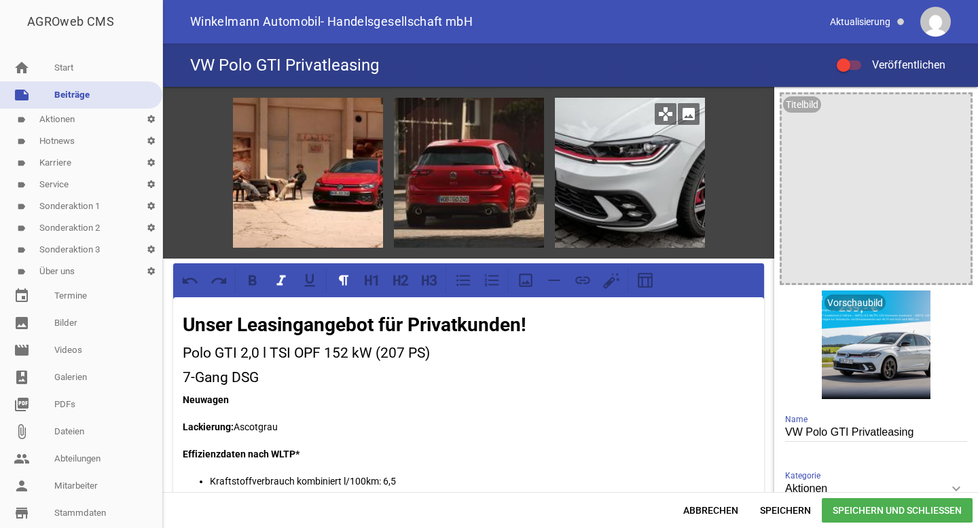
click at [680, 113] on icon "image" at bounding box center [689, 114] width 22 height 22
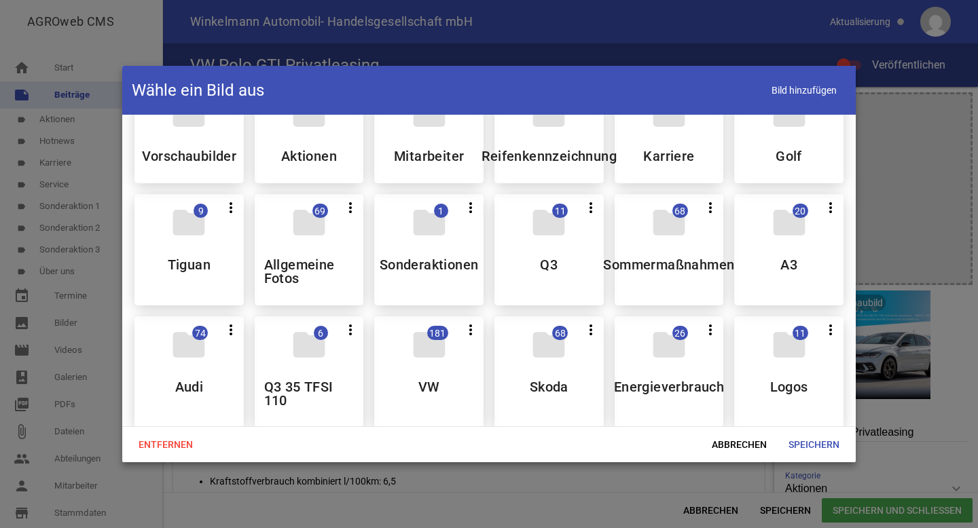
scroll to position [77, 0]
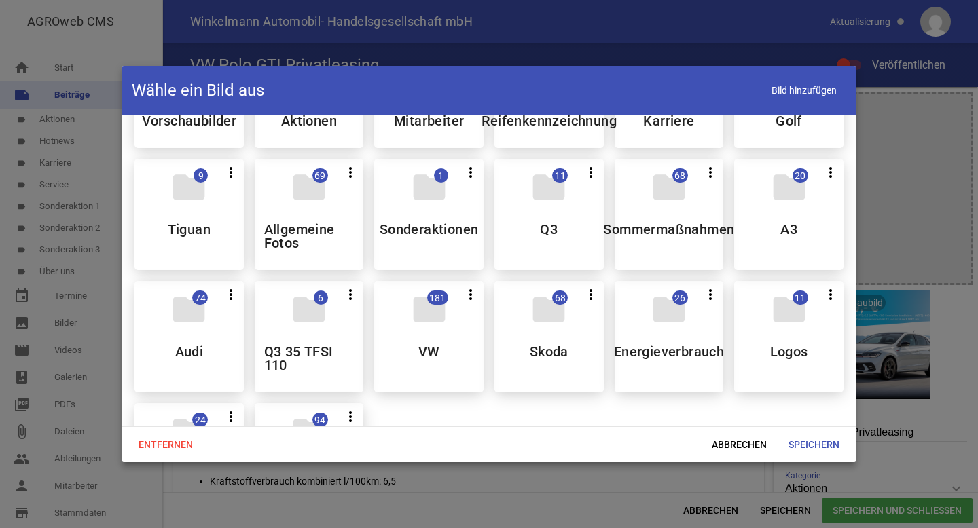
click at [422, 323] on icon "folder" at bounding box center [429, 310] width 38 height 38
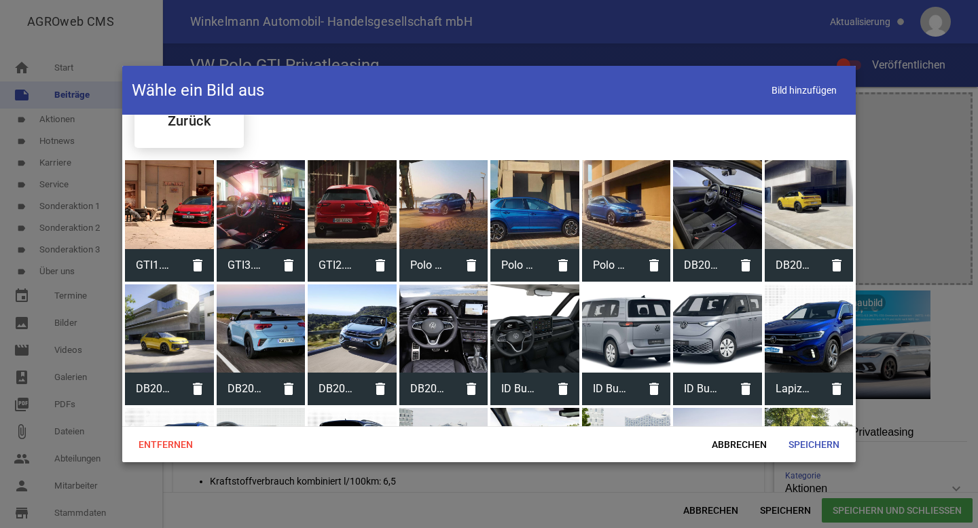
click at [250, 202] on div at bounding box center [261, 204] width 89 height 89
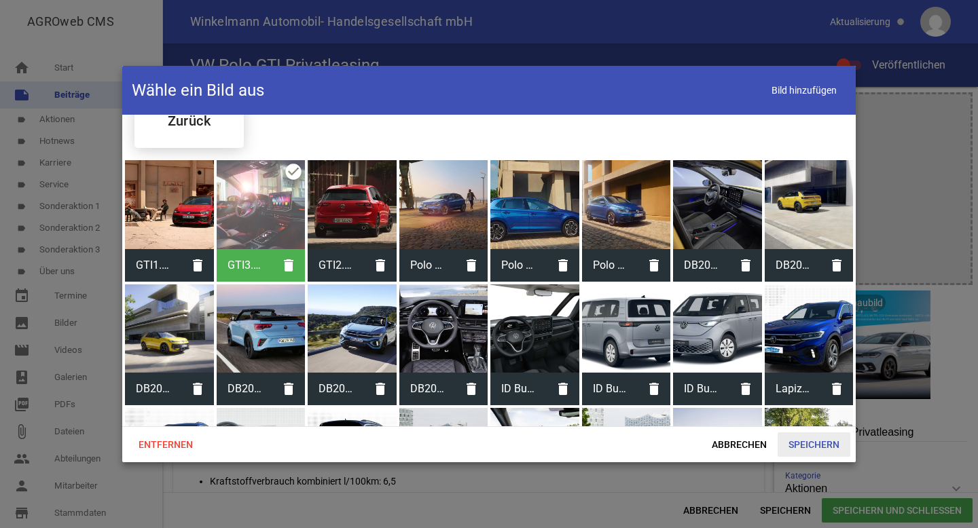
click at [806, 447] on span "Speichern" at bounding box center [814, 445] width 73 height 24
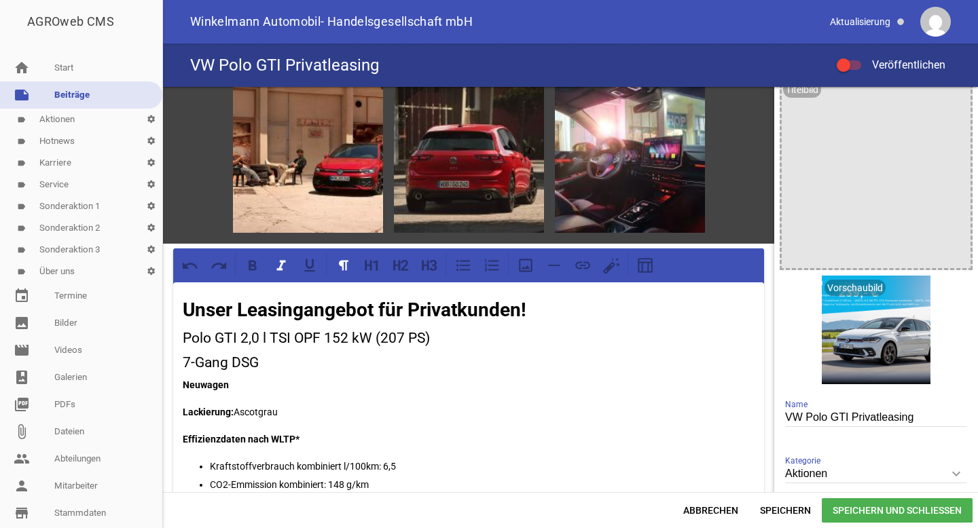
scroll to position [16, 0]
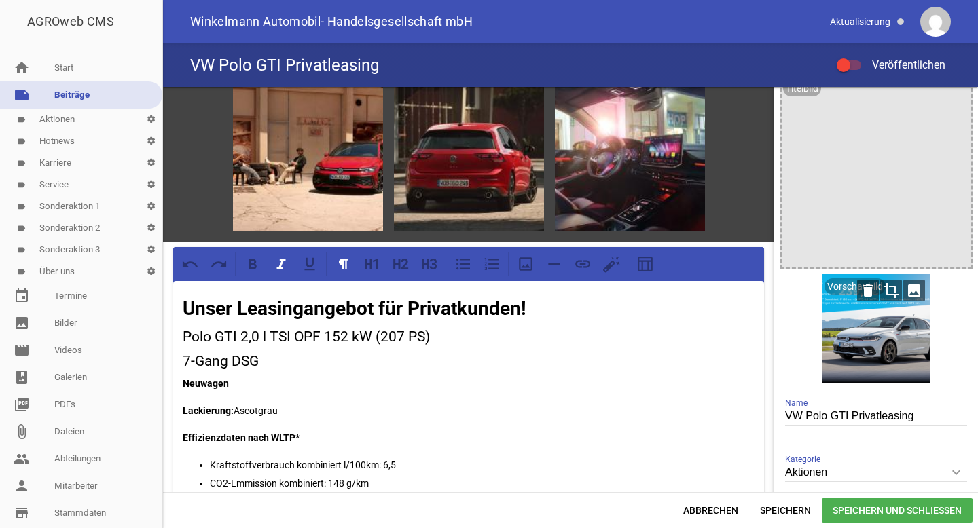
click at [912, 287] on icon "image" at bounding box center [914, 291] width 22 height 22
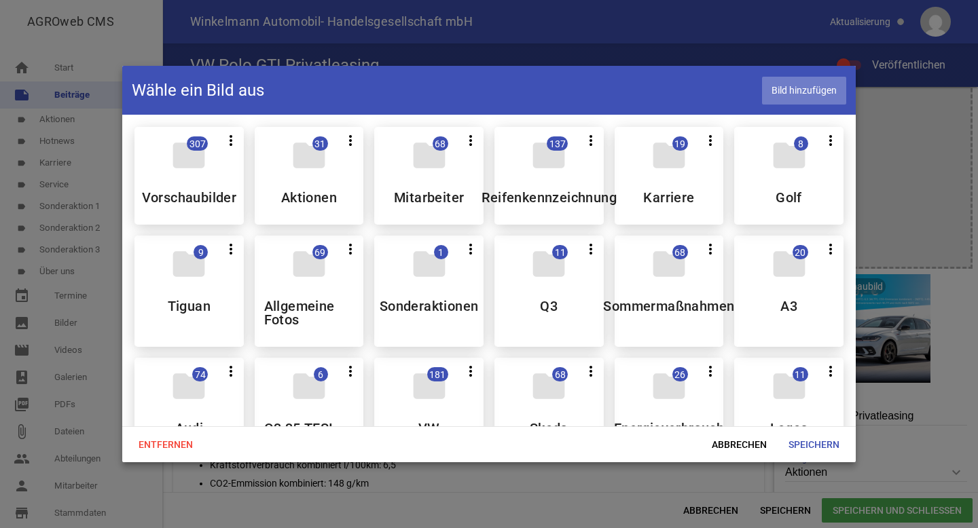
click at [801, 99] on span "Bild hinzufügen" at bounding box center [804, 91] width 84 height 28
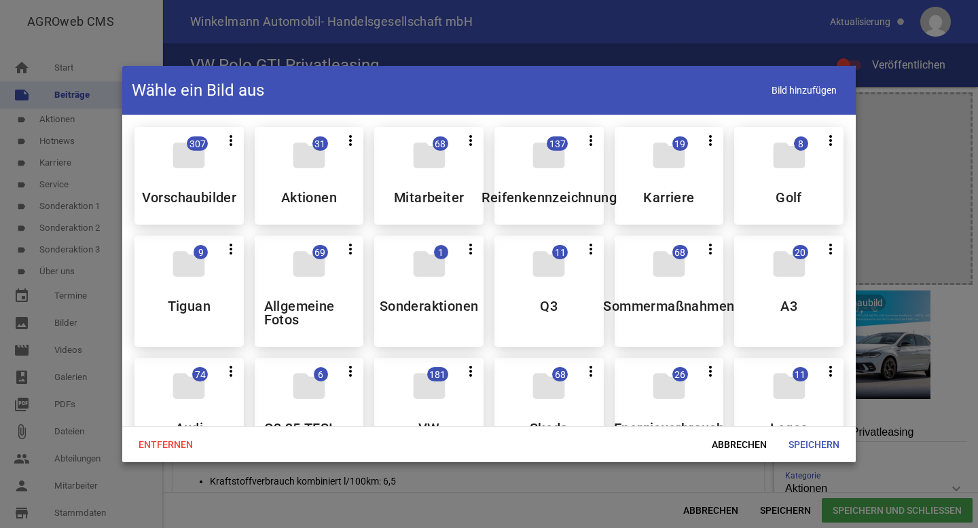
scroll to position [5847, 0]
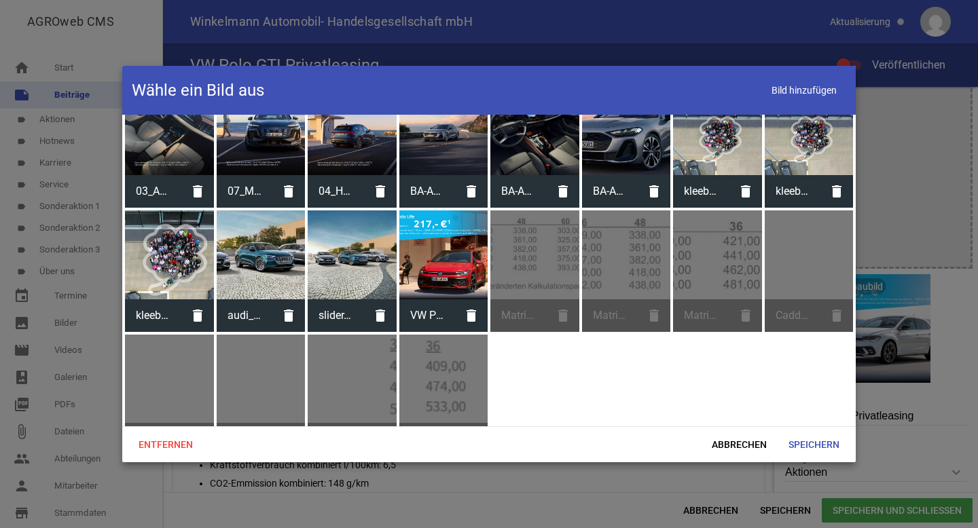
click at [443, 222] on div at bounding box center [443, 255] width 89 height 89
click at [814, 446] on span "Speichern" at bounding box center [814, 445] width 73 height 24
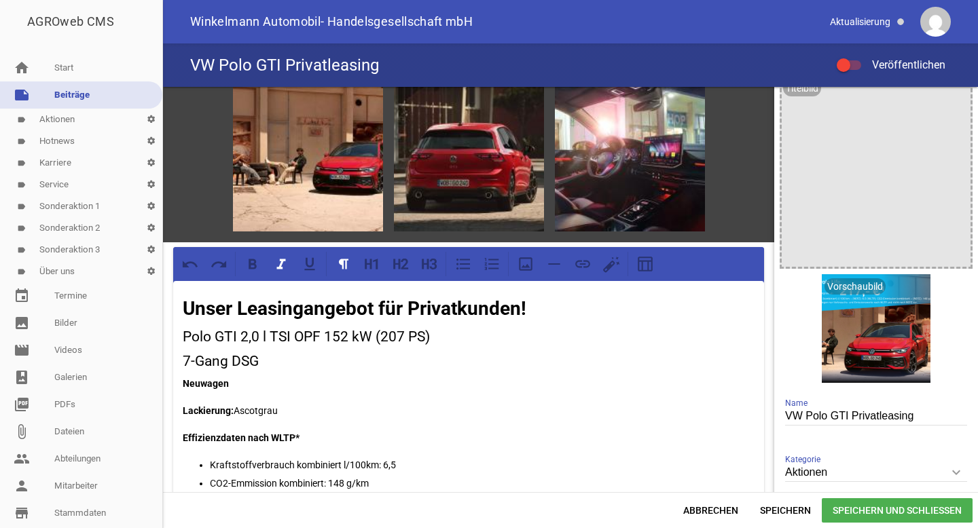
click at [838, 502] on span "Speichern und Schließen" at bounding box center [897, 511] width 151 height 24
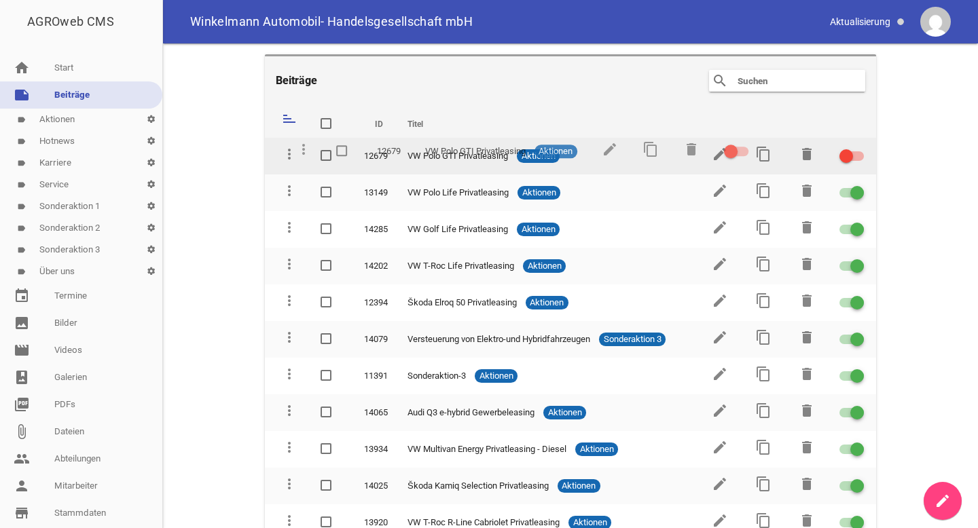
drag, startPoint x: 287, startPoint y: 320, endPoint x: 297, endPoint y: 150, distance: 170.1
click at [712, 152] on icon "edit" at bounding box center [720, 154] width 16 height 16
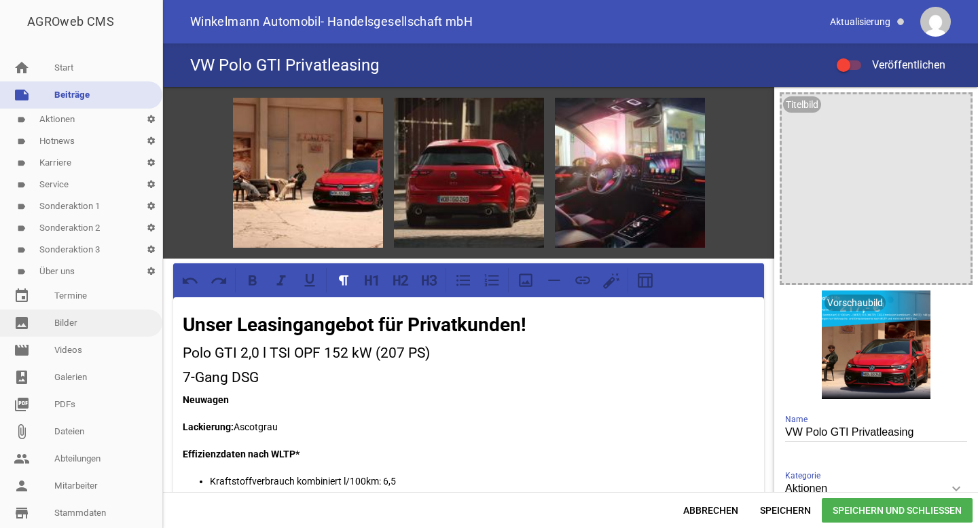
click at [113, 334] on link "image Bilder" at bounding box center [81, 323] width 162 height 27
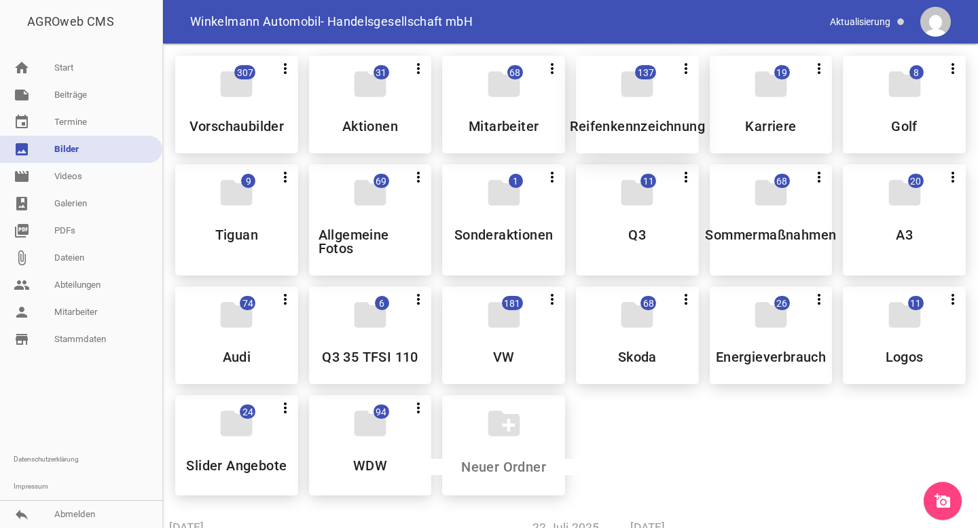
click at [628, 104] on div "folder 137 more_vert Teilen Bearbeiten Löschen Reifenkennzeichnung" at bounding box center [637, 105] width 123 height 98
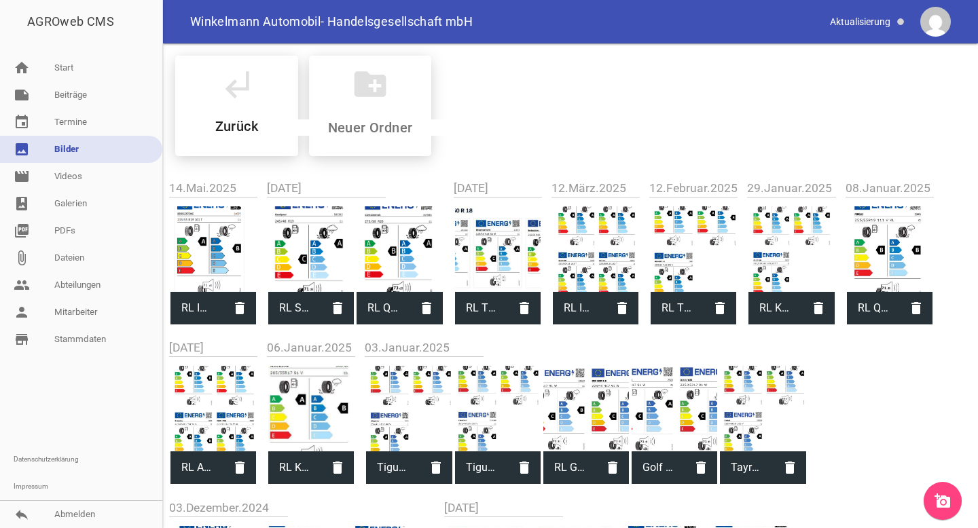
click at [951, 499] on link "add_a_photo" at bounding box center [943, 501] width 38 height 38
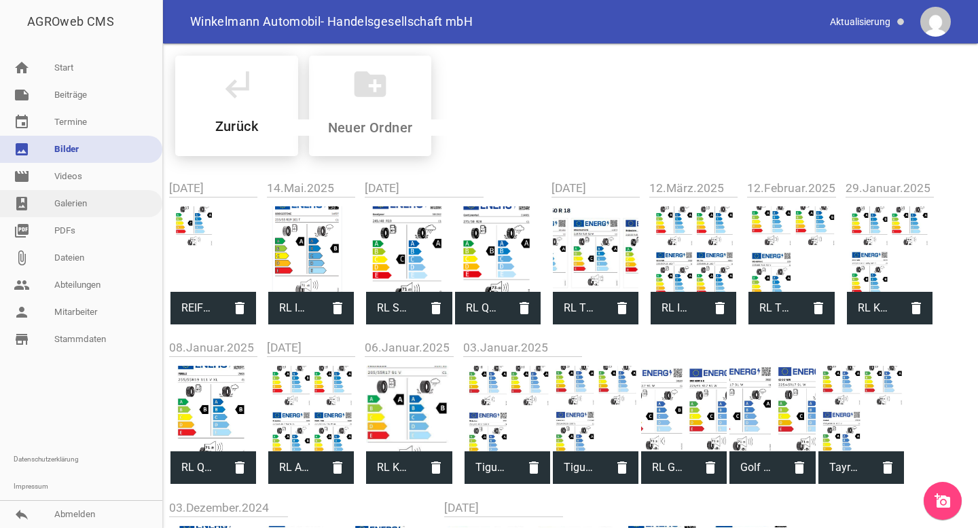
click at [84, 208] on link "photo_album Galerien" at bounding box center [81, 203] width 162 height 27
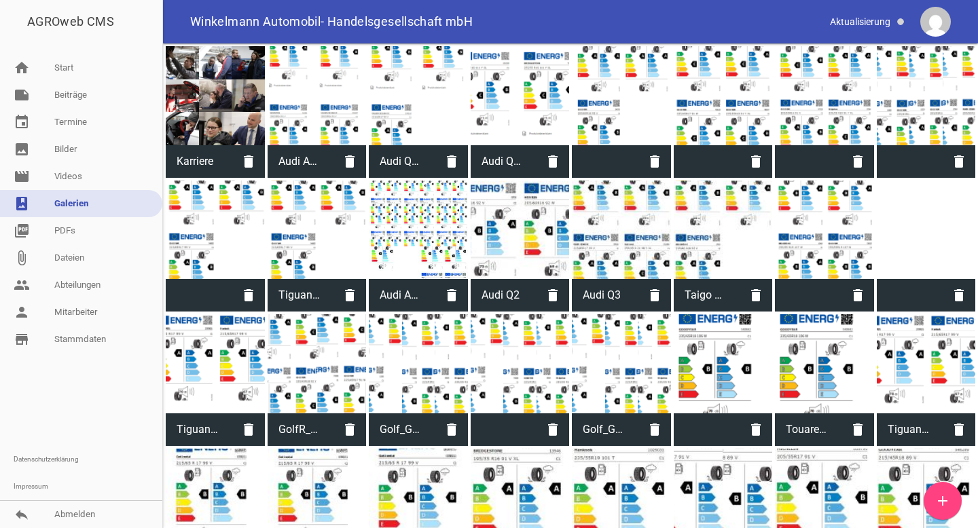
click at [945, 504] on icon "add" at bounding box center [943, 501] width 16 height 16
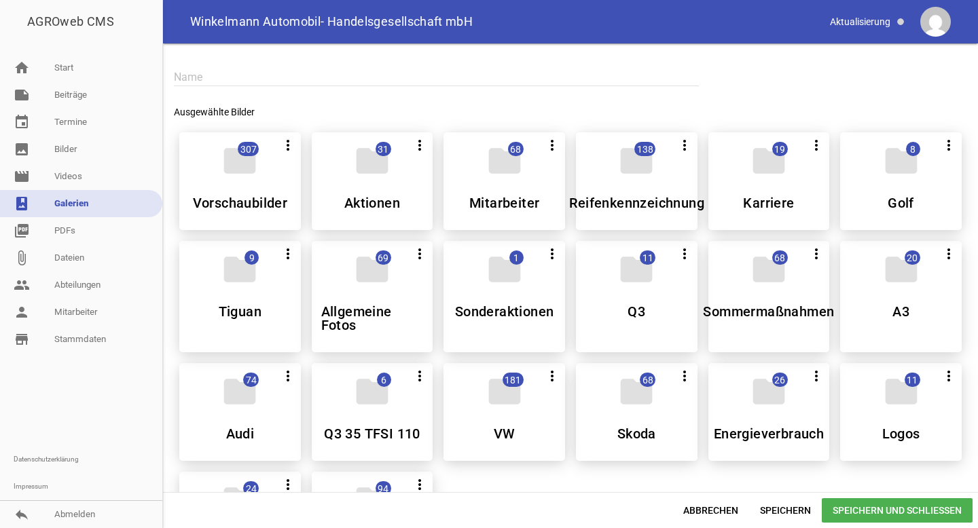
click at [315, 115] on div "Ausgewählte Bilder" at bounding box center [570, 113] width 793 height 16
click at [316, 113] on div "Ausgewählte Bilder" at bounding box center [570, 113] width 793 height 16
click at [334, 79] on input "text" at bounding box center [436, 77] width 525 height 18
type input "F"
type input "Reifen_Polo GTI"
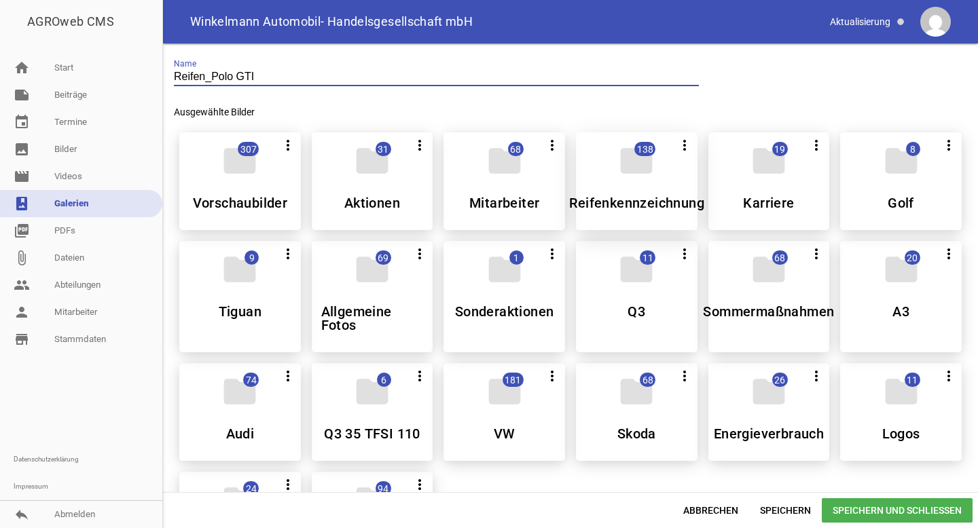
click at [611, 197] on h5 "Reifenkennzeichnung" at bounding box center [637, 203] width 136 height 14
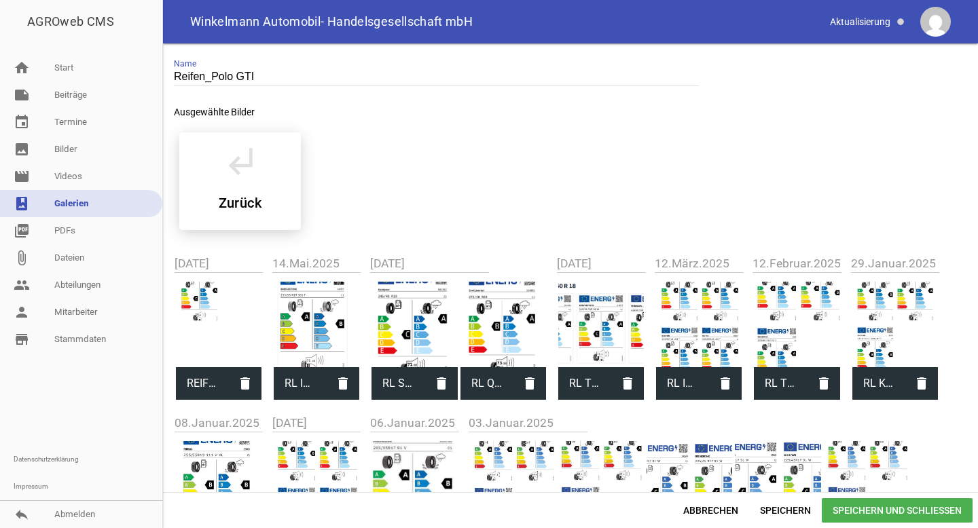
click at [225, 314] on div at bounding box center [219, 325] width 86 height 86
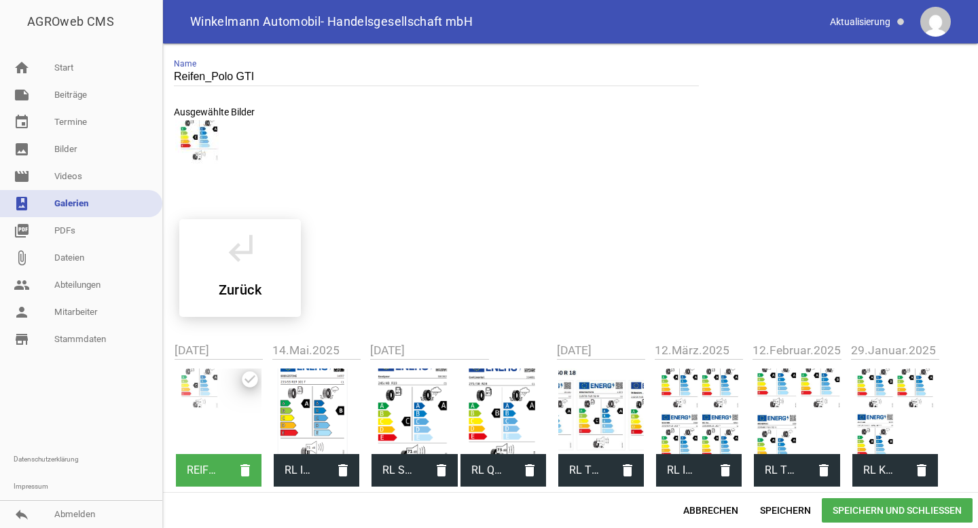
click at [895, 516] on span "Speichern und Schließen" at bounding box center [897, 511] width 151 height 24
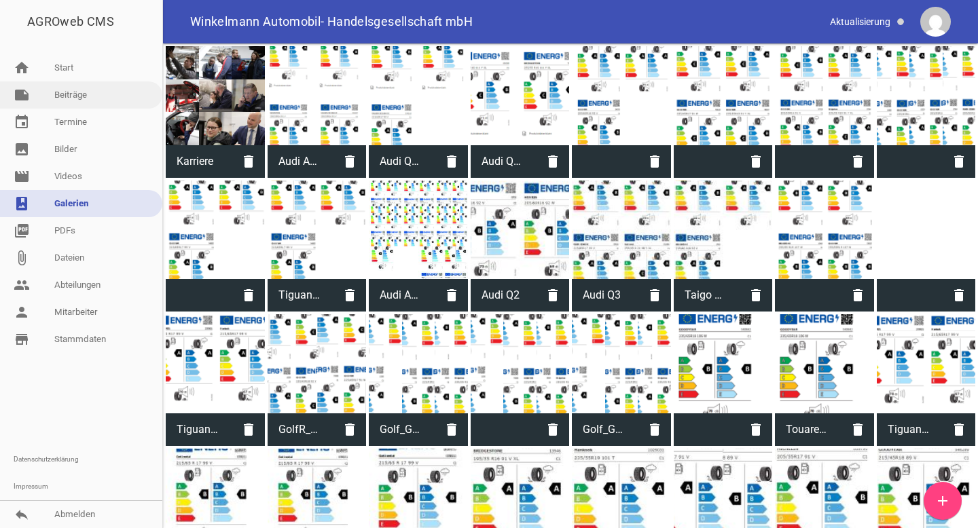
click at [88, 92] on link "note Beiträge" at bounding box center [81, 95] width 162 height 27
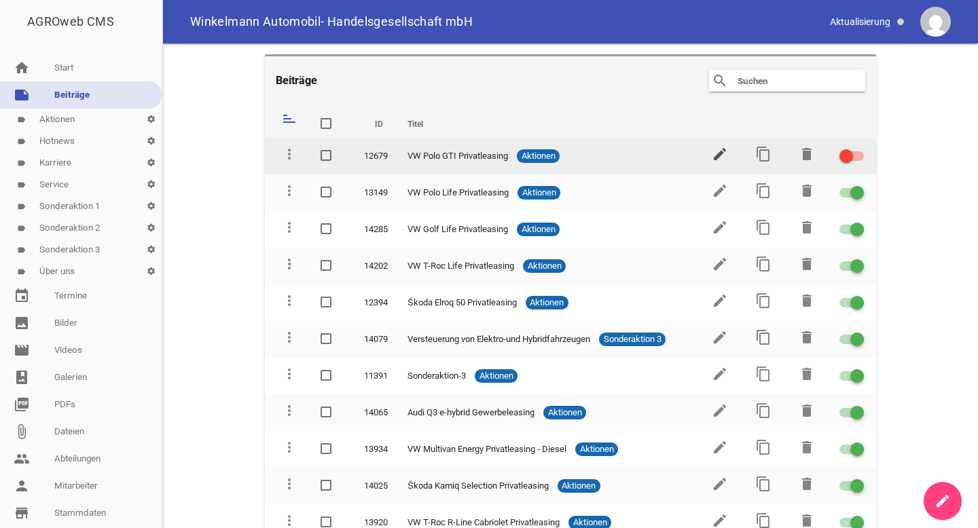
click at [713, 156] on icon "edit" at bounding box center [720, 154] width 16 height 16
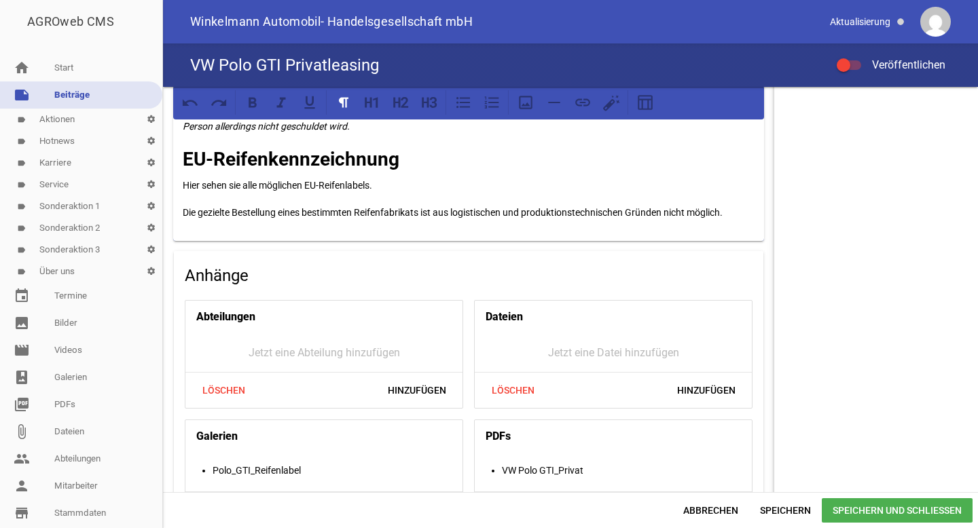
scroll to position [1168, 0]
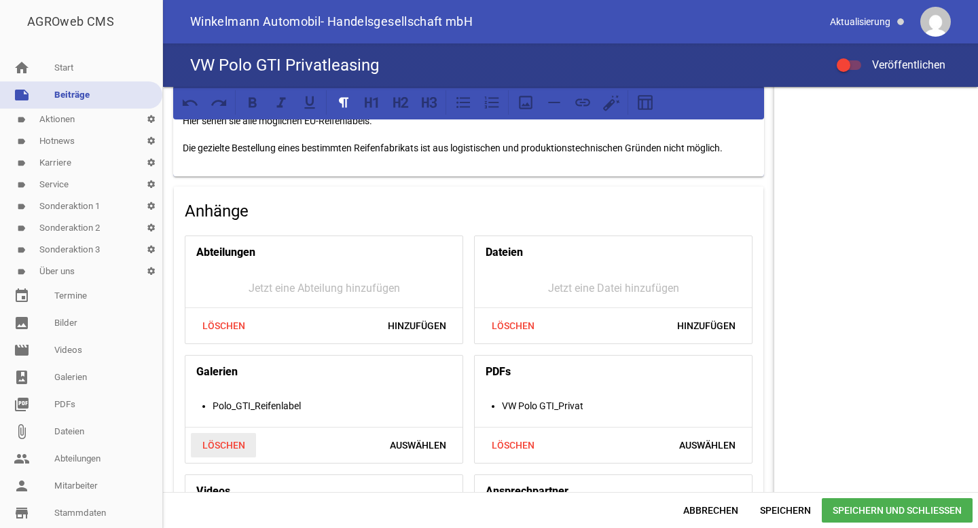
click at [236, 442] on span "Löschen" at bounding box center [223, 445] width 65 height 24
click at [408, 439] on span "Hinzufügen" at bounding box center [417, 445] width 80 height 24
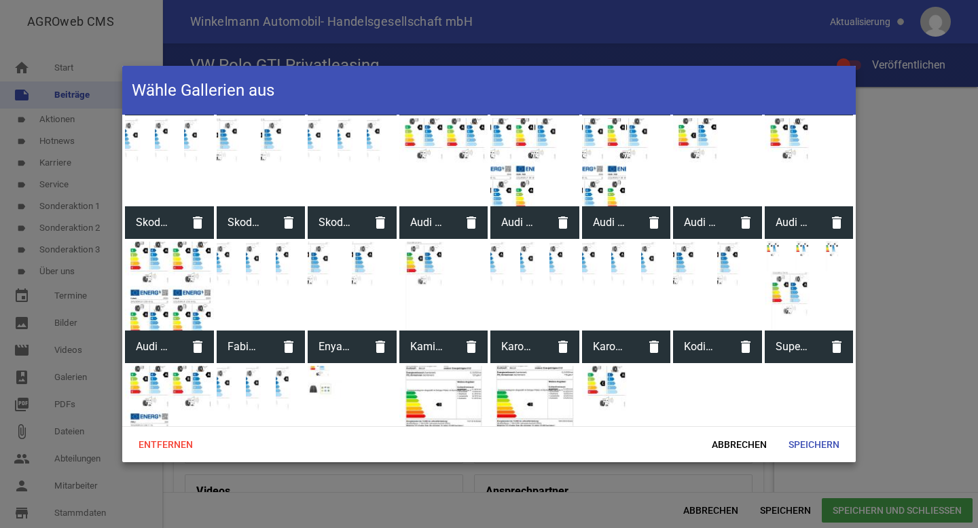
scroll to position [1661, 0]
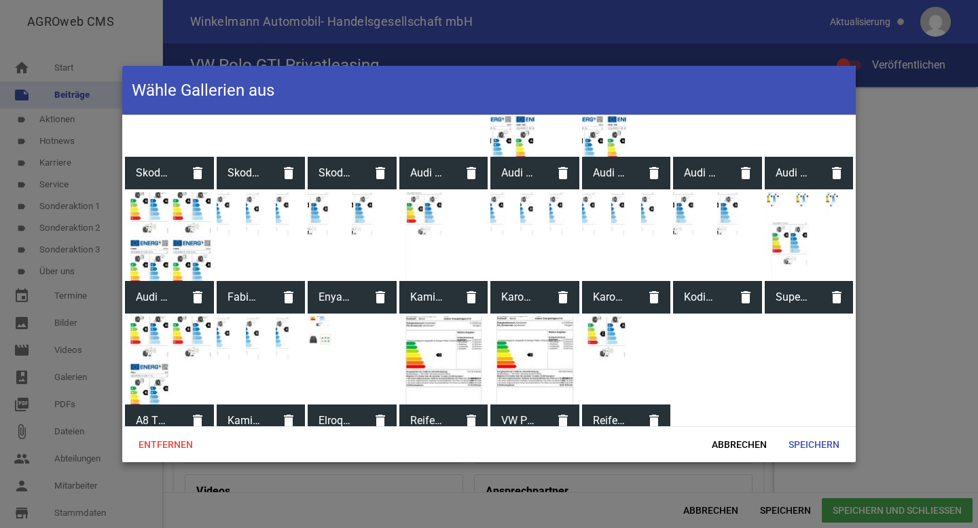
click at [599, 407] on span "Reifen_Polo GTI" at bounding box center [610, 420] width 56 height 35
click at [805, 444] on span "Speichern" at bounding box center [814, 445] width 73 height 24
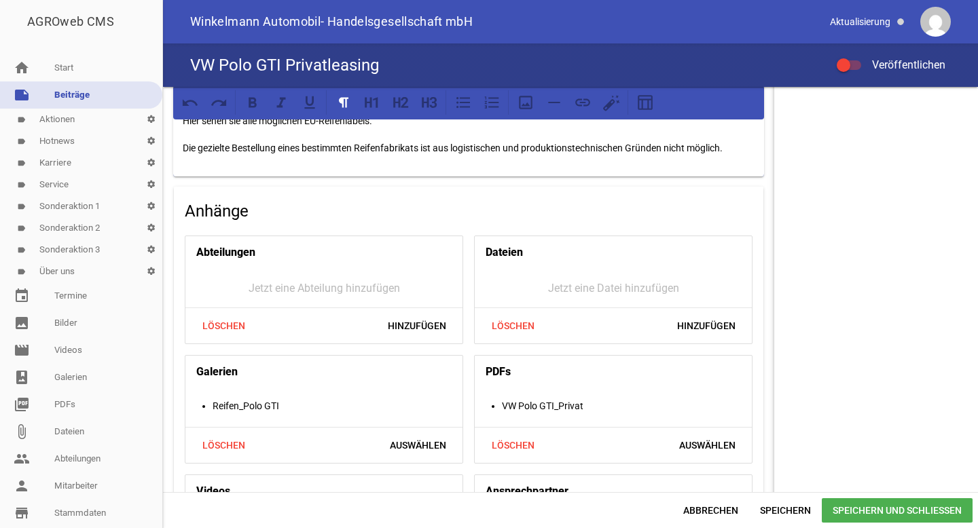
click at [863, 528] on div "Abbrechen Speichern Speichern und Schließen" at bounding box center [570, 510] width 815 height 36
click at [863, 512] on span "Speichern und Schließen" at bounding box center [897, 511] width 151 height 24
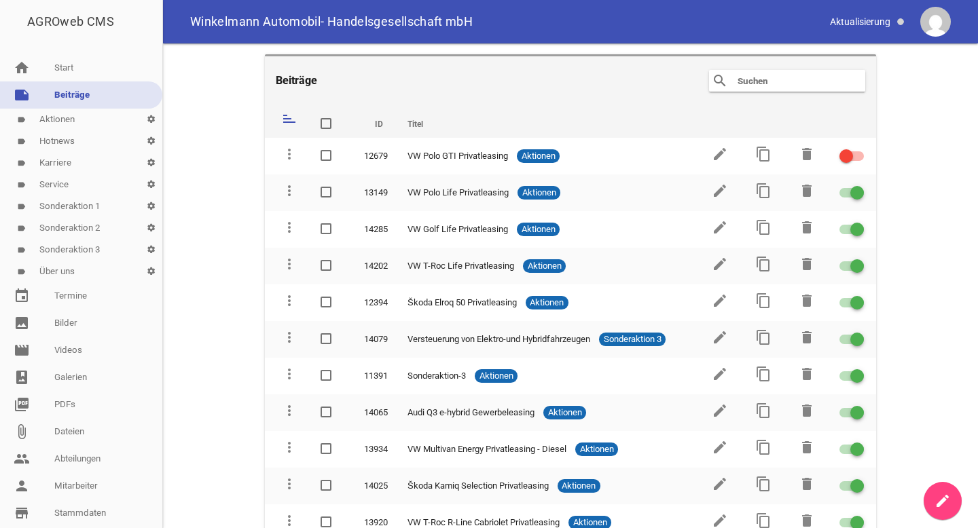
click at [67, 124] on link "label Aktionen settings" at bounding box center [81, 120] width 162 height 22
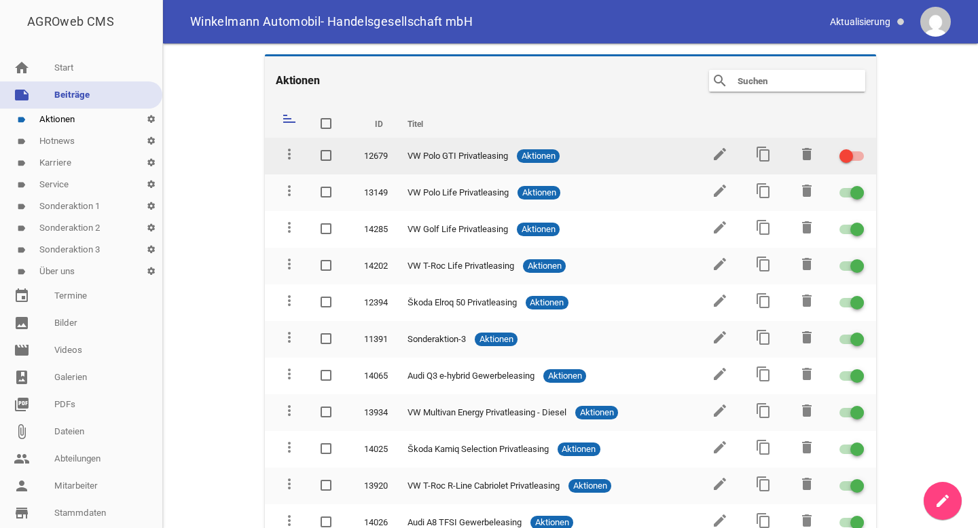
click at [850, 155] on div at bounding box center [852, 156] width 24 height 10
click at [860, 148] on input "checkbox" at bounding box center [860, 148] width 0 height 0
click at [712, 149] on icon "edit" at bounding box center [720, 154] width 16 height 16
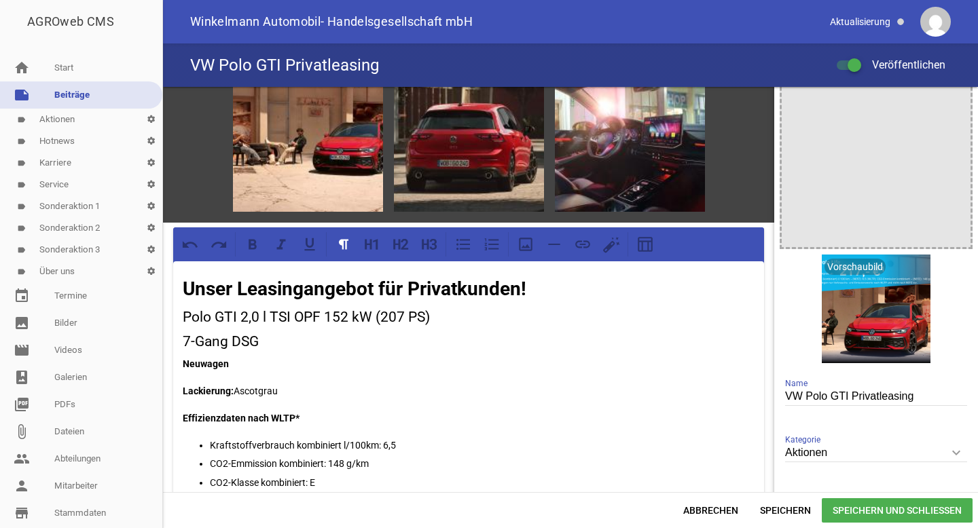
scroll to position [44, 0]
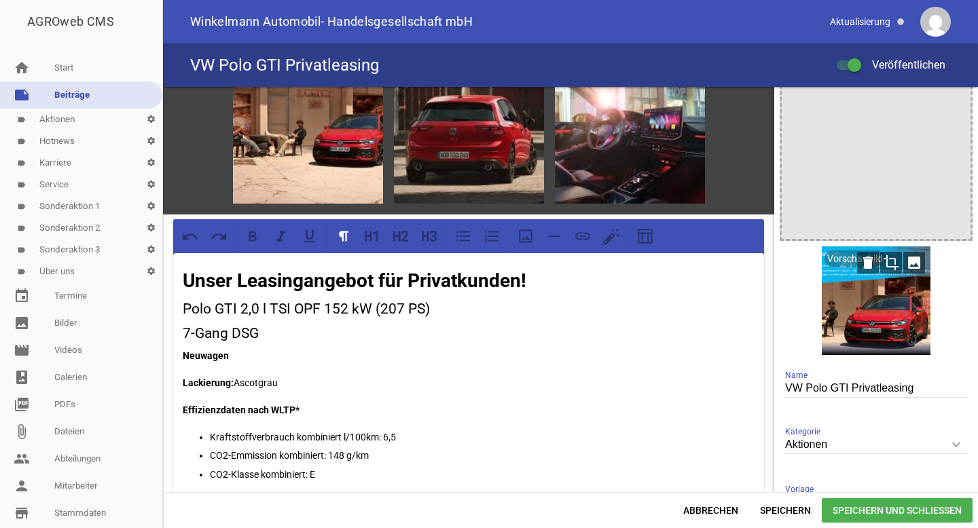
click at [905, 264] on icon "image" at bounding box center [914, 263] width 22 height 22
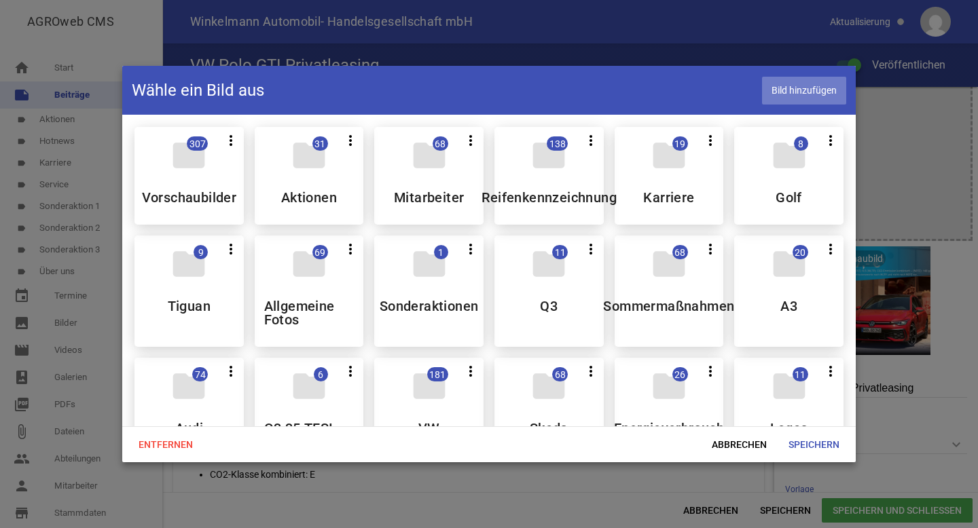
click at [800, 92] on span "Bild hinzufügen" at bounding box center [804, 91] width 84 height 28
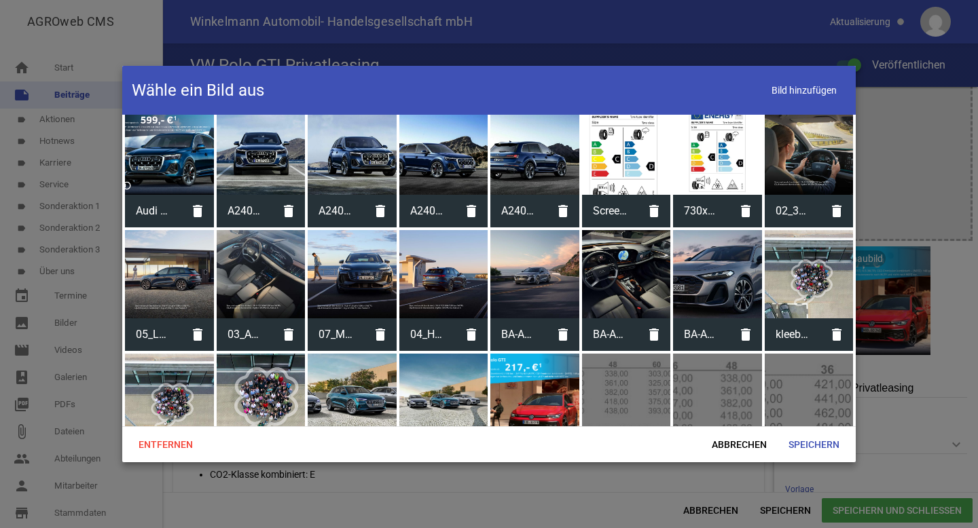
scroll to position [5728, 0]
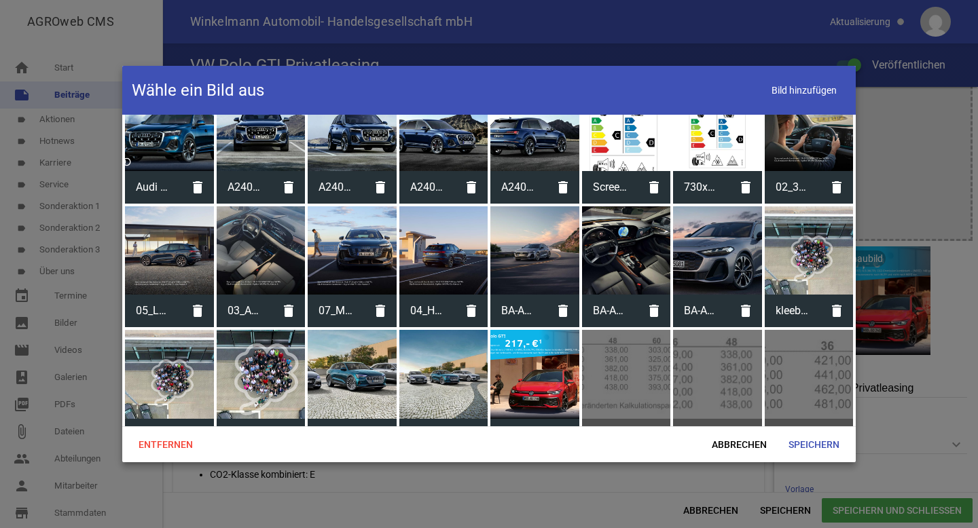
click at [513, 340] on div at bounding box center [534, 374] width 89 height 89
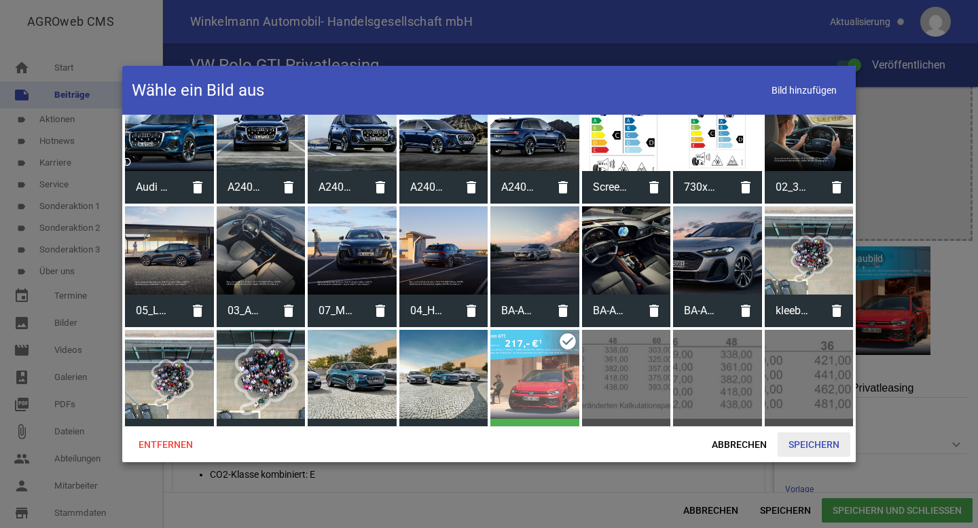
click at [799, 437] on span "Speichern" at bounding box center [814, 445] width 73 height 24
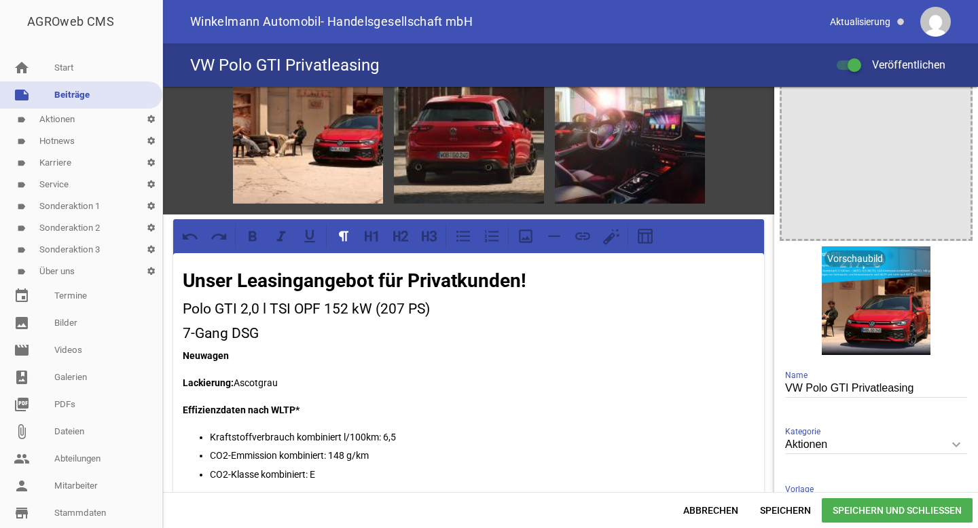
click at [842, 506] on span "Speichern und Schließen" at bounding box center [897, 511] width 151 height 24
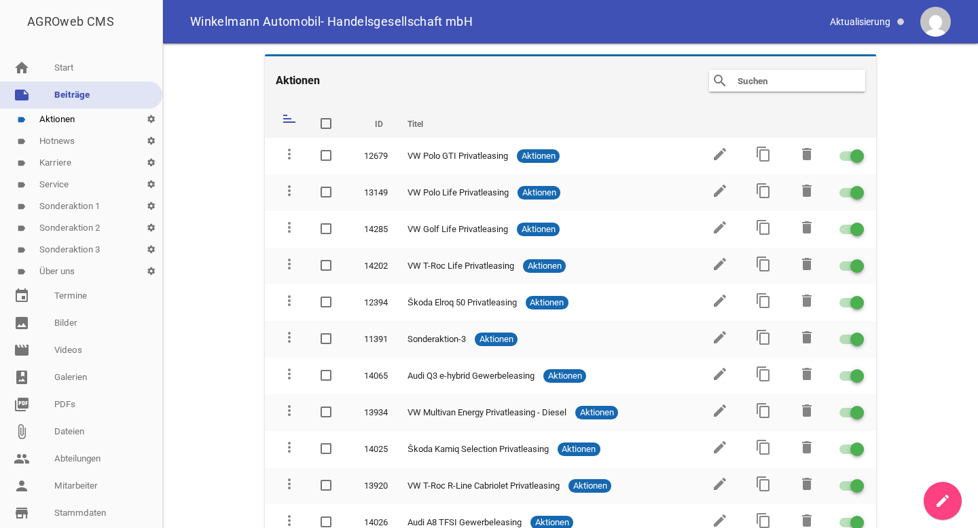
click at [765, 82] on input "text" at bounding box center [790, 81] width 109 height 16
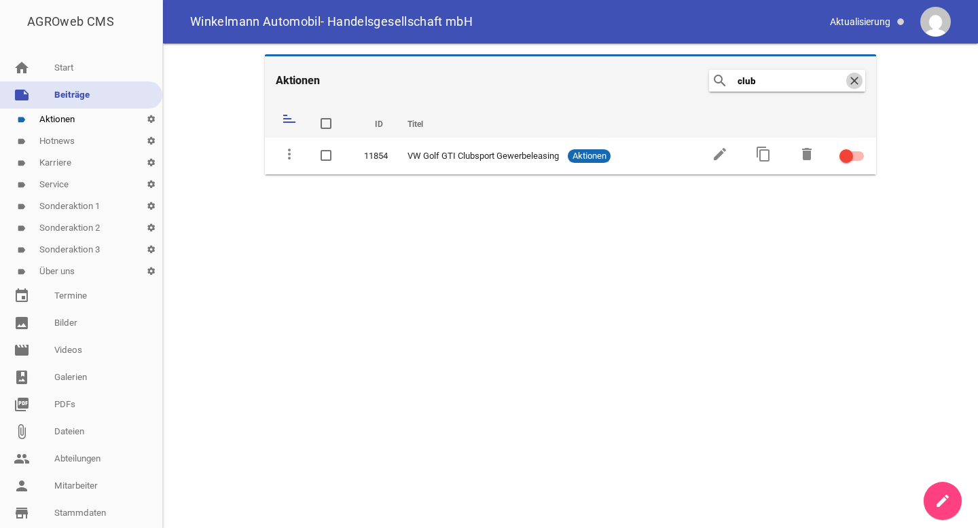
type input "club"
click at [848, 82] on icon "clear" at bounding box center [854, 81] width 16 height 16
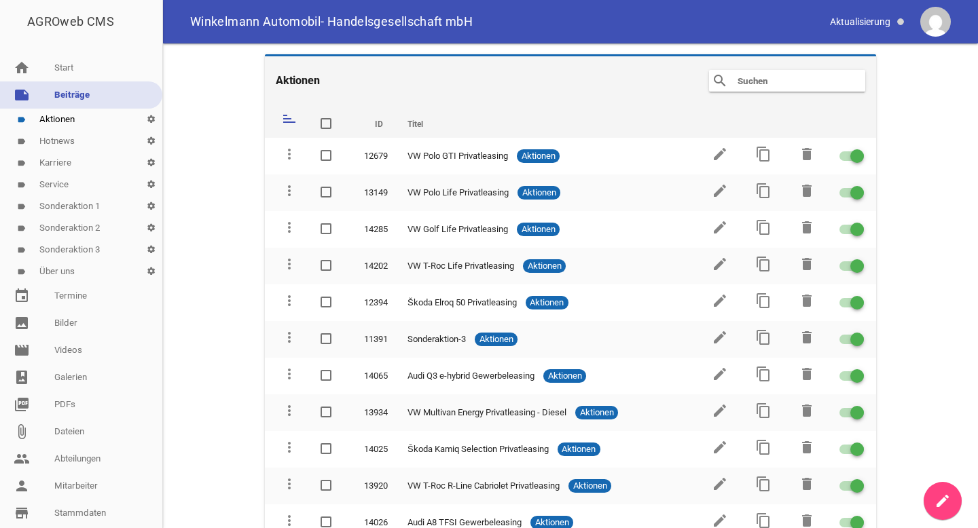
click at [891, 242] on main "Aktionen search clear sort ID Titel delete more_vert 12679 VW Polo GTI Privatle…" at bounding box center [570, 285] width 815 height 485
click at [900, 203] on main "Aktionen search clear sort ID Titel delete more_vert 12679 VW Polo GTI Privatle…" at bounding box center [570, 285] width 815 height 485
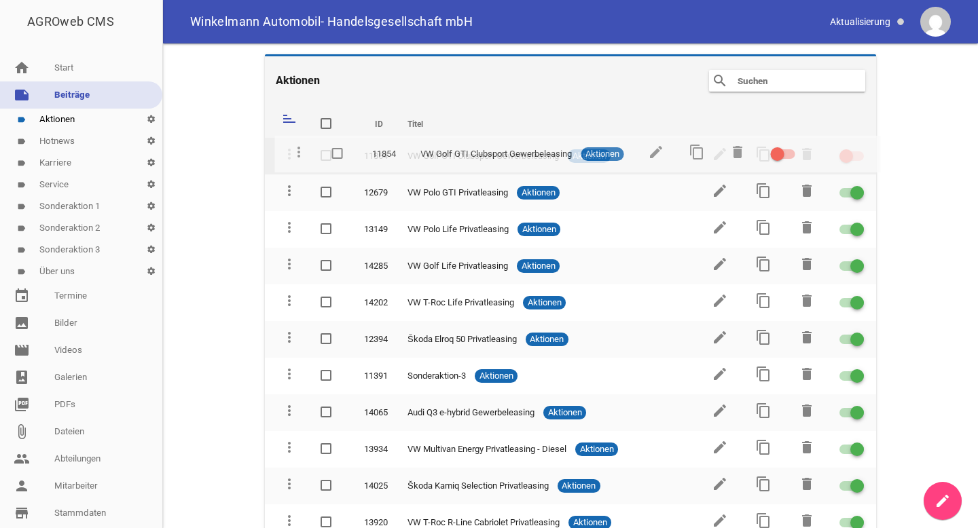
drag, startPoint x: 287, startPoint y: 282, endPoint x: 297, endPoint y: 149, distance: 132.8
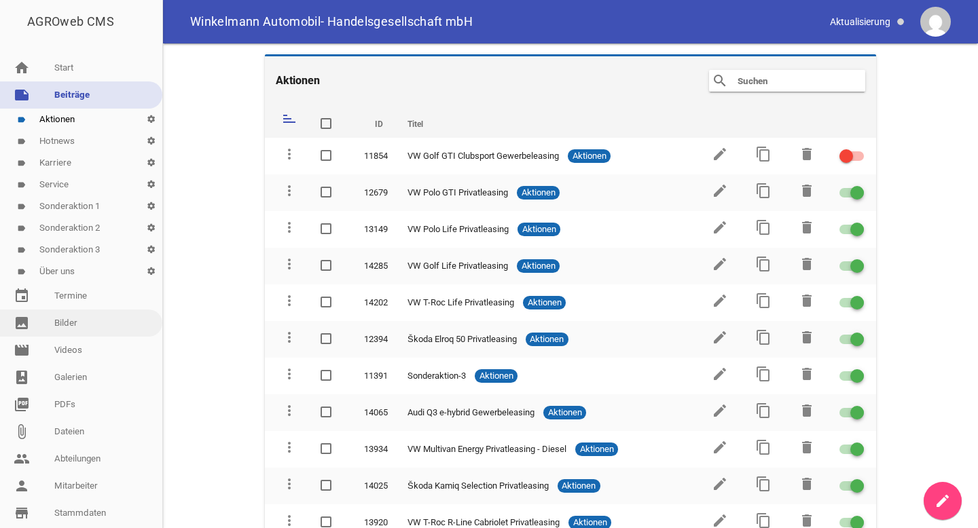
click at [86, 326] on link "image Bilder" at bounding box center [81, 323] width 162 height 27
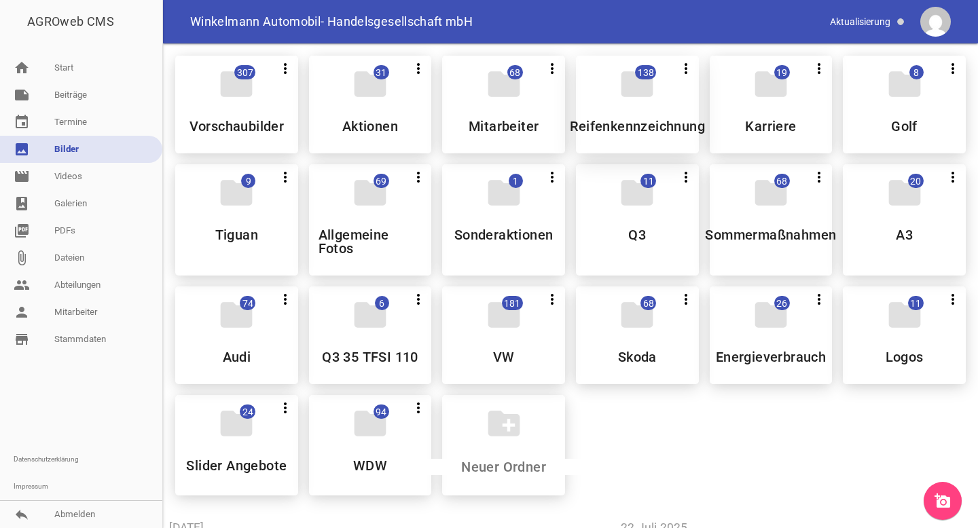
click at [620, 122] on h5 "Reifenkennzeichnung" at bounding box center [638, 127] width 136 height 14
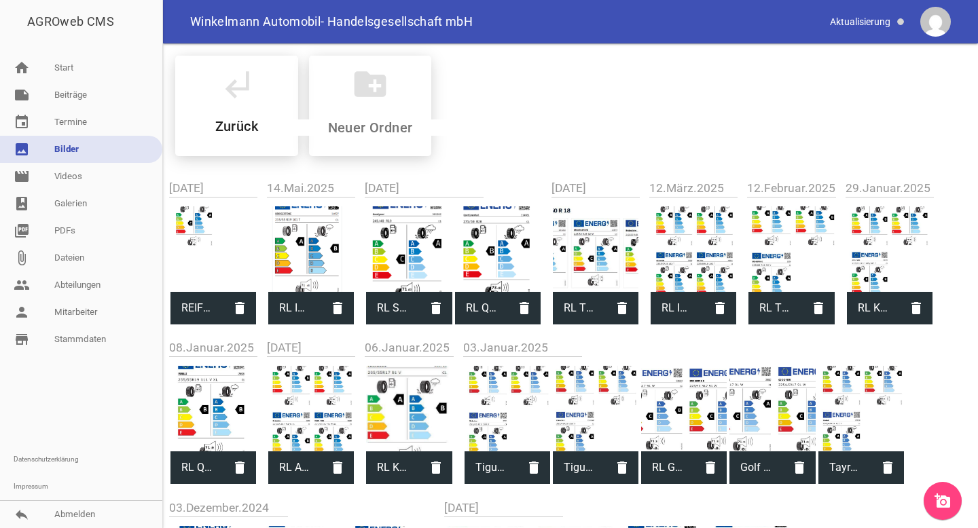
click at [936, 497] on icon "add_a_photo" at bounding box center [943, 501] width 16 height 16
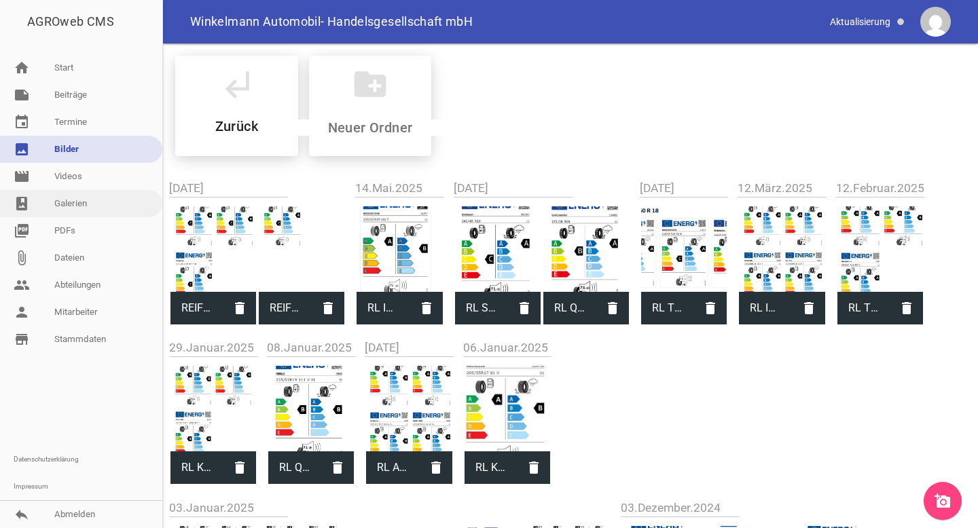
click at [102, 210] on link "photo_album Galerien" at bounding box center [81, 203] width 162 height 27
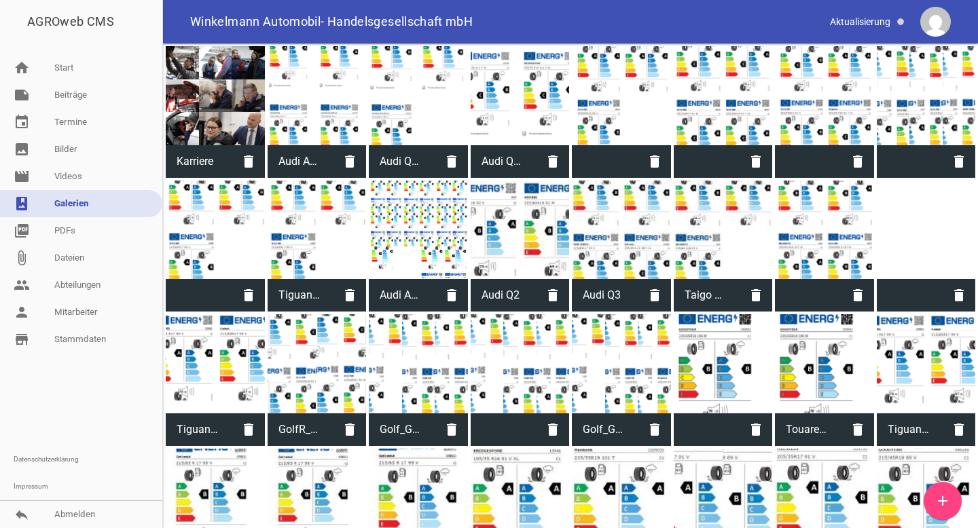
click at [953, 498] on link "add" at bounding box center [943, 501] width 38 height 38
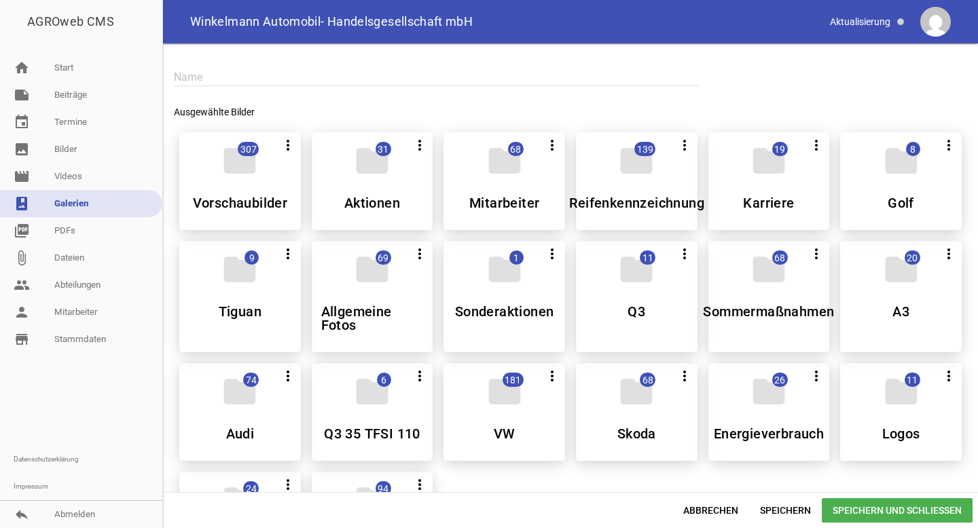
click at [303, 86] on input "text" at bounding box center [436, 77] width 525 height 18
type input "P"
type input "Reifenlabel_Polo GTI Clubsport"
click at [635, 177] on icon "folder" at bounding box center [636, 161] width 38 height 38
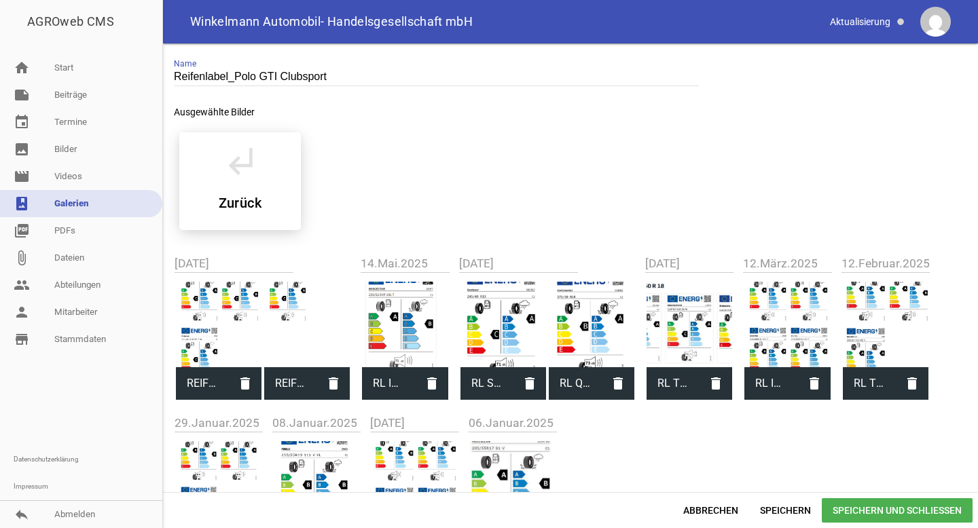
click at [234, 305] on div at bounding box center [219, 325] width 86 height 86
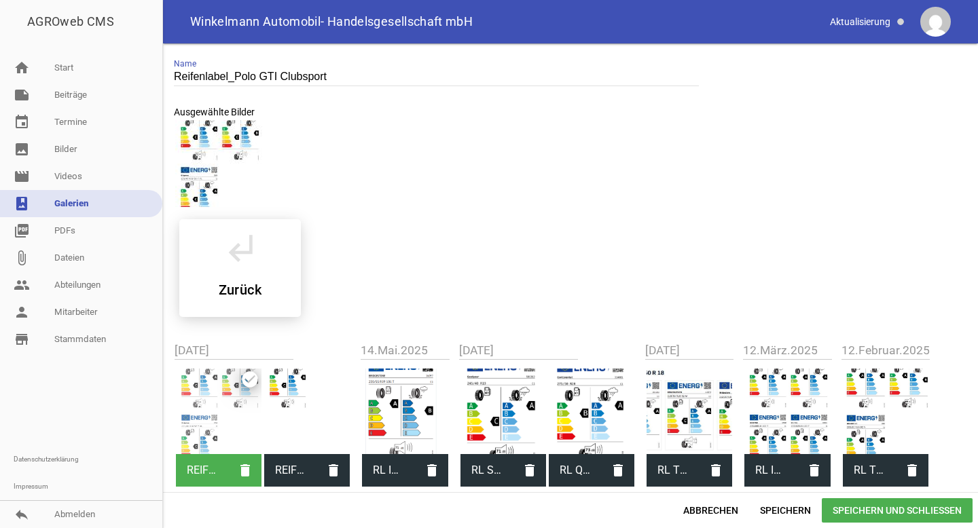
click at [857, 510] on span "Speichern und Schließen" at bounding box center [897, 511] width 151 height 24
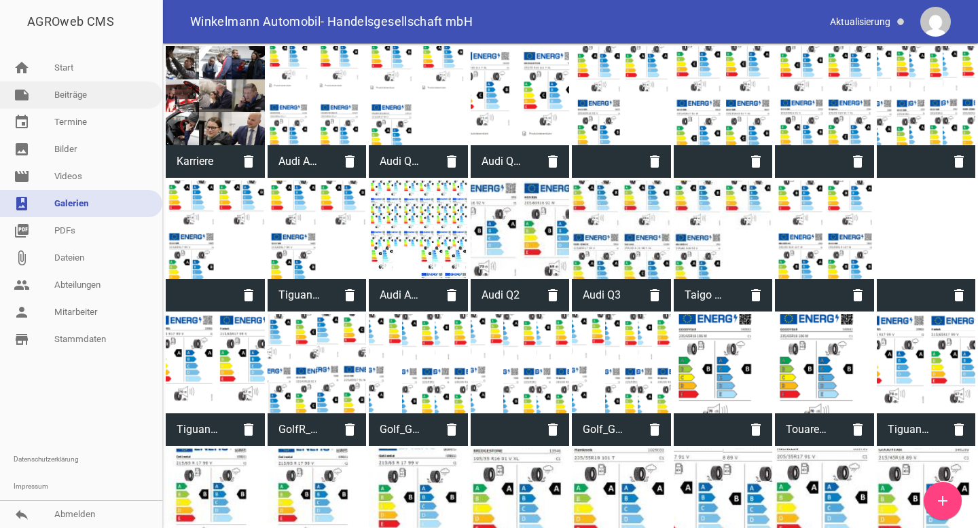
click at [97, 100] on link "note Beiträge" at bounding box center [81, 95] width 162 height 27
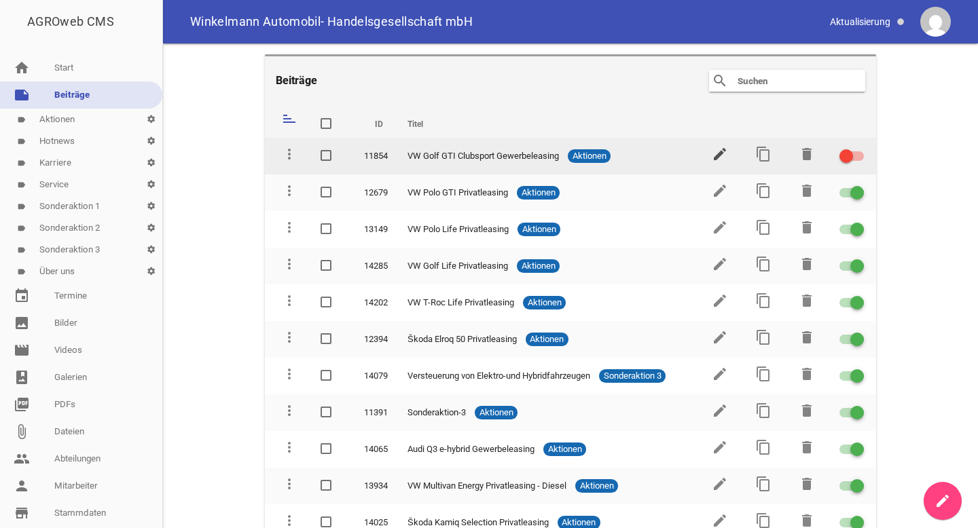
click at [713, 155] on icon "edit" at bounding box center [720, 154] width 16 height 16
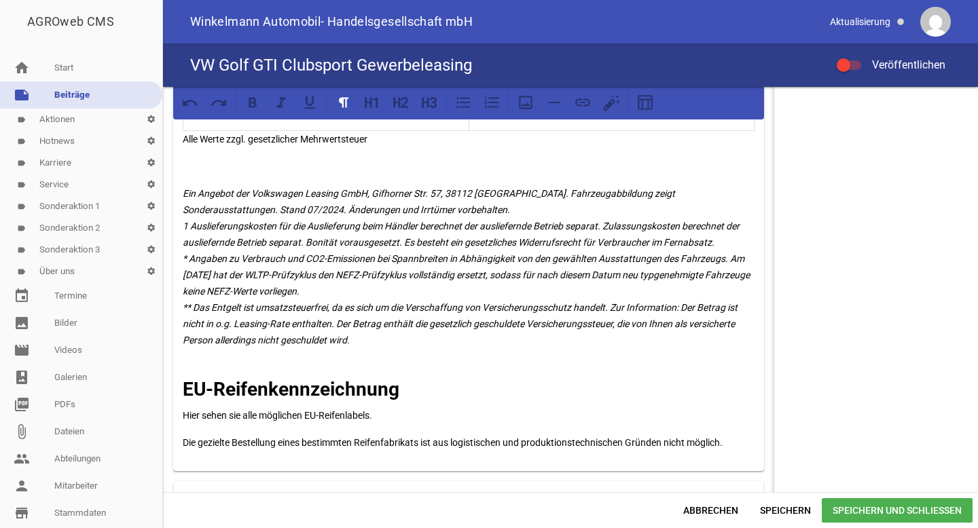
scroll to position [909, 0]
click at [216, 200] on p "Ein Angebot der Volkswagen Leasing GmbH, Gifhorner Str. 57, 38112 Braunschweig.…" at bounding box center [469, 273] width 572 height 179
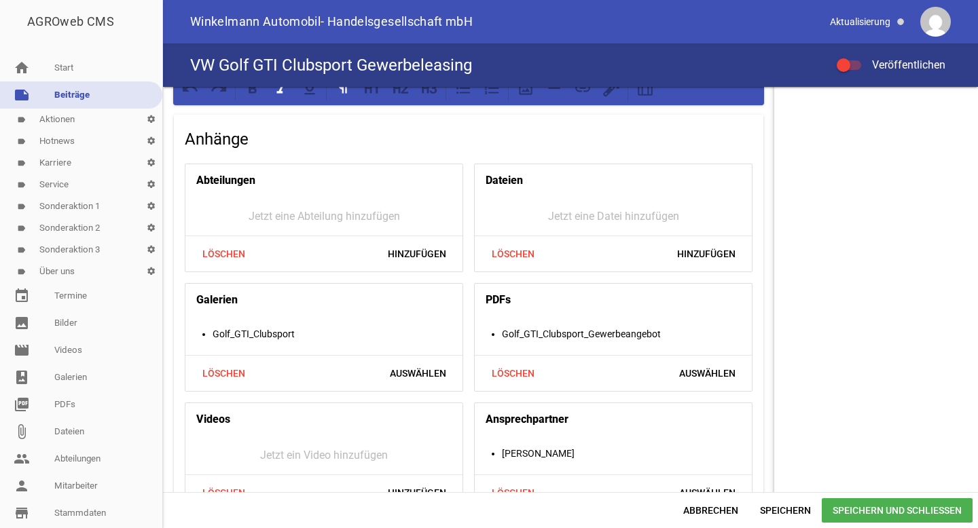
scroll to position [1276, 0]
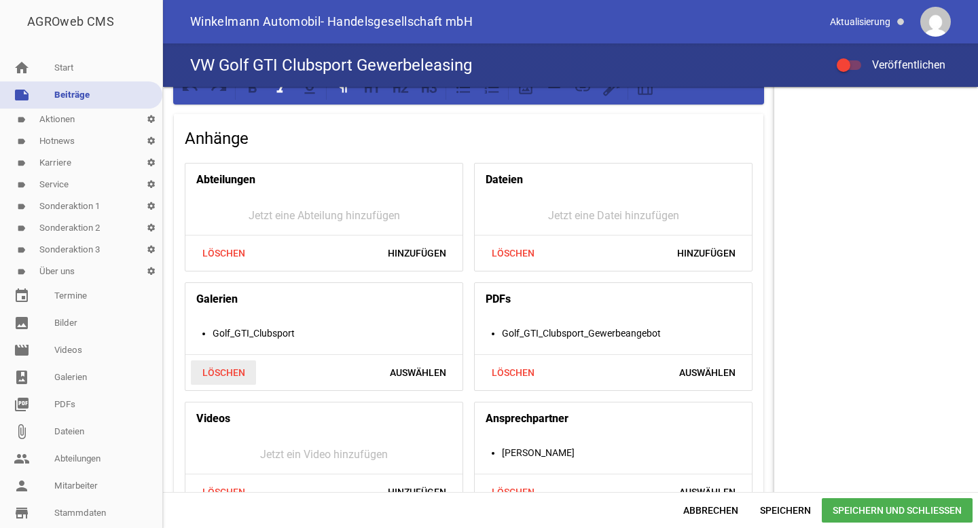
click at [226, 375] on span "Löschen" at bounding box center [223, 373] width 65 height 24
click at [416, 373] on span "Hinzufügen" at bounding box center [417, 373] width 80 height 24
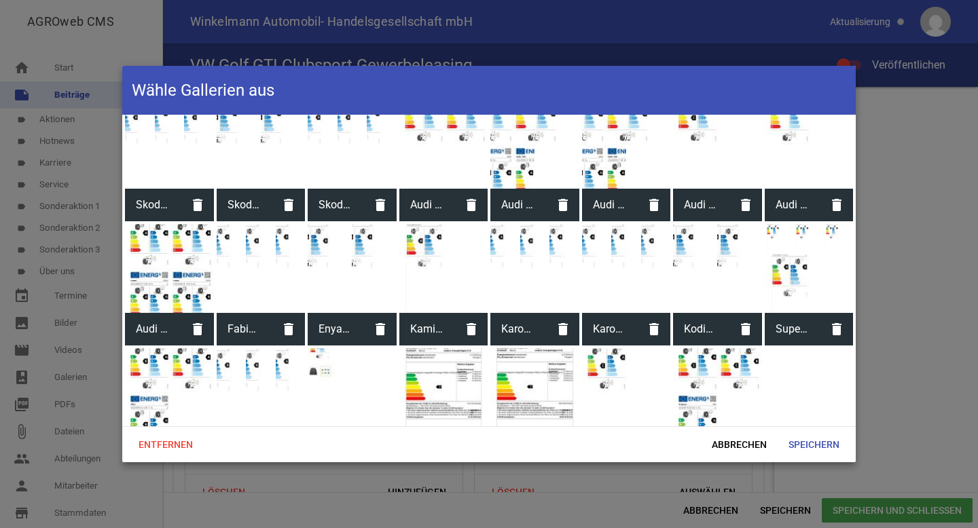
scroll to position [1661, 0]
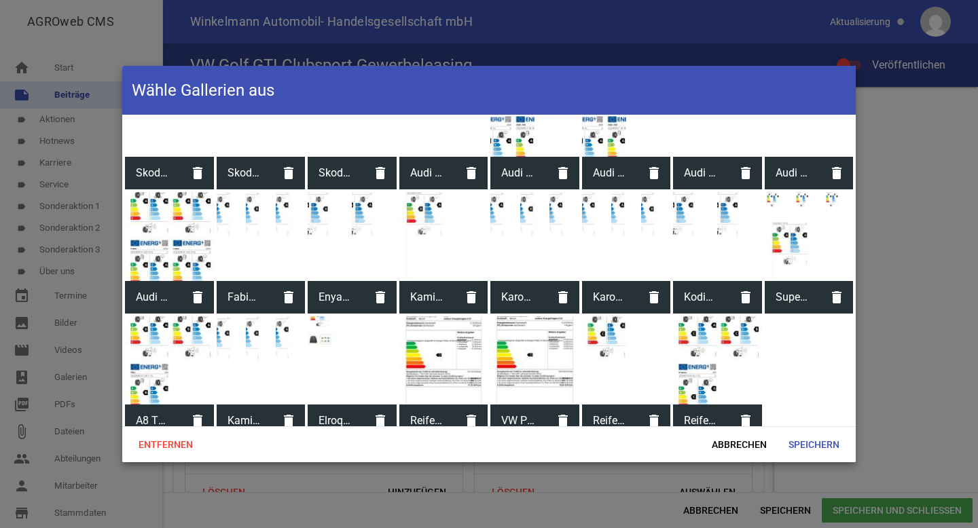
click at [729, 358] on div at bounding box center [717, 361] width 89 height 89
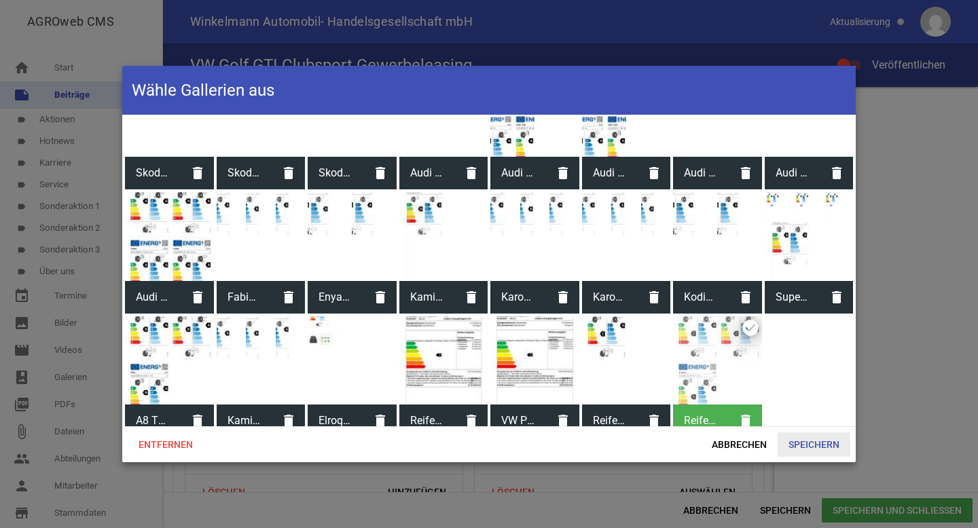
click at [792, 444] on span "Speichern" at bounding box center [814, 445] width 73 height 24
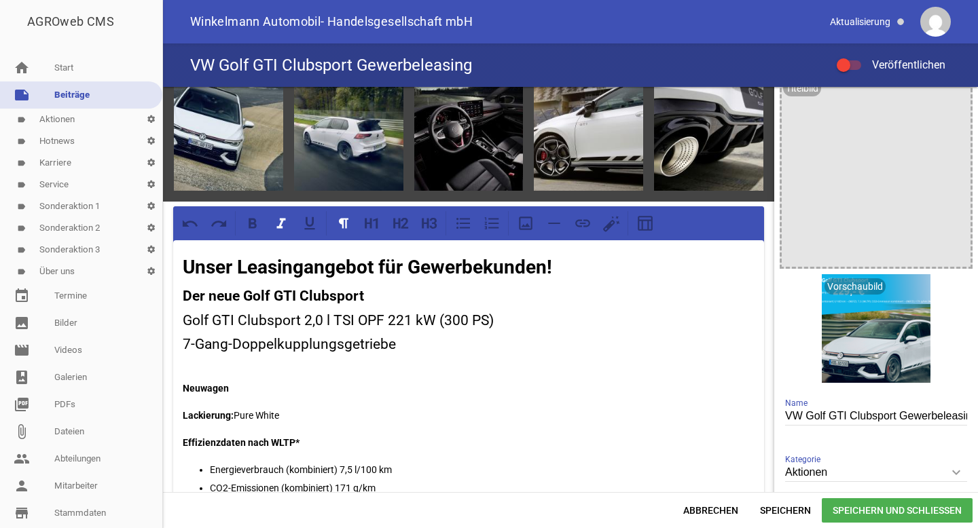
scroll to position [20, 0]
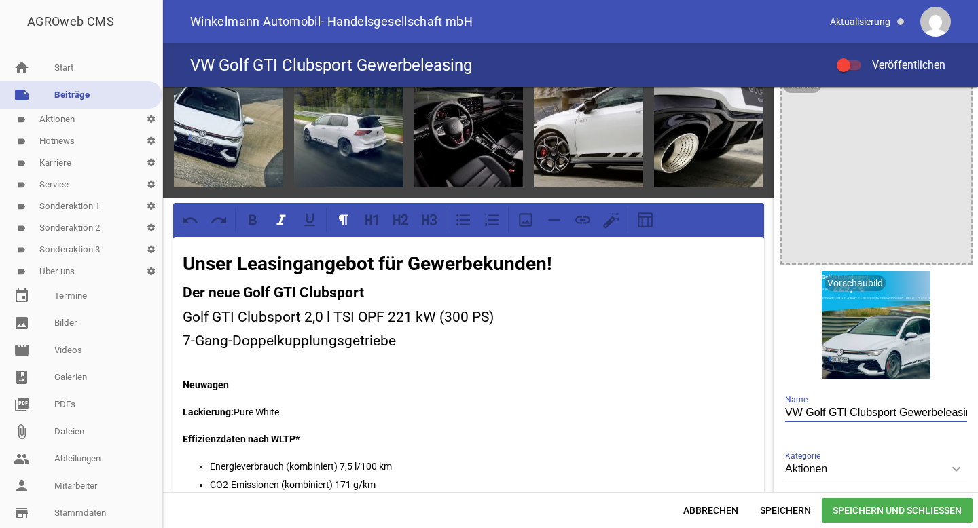
click at [910, 413] on input "VW Golf GTI Clubsport Gewerbeleasing" at bounding box center [876, 413] width 182 height 18
type input "VW Golf GTI Clubsport Privatleasing"
click at [501, 272] on strong "Unser Leasingangebot für Gewerbekunden!" at bounding box center [367, 264] width 369 height 22
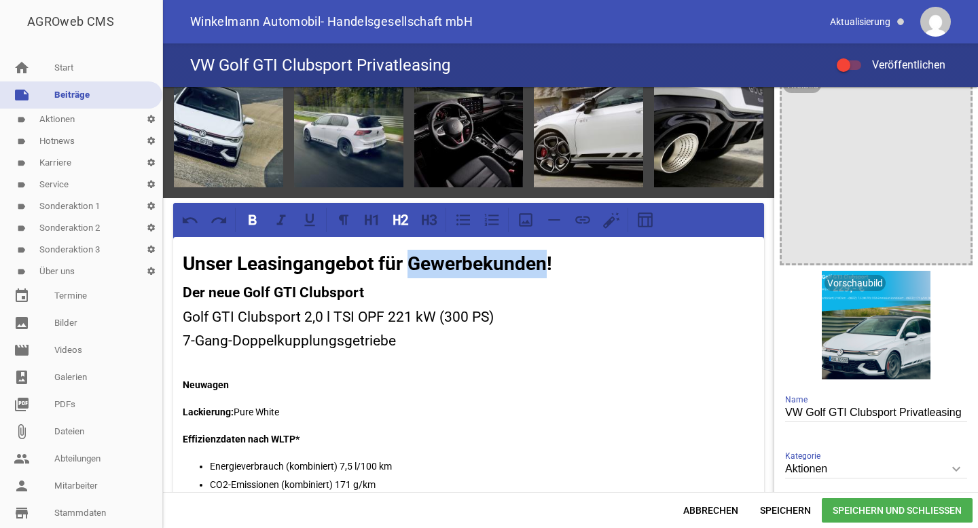
click at [501, 272] on strong "Unser Leasingangebot für Gewerbekunden!" at bounding box center [367, 264] width 369 height 22
click at [488, 266] on strong "Unser Leasingangebot für Gewerbekunden!" at bounding box center [367, 264] width 369 height 22
click at [353, 313] on h3 "Golf GTI Clubsport 2,0 l TSI OPF 221 kW (300 PS)" at bounding box center [469, 318] width 572 height 22
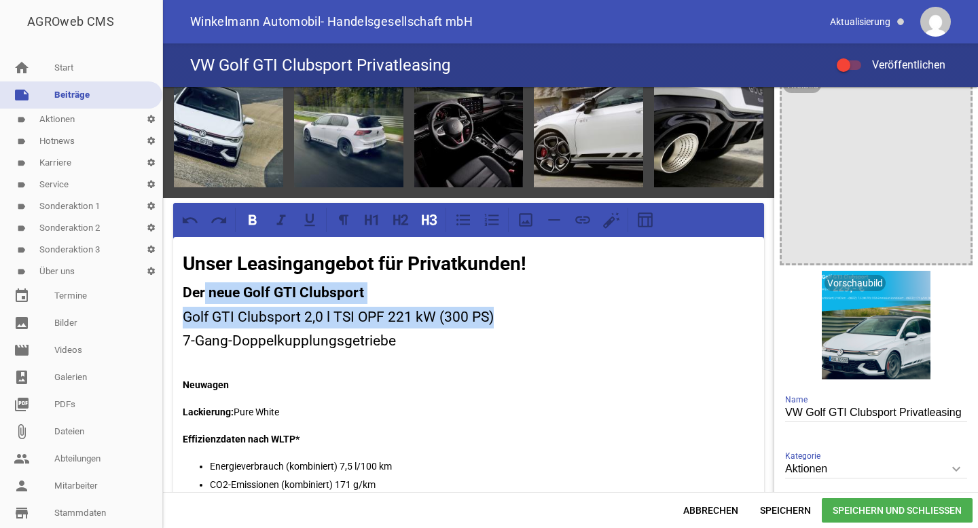
drag, startPoint x: 509, startPoint y: 317, endPoint x: 206, endPoint y: 295, distance: 304.3
drag, startPoint x: 499, startPoint y: 320, endPoint x: 183, endPoint y: 300, distance: 315.8
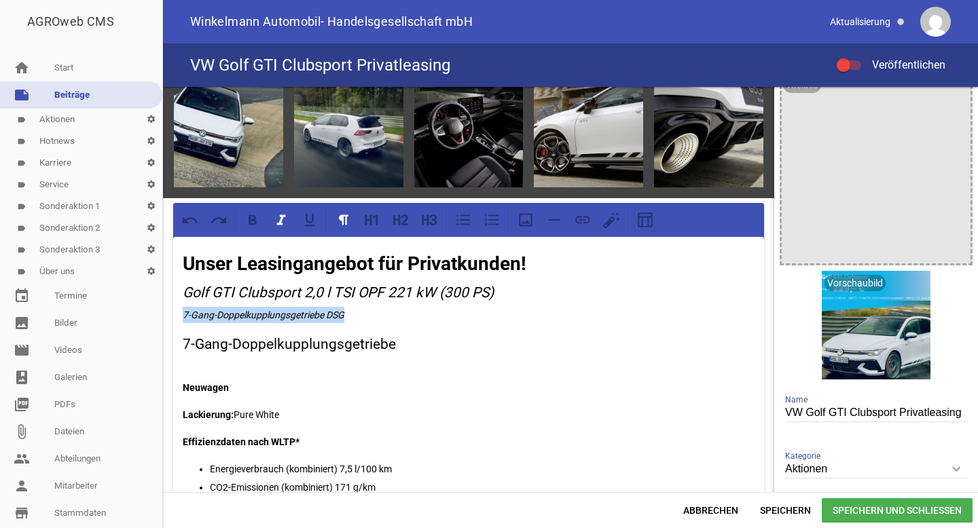
drag, startPoint x: 359, startPoint y: 317, endPoint x: 162, endPoint y: 317, distance: 197.0
click at [162, 317] on div "AGROweb CMS home Start note Beiträge label Aktionen settings label Hotnews sett…" at bounding box center [489, 264] width 978 height 528
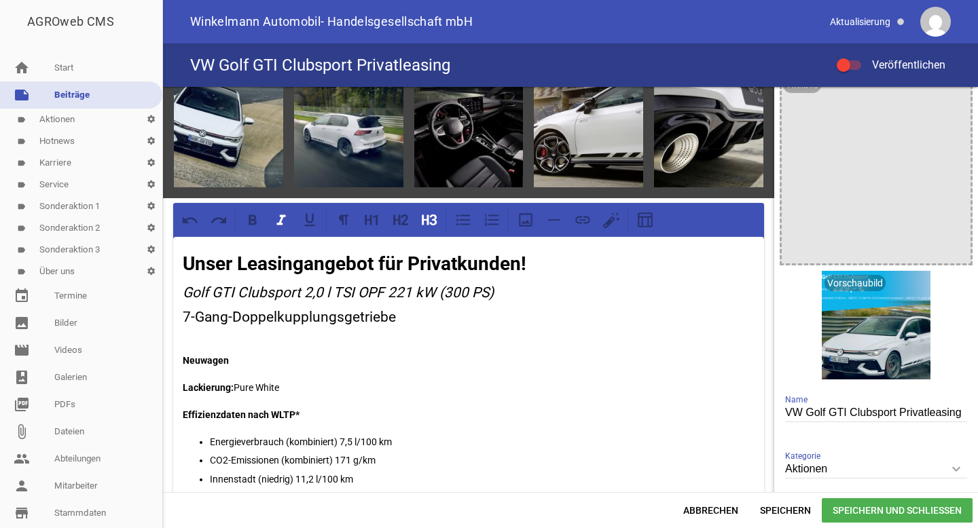
click at [240, 292] on em "Golf GTI Clubsport 2,0 l TSI OPF 221 kW (300 PS)" at bounding box center [338, 293] width 311 height 16
click at [279, 222] on icon at bounding box center [280, 220] width 9 height 10
drag, startPoint x: 234, startPoint y: 314, endPoint x: 411, endPoint y: 313, distance: 176.6
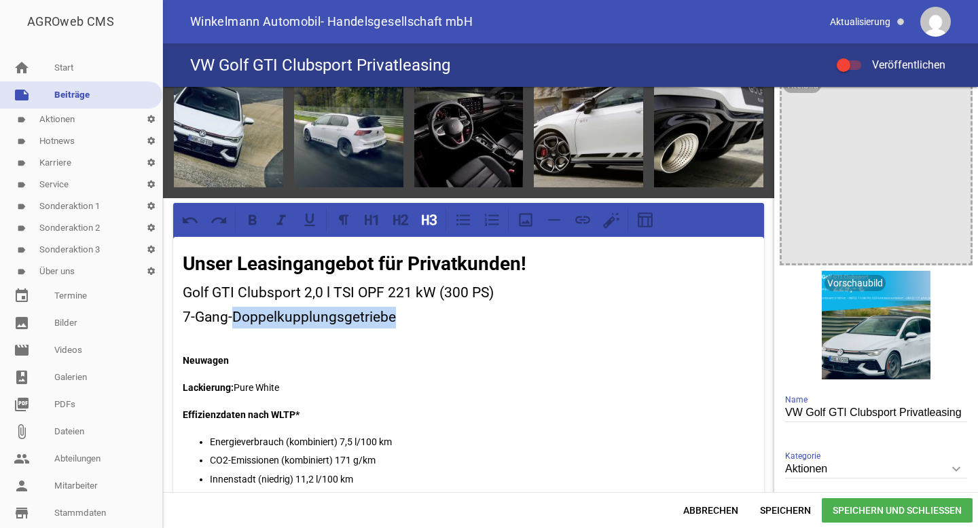
click at [412, 314] on h3 "7-Gang-Doppelkupplungsgetriebe" at bounding box center [469, 328] width 572 height 43
copy h3 "Doppelkupplungsgetriebe"
click at [104, 120] on link "label Aktionen settings" at bounding box center [81, 120] width 162 height 22
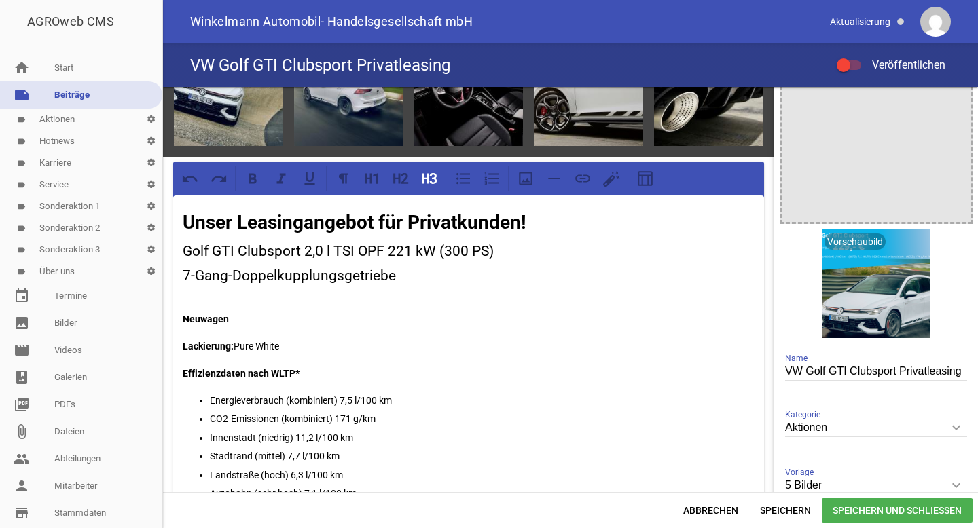
scroll to position [64, 0]
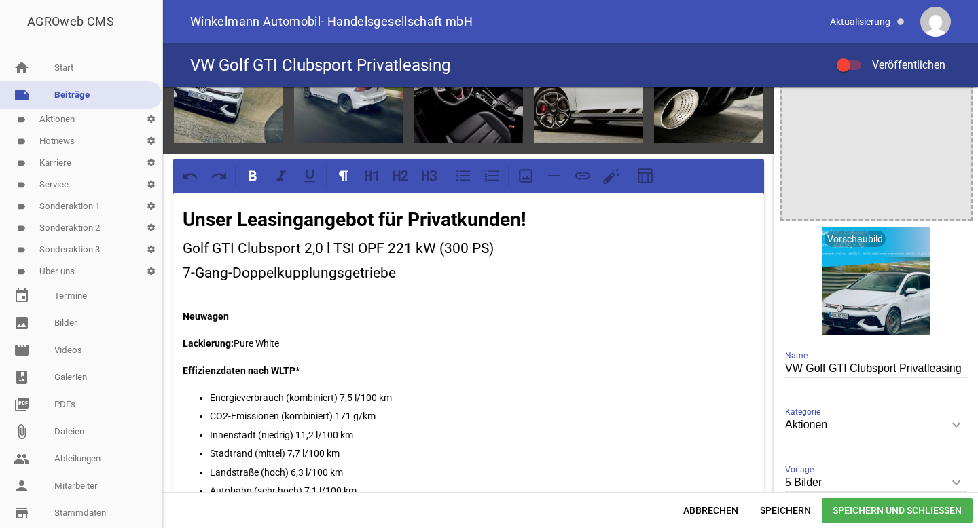
click at [183, 308] on p "Neuwagen" at bounding box center [469, 316] width 572 height 16
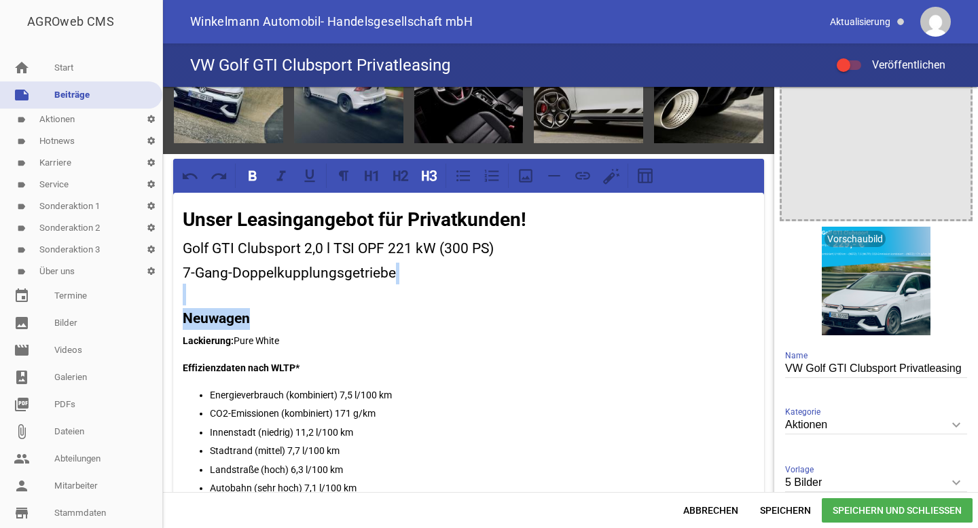
drag, startPoint x: 195, startPoint y: 294, endPoint x: 266, endPoint y: 329, distance: 79.0
click at [425, 177] on icon at bounding box center [429, 176] width 18 height 18
click at [201, 291] on p "7-Gang-Doppelkupplungsgetriebe" at bounding box center [469, 279] width 572 height 33
click at [184, 311] on strong "Neuwagen" at bounding box center [206, 314] width 46 height 11
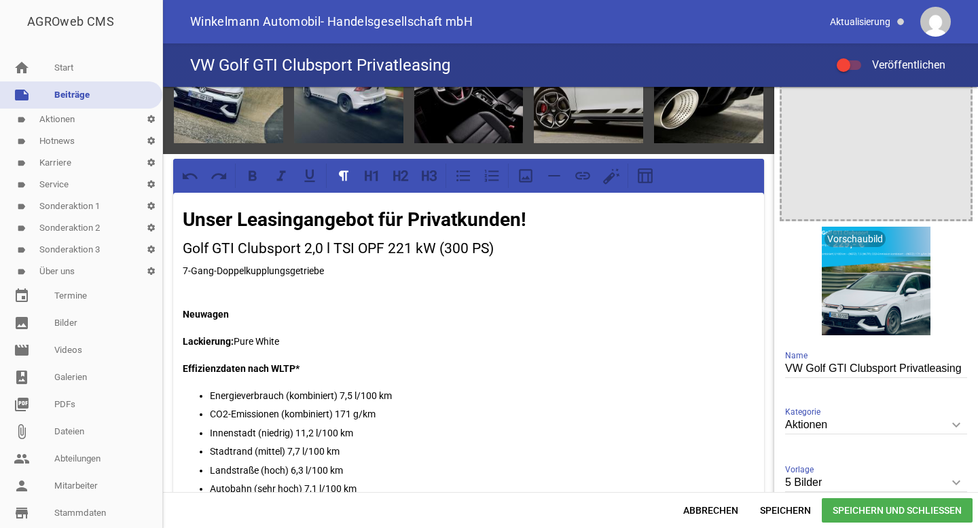
click at [272, 272] on p "7-Gang-Doppelkupplungsgetriebe" at bounding box center [469, 279] width 572 height 33
click at [270, 243] on h3 "Golf GTI Clubsport 2,0 l TSI OPF 221 kW (300 PS)" at bounding box center [469, 249] width 572 height 22
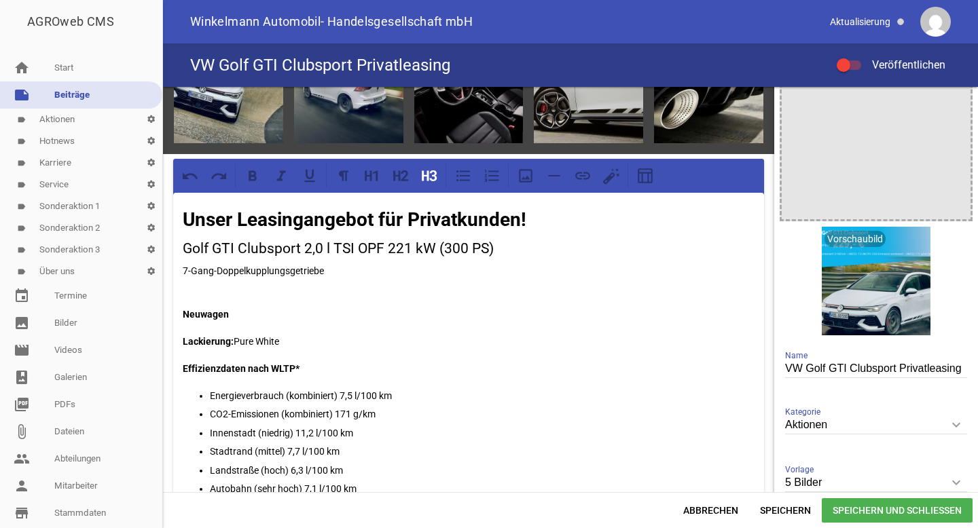
click at [270, 243] on h3 "Golf GTI Clubsport 2,0 l TSI OPF 221 kW (300 PS)" at bounding box center [469, 249] width 572 height 22
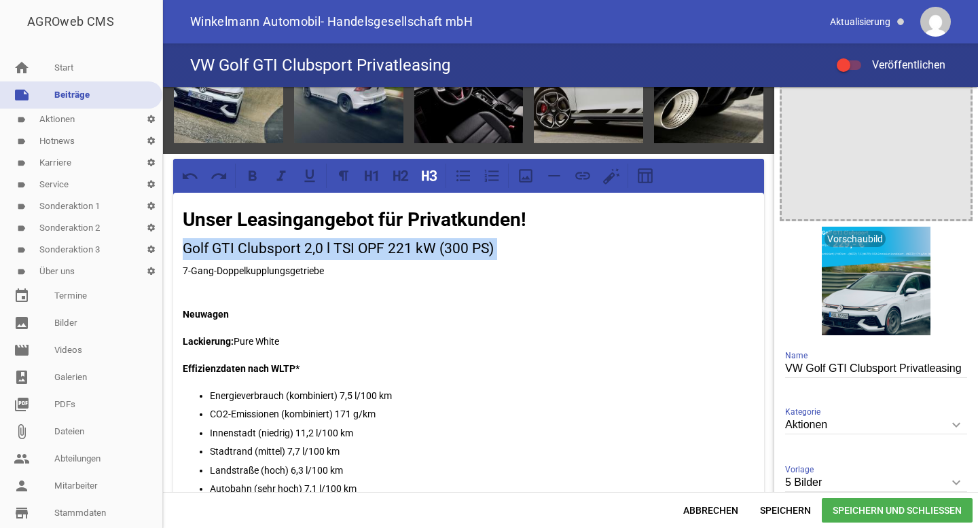
click at [270, 243] on h3 "Golf GTI Clubsport 2,0 l TSI OPF 221 kW (300 PS)" at bounding box center [469, 249] width 572 height 22
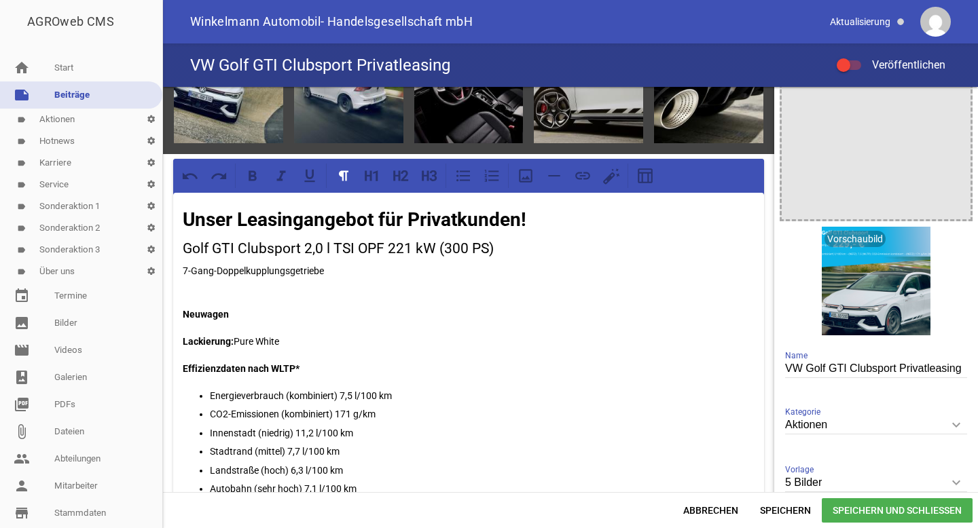
click at [270, 265] on p "7-Gang-Doppelkupplungsgetriebe" at bounding box center [469, 279] width 572 height 33
click at [405, 175] on icon at bounding box center [404, 175] width 7 height 11
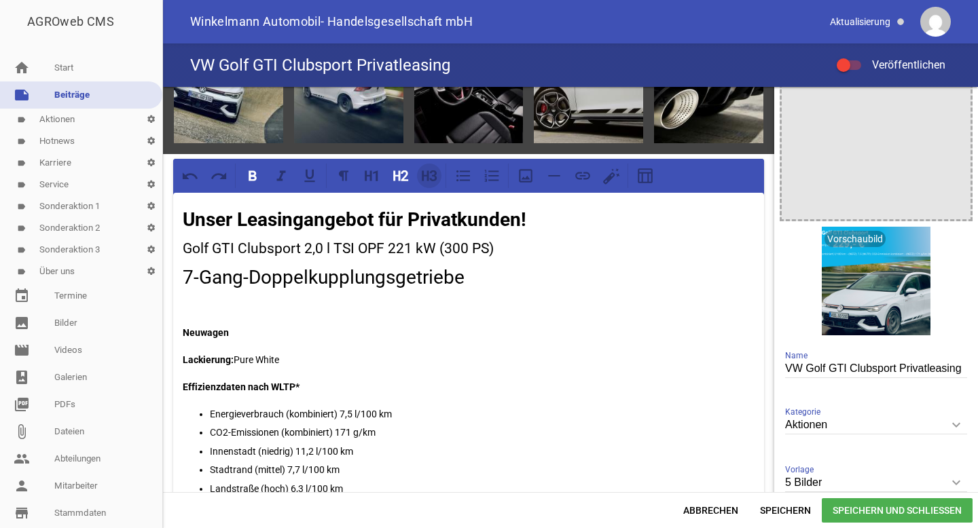
click at [431, 176] on icon at bounding box center [429, 176] width 18 height 18
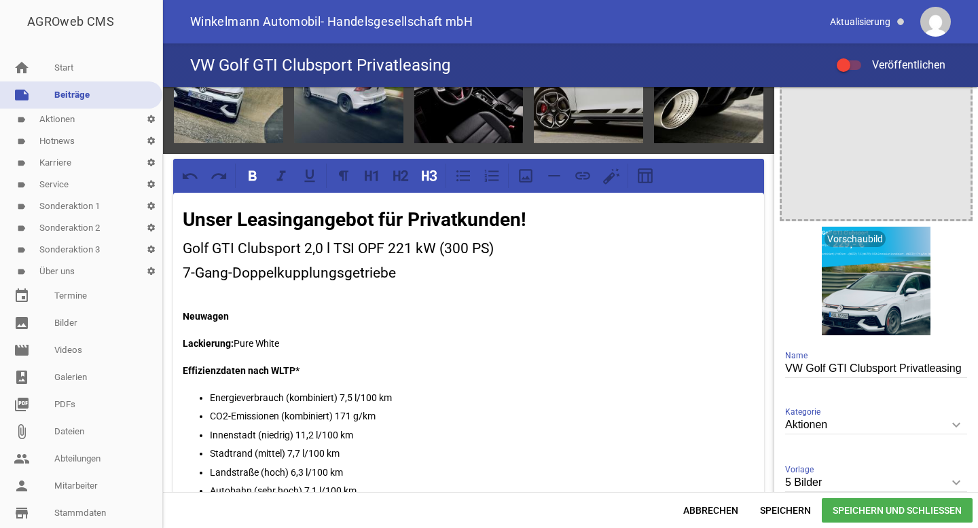
click at [267, 304] on h3 "7-Gang-Doppelkupplungsgetriebe" at bounding box center [469, 284] width 572 height 43
click at [214, 300] on h3 "7-Gang-Doppelkupplungsgetriebe" at bounding box center [469, 284] width 572 height 43
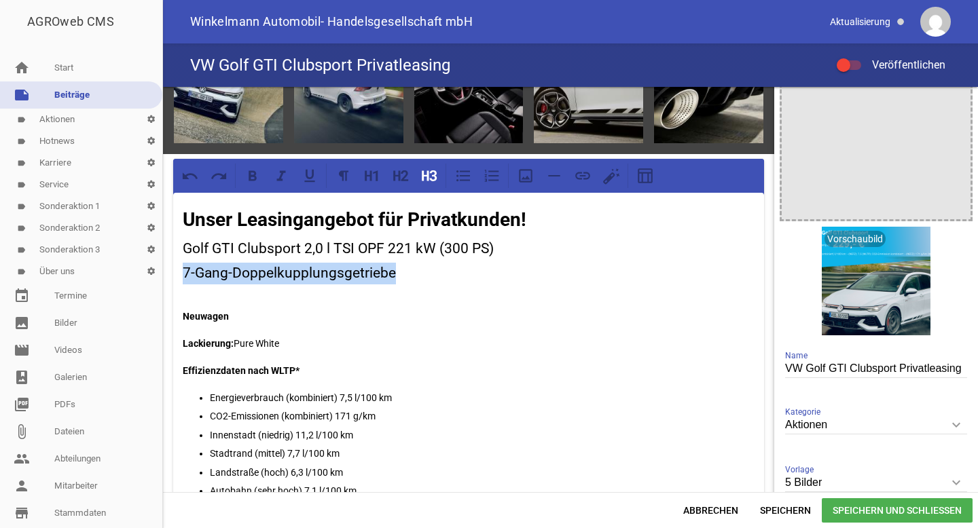
click at [214, 300] on h3 "7-Gang-Doppelkupplungsgetriebe" at bounding box center [469, 284] width 572 height 43
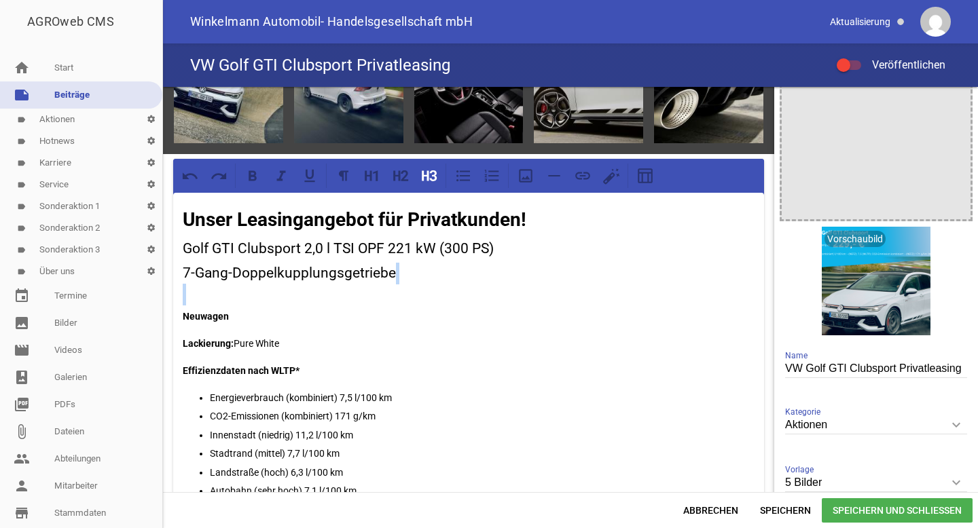
click at [214, 300] on h3 "7-Gang-Doppelkupplungsgetriebe" at bounding box center [469, 284] width 572 height 43
click at [428, 170] on icon at bounding box center [425, 175] width 7 height 10
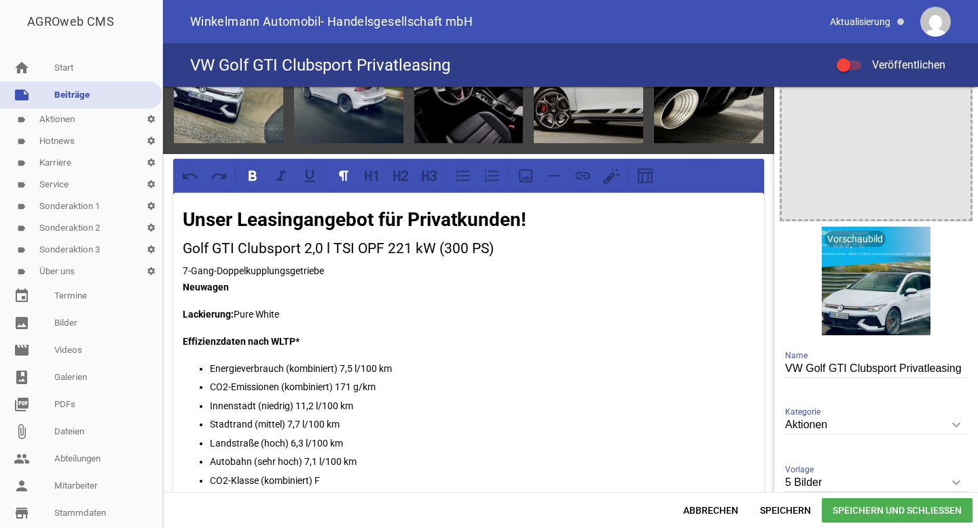
click at [304, 276] on p "7-Gang-Doppelkupplungsgetriebe Neuwagen" at bounding box center [469, 279] width 572 height 33
click at [327, 275] on p "7-Gang-Doppelkupplungsgetriebe Neuwagen" at bounding box center [469, 279] width 572 height 33
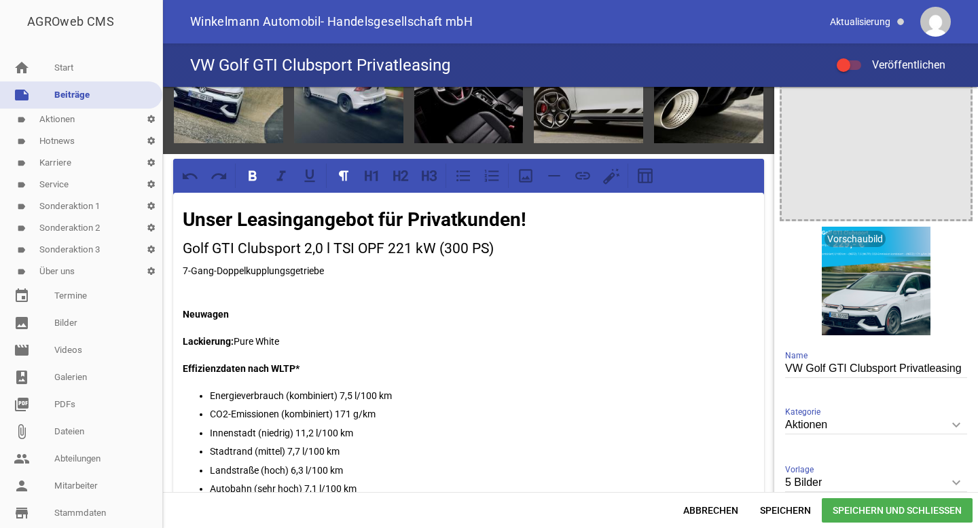
click at [283, 274] on p "7-Gang-Doppelkupplungsgetriebe" at bounding box center [469, 271] width 572 height 16
click at [427, 173] on icon at bounding box center [425, 175] width 7 height 10
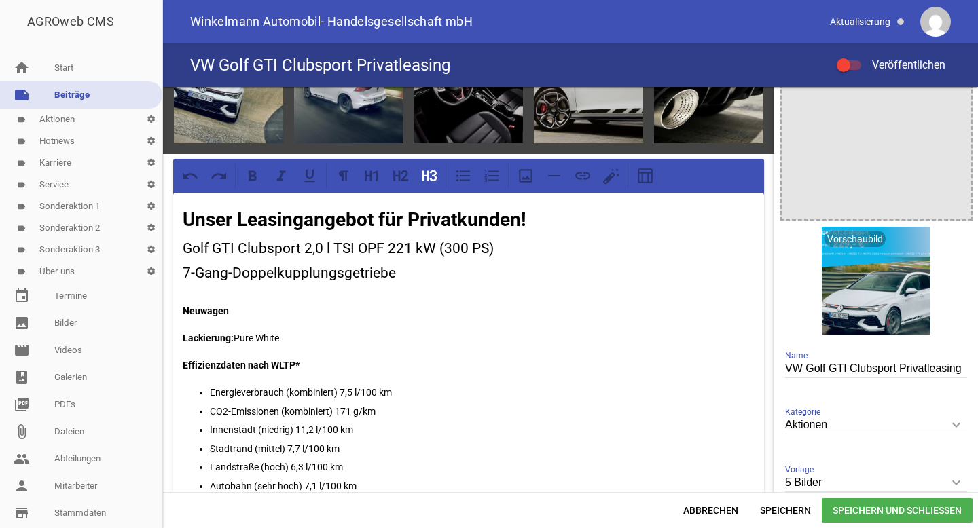
click at [267, 274] on h3 "7-Gang-Doppelkupplungsgetriebe" at bounding box center [469, 274] width 572 height 22
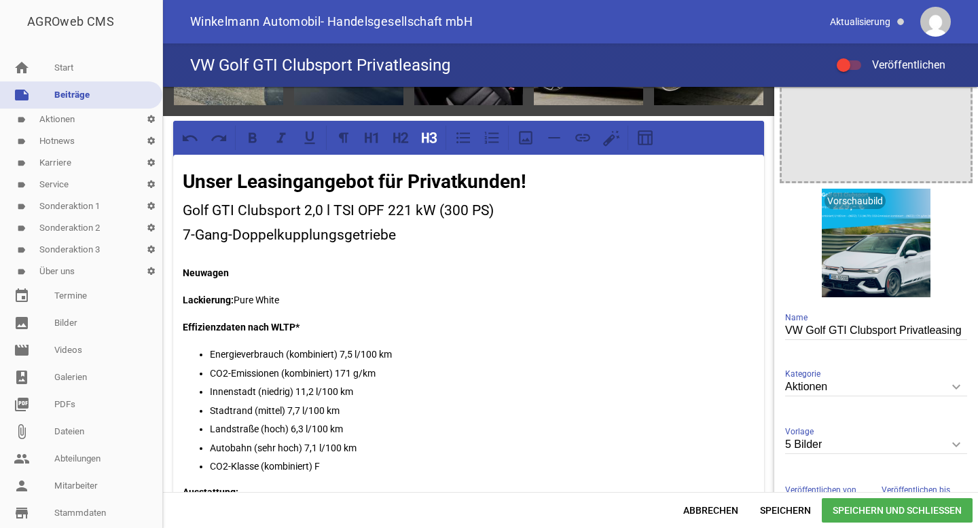
scroll to position [106, 0]
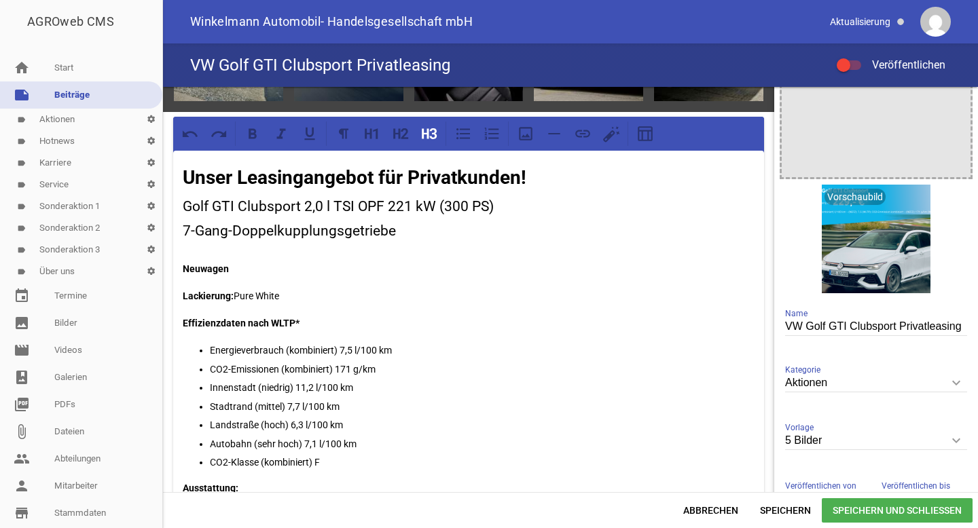
click at [353, 348] on p "Energieverbrauch (kombiniert) 7,5 l/100 km" at bounding box center [482, 350] width 545 height 16
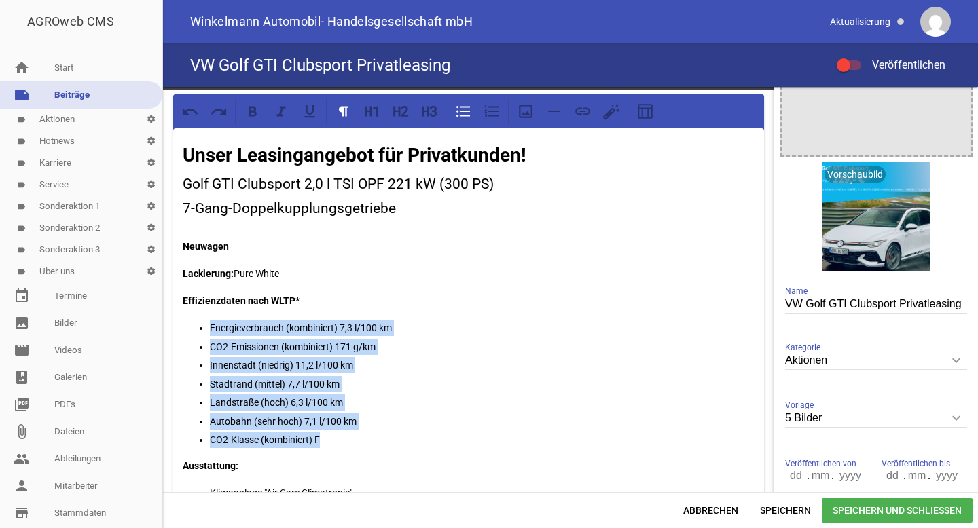
drag, startPoint x: 330, startPoint y: 440, endPoint x: 209, endPoint y: 328, distance: 165.4
click at [209, 328] on ul "Energieverbrauch (kombiniert) 7,3 l/100 km CO2-Emissionen (kombiniert) 171 g/km…" at bounding box center [469, 384] width 572 height 128
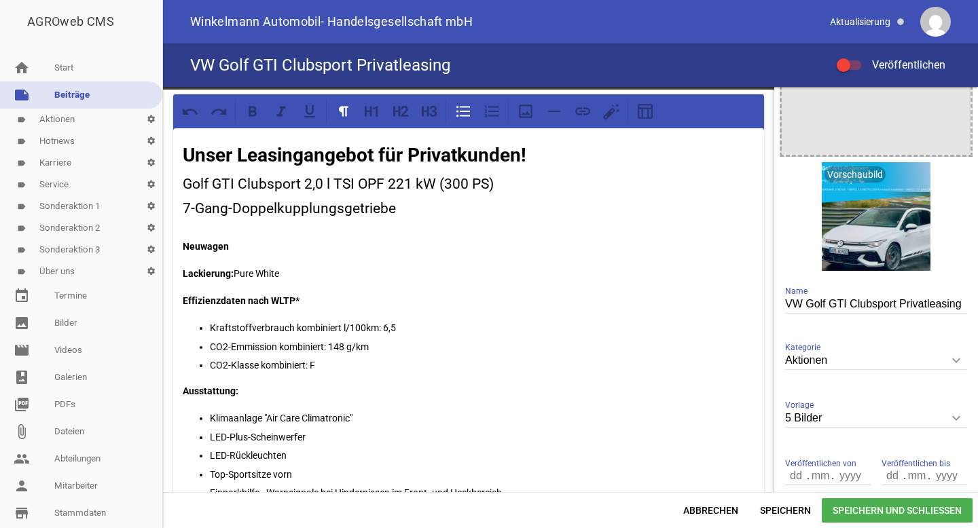
click at [410, 327] on p "Kraftstoffverbrauch kombiniert l/100km: 6,5" at bounding box center [482, 328] width 545 height 16
click at [338, 342] on p "CO2-Emmission kombiniert: 148 g/km" at bounding box center [482, 347] width 545 height 16
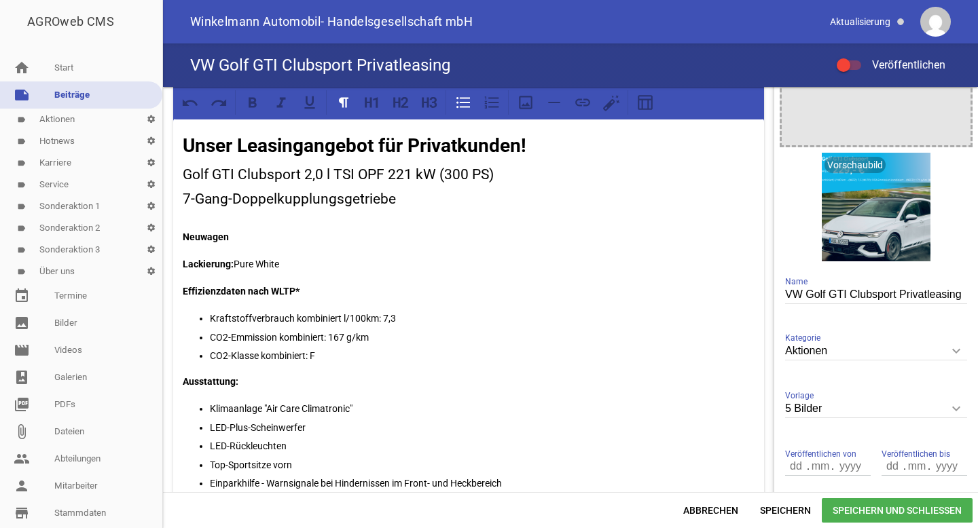
scroll to position [134, 0]
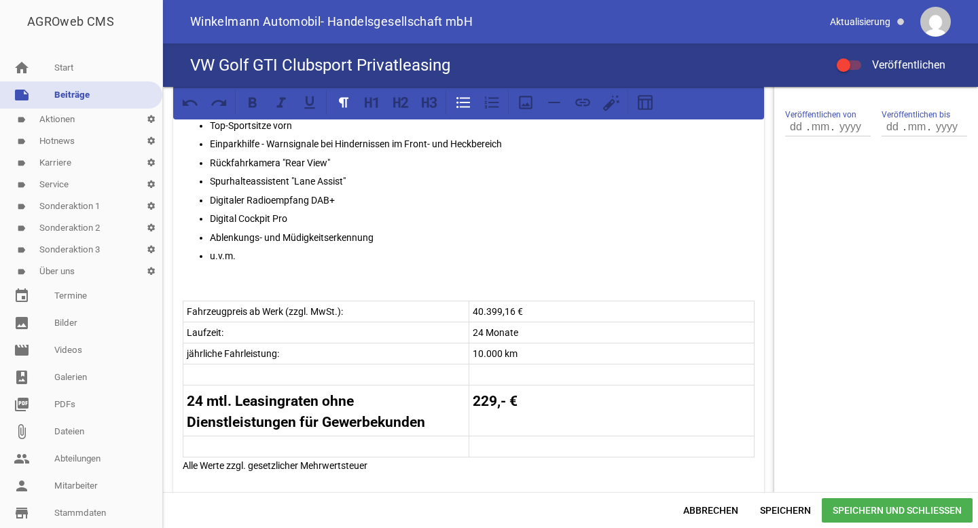
click at [488, 395] on tr "24 mtl. Leasingraten ohne Dienstleistungen für Gewerbekunden 229,- €" at bounding box center [468, 411] width 571 height 50
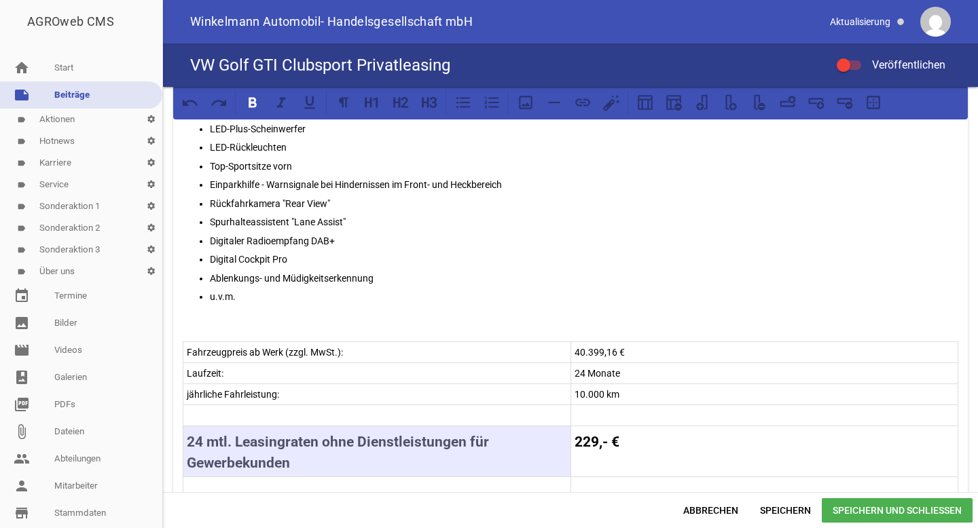
scroll to position [518, 0]
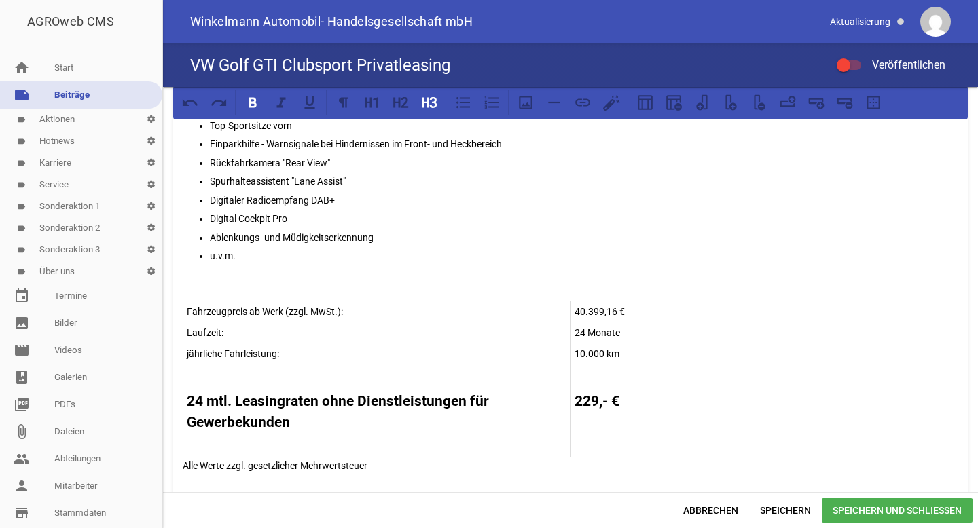
click at [594, 401] on strong "229,- €" at bounding box center [597, 401] width 45 height 16
drag, startPoint x: 626, startPoint y: 310, endPoint x: 573, endPoint y: 308, distance: 53.0
click at [575, 308] on p "40.399,16 €" at bounding box center [765, 312] width 380 height 16
click at [591, 314] on em "49.820,00" at bounding box center [596, 311] width 43 height 11
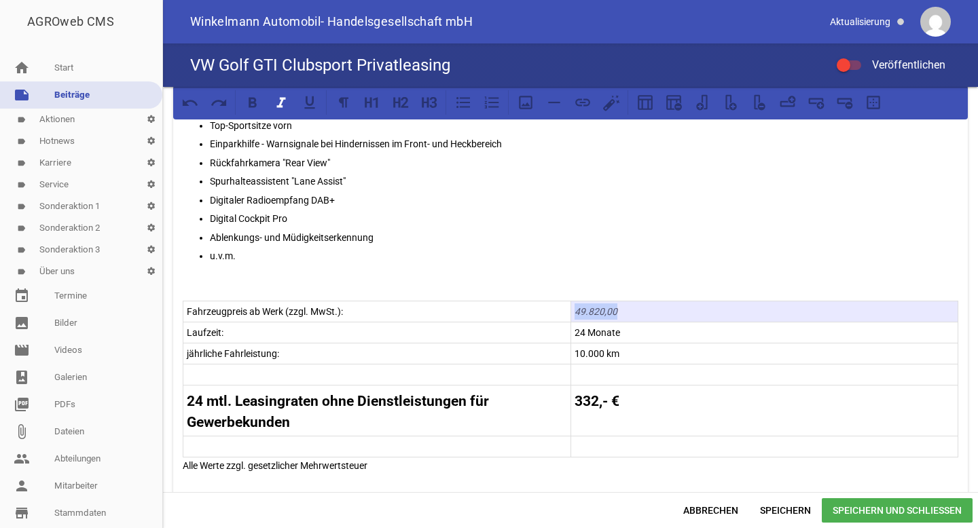
click at [591, 314] on em "49.820,00" at bounding box center [596, 311] width 43 height 11
click at [601, 311] on em "49.820,00" at bounding box center [596, 311] width 43 height 11
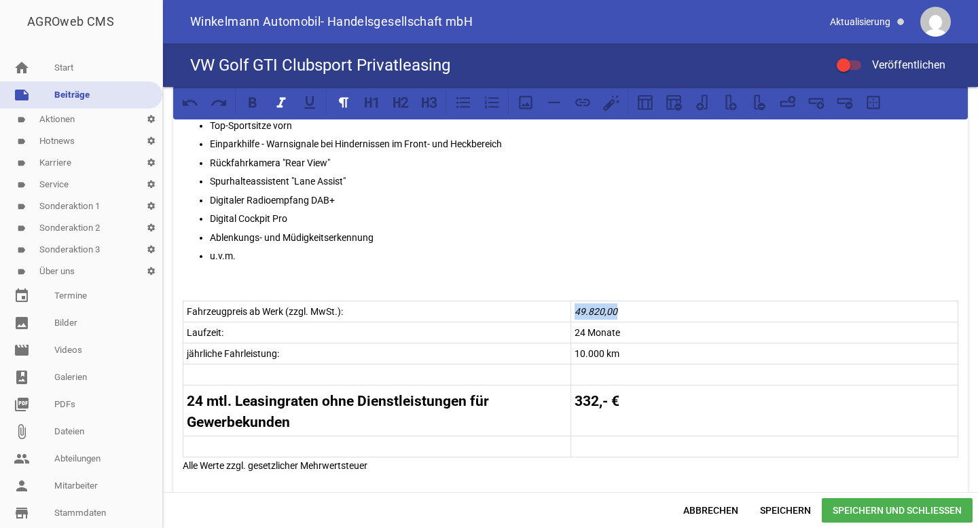
click at [601, 311] on em "49.820,00" at bounding box center [596, 311] width 43 height 11
click at [281, 109] on icon at bounding box center [281, 103] width 18 height 18
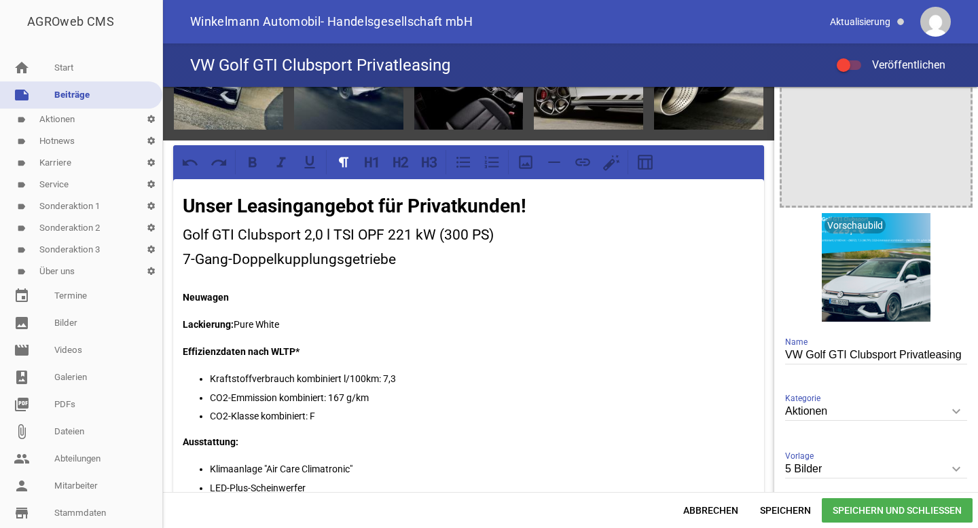
scroll to position [37, 0]
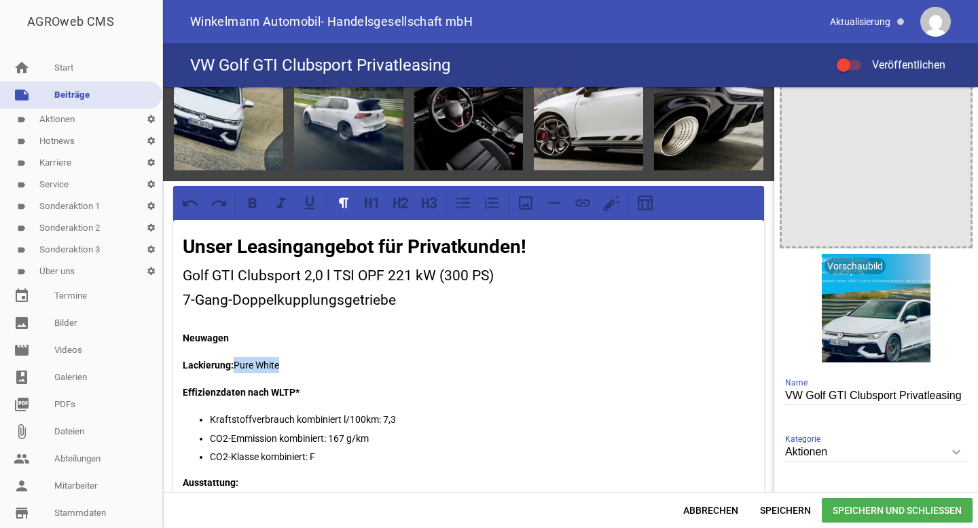
drag, startPoint x: 237, startPoint y: 364, endPoint x: 392, endPoint y: 364, distance: 154.9
click at [392, 364] on p "Lackierung: Pure White" at bounding box center [469, 365] width 572 height 16
click at [283, 365] on p "Lackierung: Uranograu" at bounding box center [469, 365] width 572 height 16
click at [259, 361] on em "Uranograu" at bounding box center [257, 365] width 46 height 11
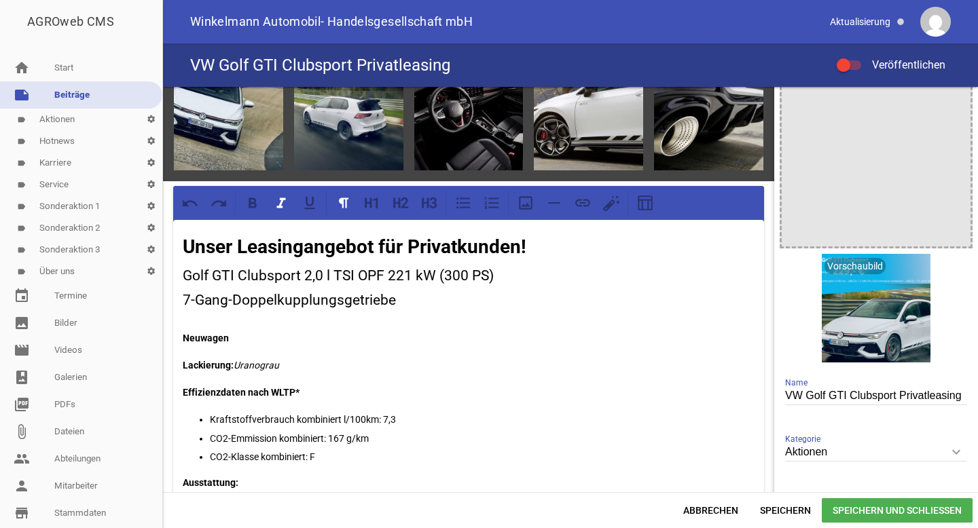
click at [259, 361] on em "Uranograu" at bounding box center [257, 365] width 46 height 11
click at [281, 205] on icon at bounding box center [280, 203] width 9 height 10
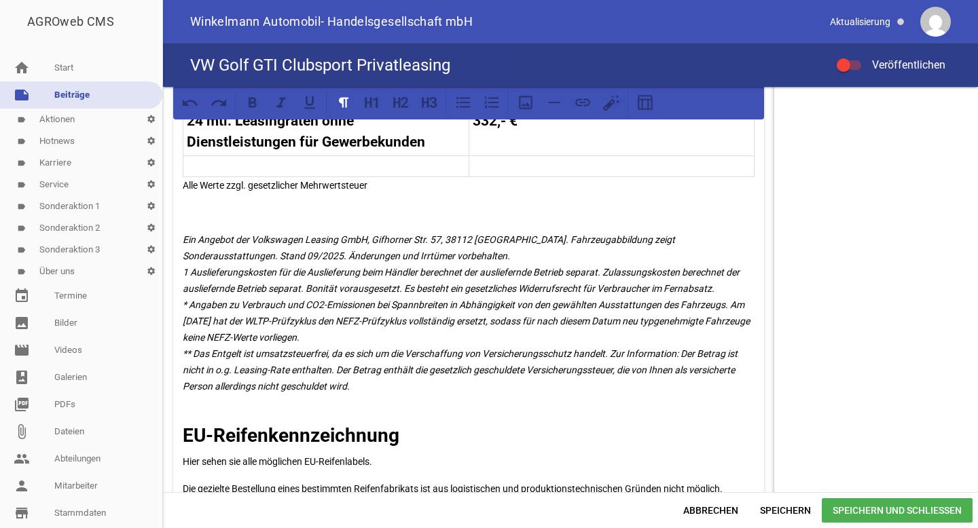
scroll to position [582, 0]
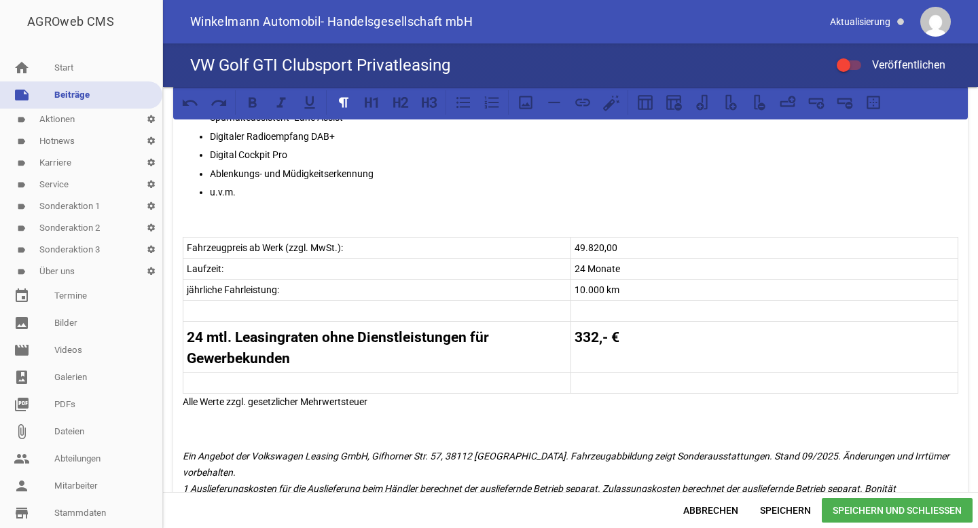
click at [475, 259] on tr "Laufzeit: 24 Monate" at bounding box center [570, 269] width 775 height 21
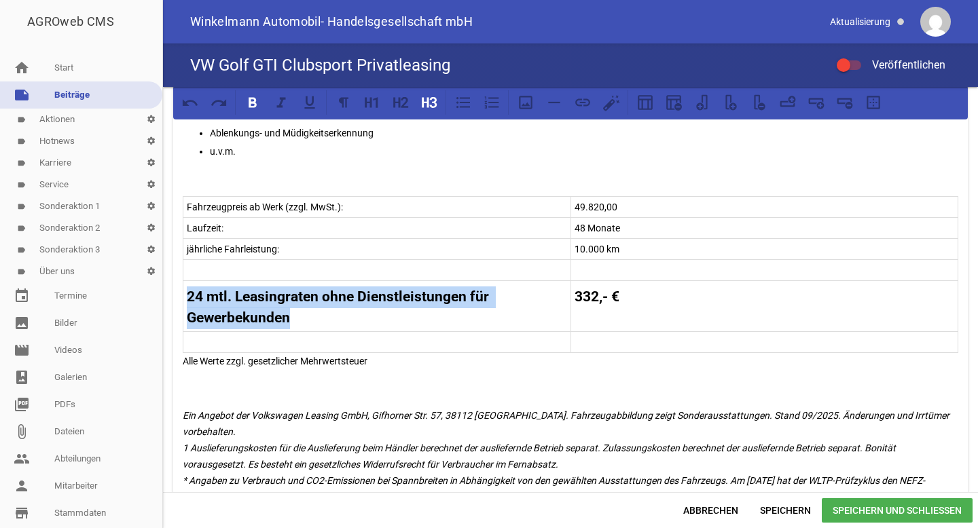
drag, startPoint x: 304, startPoint y: 312, endPoint x: 187, endPoint y: 297, distance: 117.1
click at [187, 297] on h3 "24 mtl. Leasingraten ohne Dienstleistungen für Gewerbekunden" at bounding box center [377, 308] width 380 height 43
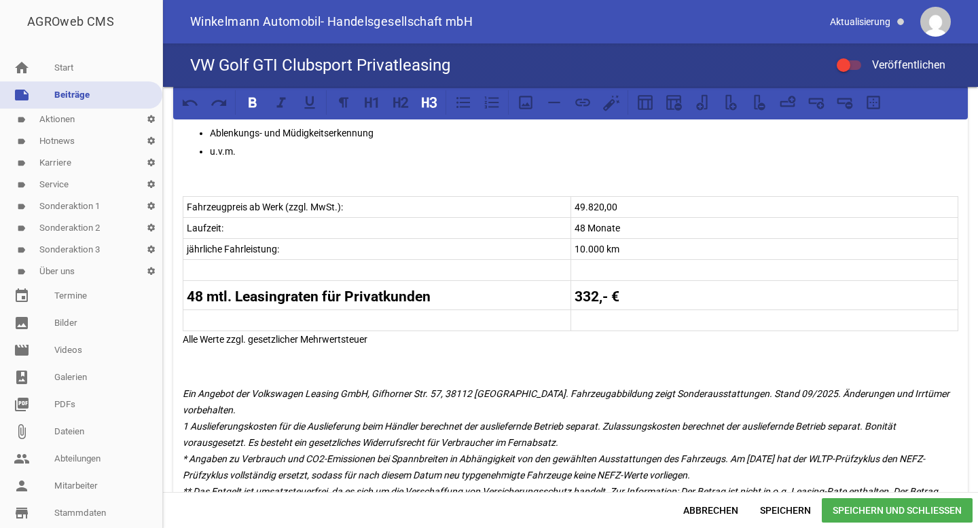
click at [221, 319] on p at bounding box center [377, 320] width 380 height 16
click at [256, 341] on p "Alle Werte zzgl. gesetzlicher Mehrwertsteuer" at bounding box center [571, 339] width 776 height 16
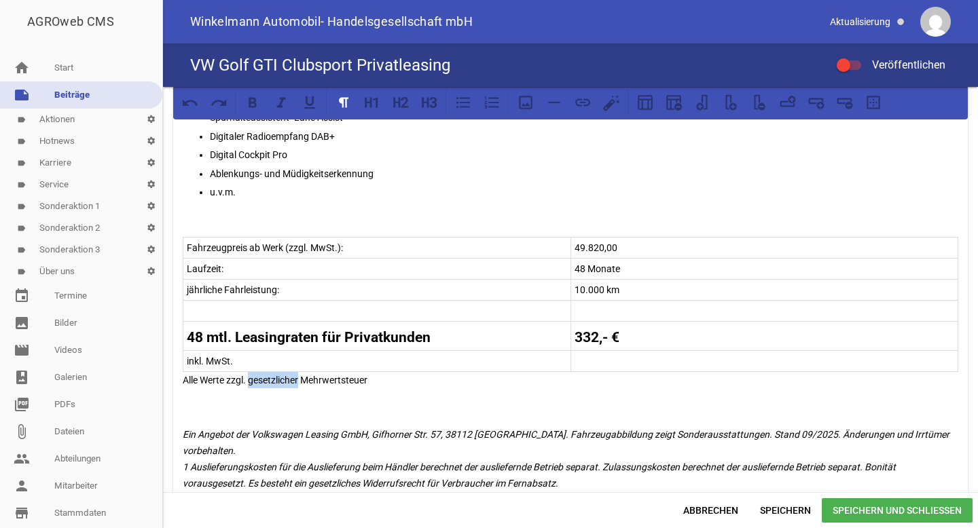
click at [256, 372] on p "Alle Werte zzgl. gesetzlicher Mehrwertsteuer" at bounding box center [571, 380] width 776 height 16
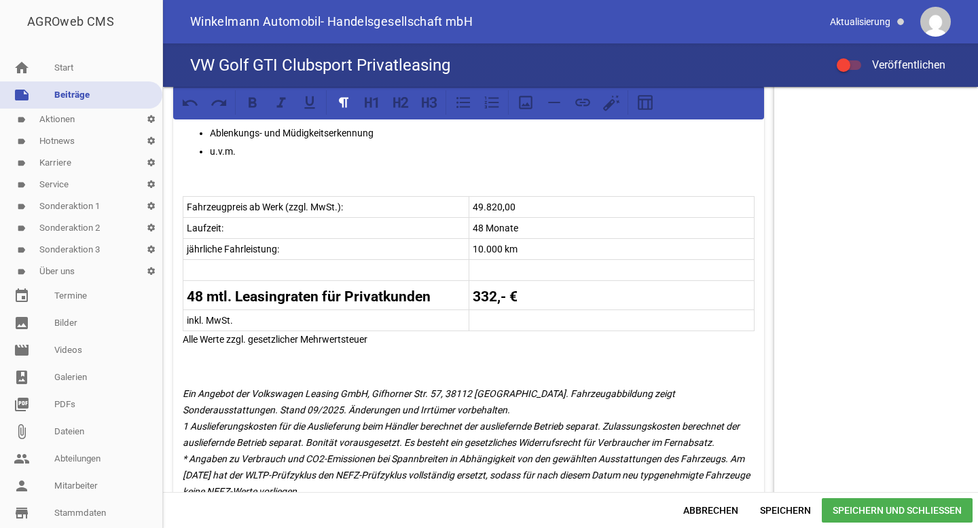
click at [256, 341] on p "Alle Werte zzgl. gesetzlicher Mehrwertsteuer" at bounding box center [469, 339] width 572 height 16
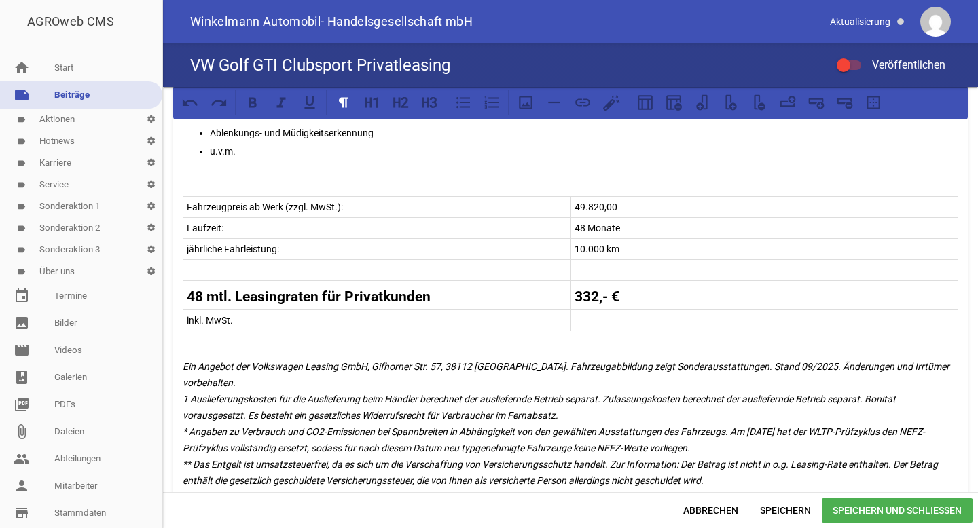
click at [213, 337] on p at bounding box center [571, 339] width 776 height 16
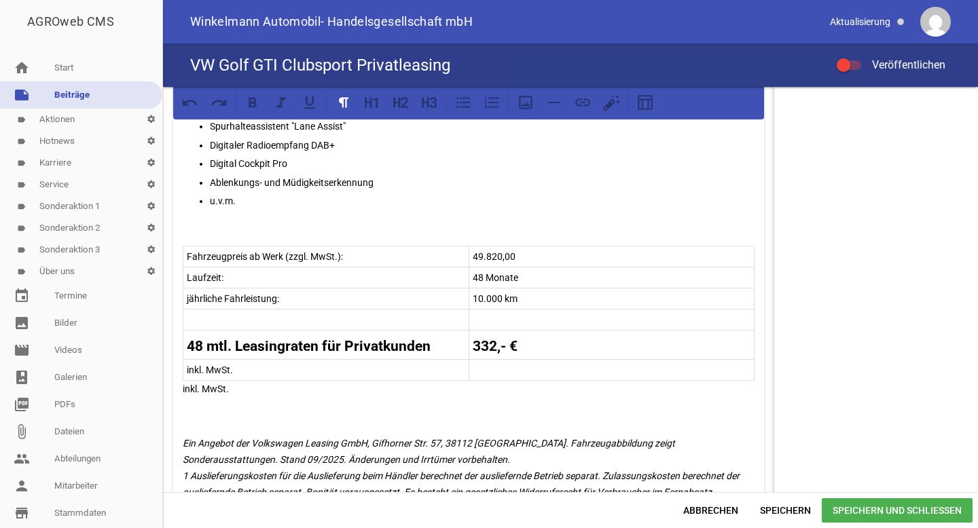
click at [226, 365] on p "inkl. MwSt." at bounding box center [326, 370] width 278 height 16
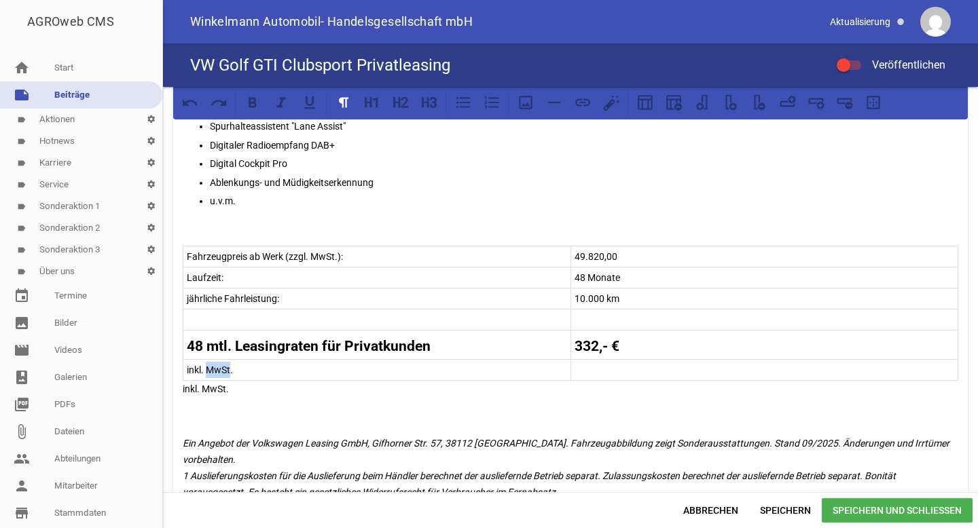
click at [226, 365] on p "inkl. MwSt." at bounding box center [377, 370] width 380 height 16
click at [359, 373] on p "inkl. MwSt." at bounding box center [377, 370] width 380 height 16
click at [846, 104] on icon at bounding box center [849, 105] width 7 height 7
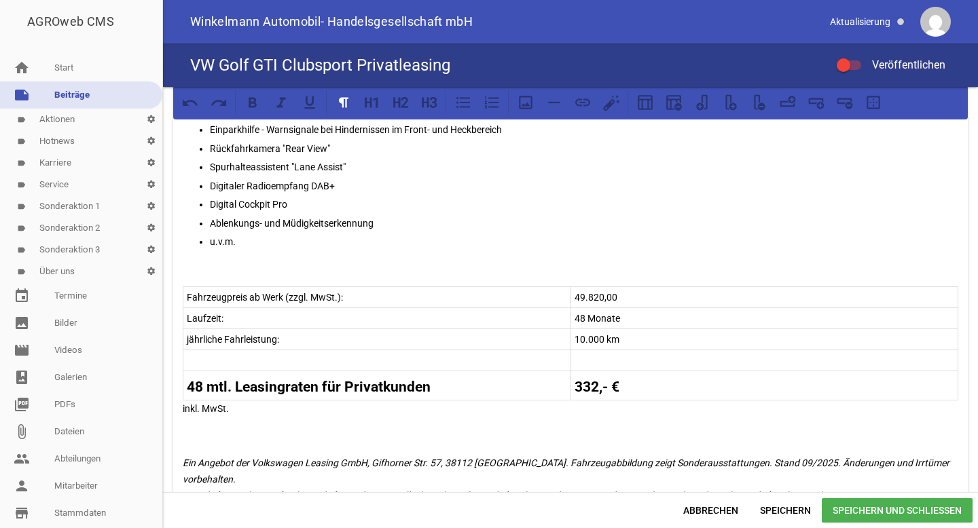
click at [421, 353] on p at bounding box center [377, 361] width 380 height 16
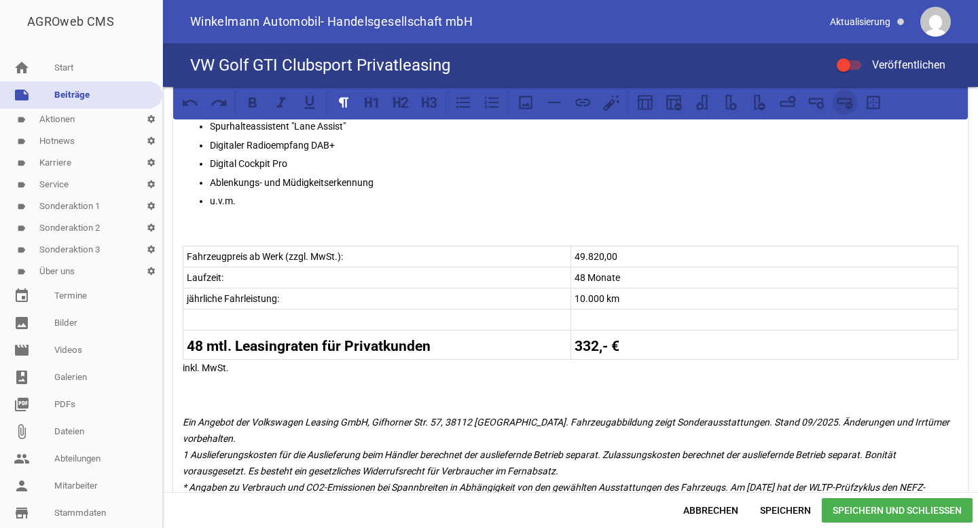
click at [846, 107] on icon at bounding box center [849, 105] width 7 height 7
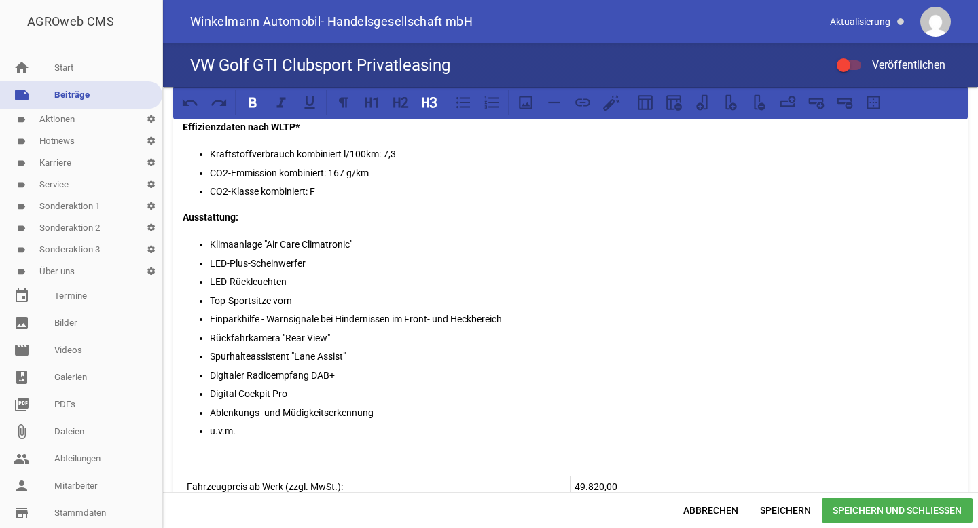
scroll to position [302, 0]
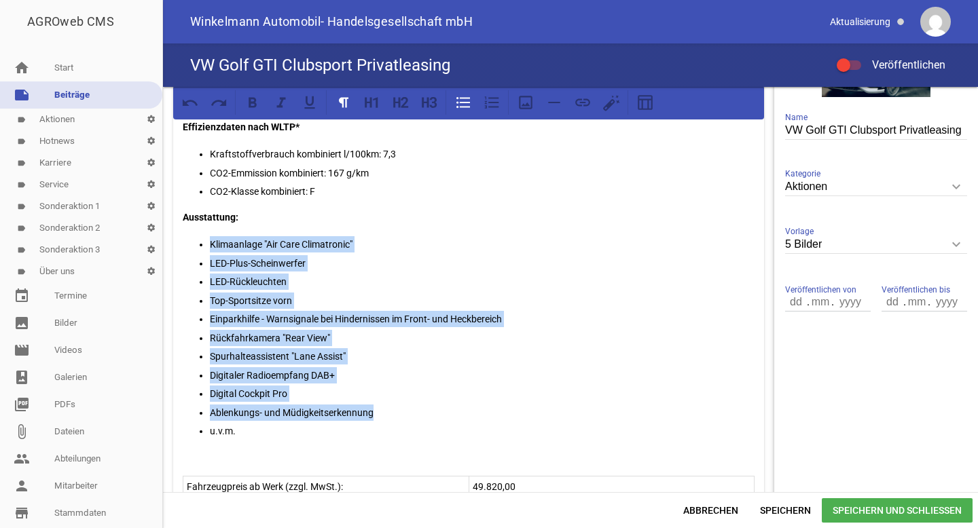
drag, startPoint x: 391, startPoint y: 414, endPoint x: 209, endPoint y: 248, distance: 246.2
click at [209, 248] on ul "Klimaanlage "Air Care Climatronic" LED-Plus-Scheinwerfer LED-Rückleuchten Top-S…" at bounding box center [469, 337] width 572 height 203
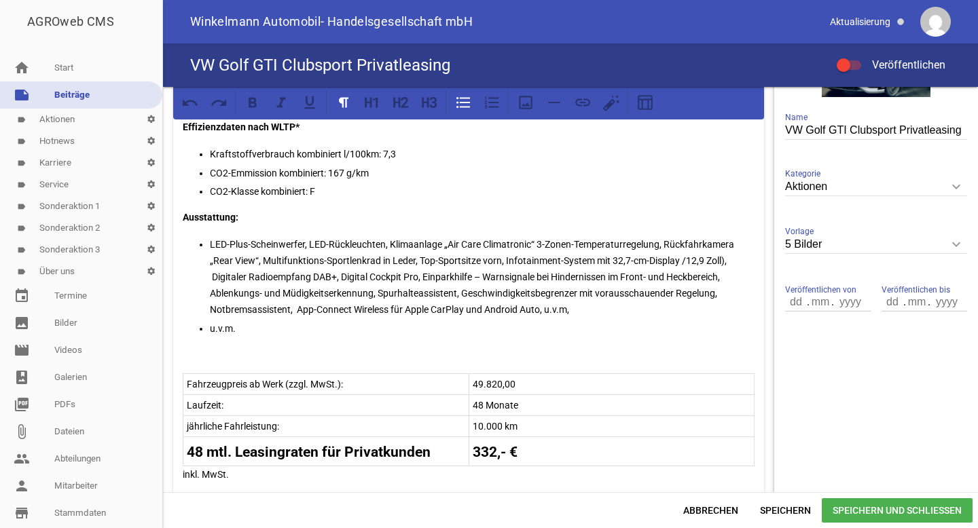
click at [313, 245] on p "LED-Plus-Scheinwerfer, LED-Rückleuchten, Klimaanlage „Air Care Climatronic“ 3-Z…" at bounding box center [482, 277] width 545 height 82
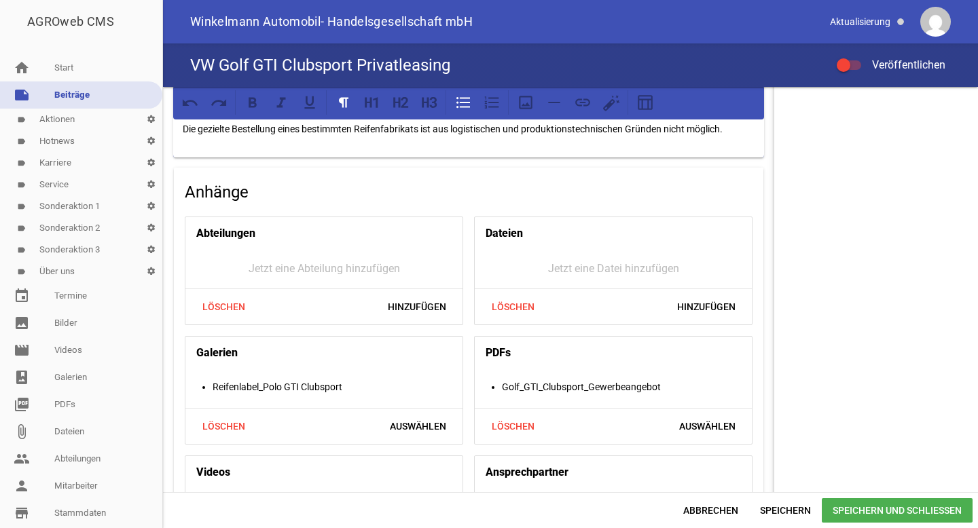
scroll to position [986, 0]
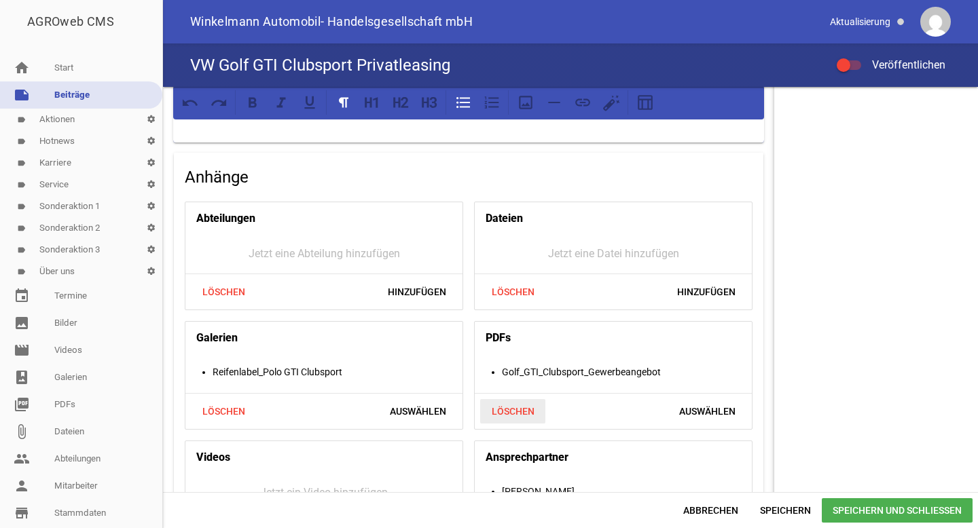
click at [509, 408] on span "Löschen" at bounding box center [512, 411] width 65 height 24
click at [241, 408] on span "Löschen" at bounding box center [223, 411] width 65 height 24
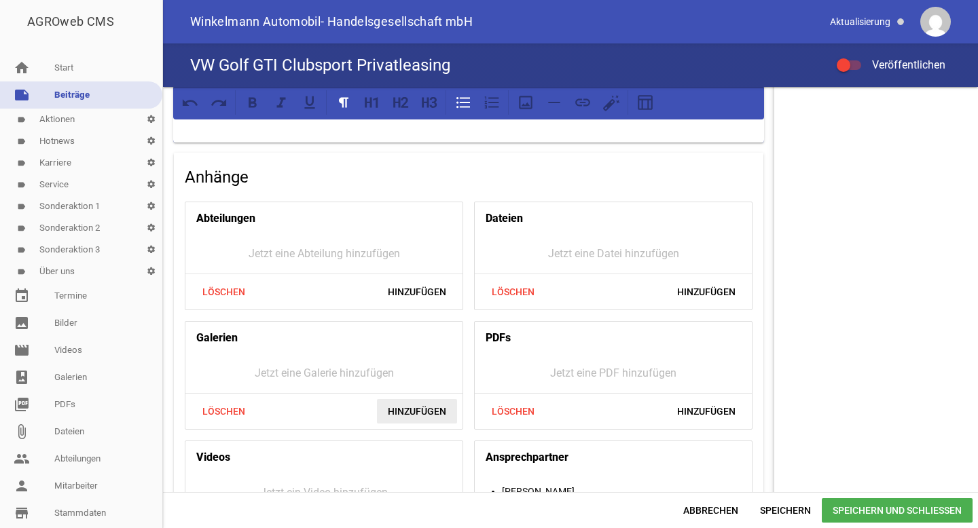
click at [399, 405] on span "Hinzufügen" at bounding box center [417, 411] width 80 height 24
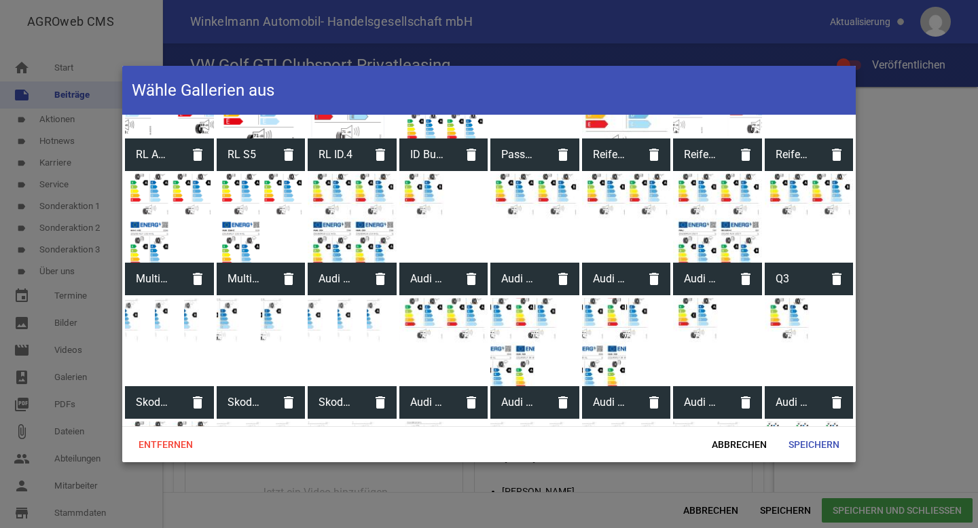
scroll to position [1661, 0]
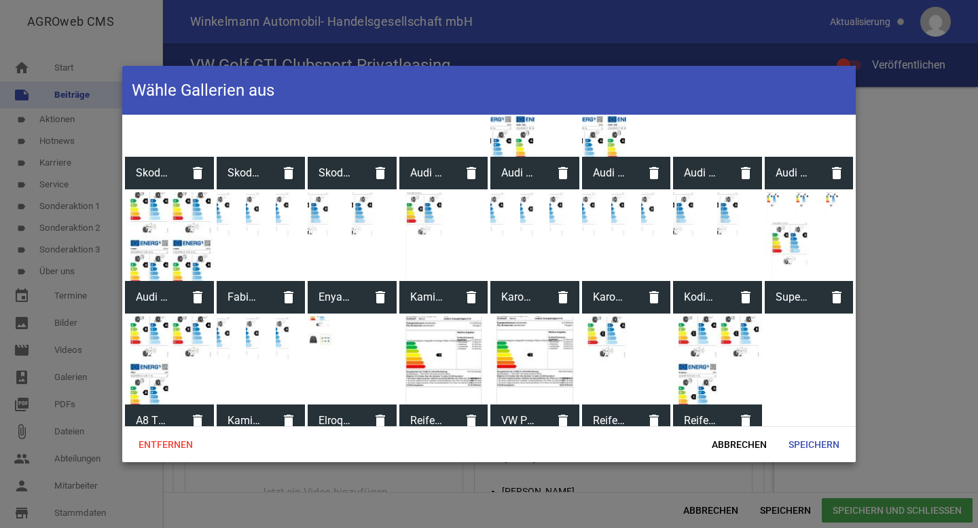
click at [704, 407] on span "Reifenlabel_Polo GTI Clubsport" at bounding box center [701, 420] width 56 height 35
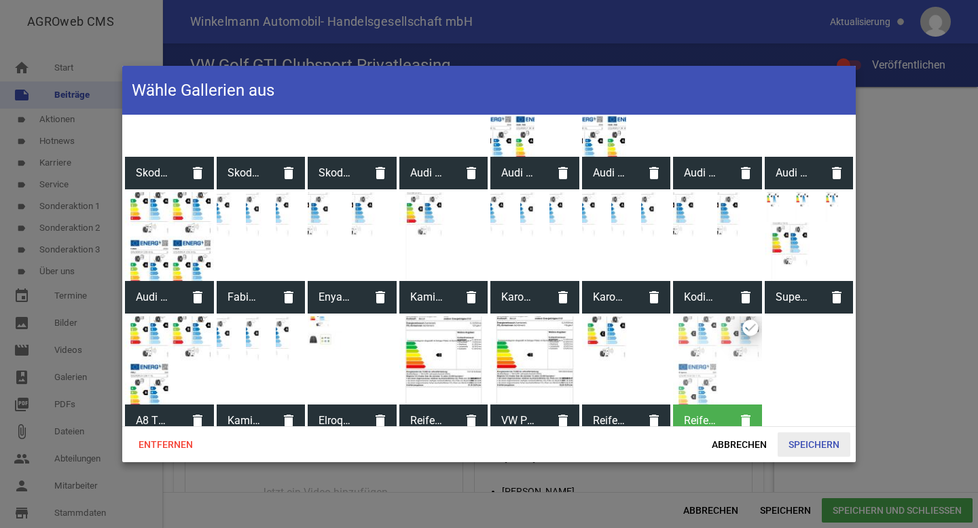
click at [806, 441] on span "Speichern" at bounding box center [814, 445] width 73 height 24
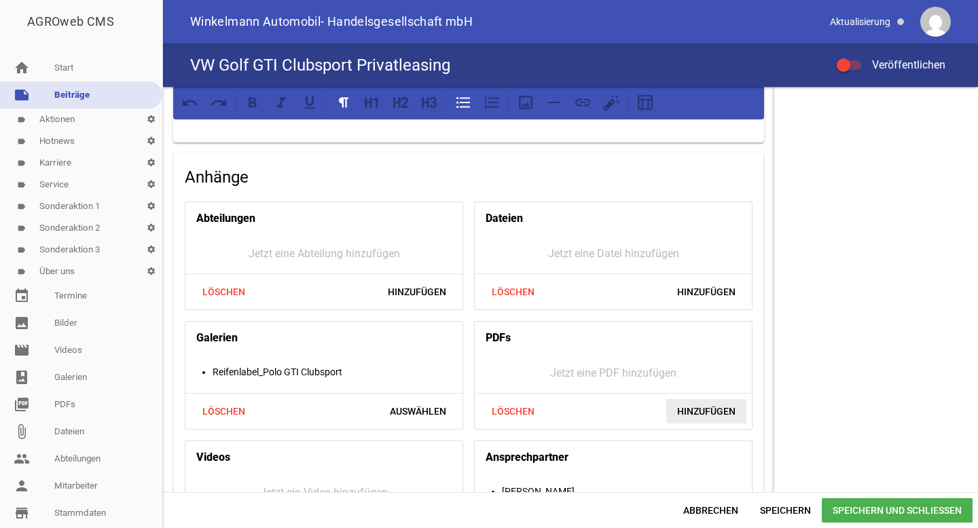
click at [681, 399] on span "Hinzufügen" at bounding box center [706, 411] width 80 height 24
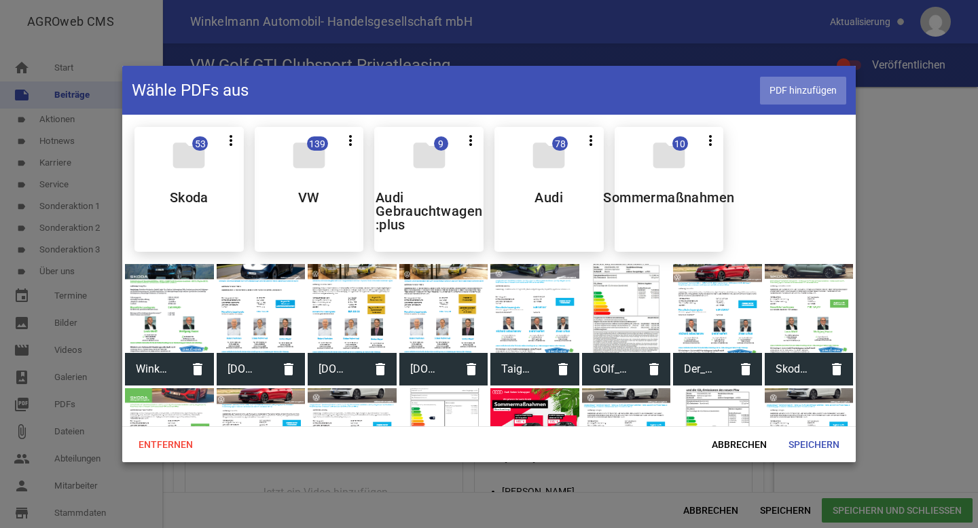
click at [809, 87] on span "PDF hinzufügen" at bounding box center [803, 91] width 86 height 28
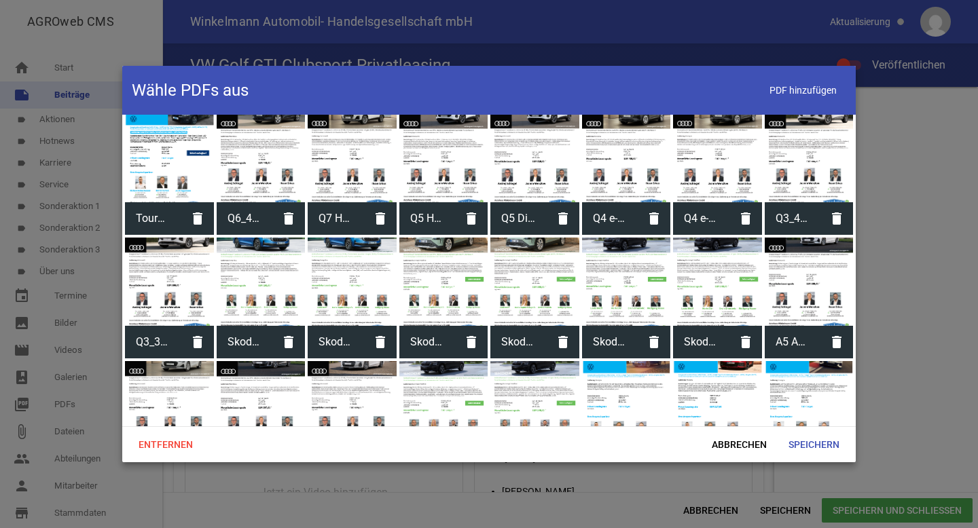
scroll to position [1684, 0]
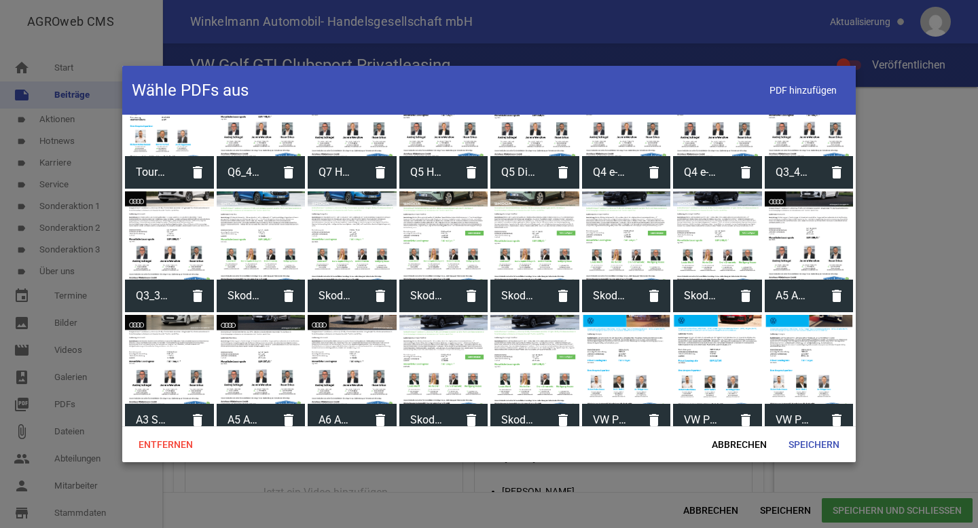
click at [804, 315] on div at bounding box center [809, 359] width 89 height 89
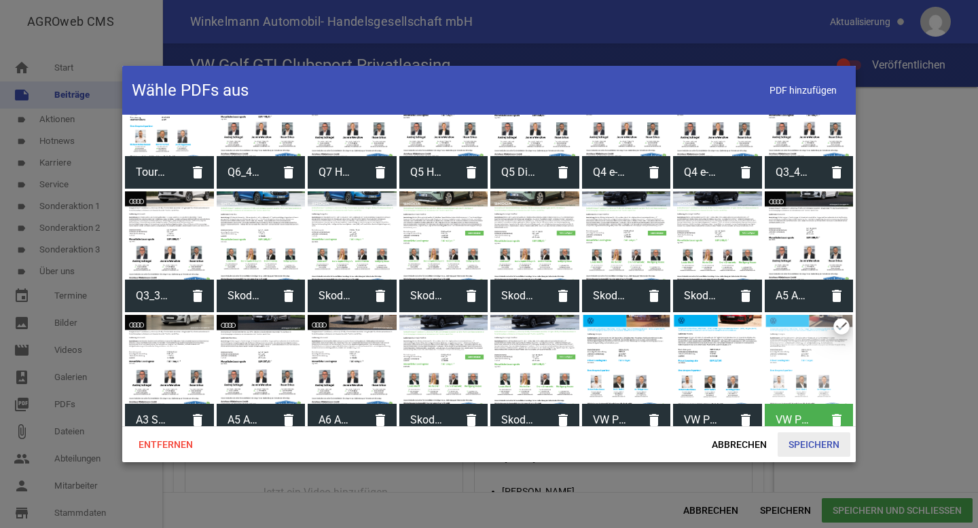
click at [806, 447] on span "Speichern" at bounding box center [814, 445] width 73 height 24
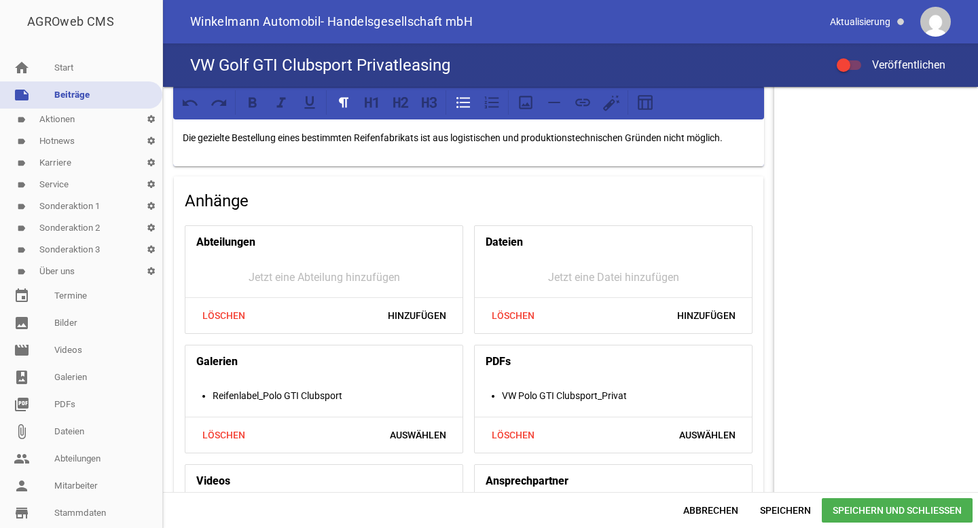
scroll to position [963, 0]
click at [221, 427] on span "Löschen" at bounding box center [223, 434] width 65 height 24
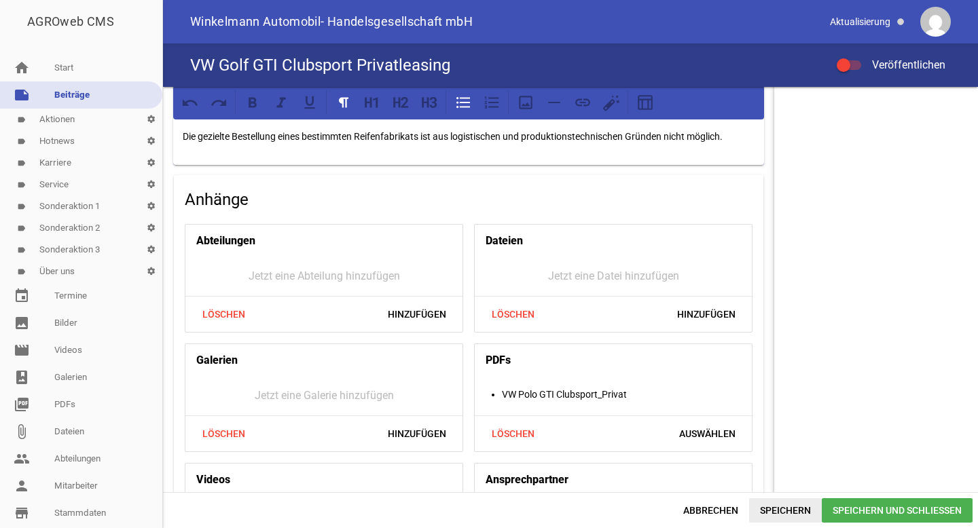
click at [781, 513] on span "Speichern" at bounding box center [785, 511] width 73 height 24
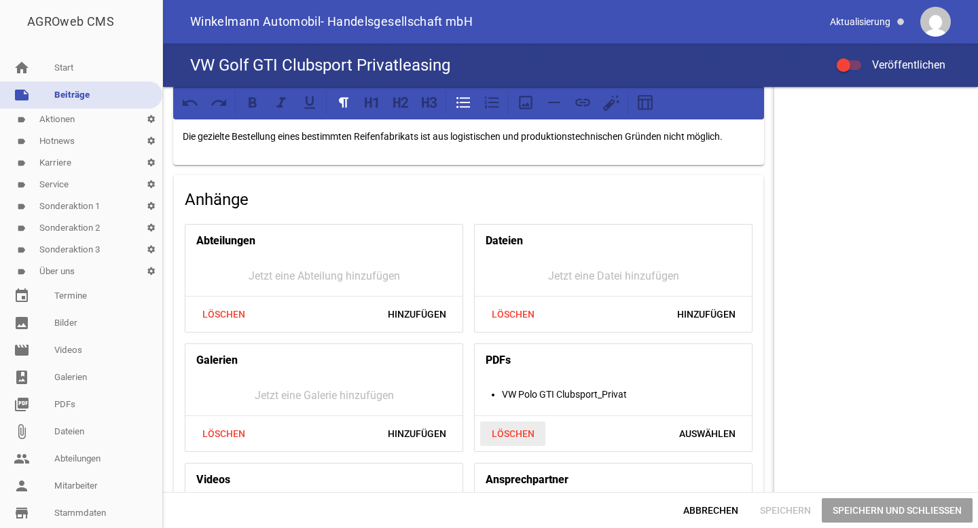
click at [505, 435] on span "Löschen" at bounding box center [512, 434] width 65 height 24
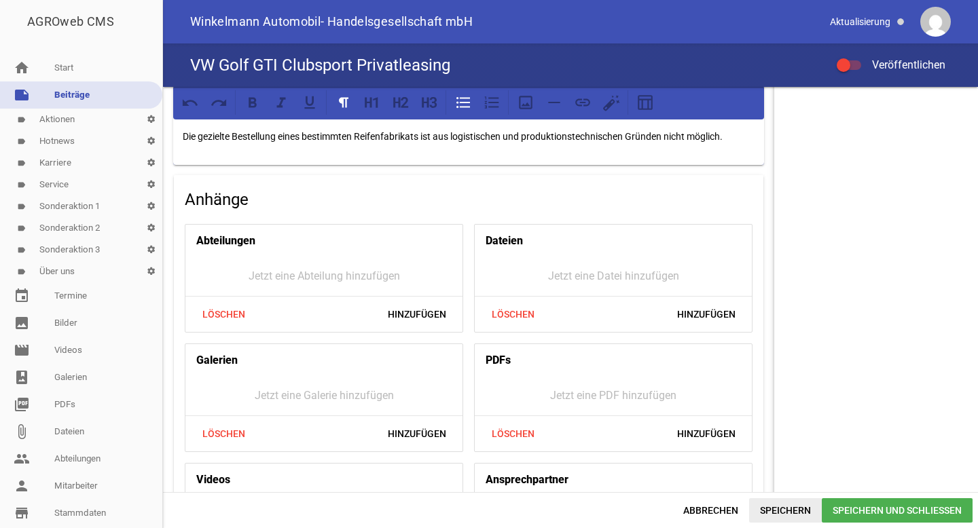
click at [784, 509] on span "Speichern" at bounding box center [785, 511] width 73 height 24
click at [83, 399] on link "picture_as_pdf PDFs" at bounding box center [81, 404] width 162 height 27
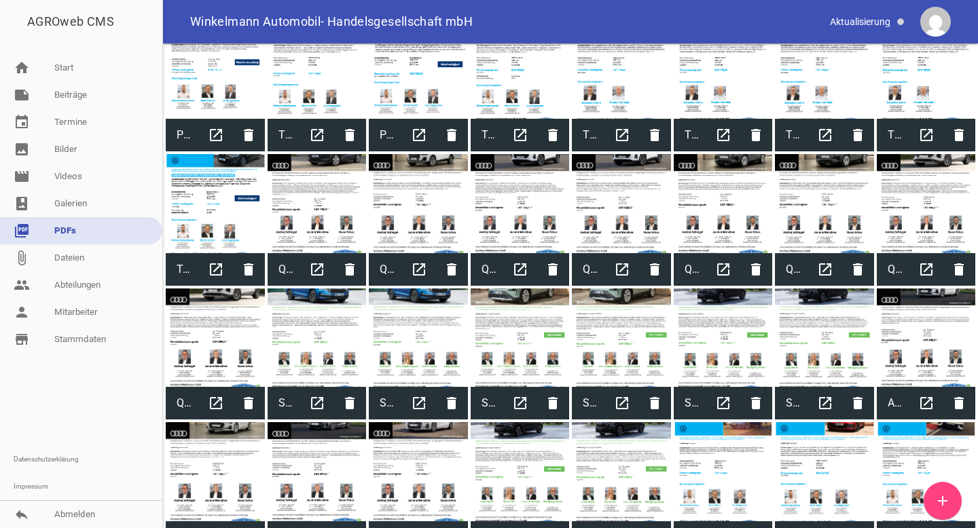
scroll to position [1650, 0]
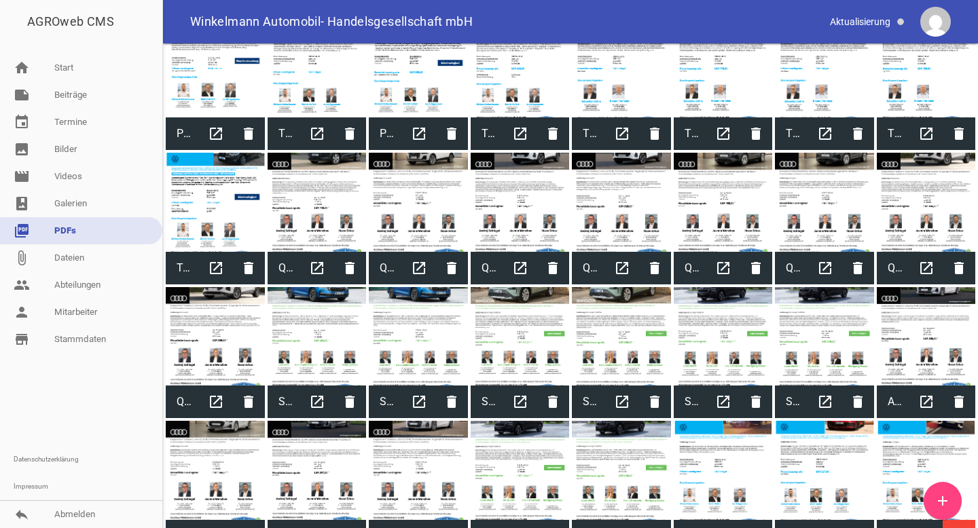
click at [958, 525] on icon "delete" at bounding box center [959, 536] width 33 height 33
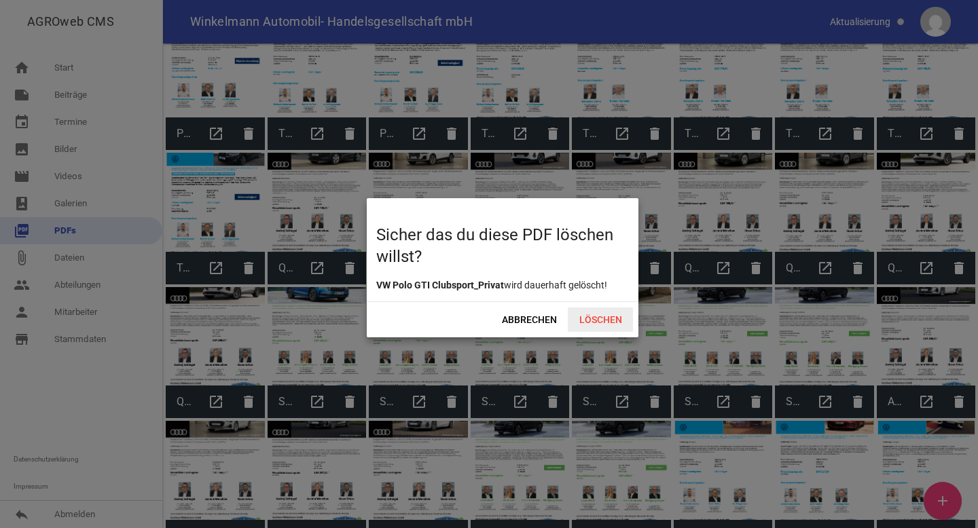
click at [609, 317] on span "Löschen" at bounding box center [600, 320] width 65 height 24
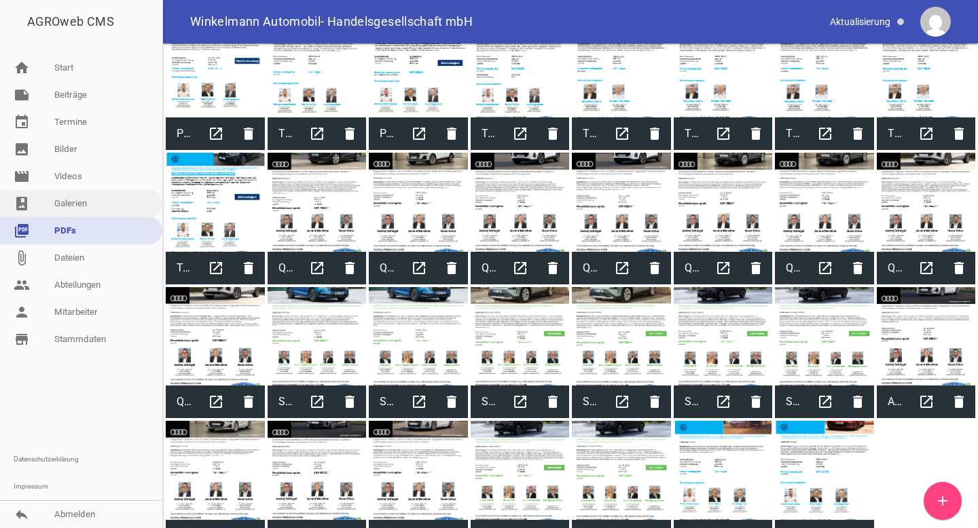
click at [77, 198] on link "photo_album Galerien" at bounding box center [81, 203] width 162 height 27
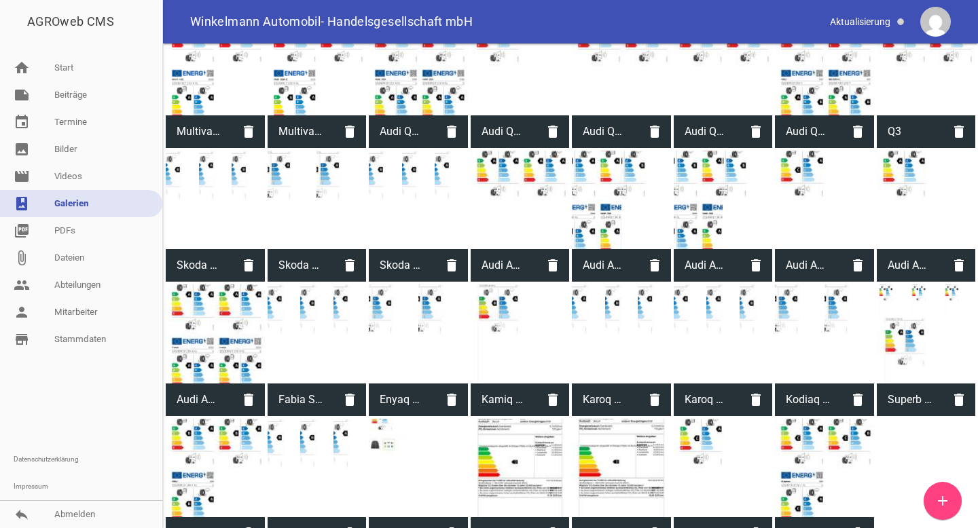
scroll to position [1651, 0]
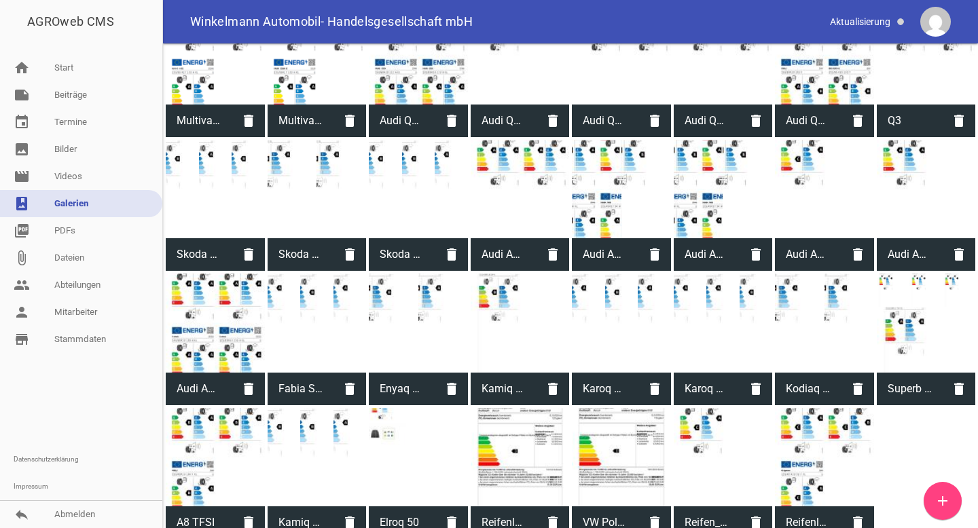
click at [796, 450] on div at bounding box center [824, 457] width 99 height 99
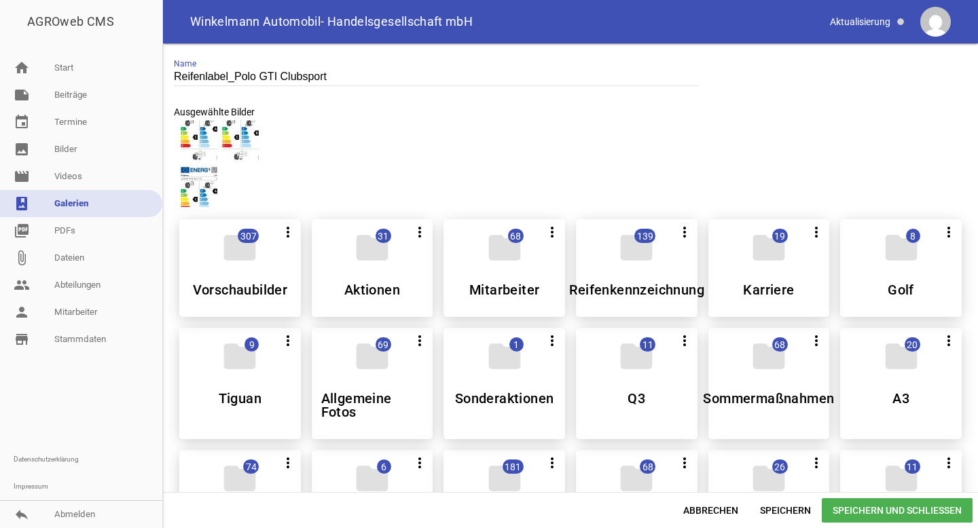
click at [247, 82] on input "Reifenlabel_Polo GTI Clubsport" at bounding box center [436, 77] width 525 height 18
click at [270, 75] on input "Reifenlabel_Polo GTI Clubsport" at bounding box center [436, 77] width 525 height 18
type input "Reifenlabel_Golf GTI Clubsport"
click at [858, 515] on span "Speichern und Schließen" at bounding box center [897, 511] width 151 height 24
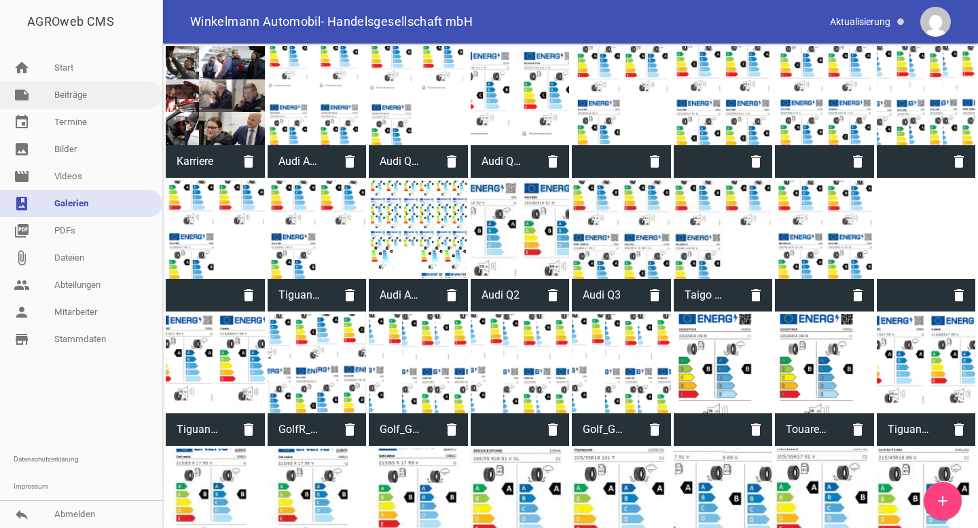
click at [96, 92] on link "note Beiträge" at bounding box center [81, 95] width 162 height 27
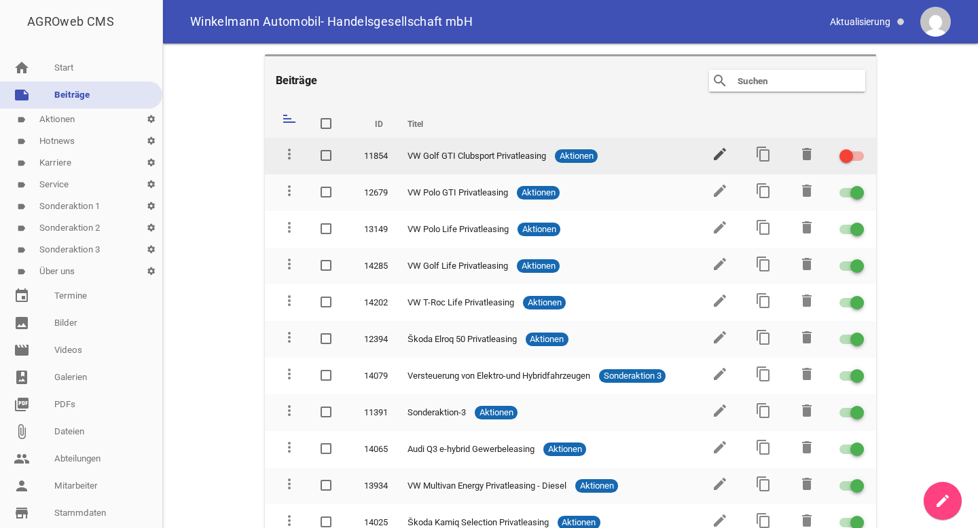
click at [714, 146] on icon "edit" at bounding box center [720, 154] width 16 height 16
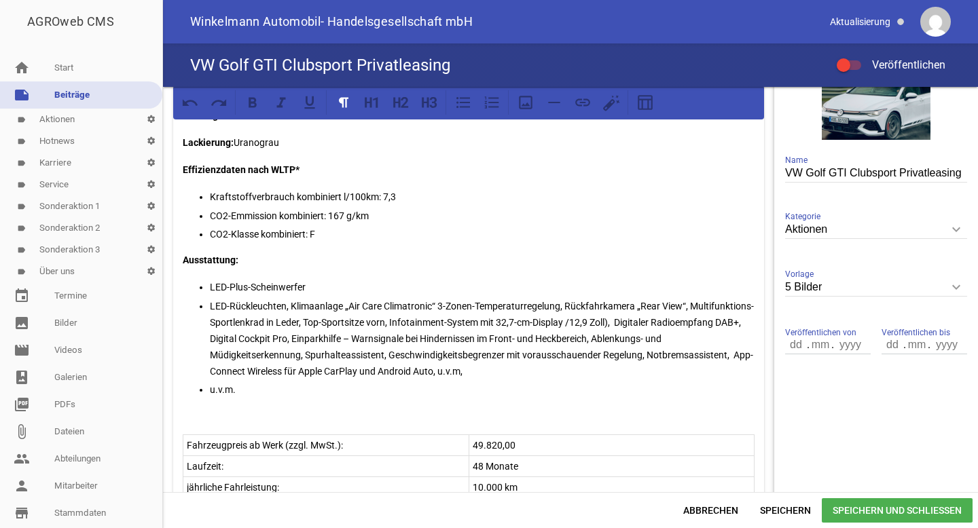
scroll to position [281, 0]
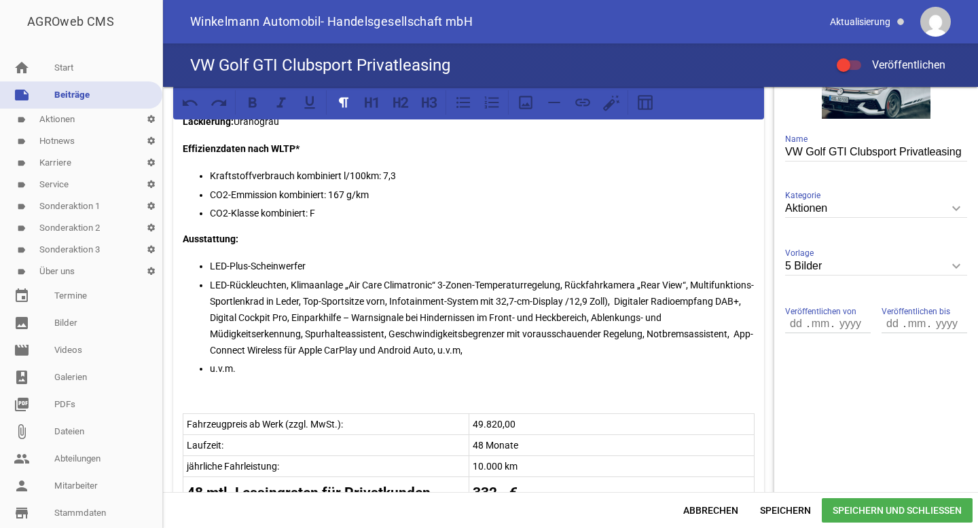
click at [350, 290] on p "LED-Rückleuchten, Klimaanlage „Air Care Climatronic“ 3-Zonen-Temperaturregelung…" at bounding box center [482, 318] width 545 height 82
click at [280, 279] on p "LED-Rückleuchten, Klimaanlage „Air Care Climatronic“ 3-Zonen-Temperaturregelung…" at bounding box center [482, 318] width 545 height 82
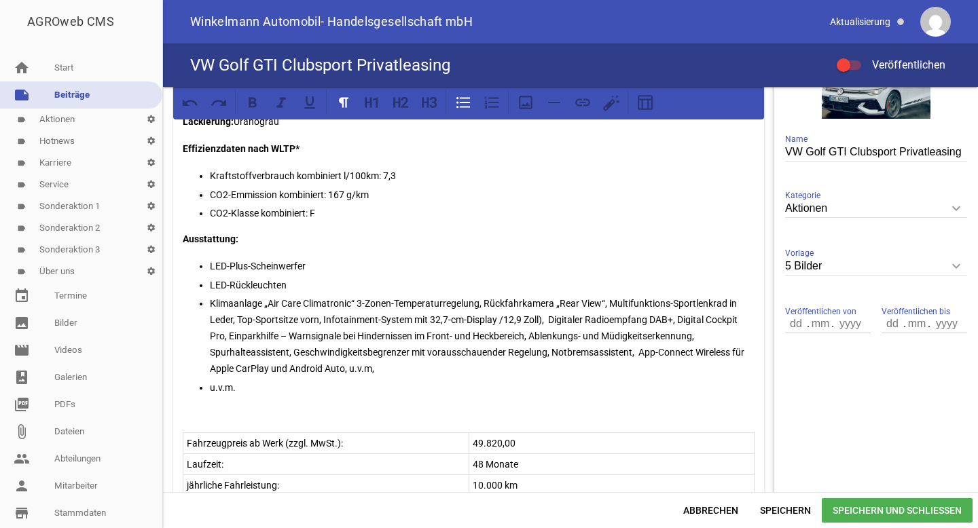
click at [484, 302] on p "Klimaanlage „Air Care Climatronic“ 3-Zonen-Temperaturregelung, Rückfahrkamera „…" at bounding box center [482, 336] width 545 height 82
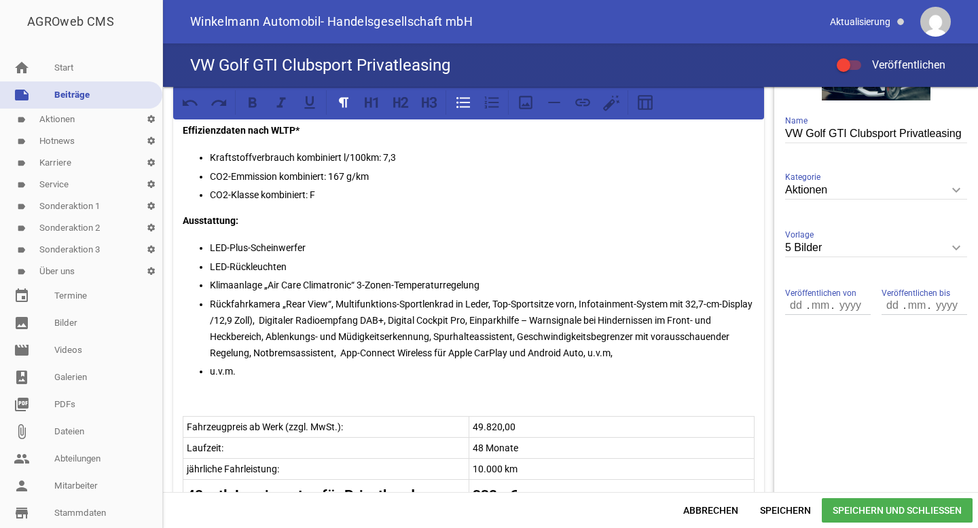
scroll to position [300, 0]
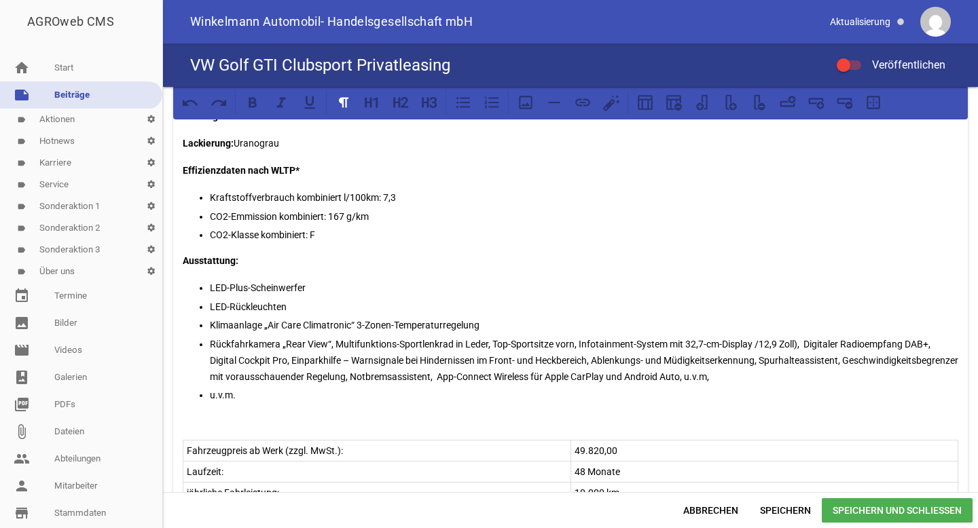
click at [526, 441] on tr "Fahrzeugpreis ab Werk (zzgl. MwSt.): 49.820,00" at bounding box center [570, 451] width 775 height 21
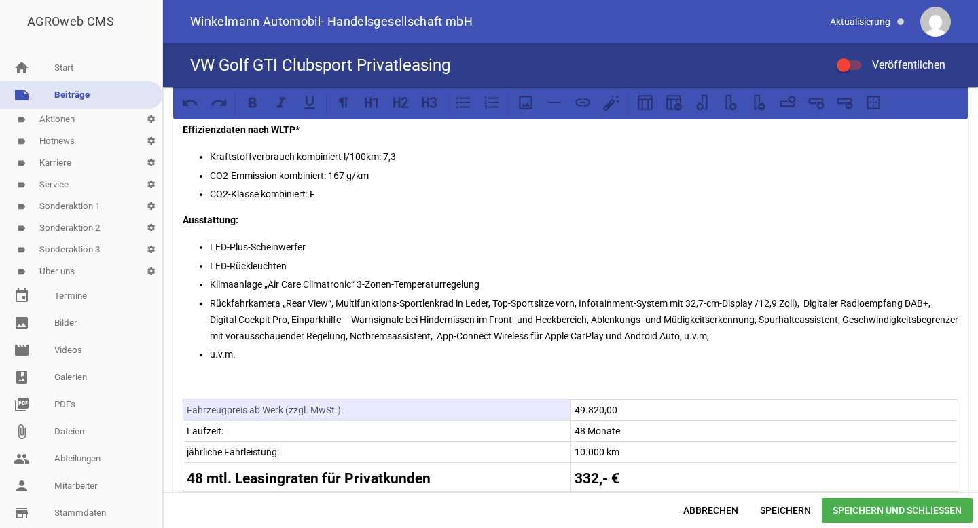
click at [633, 413] on p "49.820,00" at bounding box center [765, 410] width 380 height 16
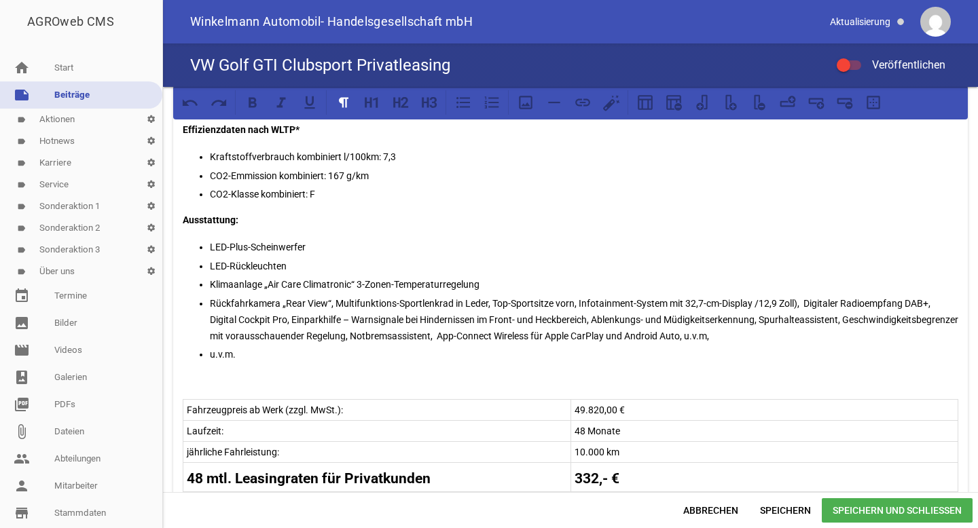
click at [499, 303] on p "Rückfahrkamera „Rear View“, Multifunktions-Sportlenkrad in Leder, Top-Sportsitz…" at bounding box center [584, 319] width 749 height 49
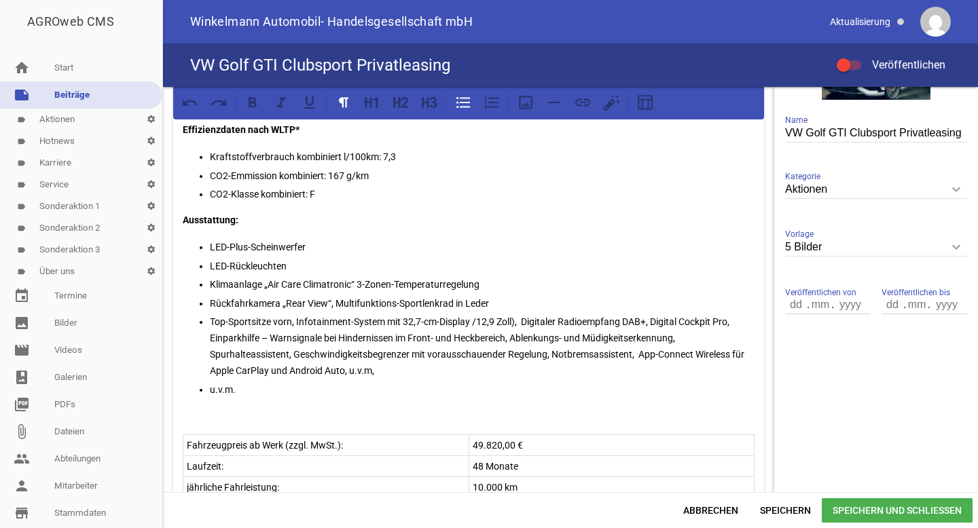
click at [518, 321] on p "Top-Sportsitze vorn, Infotainment-System mit 32,7-cm-Display /12,9 Zoll), Digit…" at bounding box center [482, 346] width 545 height 65
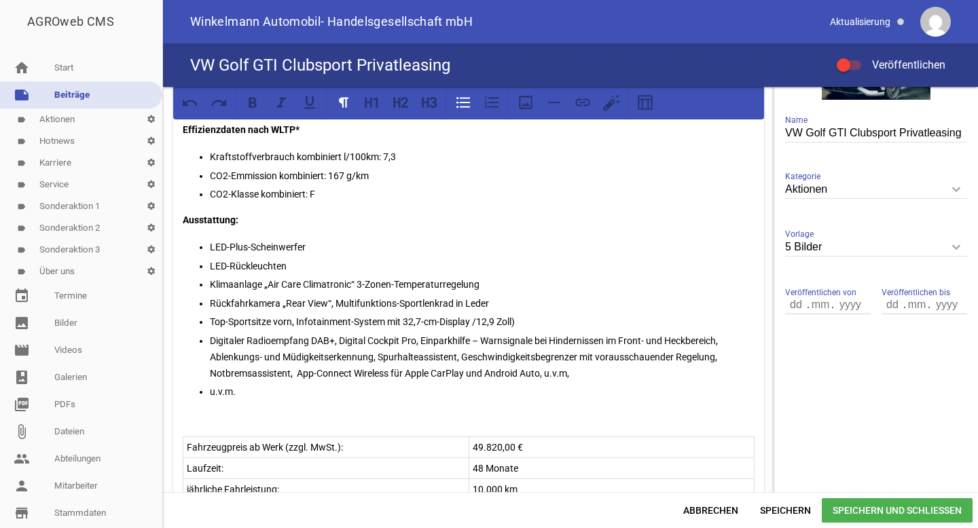
click at [419, 337] on p "Digitaler Radioempfang DAB+, Digital Cockpit Pro, Einparkhilfe – Warnsignale be…" at bounding box center [482, 357] width 545 height 49
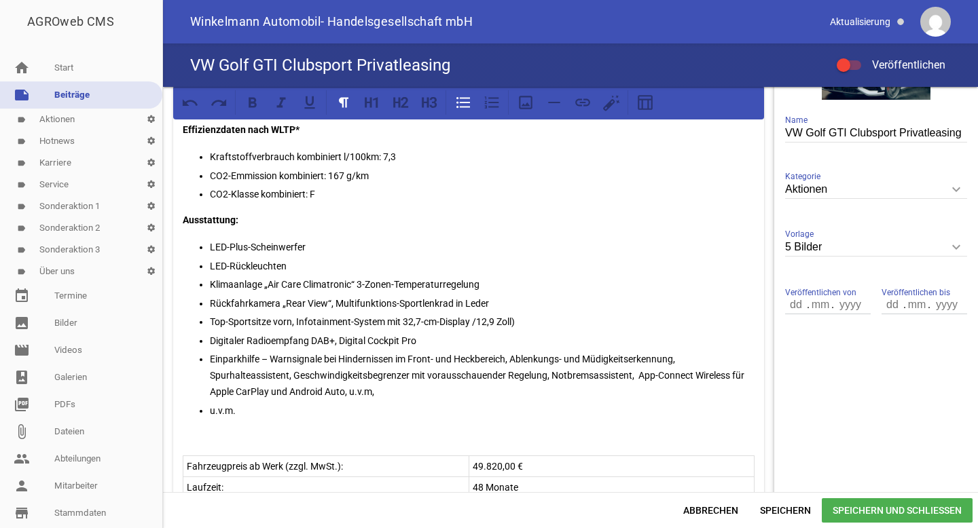
click at [339, 341] on p "Digitaler Radioempfang DAB+, Digital Cockpit Pro" at bounding box center [482, 341] width 545 height 16
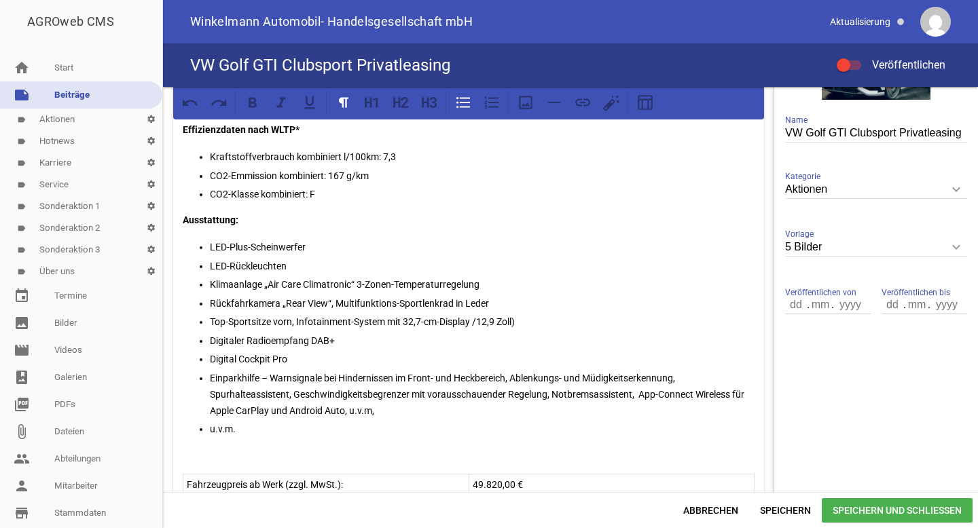
click at [509, 378] on p "Einparkhilfe – Warnsignale bei Hindernissen im Front- und Heckbereich, Ablenkun…" at bounding box center [482, 394] width 545 height 49
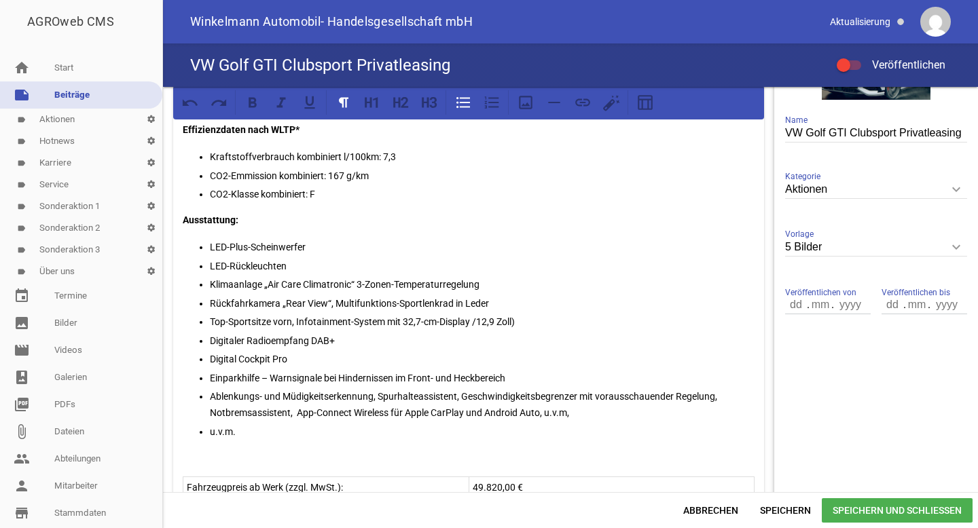
click at [467, 395] on p "Ablenkungs- und Müdigkeitserkennung, Spurhalteassistent, Geschwindigkeitsbegren…" at bounding box center [482, 405] width 545 height 33
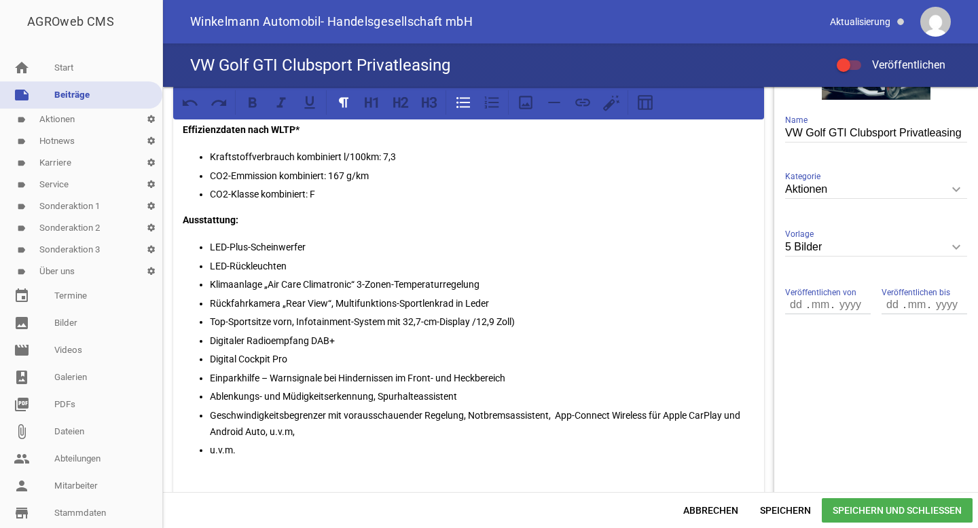
click at [469, 414] on p "Geschwindigkeitsbegrenzer mit vorausschauender Regelung, Notbremsassistent, App…" at bounding box center [482, 424] width 545 height 33
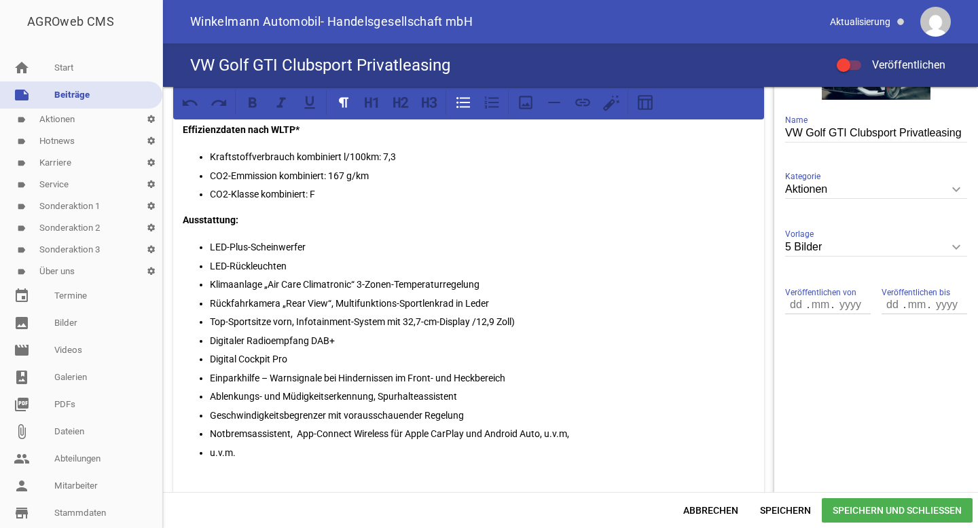
click at [293, 434] on p "Notbremsassistent, App-Connect Wireless für Apple CarPlay und Android Auto, u.v…" at bounding box center [482, 434] width 545 height 16
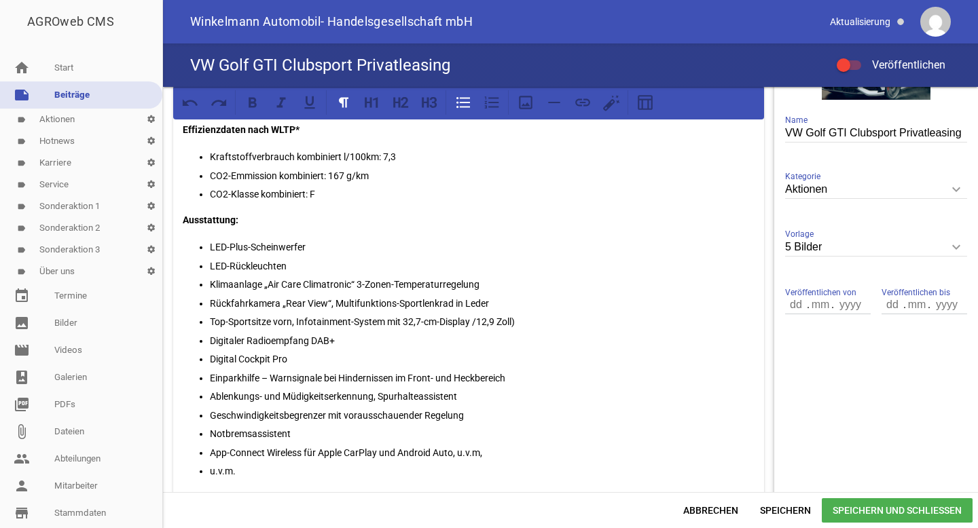
click at [496, 448] on p "App-Connect Wireless für Apple CarPlay und Android Auto, u.v.m," at bounding box center [482, 453] width 545 height 16
click at [295, 317] on p "Top-Sportsitze vorn, Infotainment-System mit 32,7-cm-Display /12,9 Zoll)" at bounding box center [482, 322] width 545 height 16
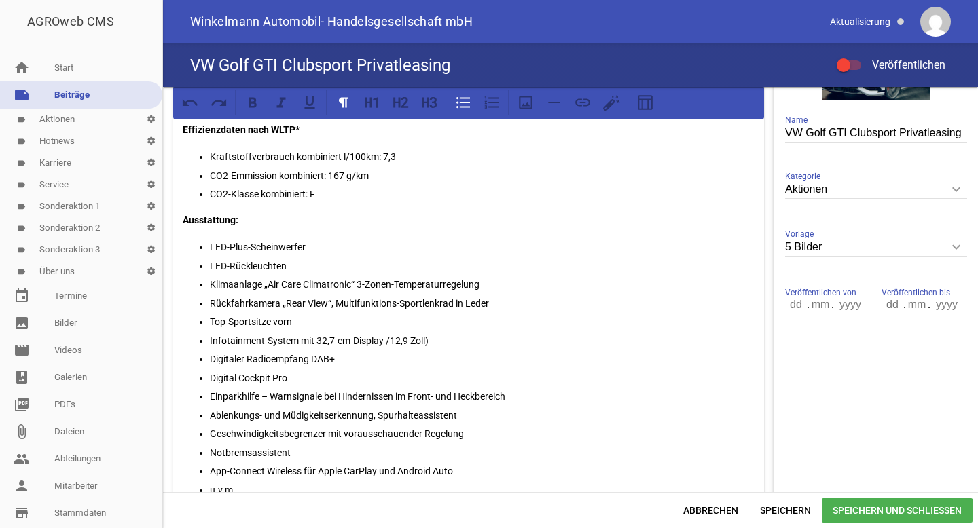
click at [335, 304] on p "Rückfahrkamera „Rear View“, Multifunktions-Sportlenkrad in Leder" at bounding box center [482, 303] width 545 height 16
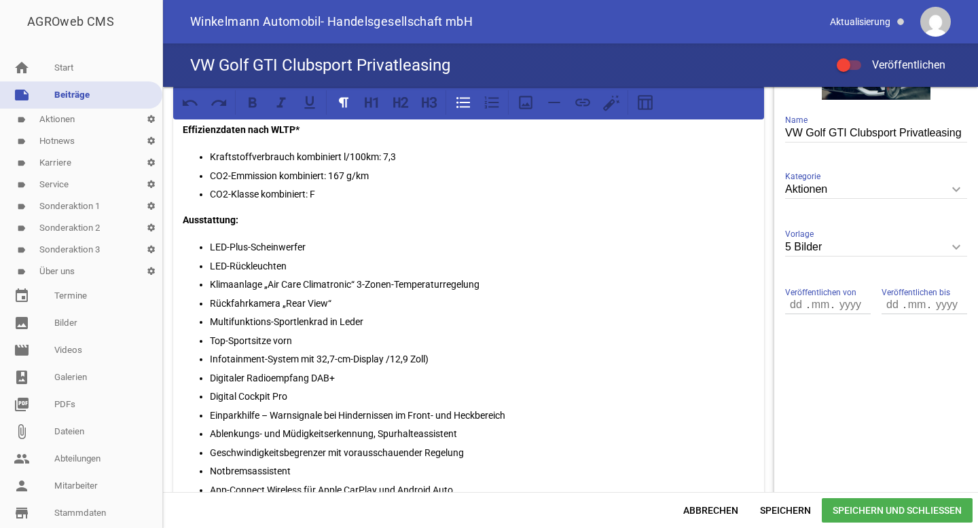
click at [383, 430] on p "Ablenkungs- und Müdigkeitserkennung, Spurhalteassistent" at bounding box center [482, 434] width 545 height 16
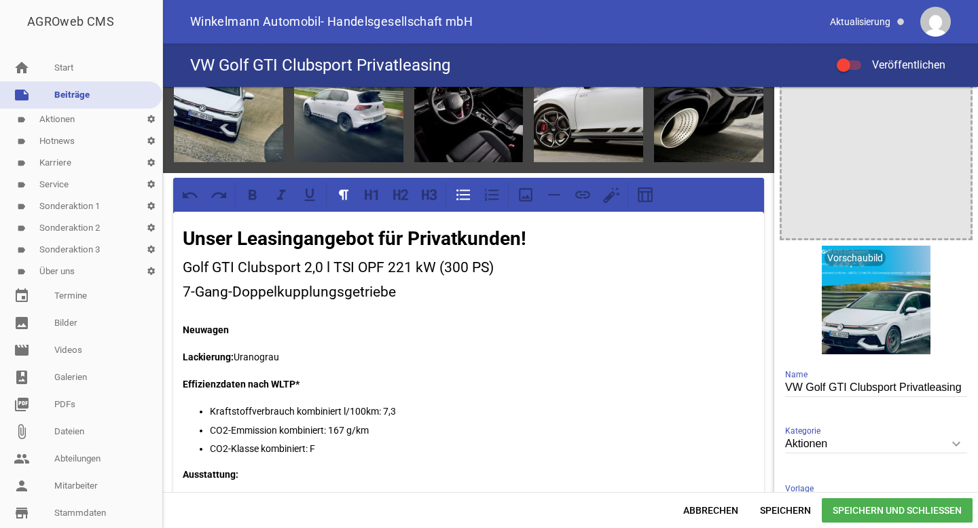
scroll to position [71, 0]
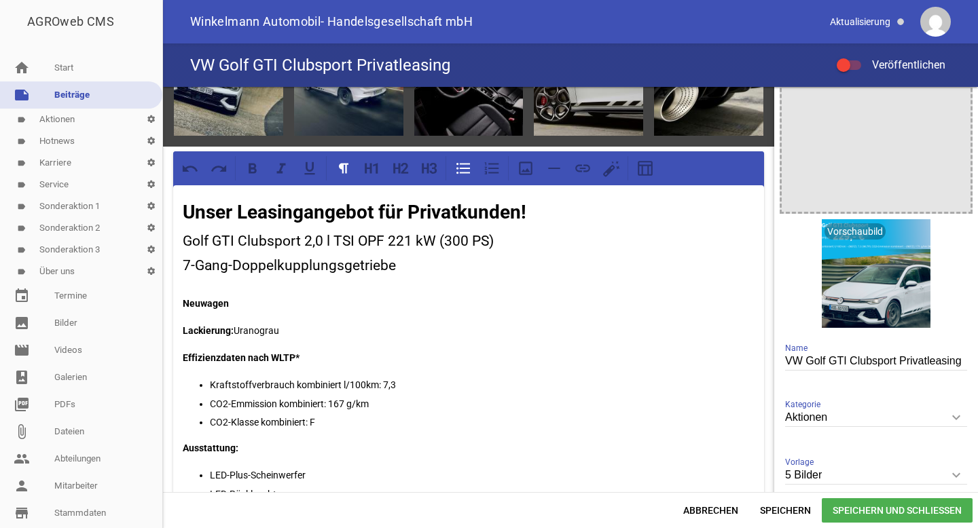
click at [817, 469] on input "5 Bilder" at bounding box center [876, 476] width 182 height 18
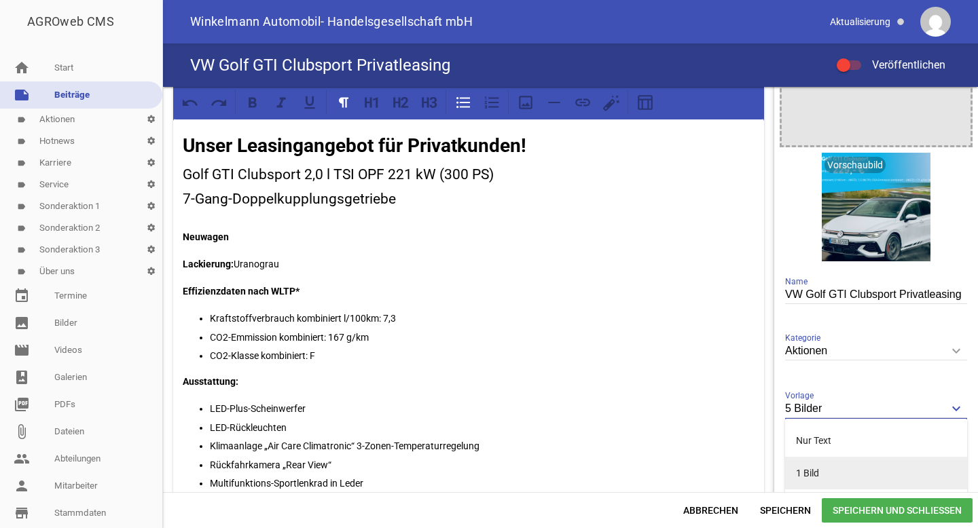
scroll to position [189, 0]
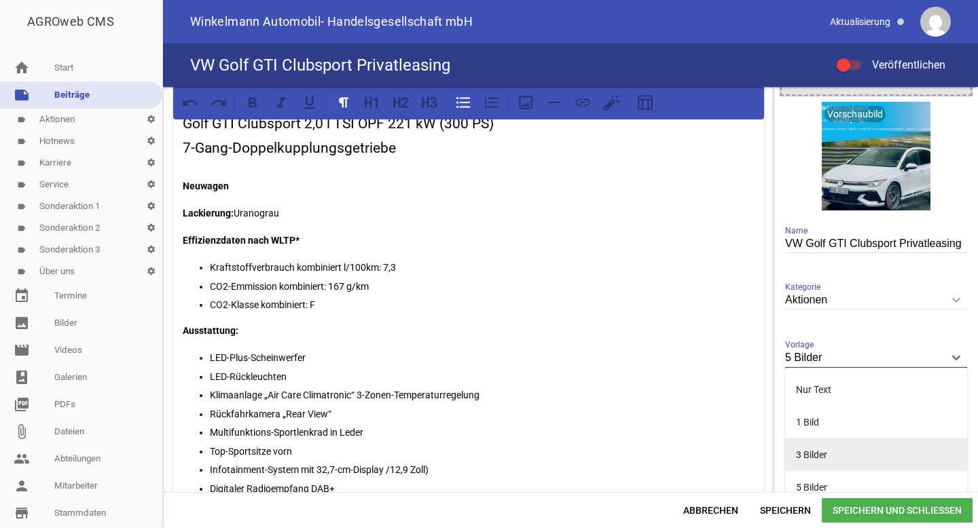
click at [825, 454] on li "3 Bilder" at bounding box center [876, 455] width 182 height 33
type input "3 Bilder"
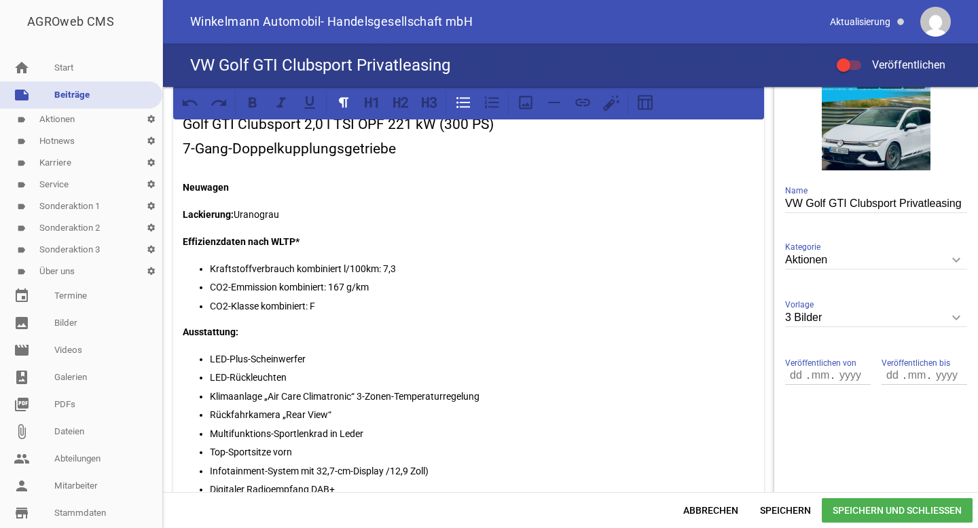
scroll to position [59, 0]
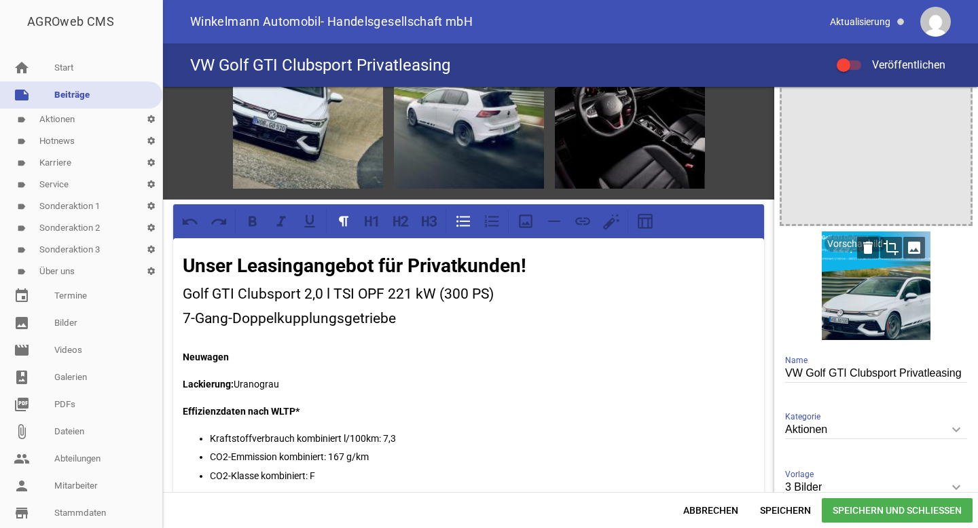
click at [907, 253] on icon "image" at bounding box center [914, 248] width 22 height 22
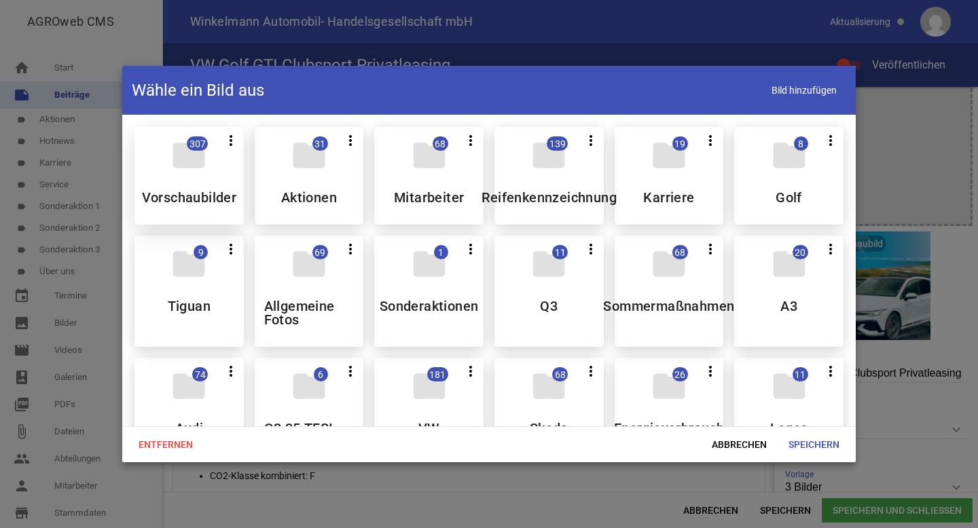
click at [192, 198] on h5 "Vorschaubilder" at bounding box center [189, 198] width 95 height 14
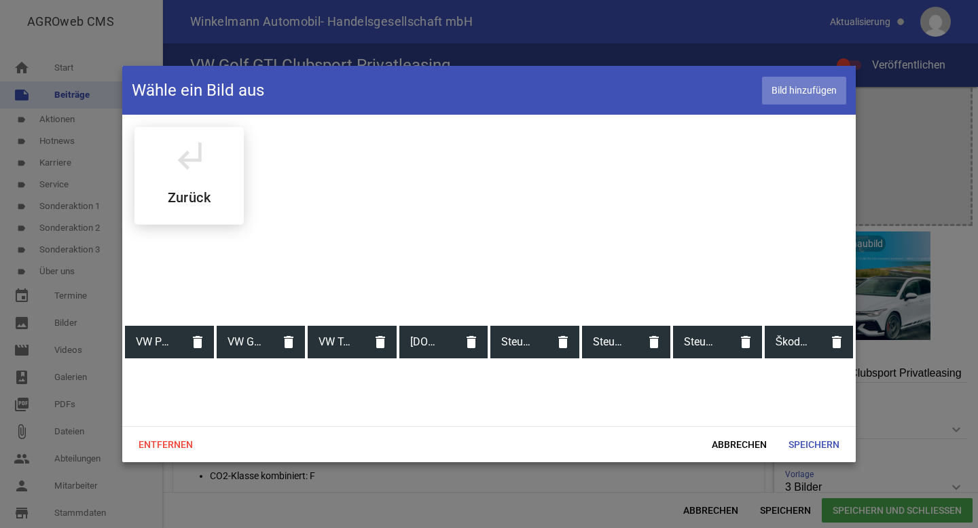
click at [802, 84] on span "Bild hinzufügen" at bounding box center [804, 91] width 84 height 28
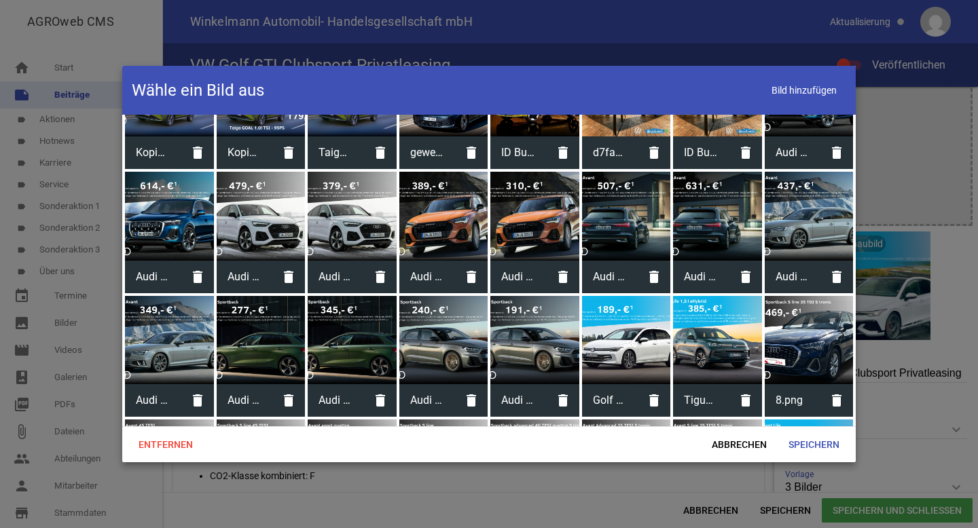
scroll to position [4612, 0]
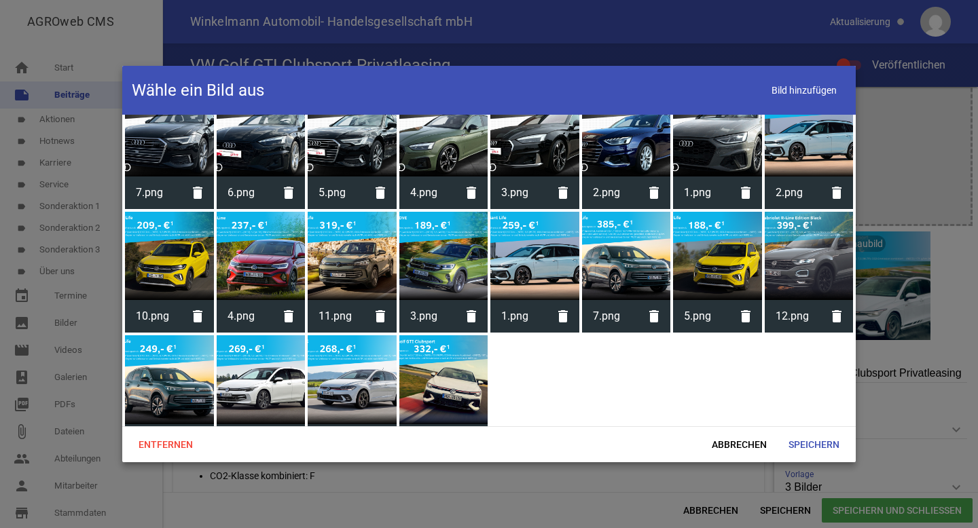
click at [458, 350] on div at bounding box center [443, 380] width 89 height 89
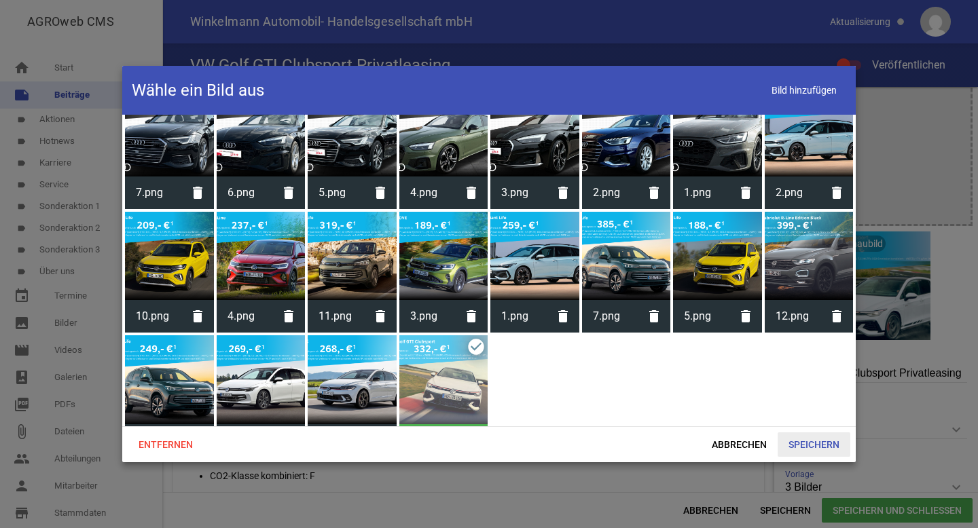
click at [820, 436] on span "Speichern" at bounding box center [814, 445] width 73 height 24
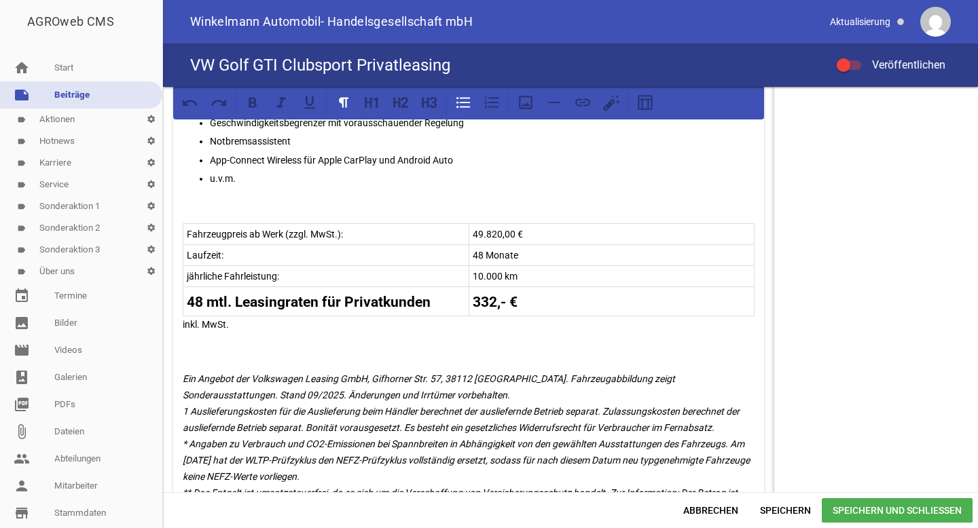
scroll to position [698, 0]
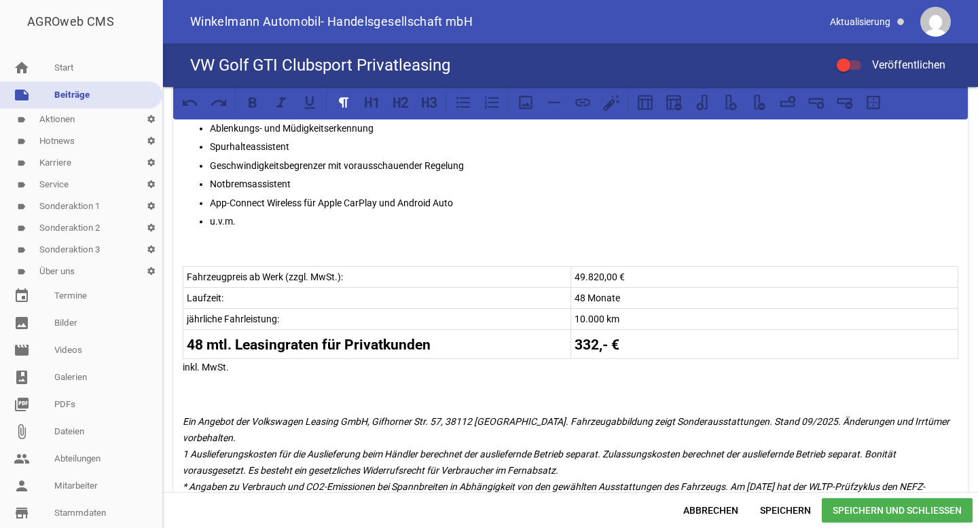
click at [299, 269] on p "Fahrzeugpreis ab Werk (zzgl. MwSt.):" at bounding box center [377, 277] width 380 height 16
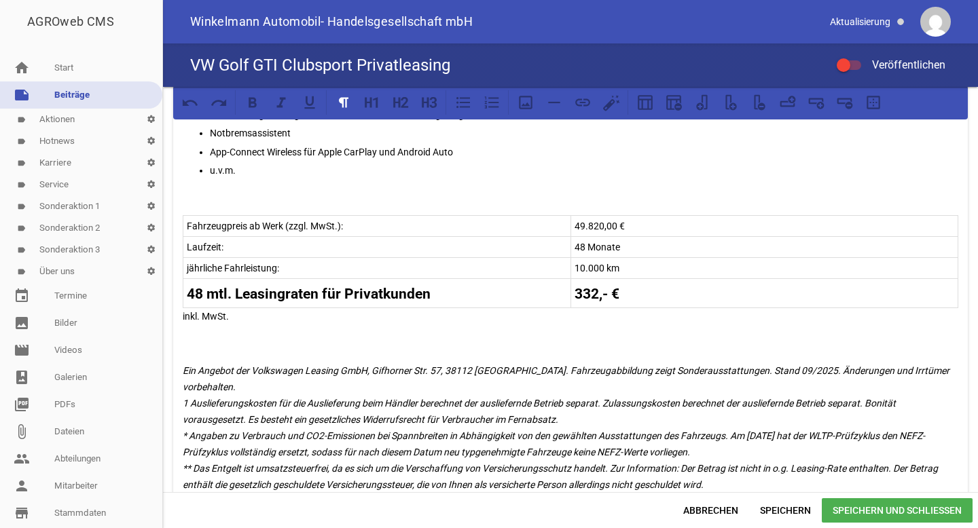
click at [295, 222] on p "Fahrzeugpreis ab Werk (zzgl. MwSt.):" at bounding box center [377, 226] width 380 height 16
drag, startPoint x: 352, startPoint y: 223, endPoint x: 187, endPoint y: 222, distance: 164.4
click at [187, 222] on p "Fahrzeugpreis ab Werk (inkl. MwSt.):" at bounding box center [377, 226] width 380 height 16
click at [816, 107] on icon at bounding box center [817, 103] width 18 height 18
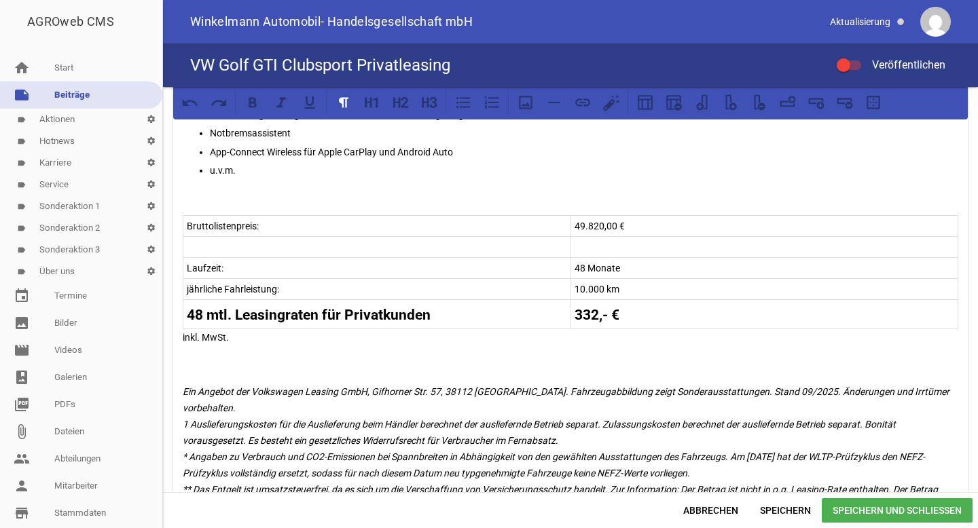
click at [289, 249] on p at bounding box center [377, 247] width 380 height 16
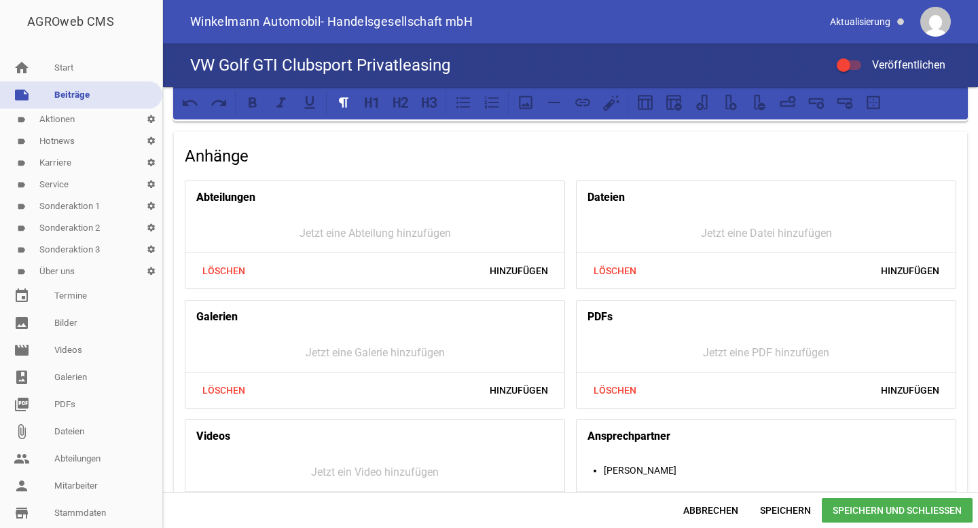
scroll to position [1267, 0]
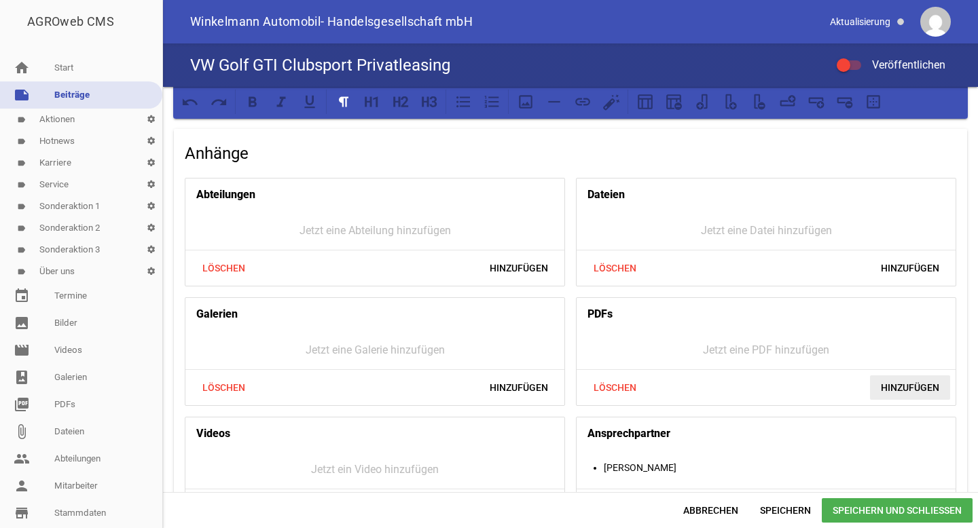
click at [898, 383] on span "Hinzufügen" at bounding box center [910, 388] width 80 height 24
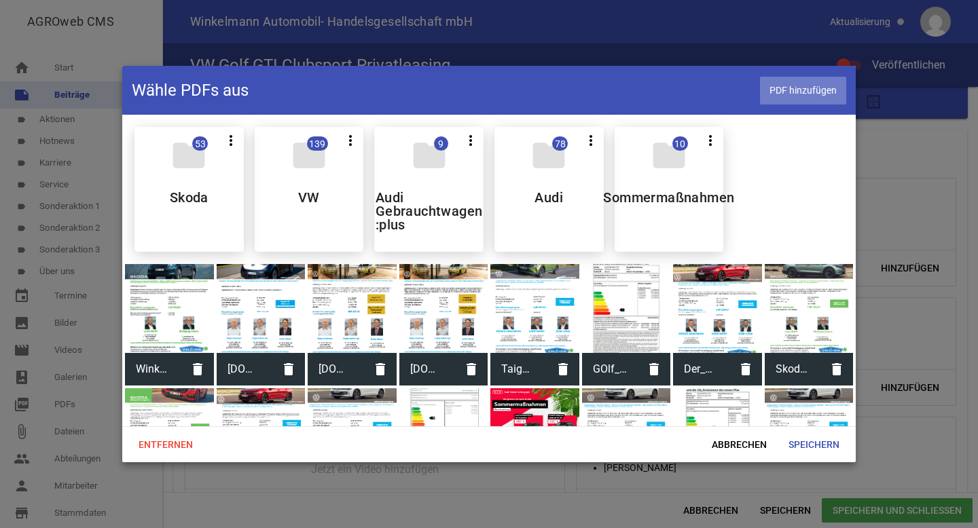
click at [799, 90] on span "PDF hinzufügen" at bounding box center [803, 91] width 86 height 28
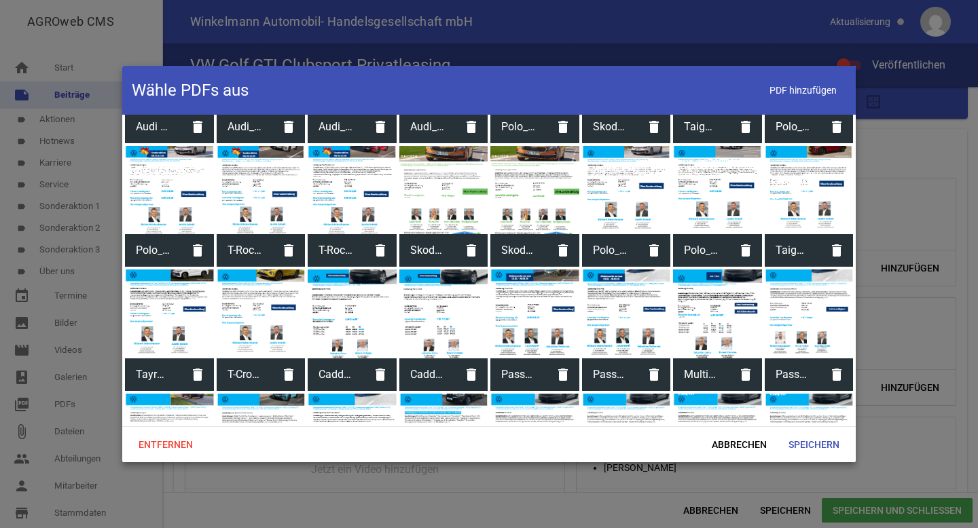
scroll to position [1684, 0]
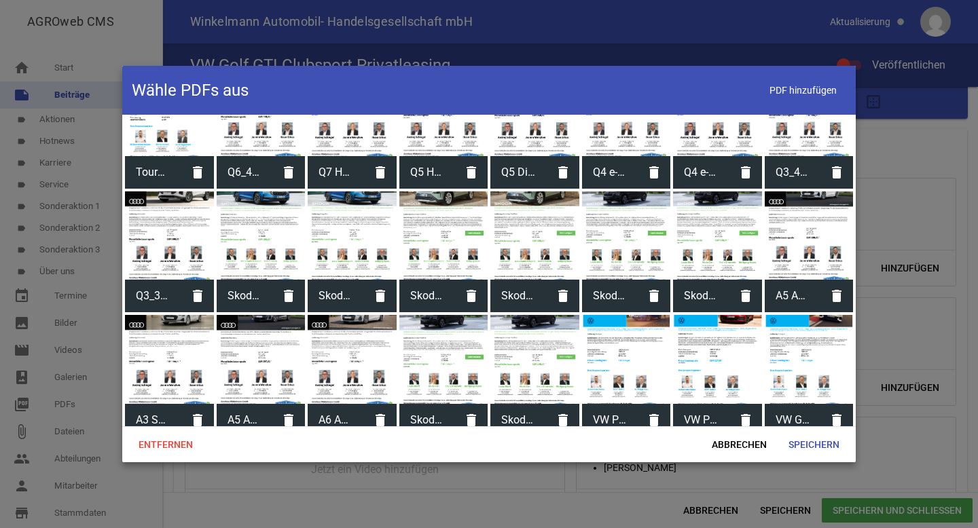
click at [811, 344] on div at bounding box center [809, 359] width 89 height 89
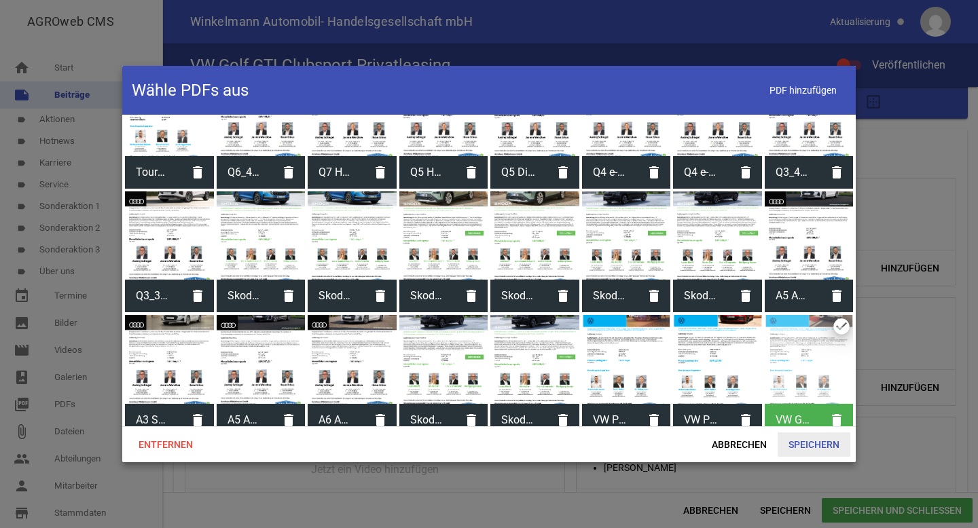
click at [812, 446] on span "Speichern" at bounding box center [814, 445] width 73 height 24
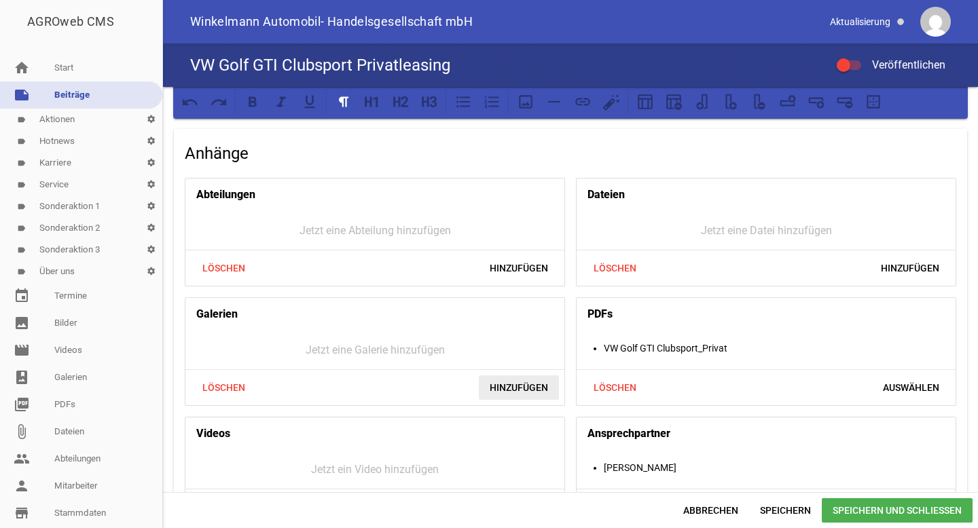
click at [516, 376] on span "Hinzufügen" at bounding box center [519, 388] width 80 height 24
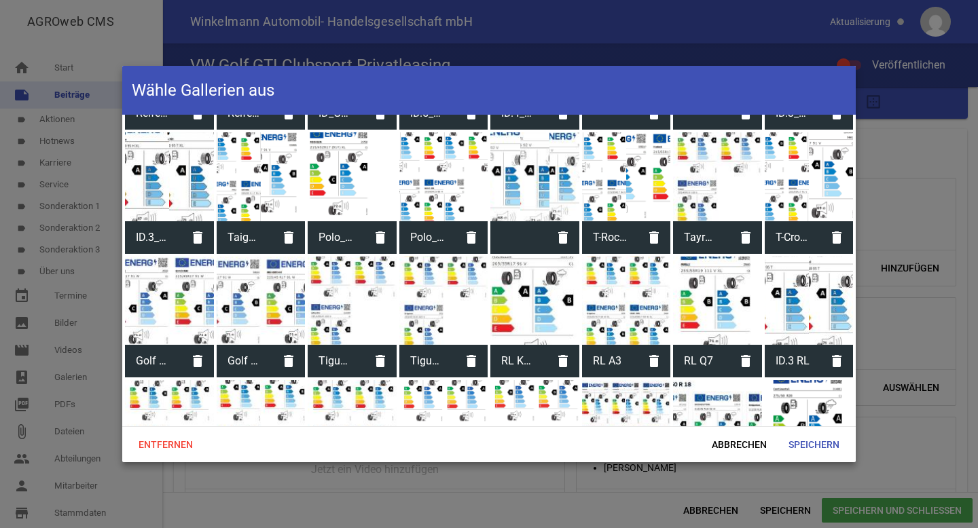
scroll to position [1661, 0]
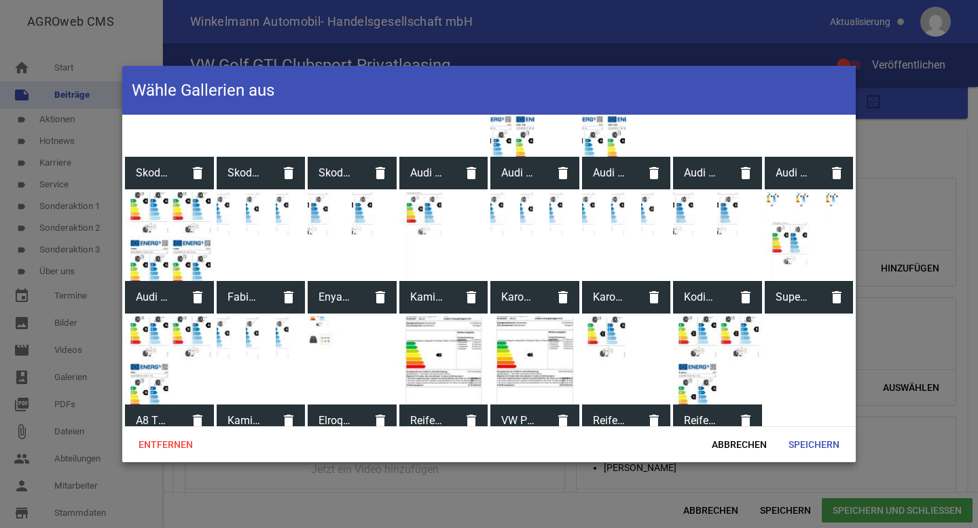
click at [693, 405] on span "Reifenlabel_Golf GTI Clubsport" at bounding box center [701, 420] width 56 height 35
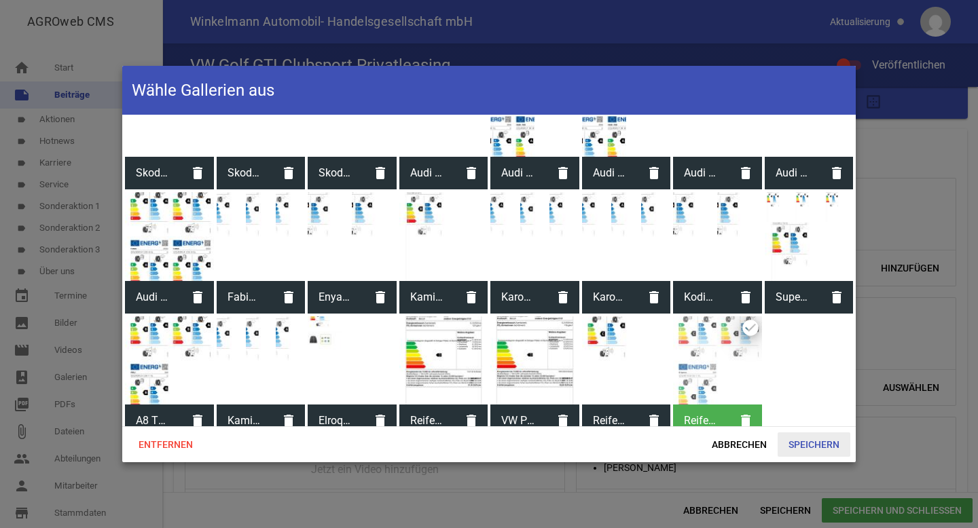
click at [842, 447] on span "Speichern" at bounding box center [814, 445] width 73 height 24
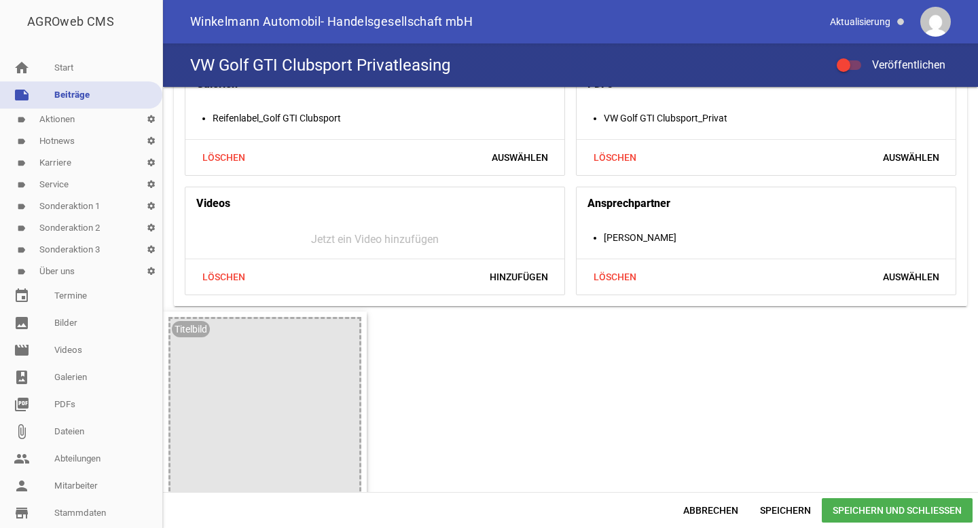
scroll to position [1481, 0]
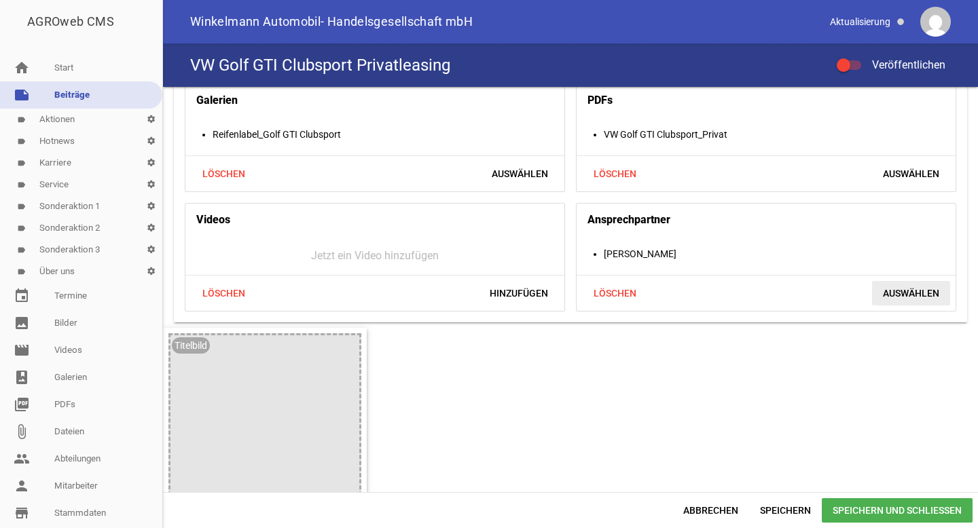
click at [893, 285] on span "Auswählen" at bounding box center [911, 293] width 78 height 24
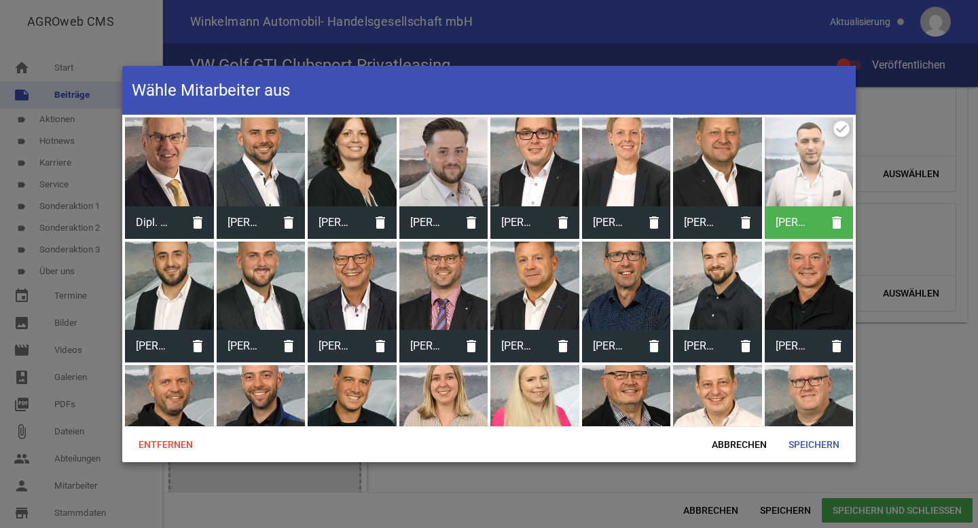
click at [713, 188] on div at bounding box center [717, 162] width 89 height 89
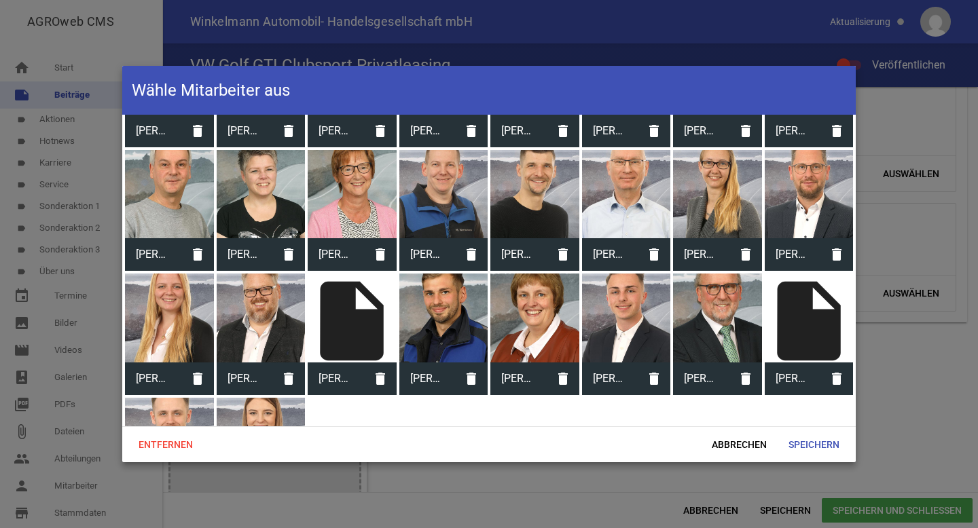
scroll to position [430, 0]
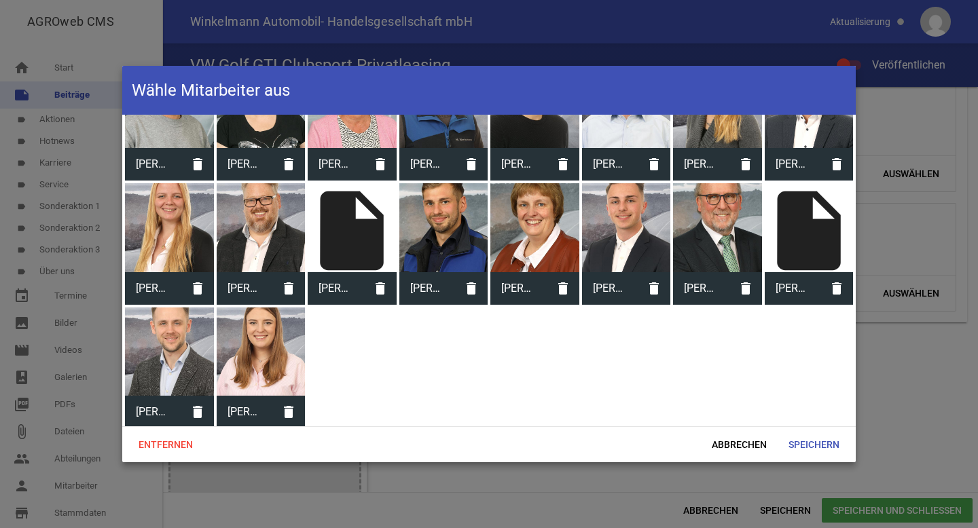
click at [151, 351] on div at bounding box center [169, 352] width 89 height 89
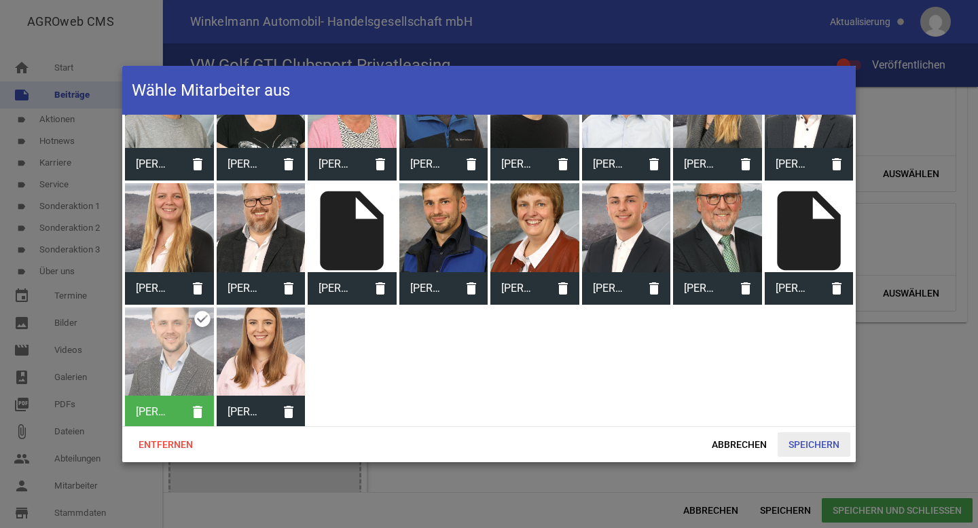
click at [815, 451] on span "Speichern" at bounding box center [814, 445] width 73 height 24
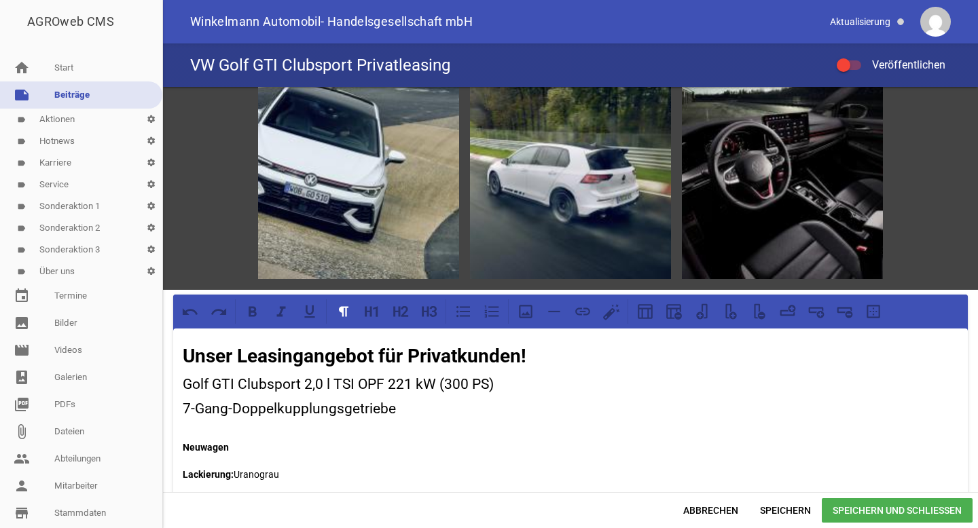
scroll to position [0, 0]
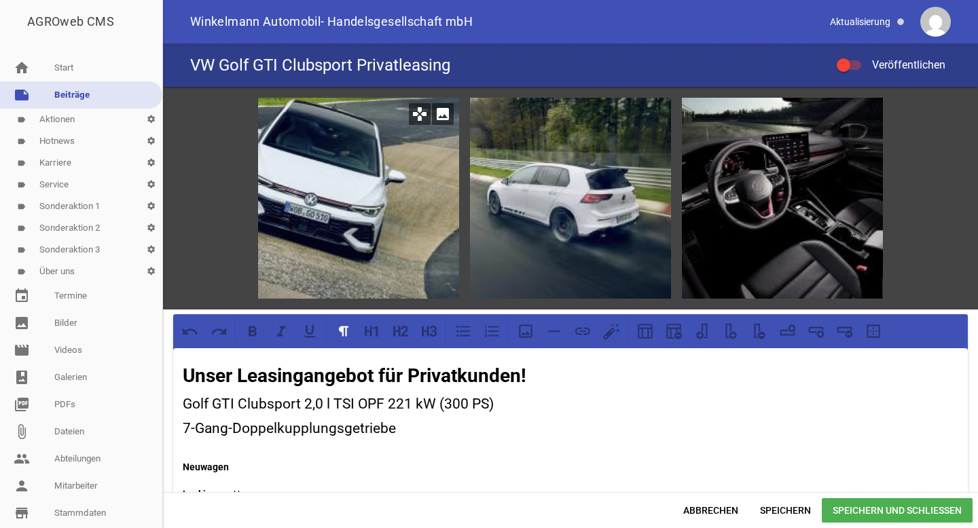
click at [436, 121] on icon "image" at bounding box center [443, 114] width 22 height 22
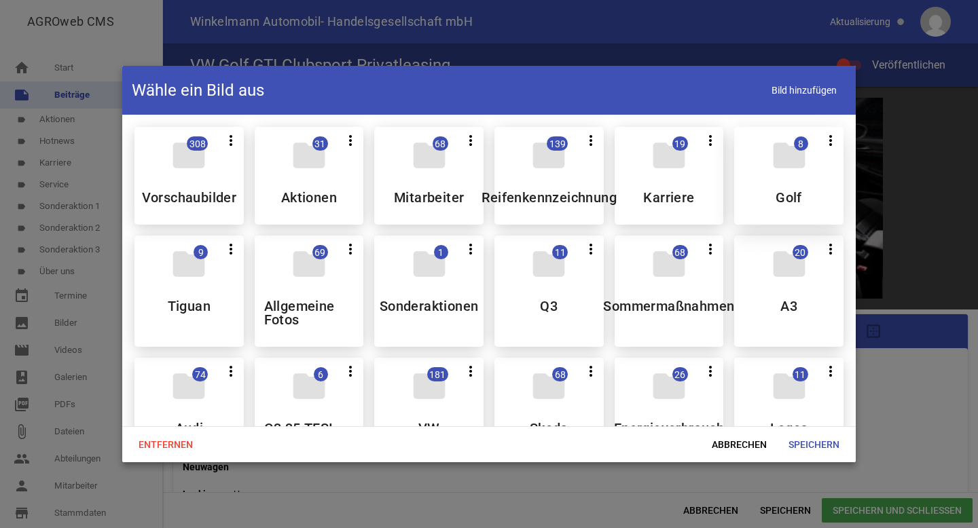
click at [785, 200] on h5 "Golf" at bounding box center [789, 198] width 26 height 14
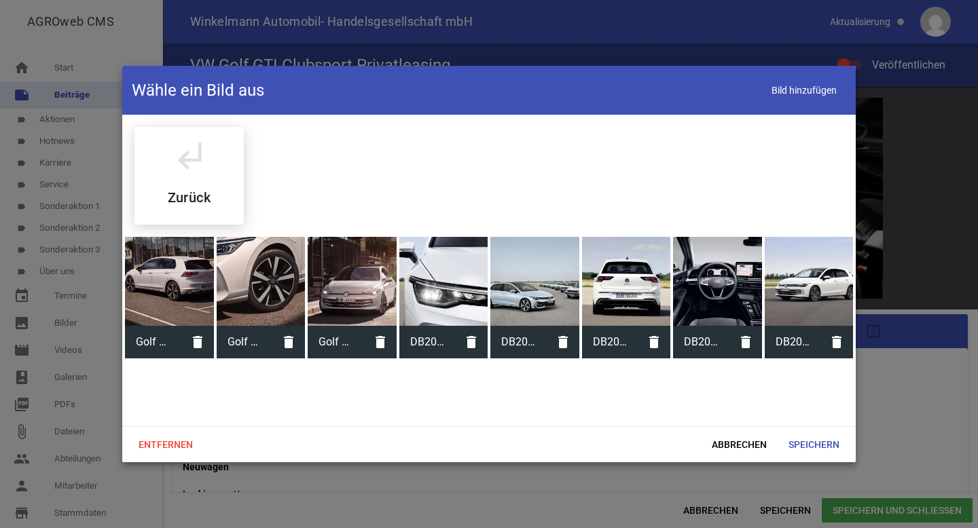
click at [787, 75] on header "Wähle ein Bild aus Bild hinzufügen" at bounding box center [489, 90] width 734 height 49
click at [795, 88] on span "Bild hinzufügen" at bounding box center [804, 91] width 84 height 28
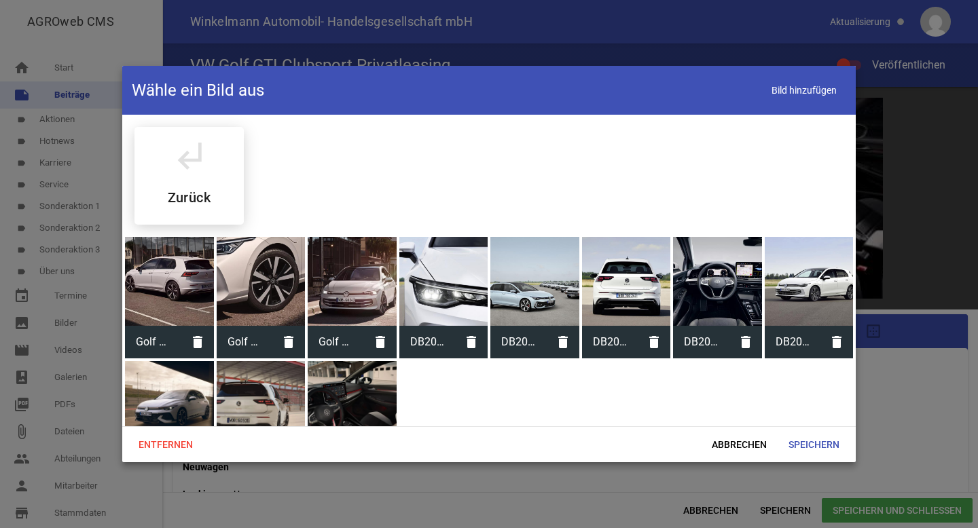
scroll to position [57, 0]
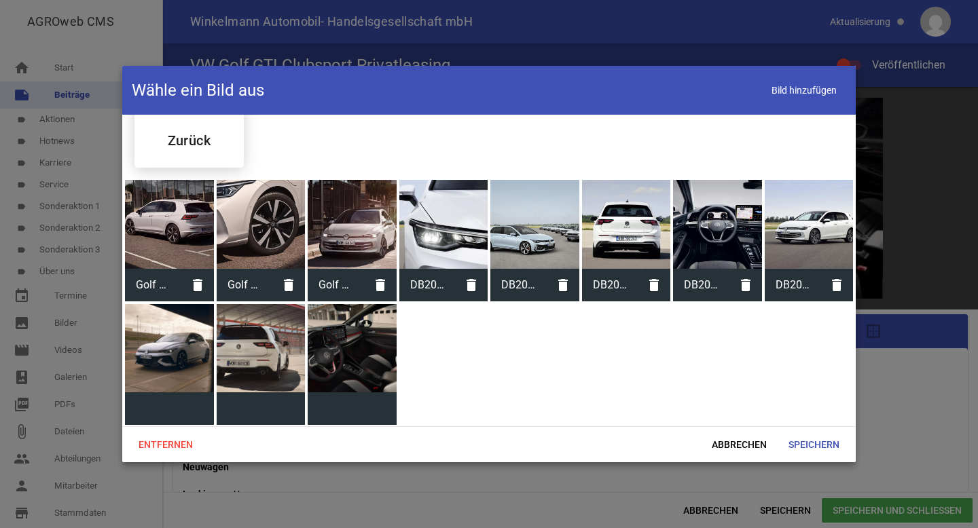
click at [180, 363] on div at bounding box center [169, 348] width 89 height 89
click at [196, 345] on div at bounding box center [169, 348] width 89 height 89
click at [113, 365] on div at bounding box center [489, 264] width 978 height 528
click at [170, 365] on div at bounding box center [169, 348] width 89 height 89
click at [153, 392] on span "CS1.jpg" at bounding box center [153, 408] width 56 height 35
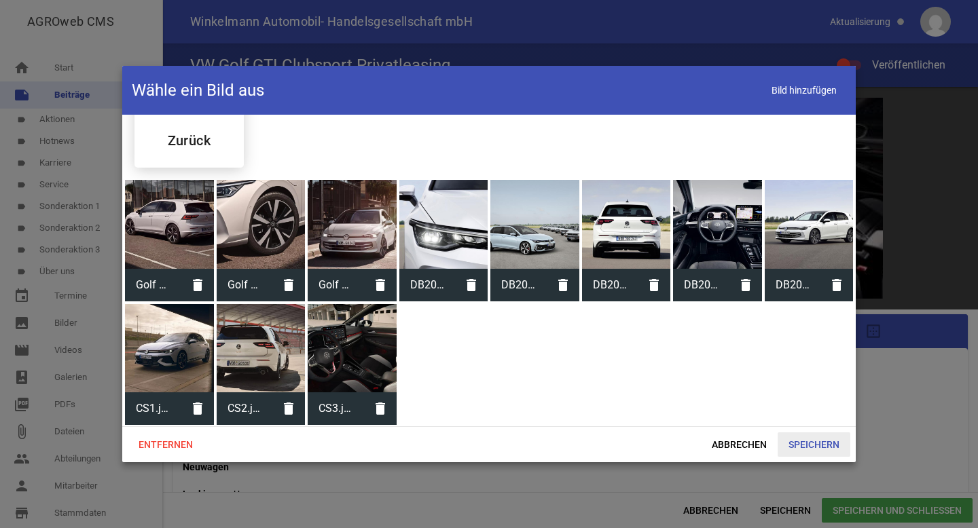
click at [797, 439] on span "Speichern" at bounding box center [814, 445] width 73 height 24
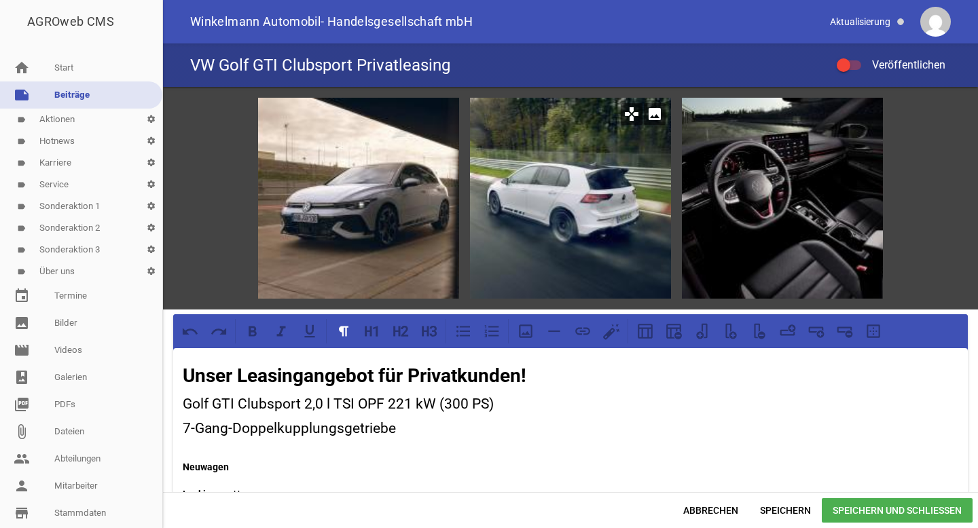
click at [651, 119] on icon "image" at bounding box center [655, 114] width 22 height 22
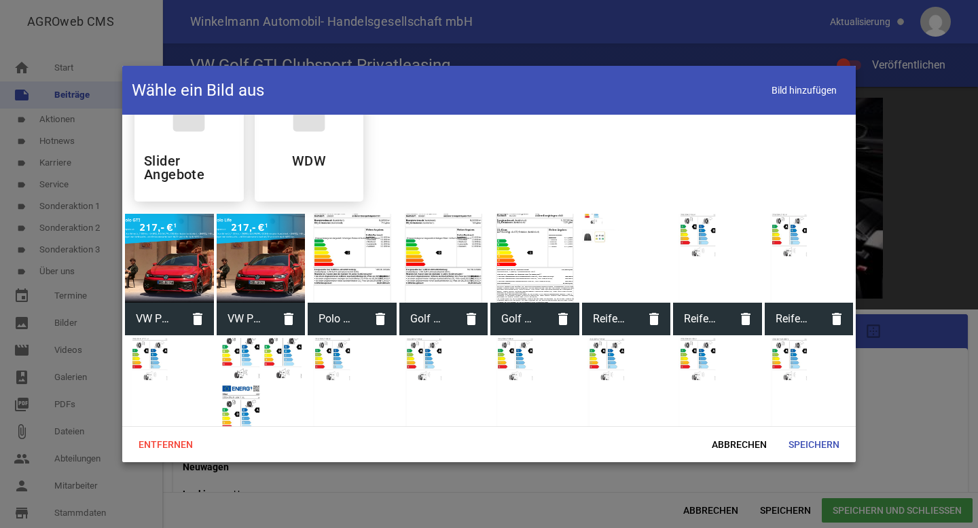
scroll to position [0, 0]
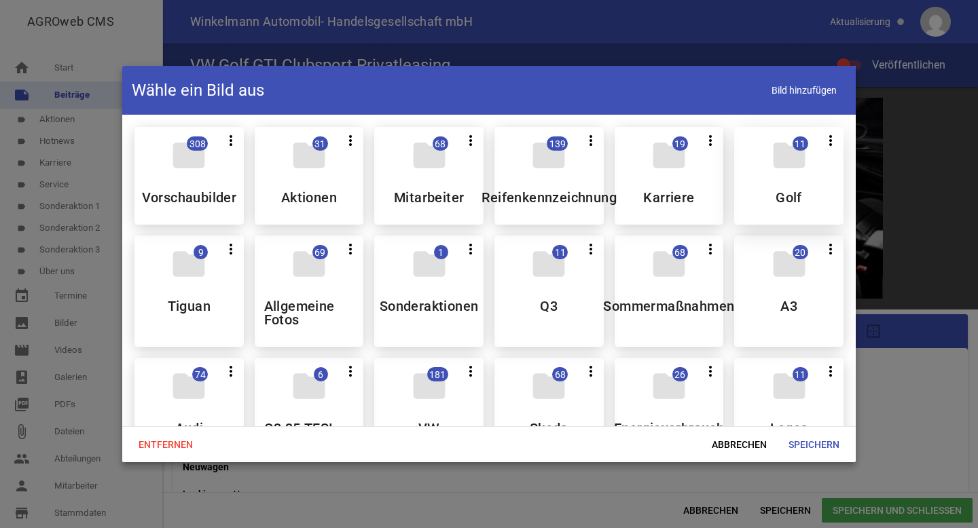
click at [774, 160] on icon "folder" at bounding box center [789, 156] width 38 height 38
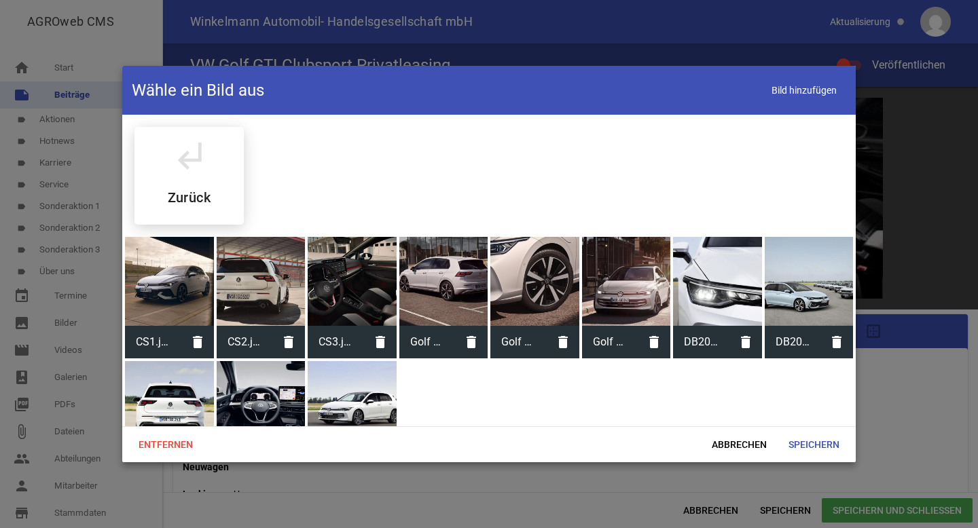
click at [272, 287] on div at bounding box center [261, 281] width 89 height 89
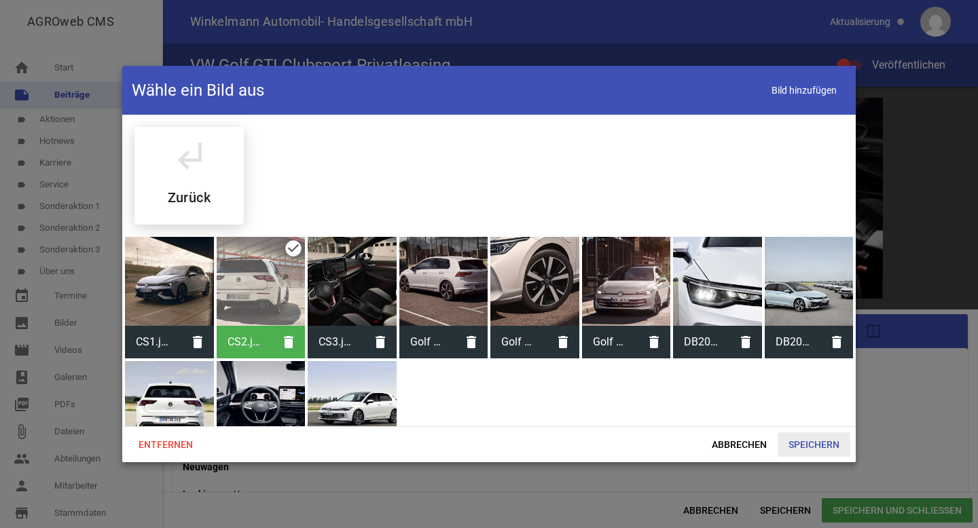
click at [819, 445] on span "Speichern" at bounding box center [814, 445] width 73 height 24
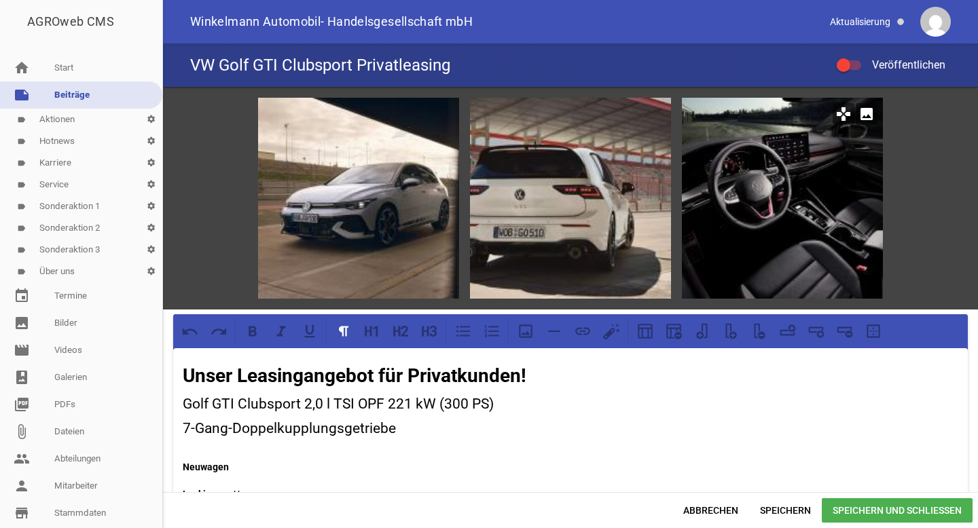
drag, startPoint x: 860, startPoint y: 111, endPoint x: 826, endPoint y: 130, distance: 38.9
click at [860, 111] on icon "image" at bounding box center [867, 114] width 22 height 22
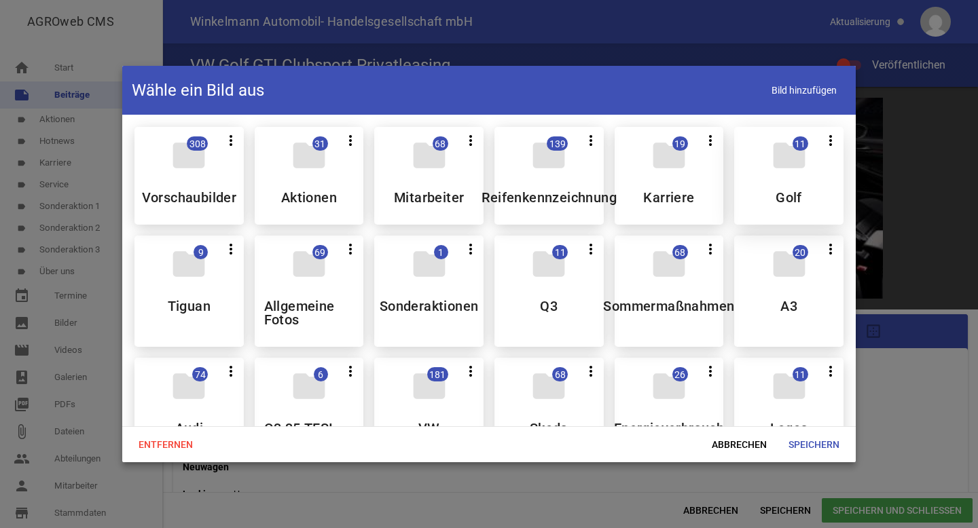
click at [766, 183] on div "folder 11 more_vert Teilen Bearbeiten Löschen Golf" at bounding box center [788, 176] width 109 height 98
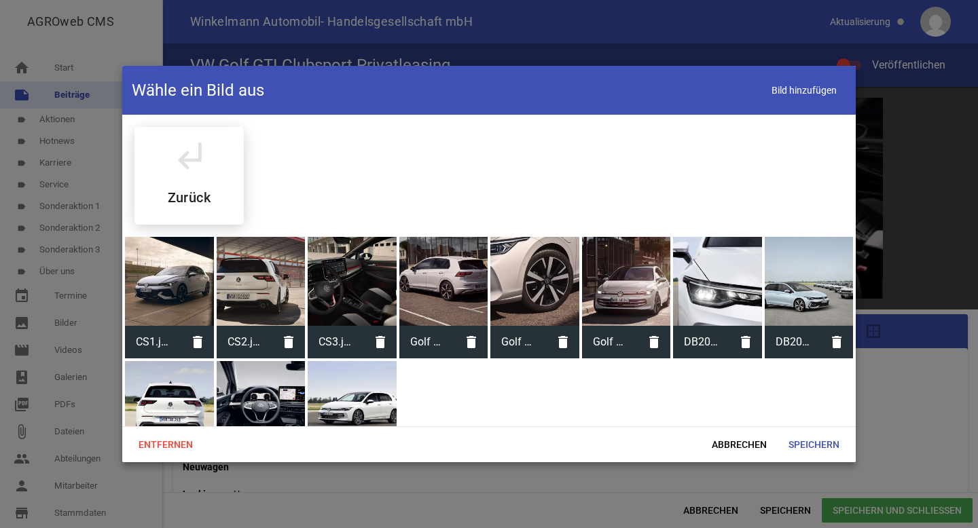
click at [310, 292] on div at bounding box center [352, 281] width 89 height 89
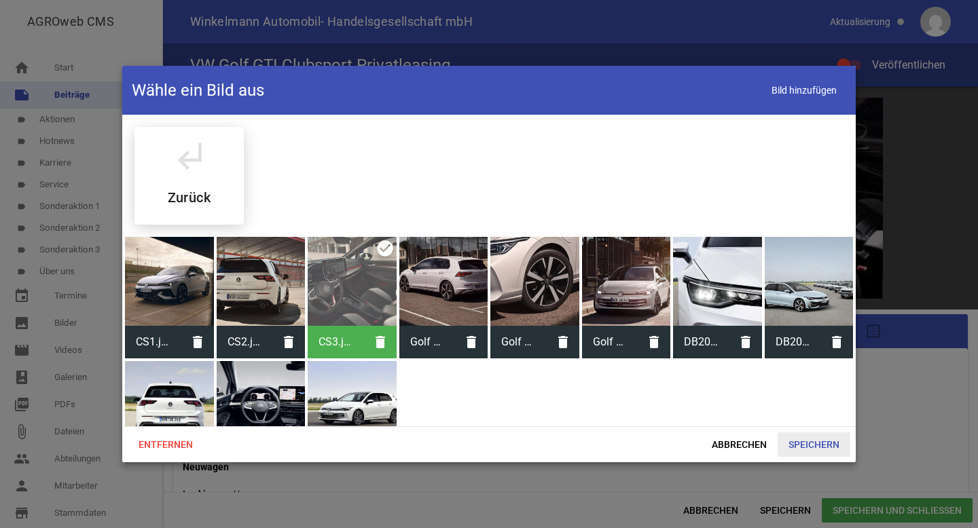
click at [812, 435] on span "Speichern" at bounding box center [814, 445] width 73 height 24
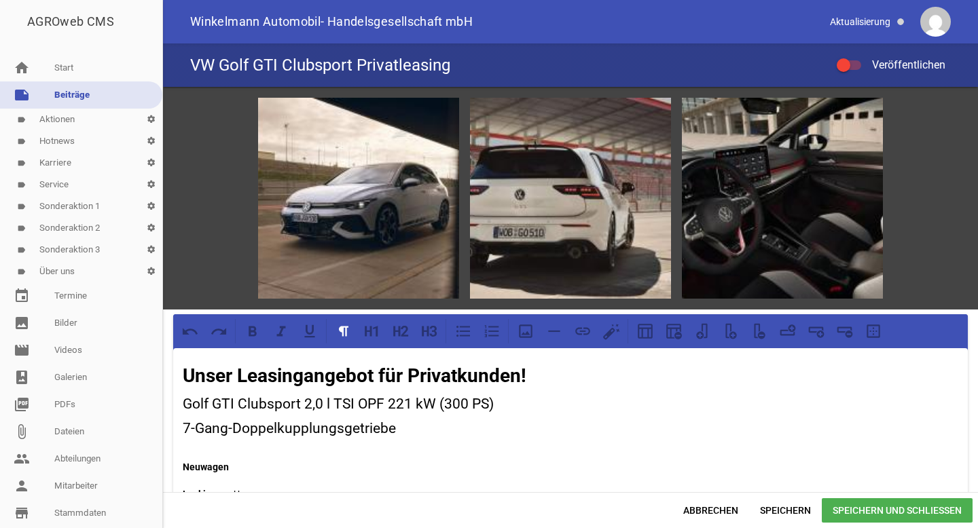
click at [874, 506] on span "Speichern und Schließen" at bounding box center [897, 511] width 151 height 24
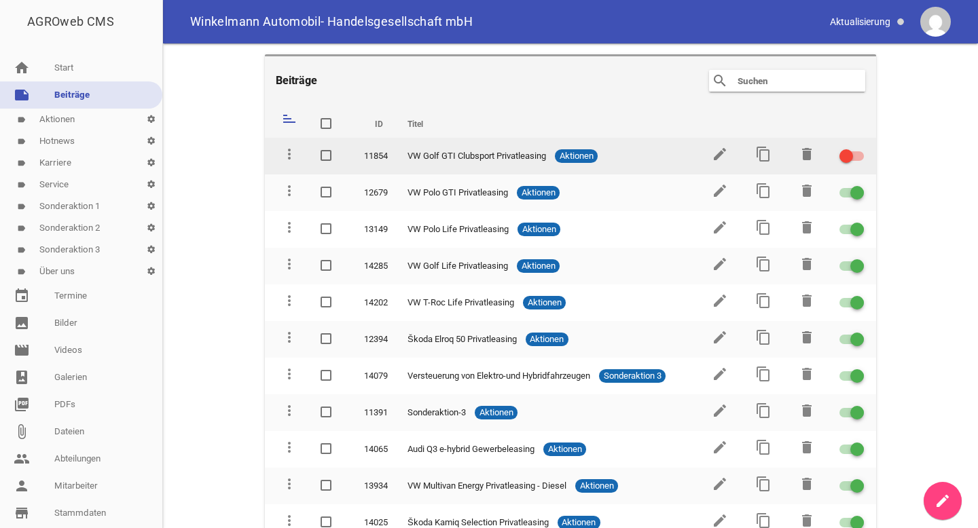
click at [850, 154] on div at bounding box center [852, 156] width 24 height 10
click at [860, 148] on input "checkbox" at bounding box center [860, 148] width 0 height 0
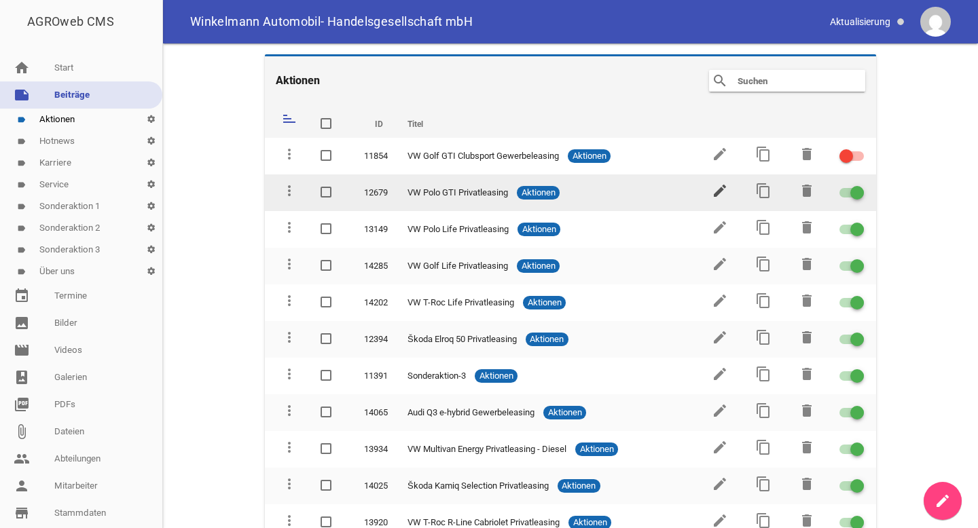
click at [716, 192] on icon "edit" at bounding box center [720, 191] width 16 height 16
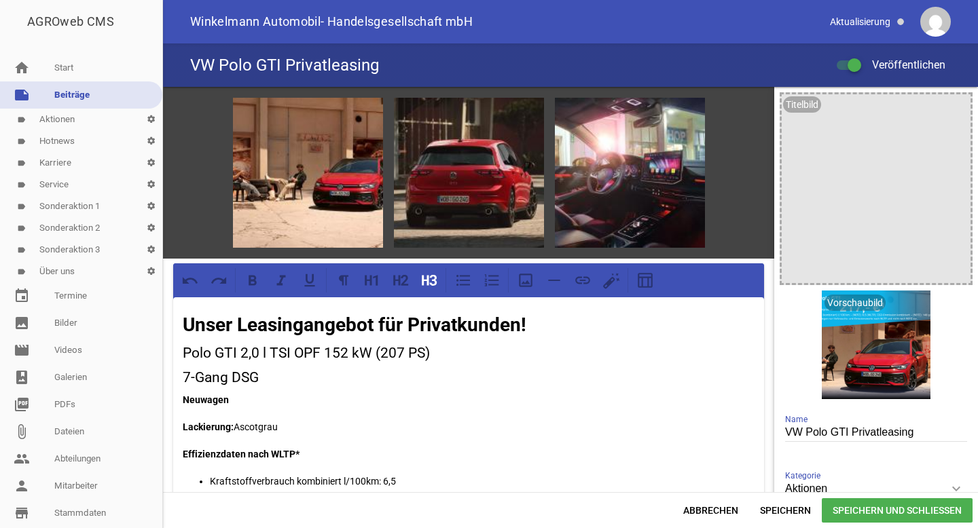
click at [243, 375] on h3 "7-Gang DSG" at bounding box center [469, 378] width 572 height 22
click at [237, 372] on h3 "7-Gang Doppelkupplungsgetriebe" at bounding box center [469, 378] width 572 height 22
click at [864, 509] on span "Speichern und Schließen" at bounding box center [897, 511] width 151 height 24
